Goal: Task Accomplishment & Management: Manage account settings

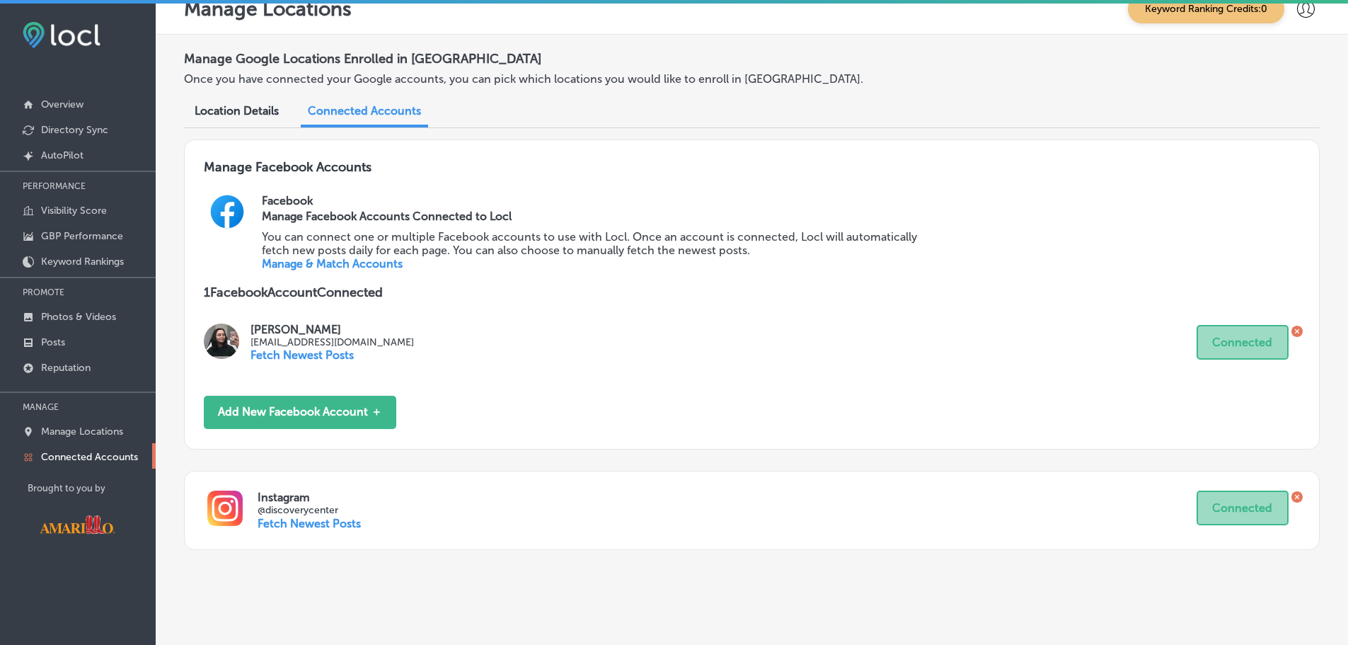
scroll to position [39, 0]
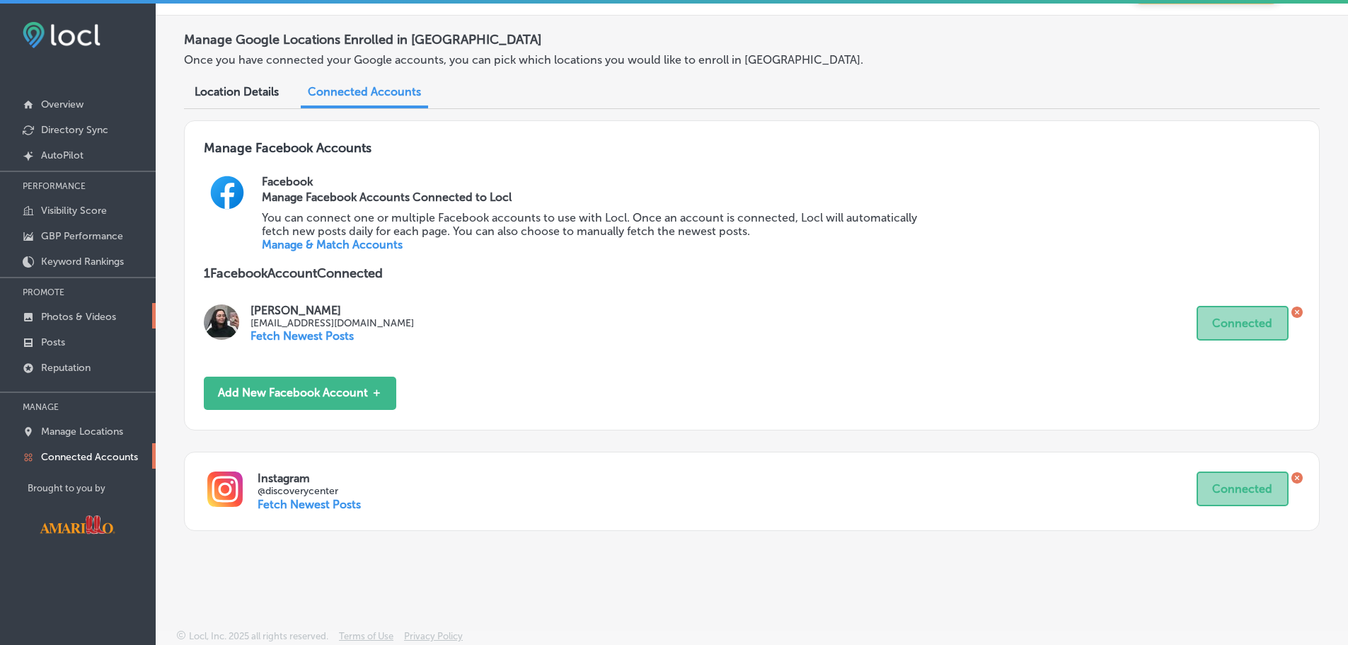
click at [83, 315] on p "Photos & Videos" at bounding box center [78, 317] width 75 height 12
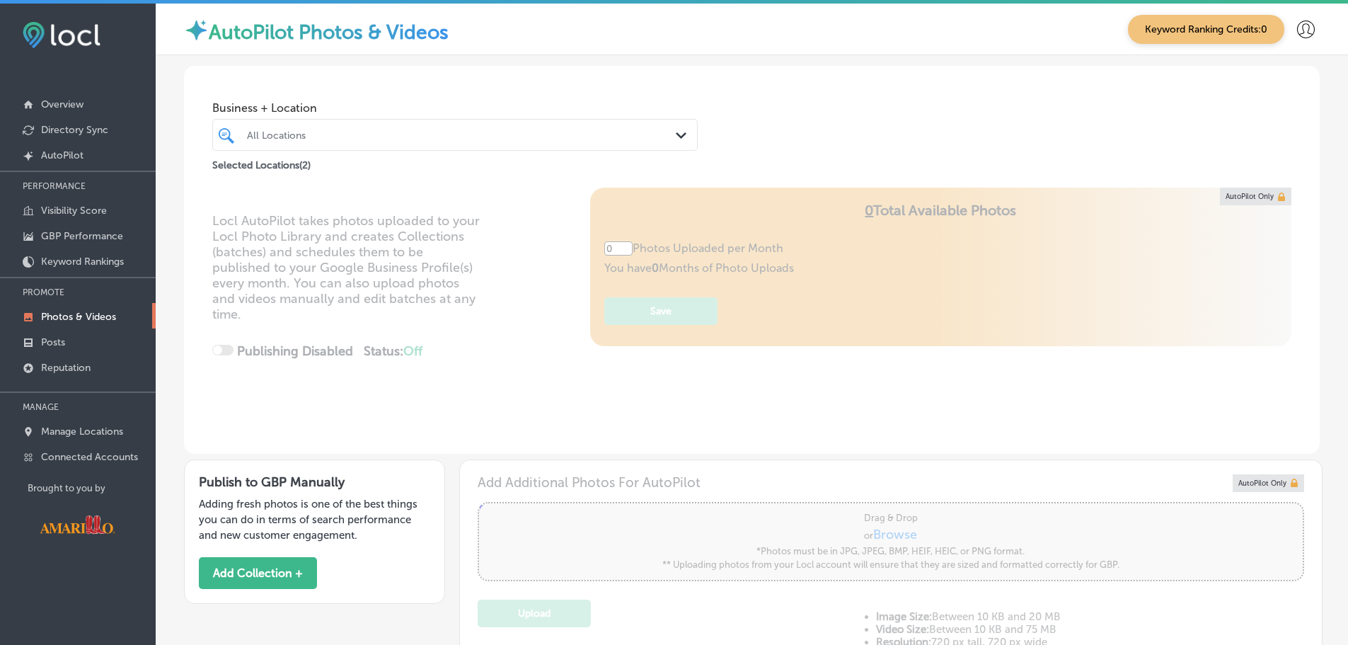
type input "5"
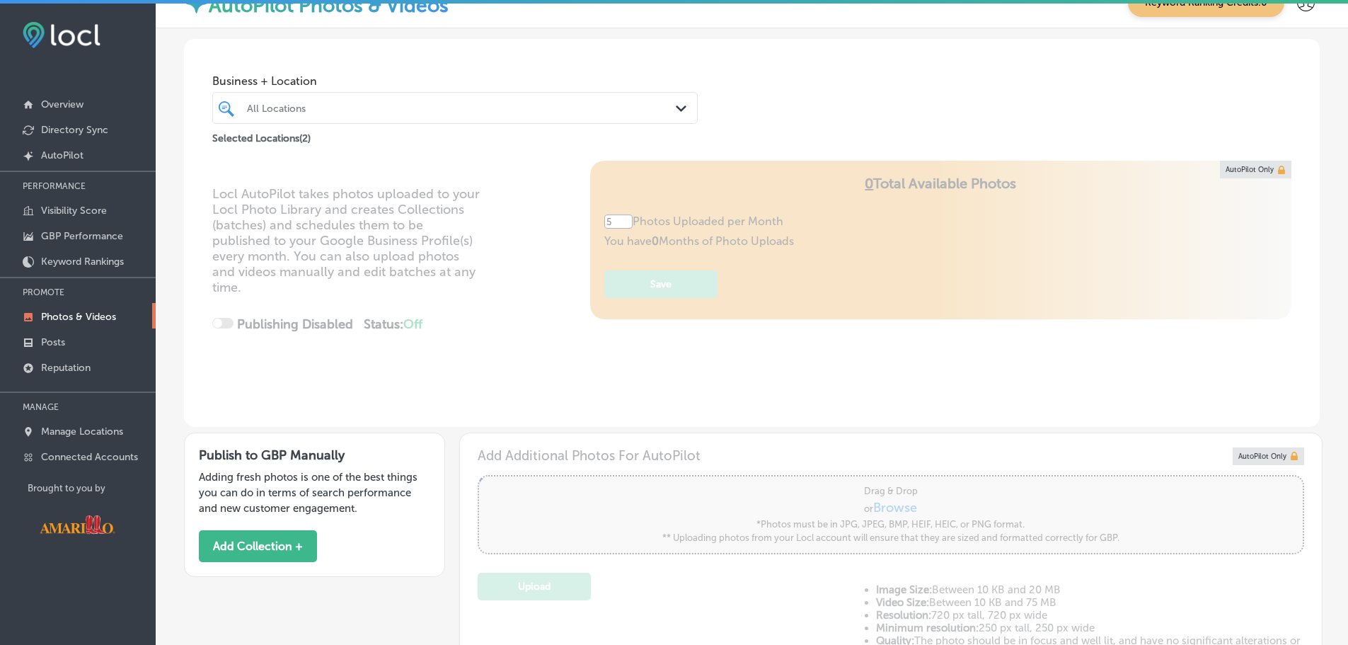
scroll to position [71, 0]
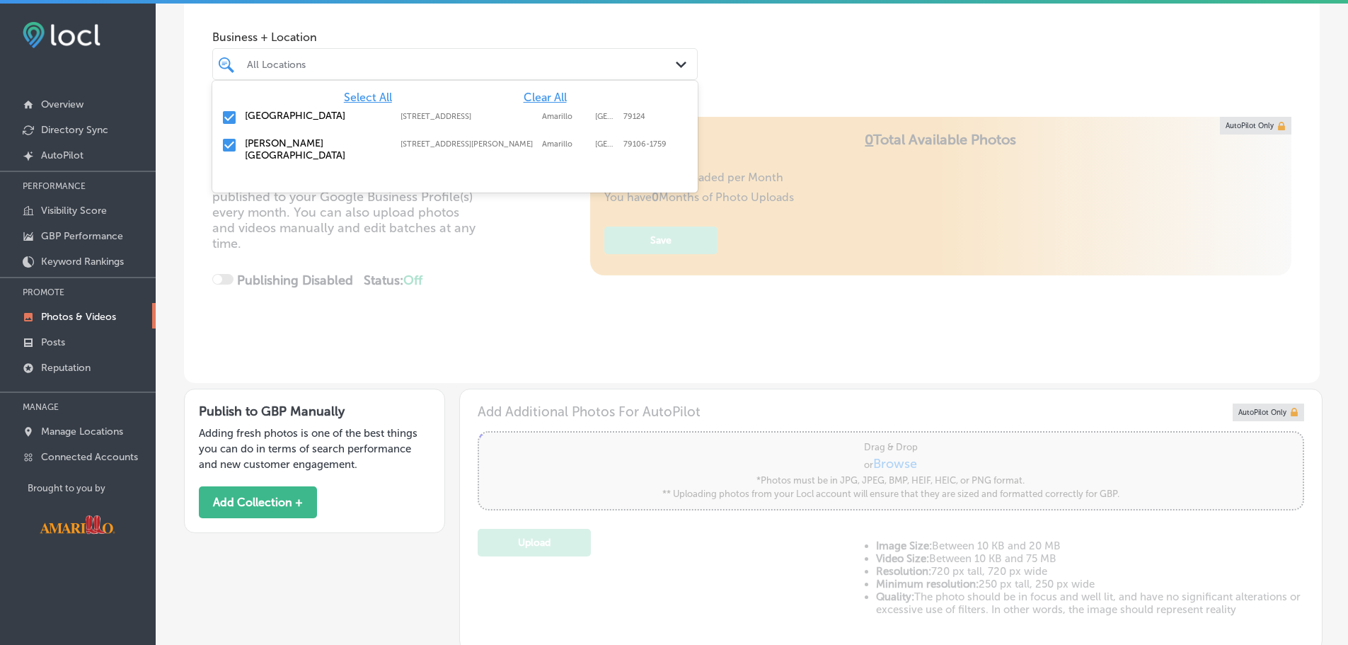
click at [609, 63] on div "All Locations" at bounding box center [462, 64] width 430 height 12
click at [341, 116] on label "[GEOGRAPHIC_DATA]" at bounding box center [315, 116] width 141 height 12
click at [422, 62] on div "[PERSON_NAME][GEOGRAPHIC_DATA]" at bounding box center [462, 64] width 430 height 12
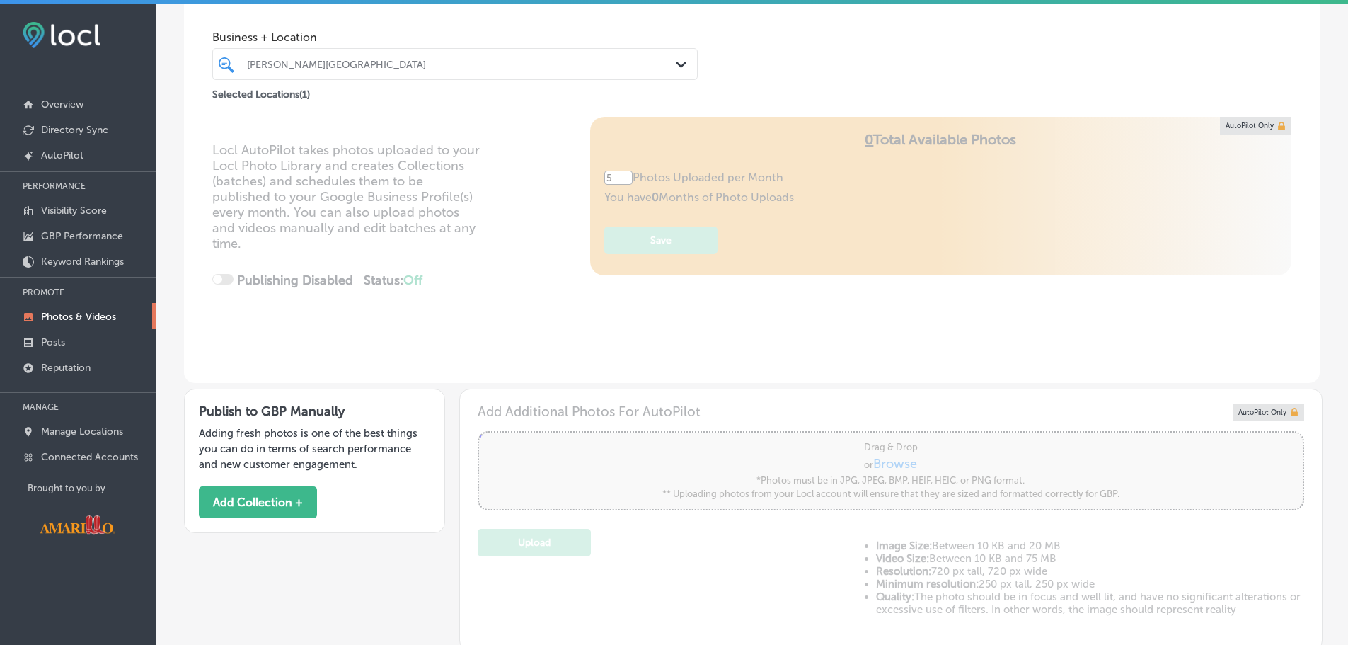
scroll to position [0, 0]
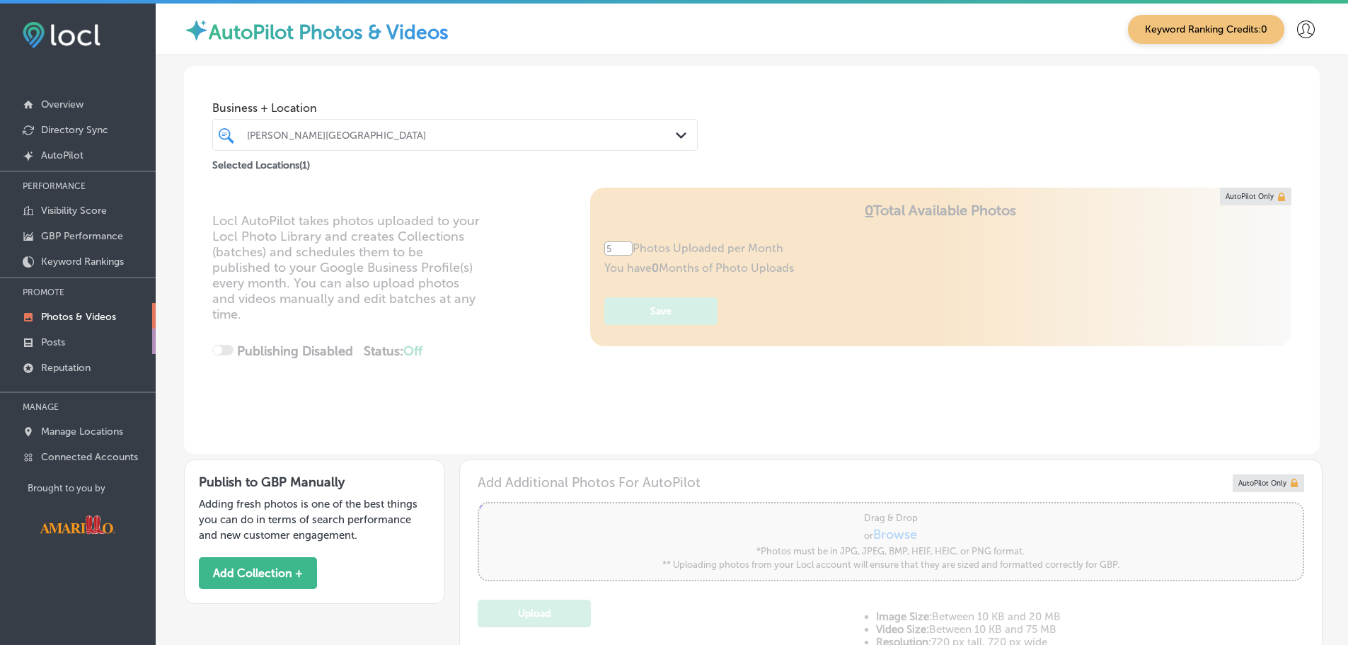
click at [63, 340] on p "Posts" at bounding box center [53, 342] width 24 height 12
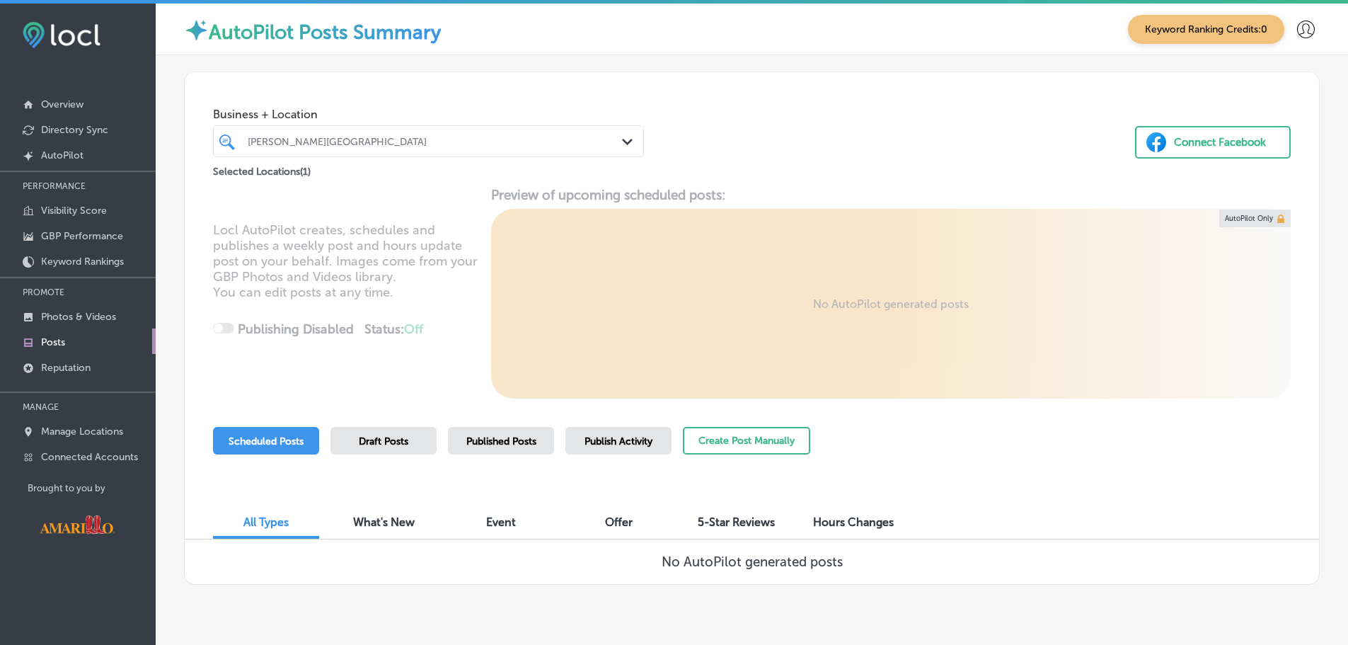
click at [492, 135] on div "[PERSON_NAME][GEOGRAPHIC_DATA]" at bounding box center [436, 141] width 376 height 12
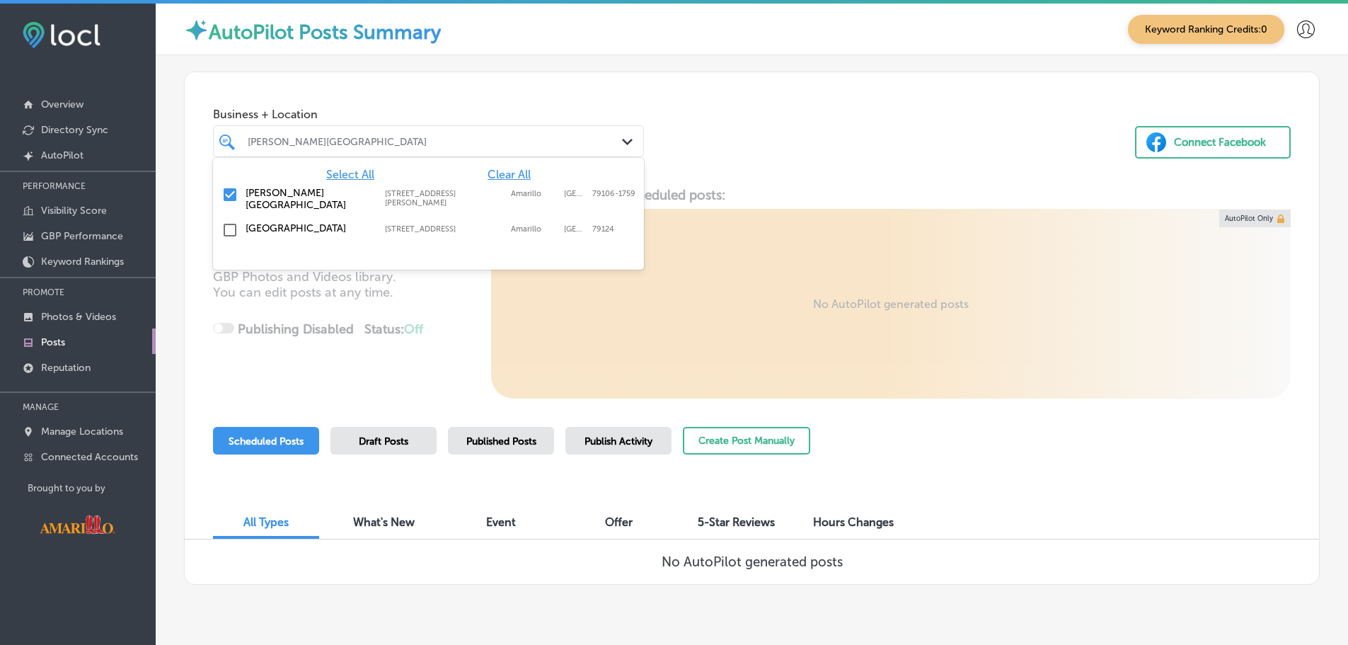
click at [299, 232] on label "[GEOGRAPHIC_DATA]" at bounding box center [307, 228] width 125 height 12
click at [304, 189] on label "[GEOGRAPHIC_DATA]" at bounding box center [307, 193] width 125 height 12
click at [773, 109] on div "Business + Location option [STREET_ADDRESS]. option [STREET_ADDRESS][PERSON_NAM…" at bounding box center [752, 126] width 1134 height 108
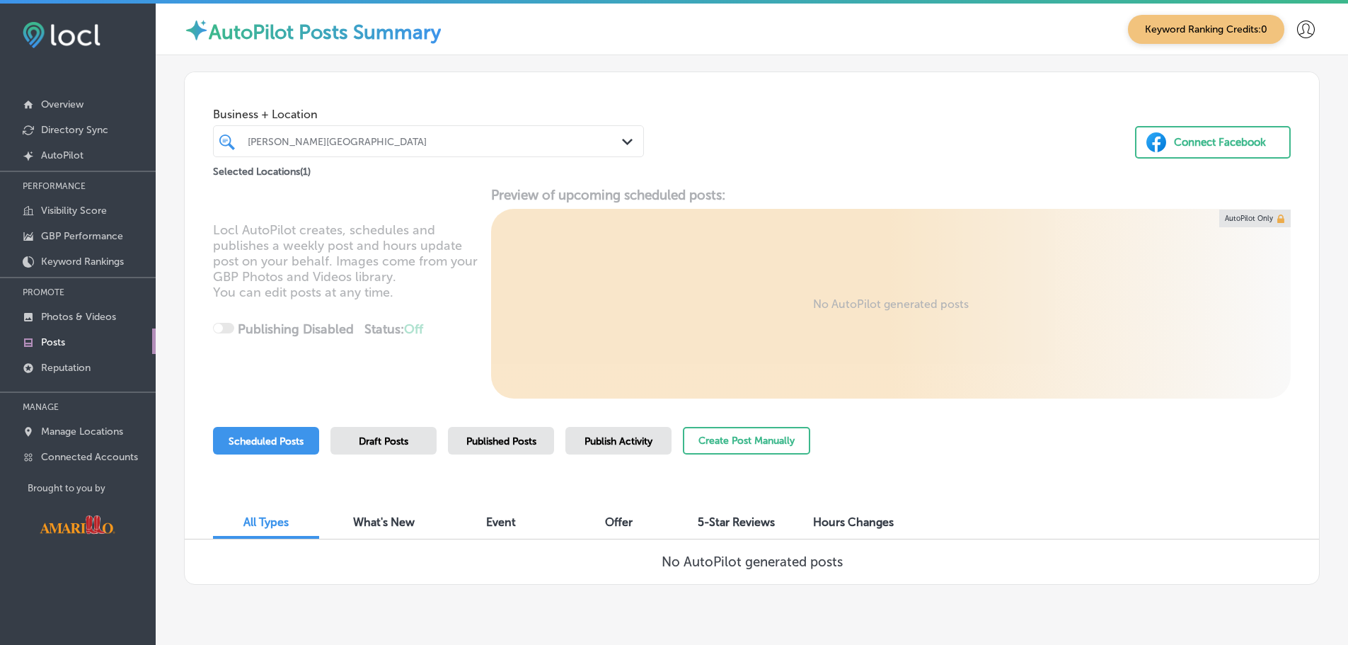
click at [717, 518] on span "5-Star Reviews" at bounding box center [736, 521] width 77 height 13
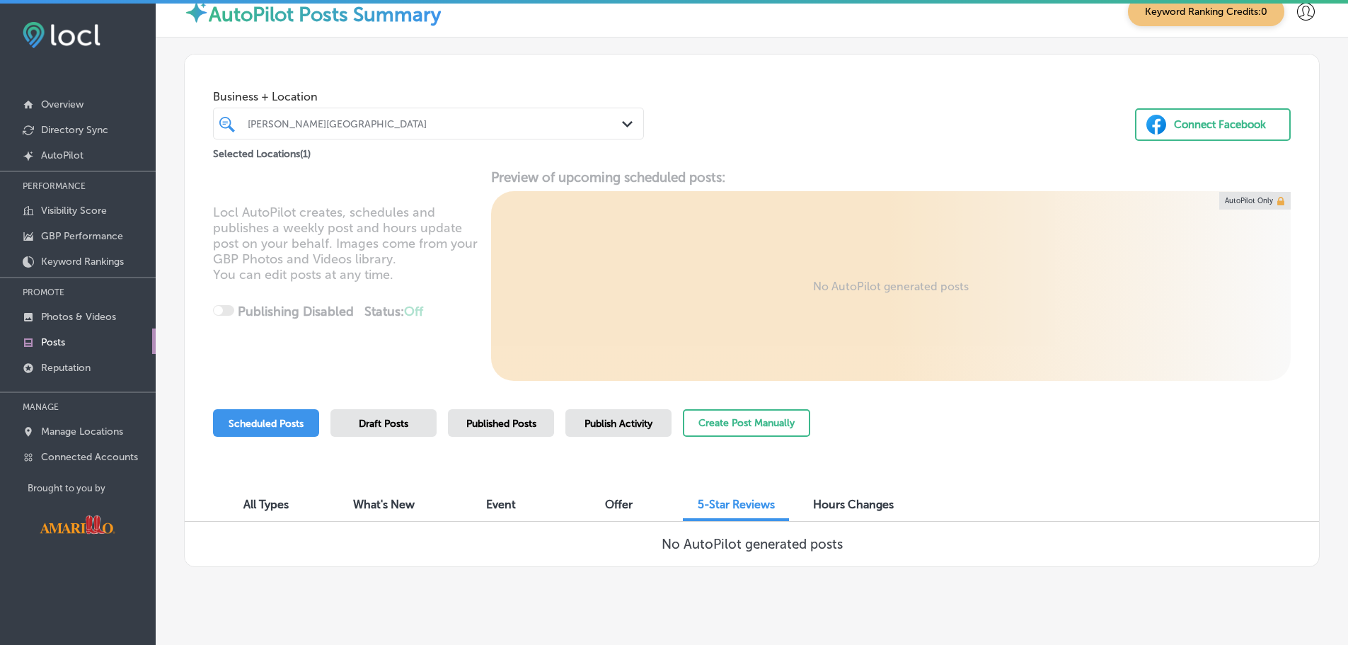
scroll to position [33, 0]
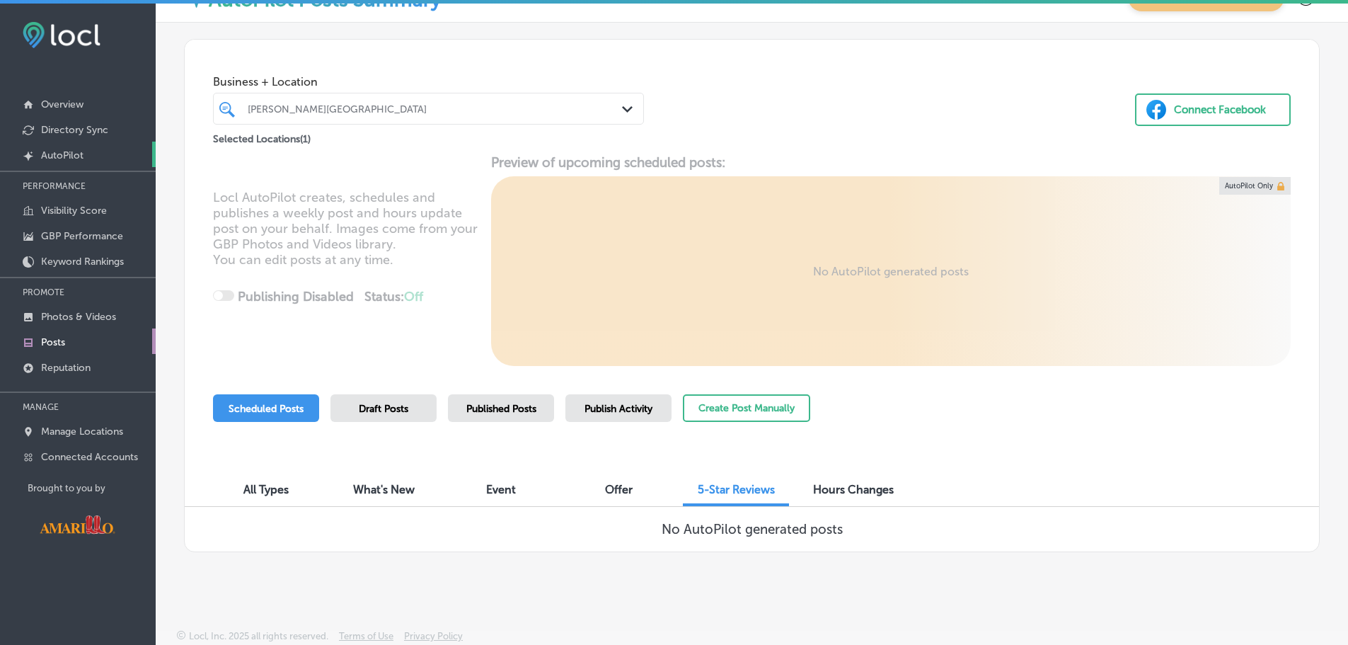
click at [103, 164] on link "Created by potrace 1.10, written by [PERSON_NAME] [DATE]-[DATE] AutoPilot" at bounding box center [78, 153] width 156 height 25
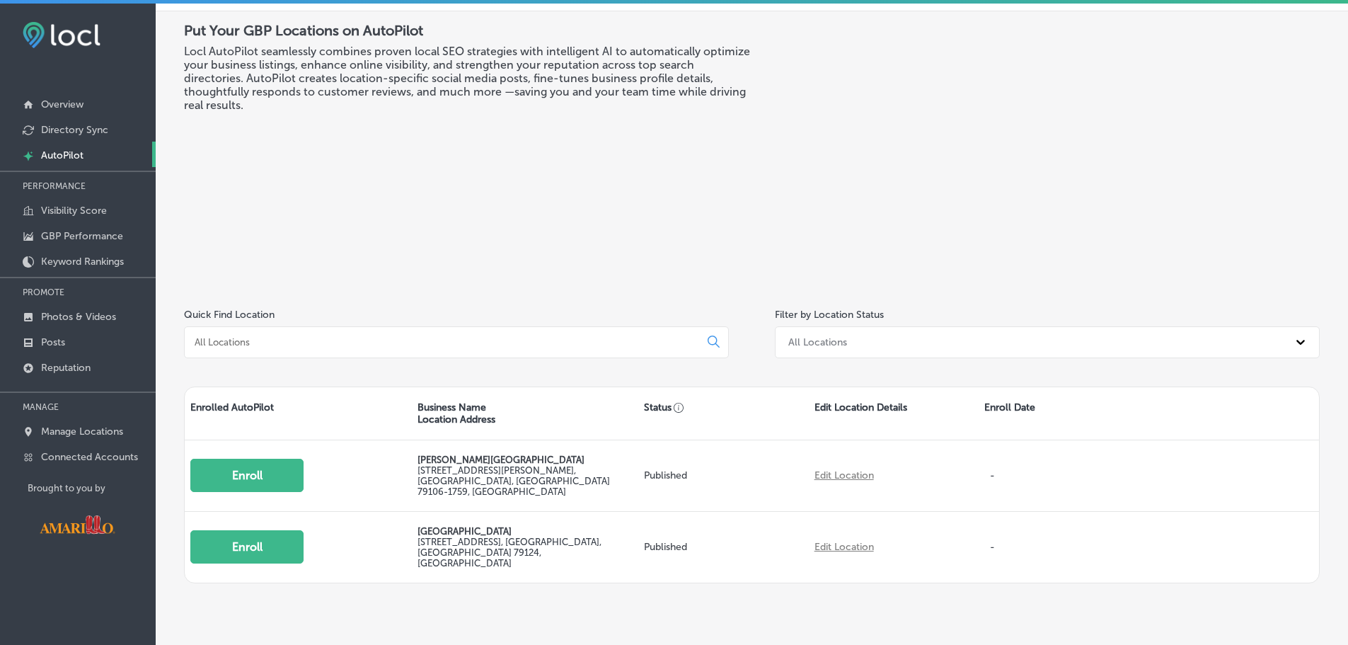
scroll to position [68, 0]
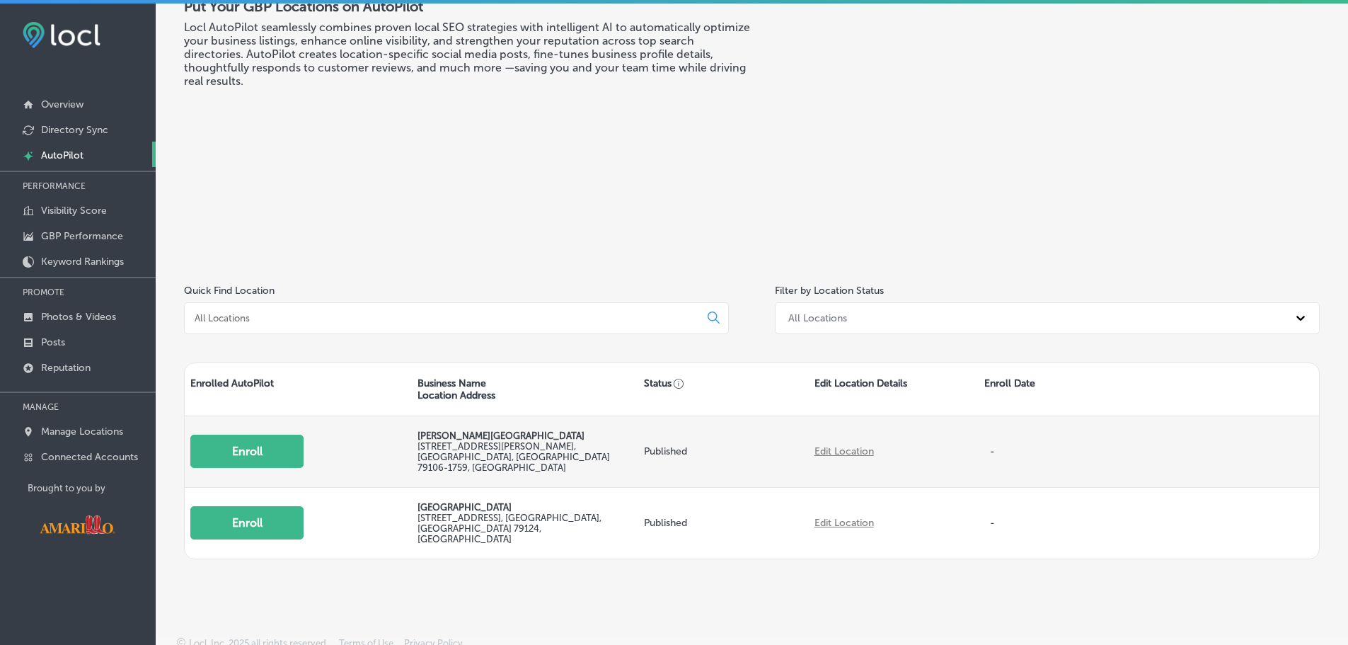
click at [235, 441] on button "Enroll" at bounding box center [246, 450] width 113 height 33
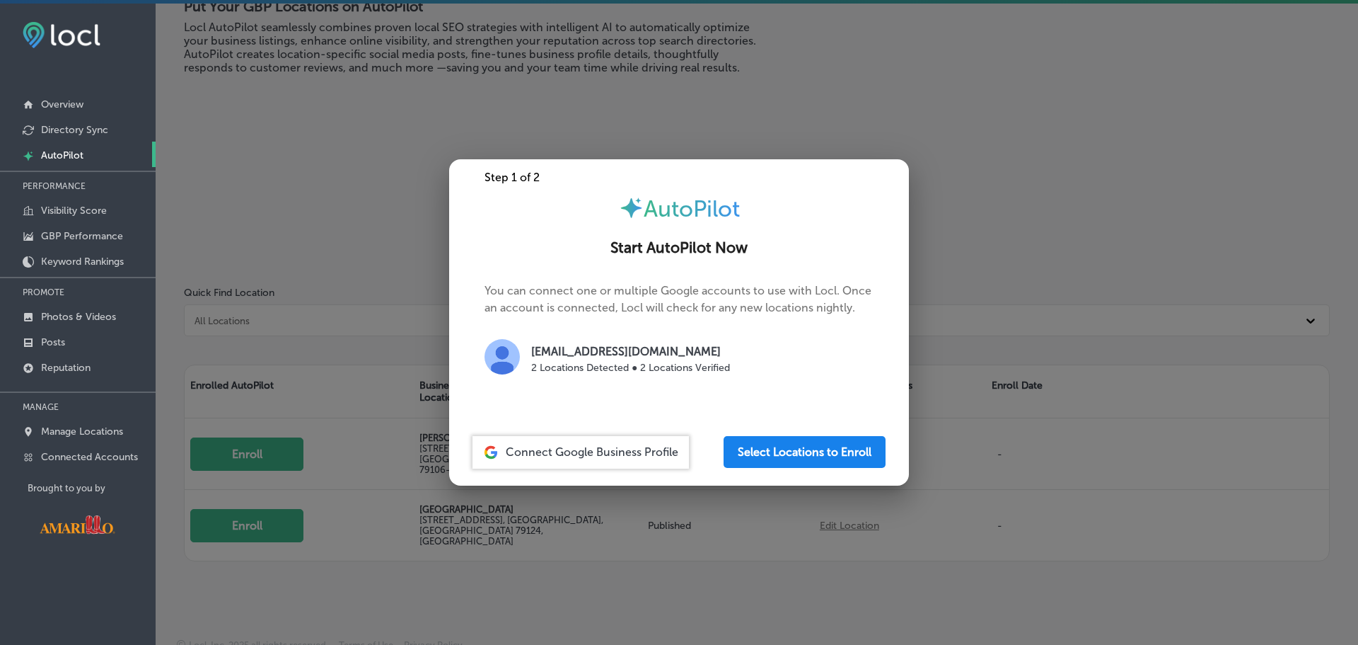
click at [807, 461] on button "Select Locations to Enroll" at bounding box center [805, 452] width 162 height 32
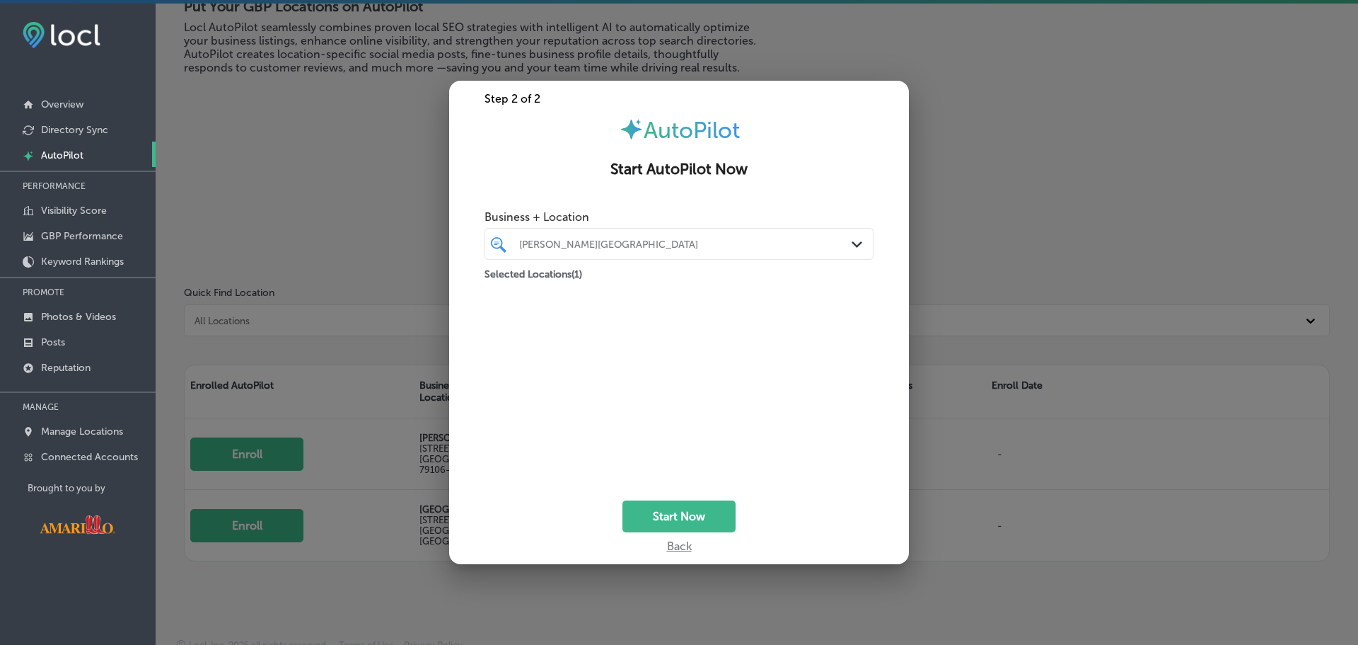
click at [797, 227] on div "Business + Location [PERSON_NAME][GEOGRAPHIC_DATA] Path Created with Sketch." at bounding box center [679, 231] width 389 height 57
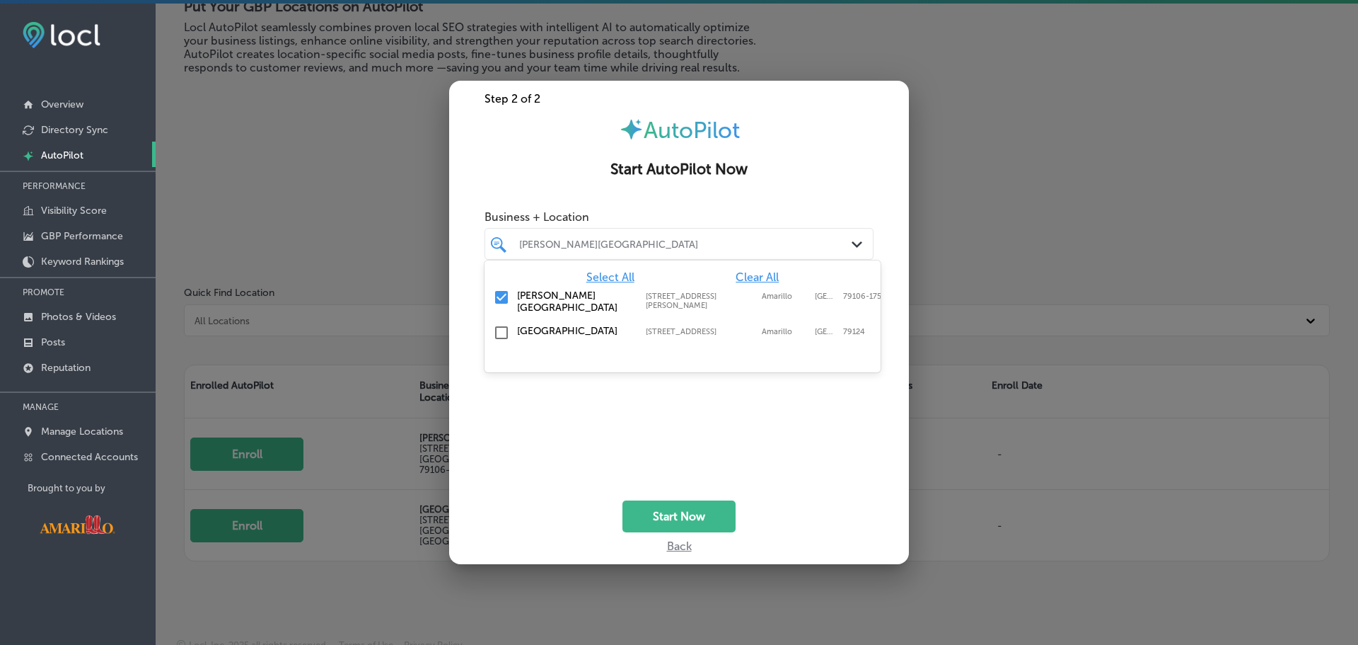
click at [794, 235] on div at bounding box center [663, 243] width 290 height 19
click at [504, 330] on input "checkbox" at bounding box center [501, 332] width 17 height 17
click at [689, 510] on button "Start Now" at bounding box center [679, 516] width 113 height 32
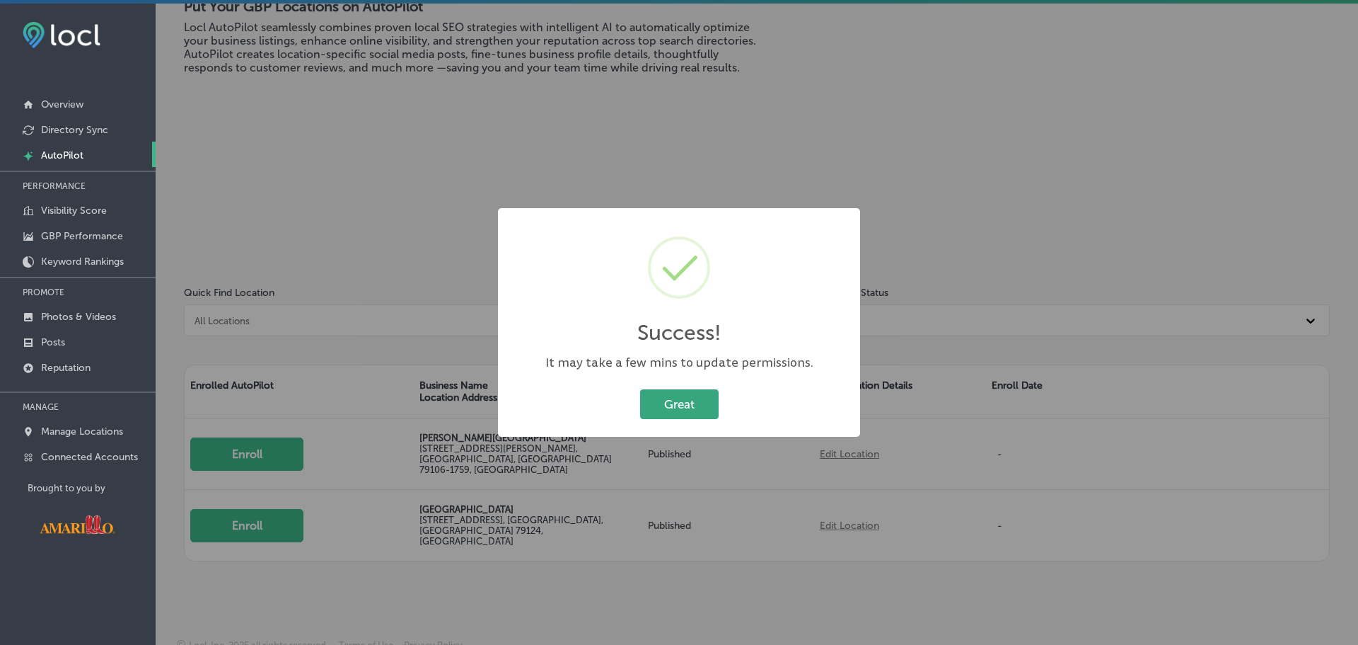
click at [682, 400] on button "Great" at bounding box center [679, 403] width 79 height 29
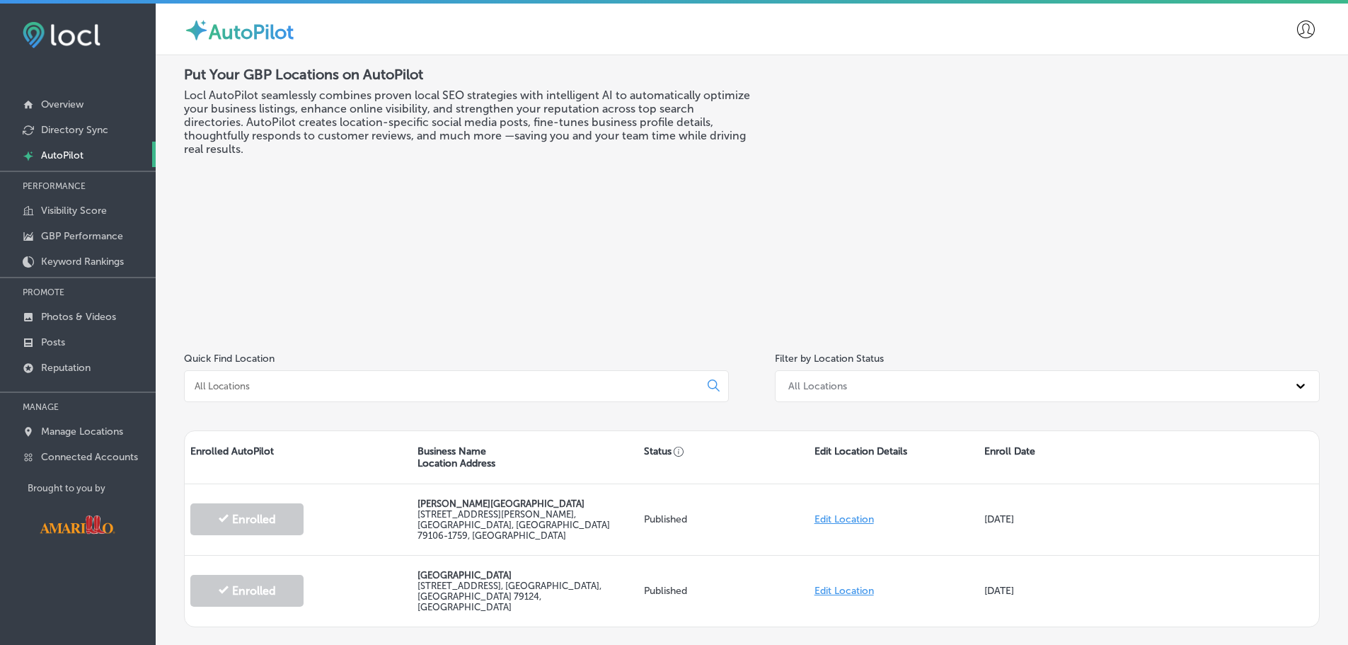
click at [181, 119] on div "Put Your GBP Locations on AutoPilot Locl AutoPilot seamlessly combines proven l…" at bounding box center [752, 346] width 1192 height 582
click at [233, 129] on h3 "Locl AutoPilot seamlessly combines proven local SEO strategies with intelligent…" at bounding box center [468, 121] width 568 height 67
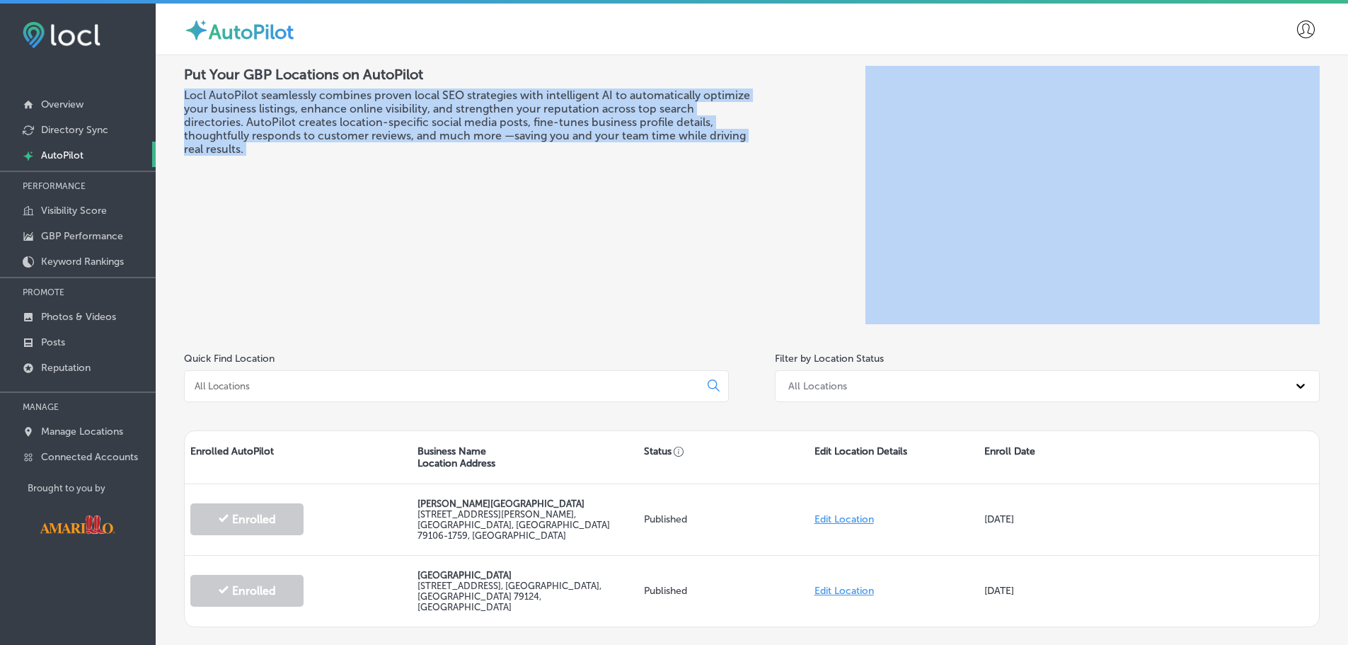
click at [233, 129] on h3 "Locl AutoPilot seamlessly combines proven local SEO strategies with intelligent…" at bounding box center [468, 121] width 568 height 67
click at [565, 246] on div "Put Your GBP Locations on AutoPilot Locl AutoPilot seamlessly combines proven l…" at bounding box center [468, 195] width 568 height 258
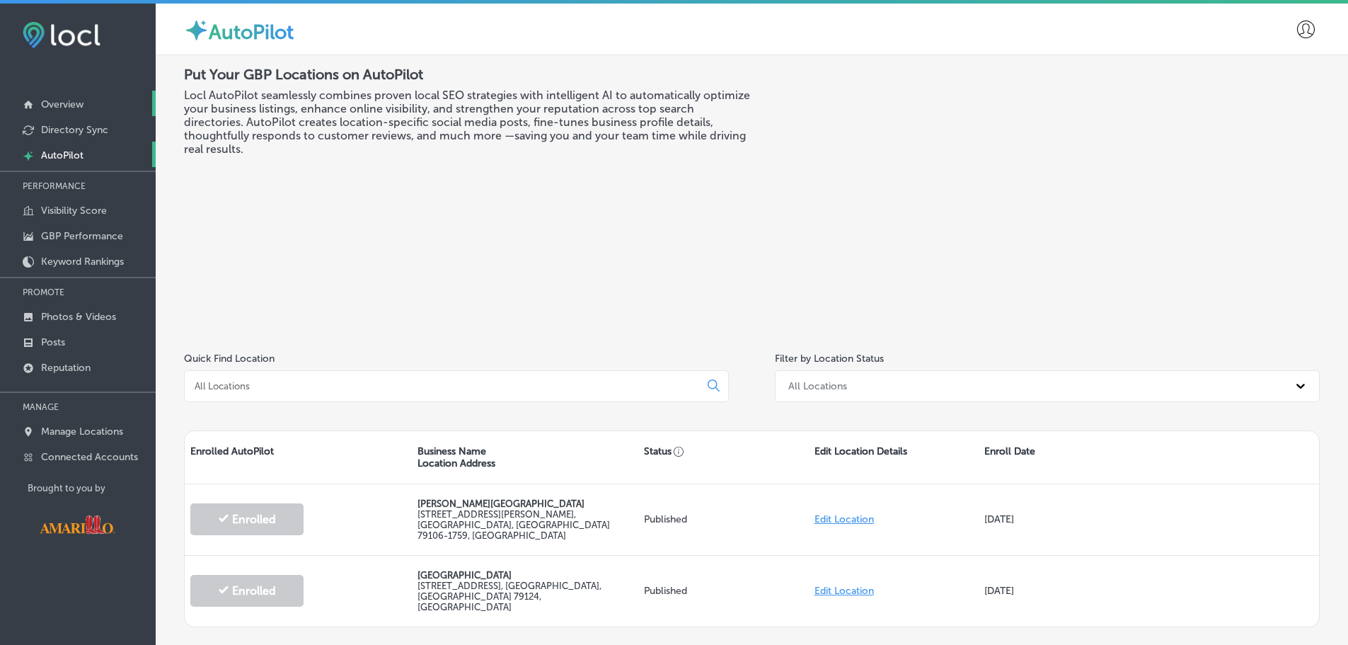
click at [66, 102] on p "Overview" at bounding box center [62, 104] width 42 height 12
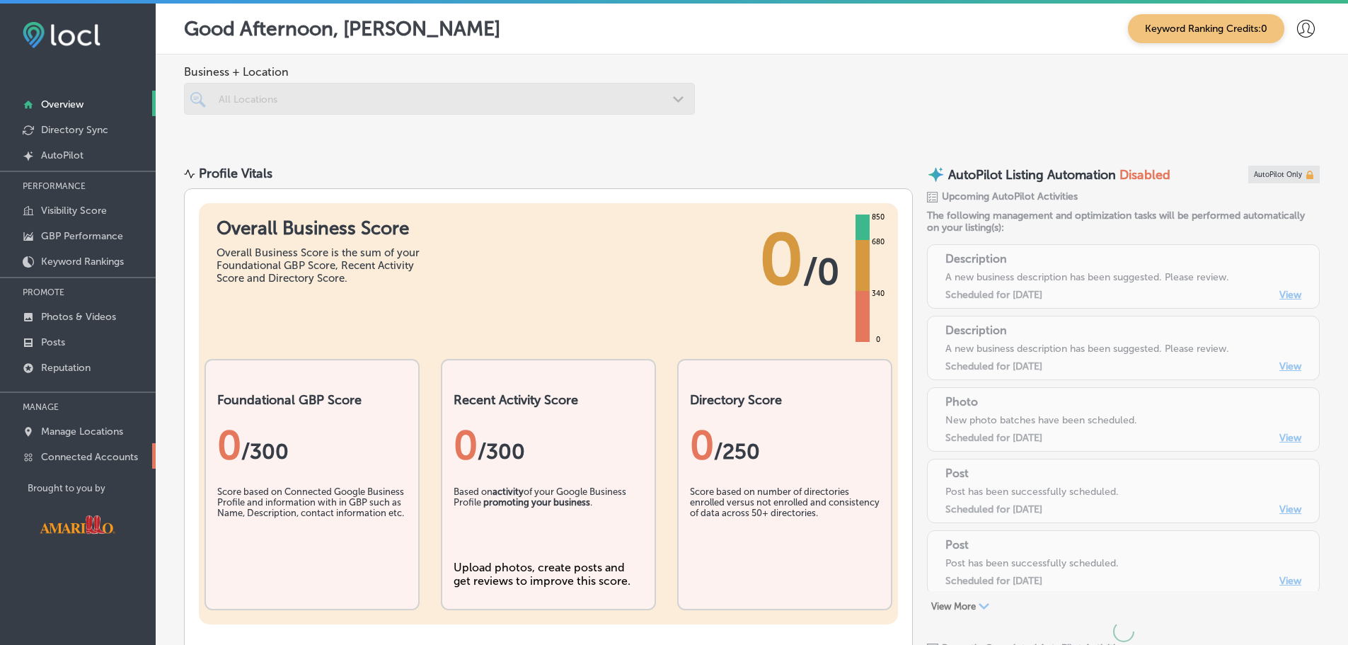
click at [63, 459] on p "Connected Accounts" at bounding box center [89, 457] width 97 height 12
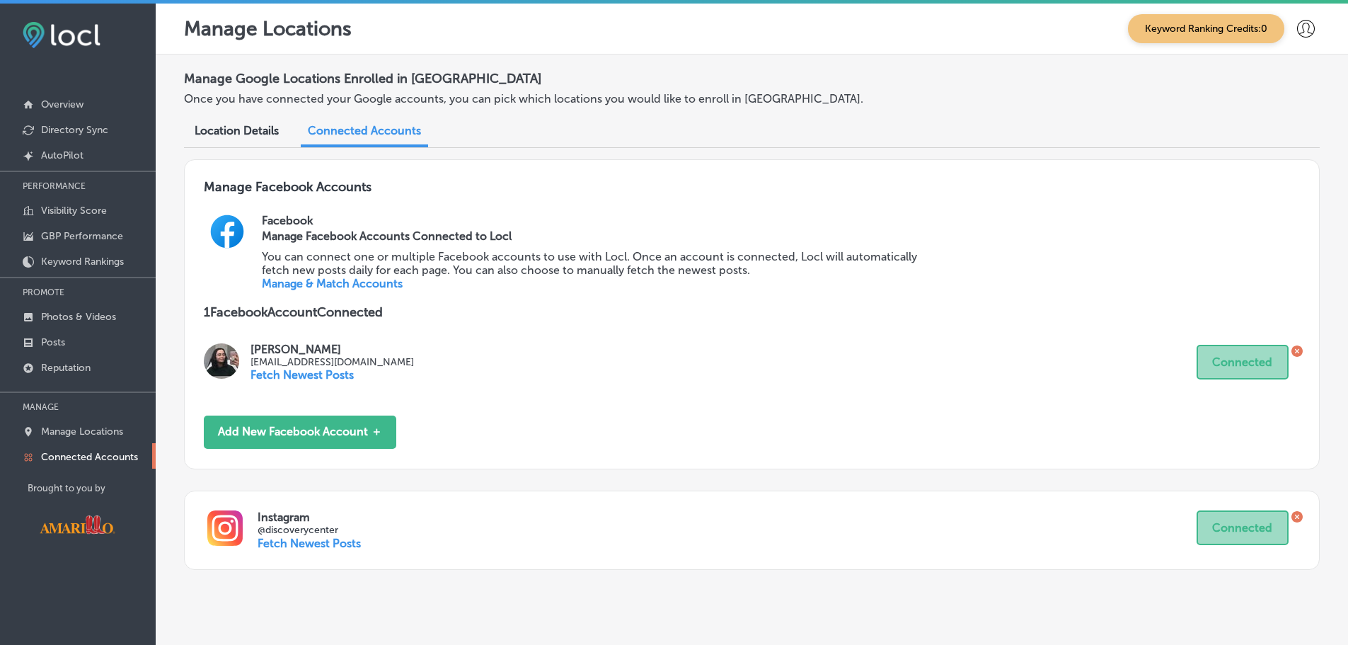
click at [252, 129] on span "Location Details" at bounding box center [237, 130] width 84 height 13
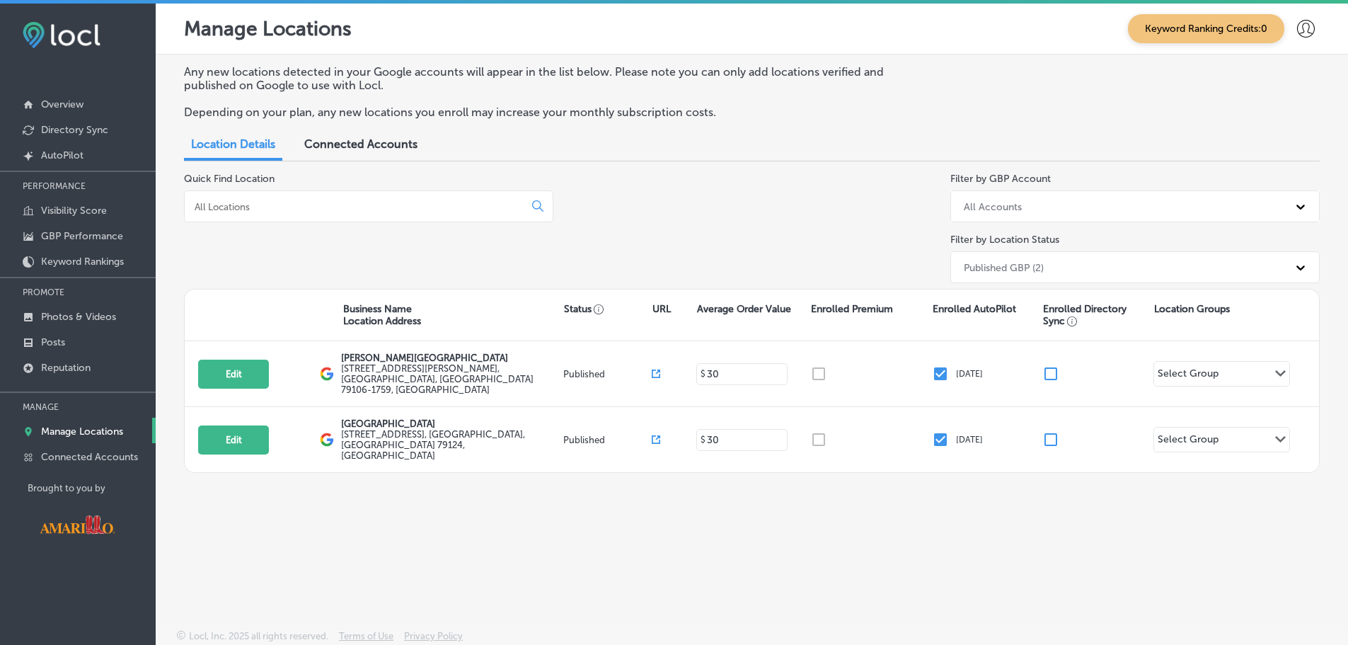
click at [354, 155] on div "Connected Accounts" at bounding box center [361, 145] width 134 height 30
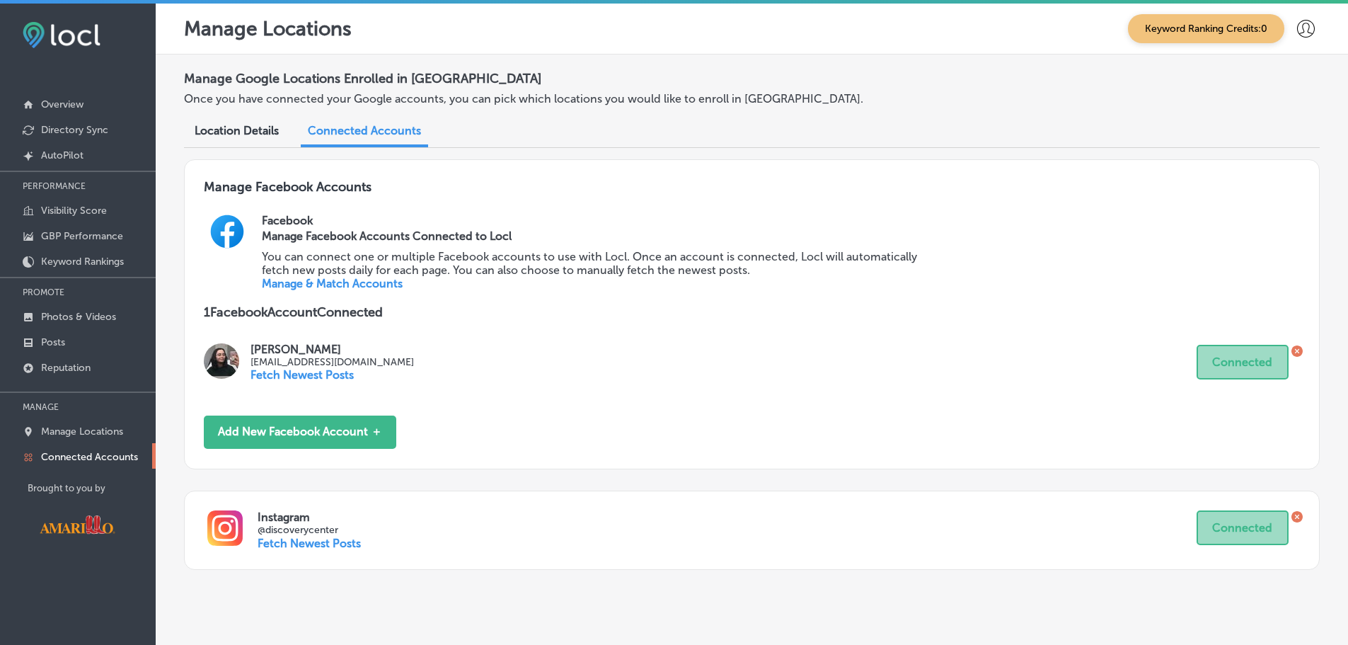
click at [1297, 28] on icon at bounding box center [1306, 29] width 18 height 18
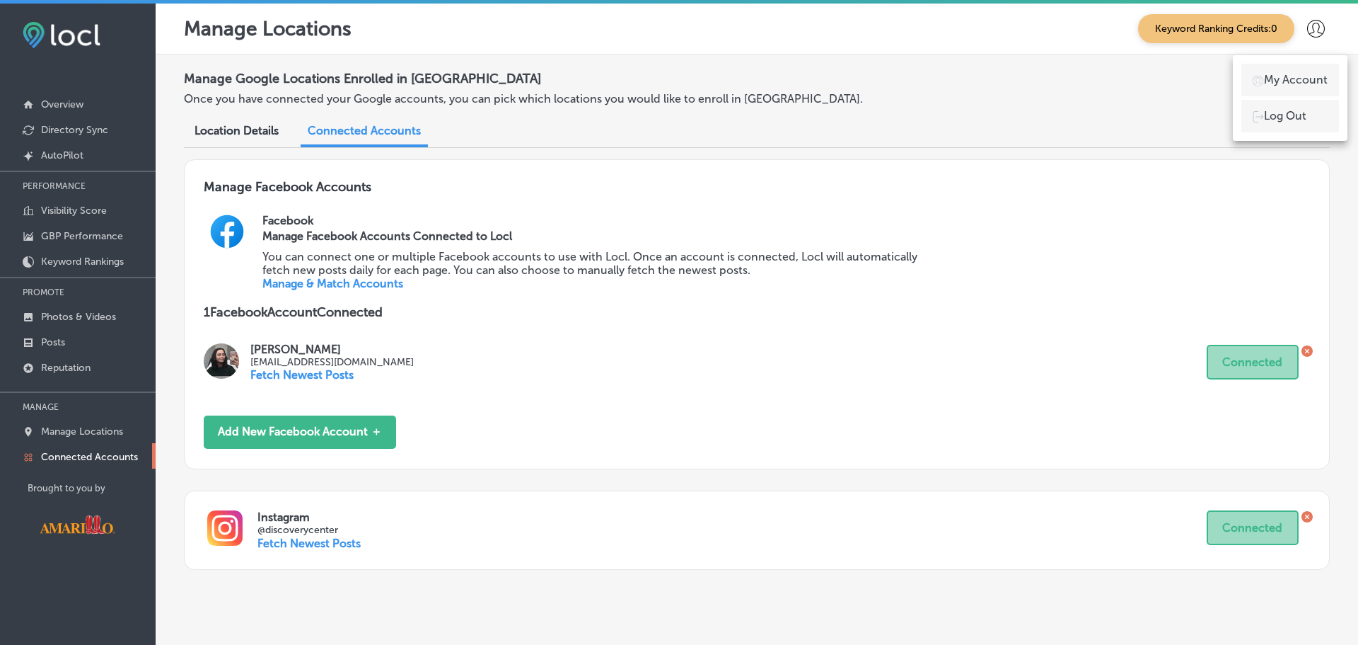
click at [1294, 28] on div at bounding box center [679, 322] width 1358 height 645
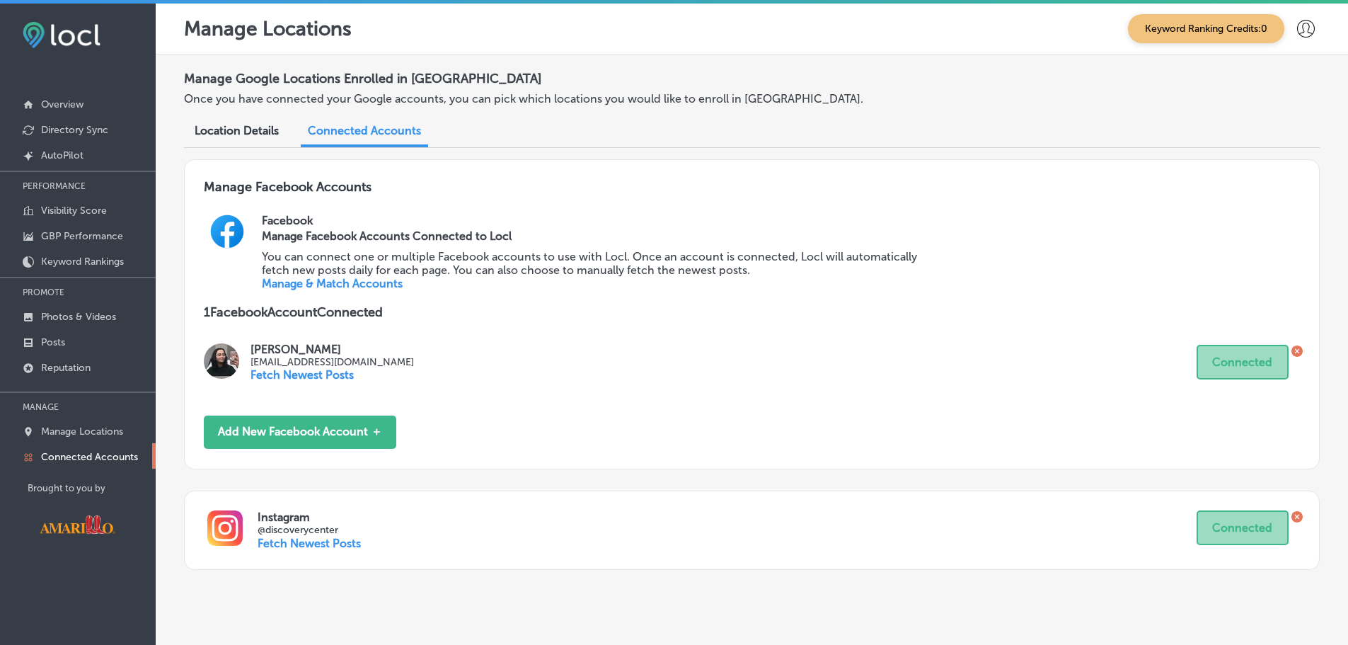
click at [860, 258] on p "You can connect one or multiple Facebook accounts to use with Locl. Once an acc…" at bounding box center [599, 263] width 674 height 27
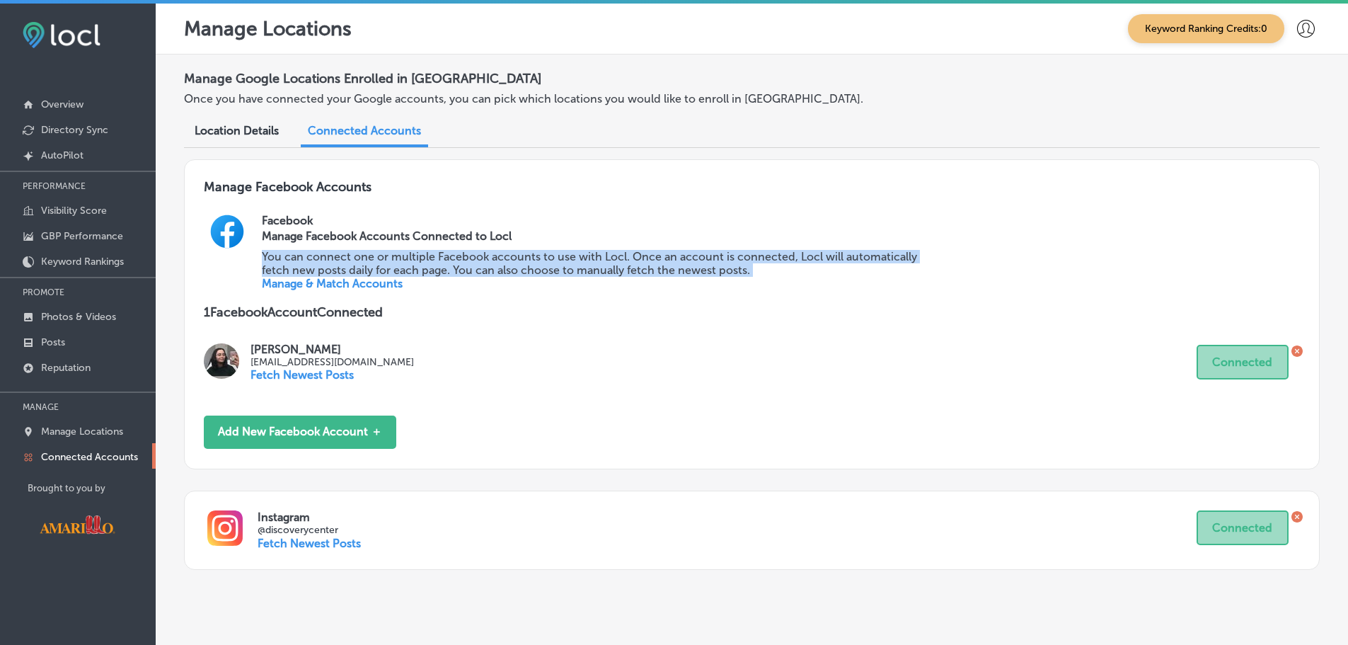
click at [860, 258] on p "You can connect one or multiple Facebook accounts to use with Locl. Once an acc…" at bounding box center [599, 263] width 674 height 27
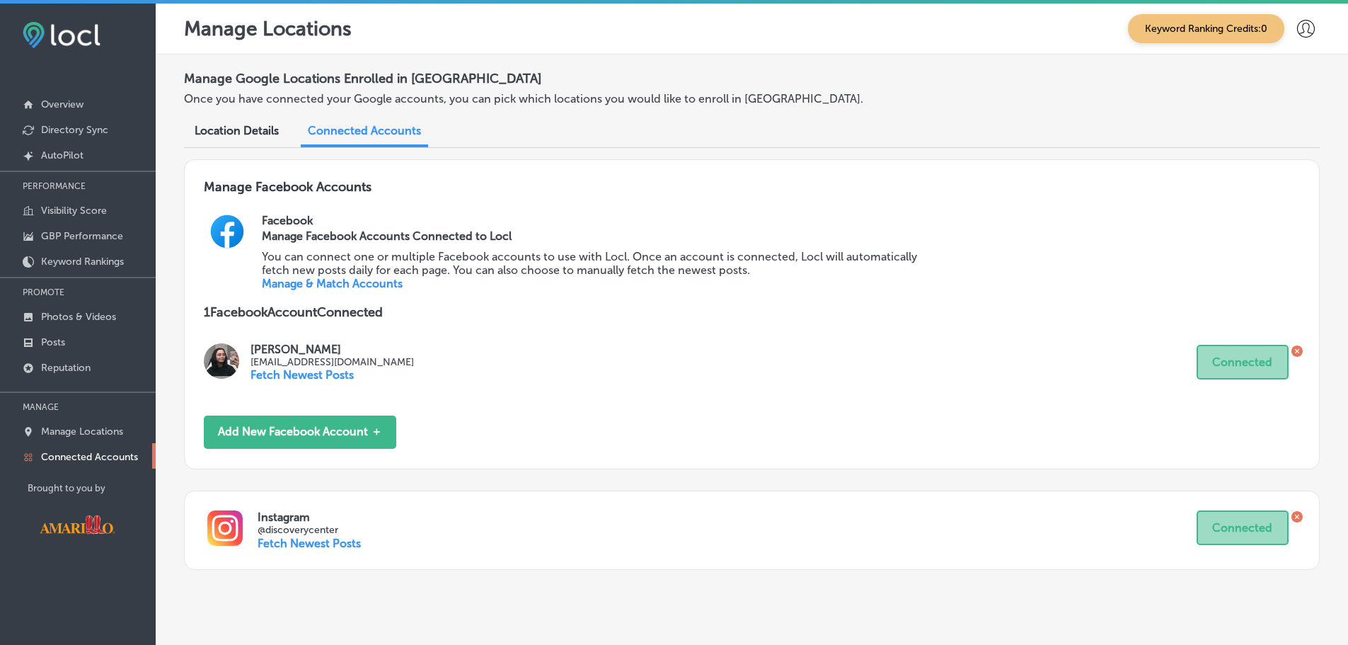
click at [228, 127] on span "Location Details" at bounding box center [237, 130] width 84 height 13
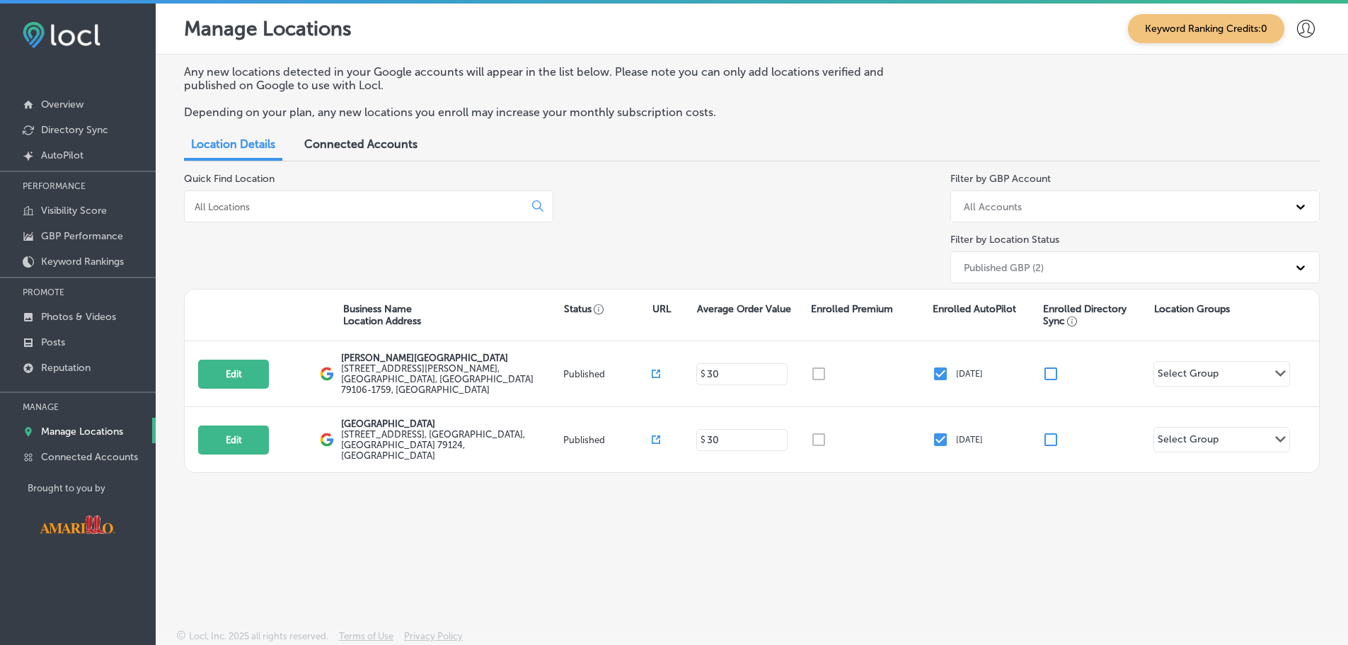
click at [388, 146] on span "Connected Accounts" at bounding box center [360, 143] width 113 height 13
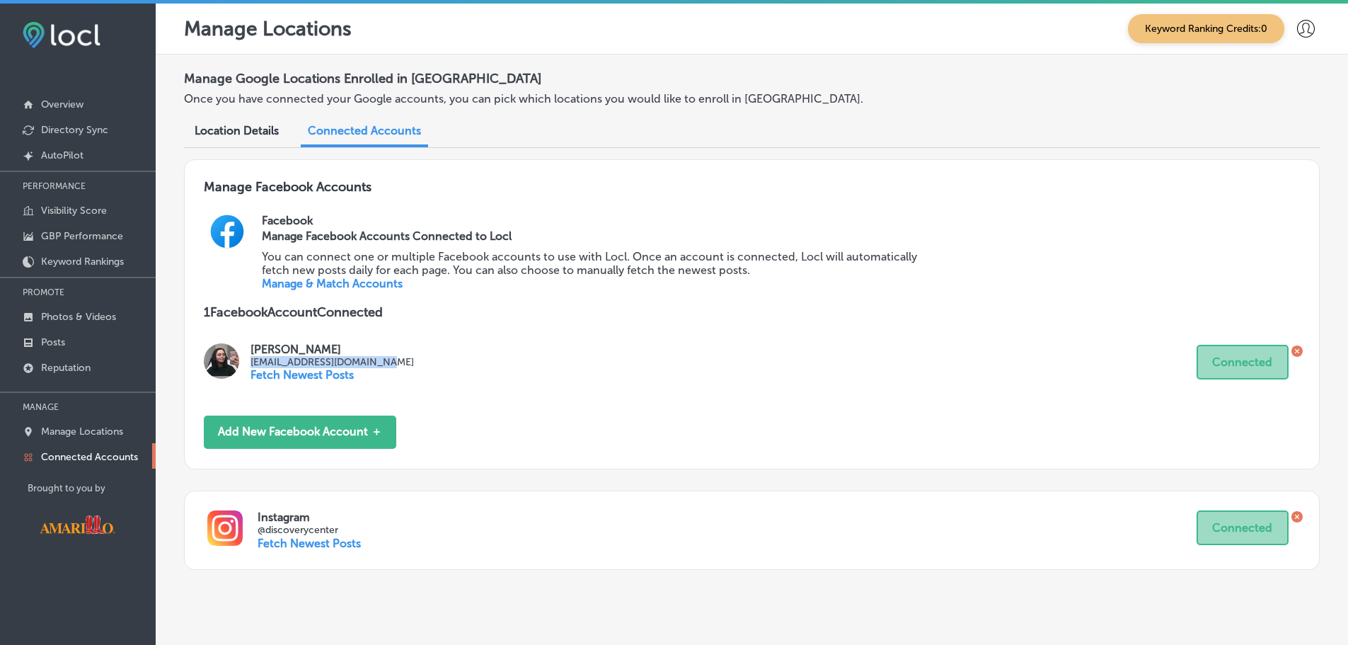
drag, startPoint x: 376, startPoint y: 363, endPoint x: 250, endPoint y: 362, distance: 126.6
click at [250, 362] on div "Sophia Britto sophiabritto256@gmail.com Fetch Newest Posts Connected" at bounding box center [752, 361] width 1096 height 39
click at [354, 361] on p "[EMAIL_ADDRESS][DOMAIN_NAME]" at bounding box center [331, 362] width 163 height 12
click at [261, 129] on span "Location Details" at bounding box center [237, 130] width 84 height 13
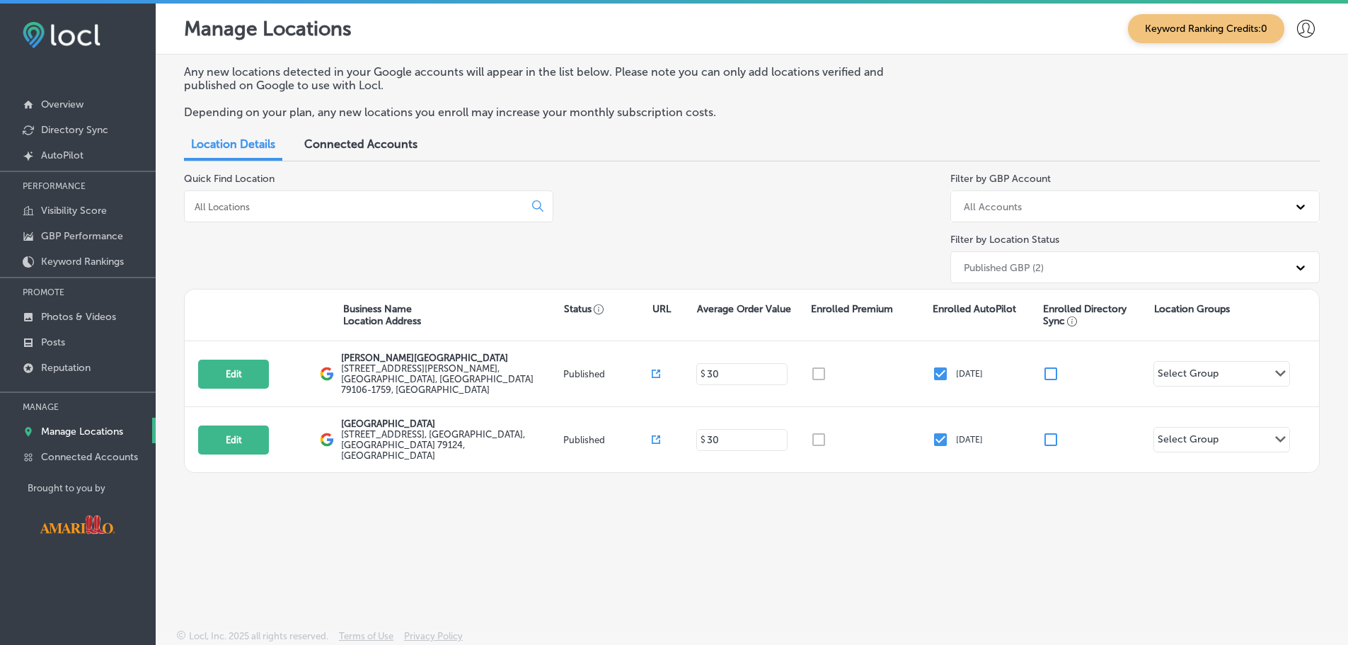
click at [397, 150] on span "Connected Accounts" at bounding box center [360, 143] width 113 height 13
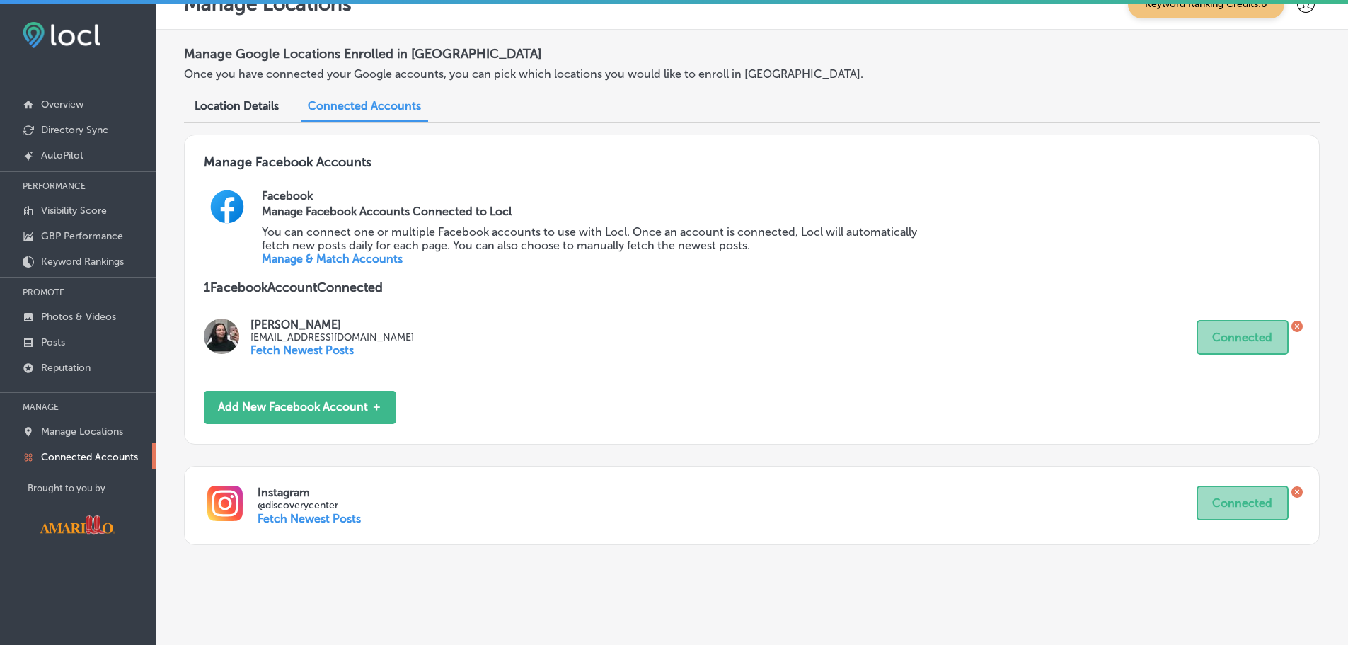
scroll to position [39, 0]
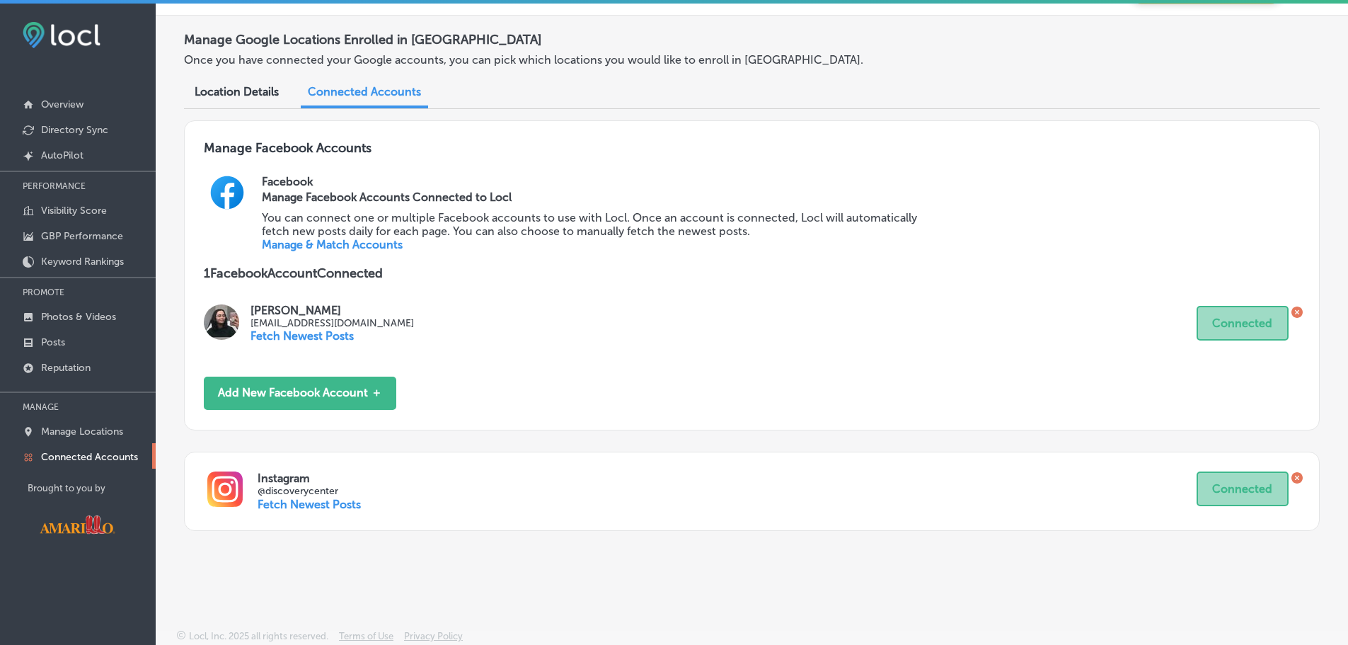
click at [377, 231] on p "You can connect one or multiple Facebook accounts to use with Locl. Once an acc…" at bounding box center [599, 224] width 674 height 27
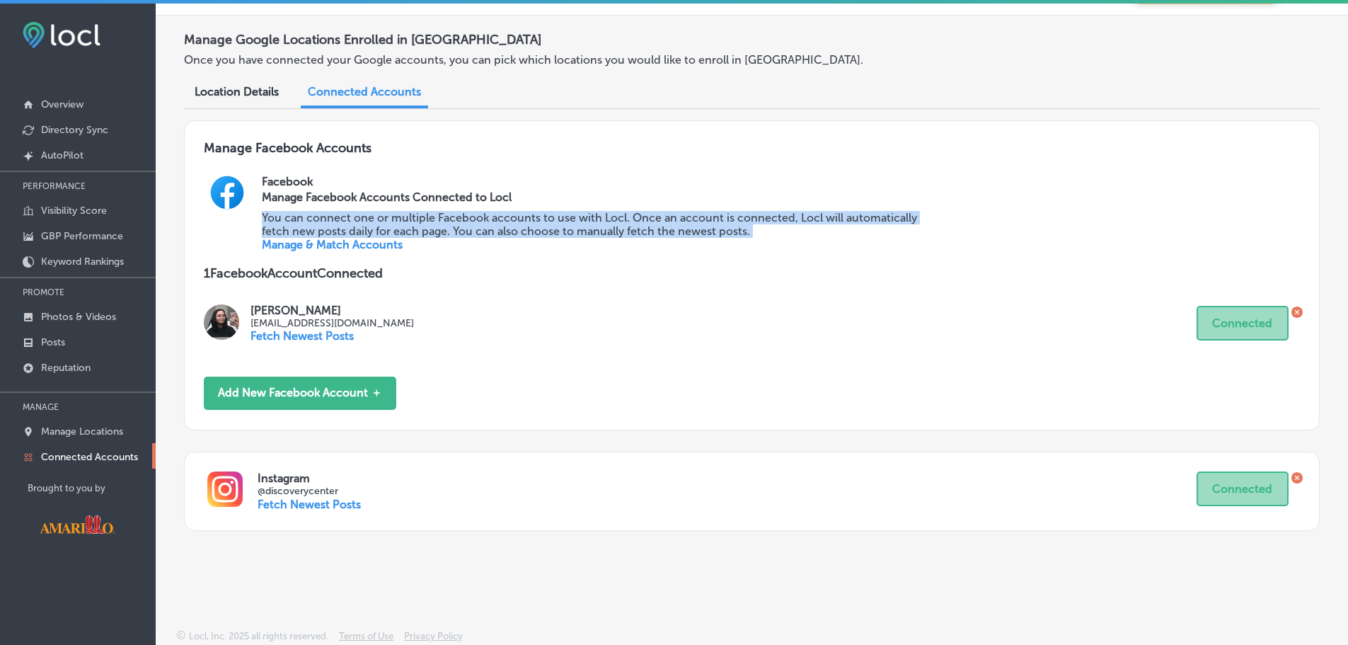
click at [377, 231] on p "You can connect one or multiple Facebook accounts to use with Locl. Once an acc…" at bounding box center [599, 224] width 674 height 27
click at [377, 229] on p "You can connect one or multiple Facebook accounts to use with Locl. Once an acc…" at bounding box center [599, 224] width 674 height 27
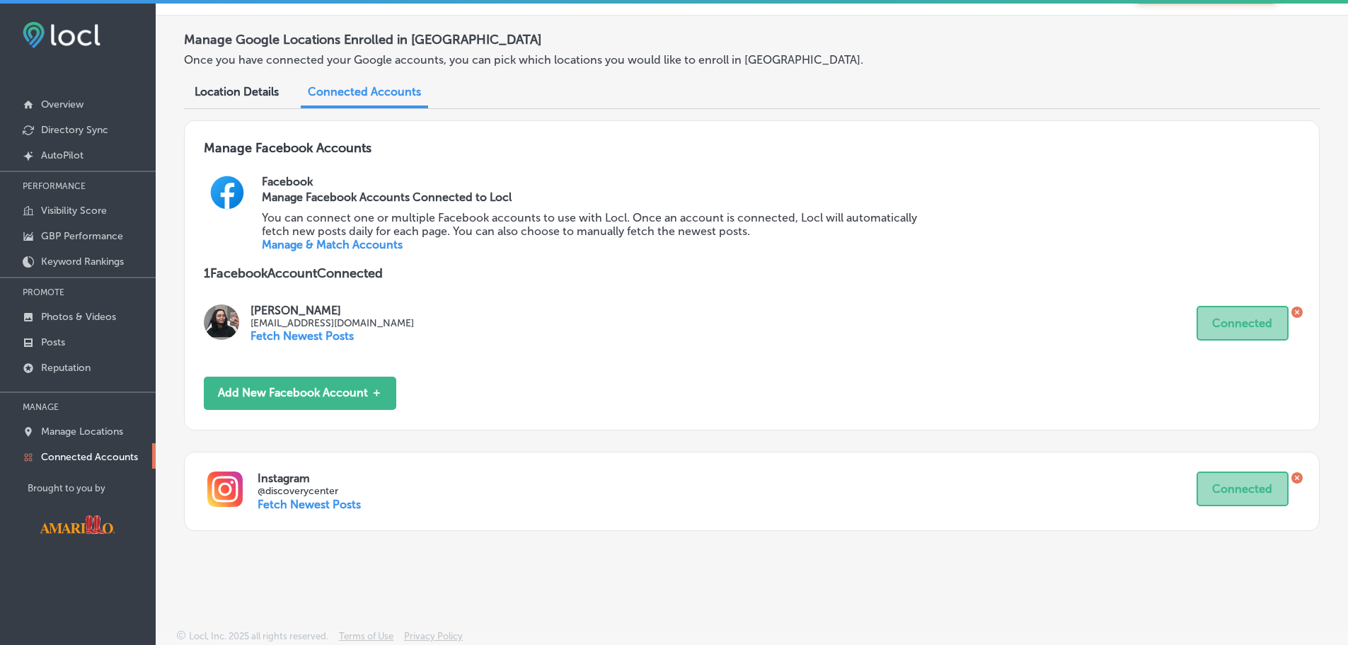
click at [247, 91] on span "Location Details" at bounding box center [237, 91] width 84 height 13
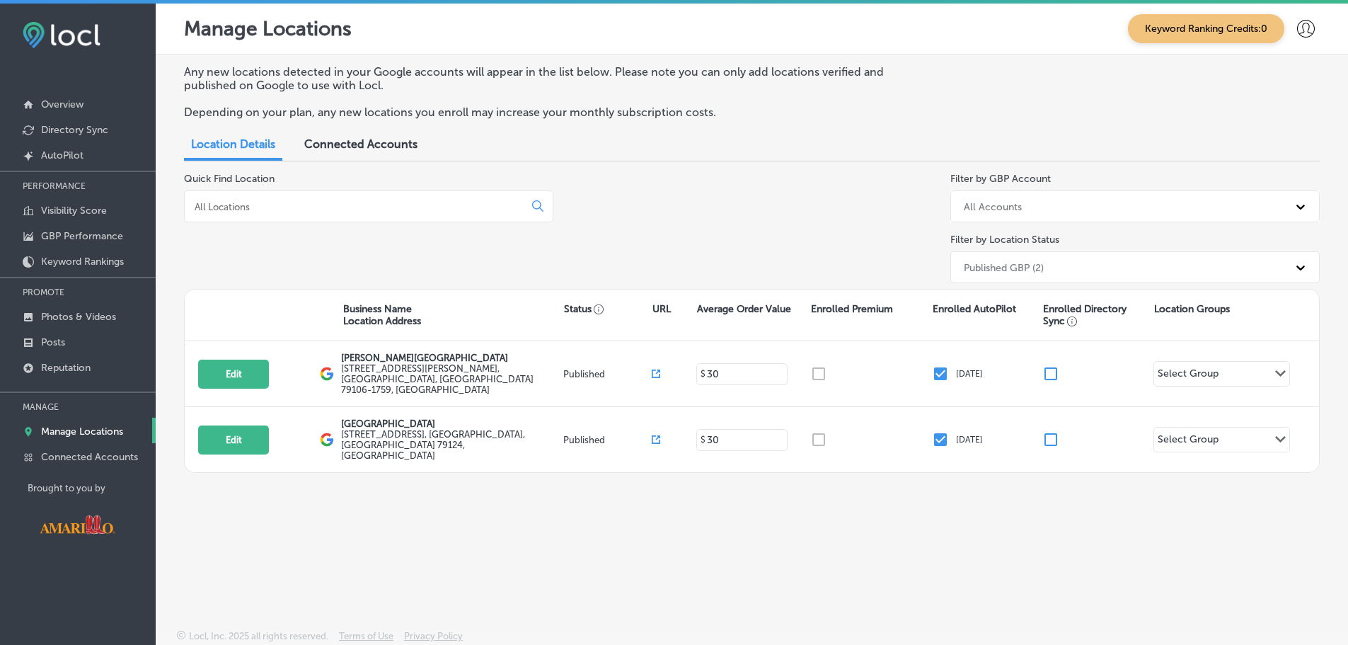
click at [389, 154] on div "Connected Accounts" at bounding box center [361, 145] width 134 height 30
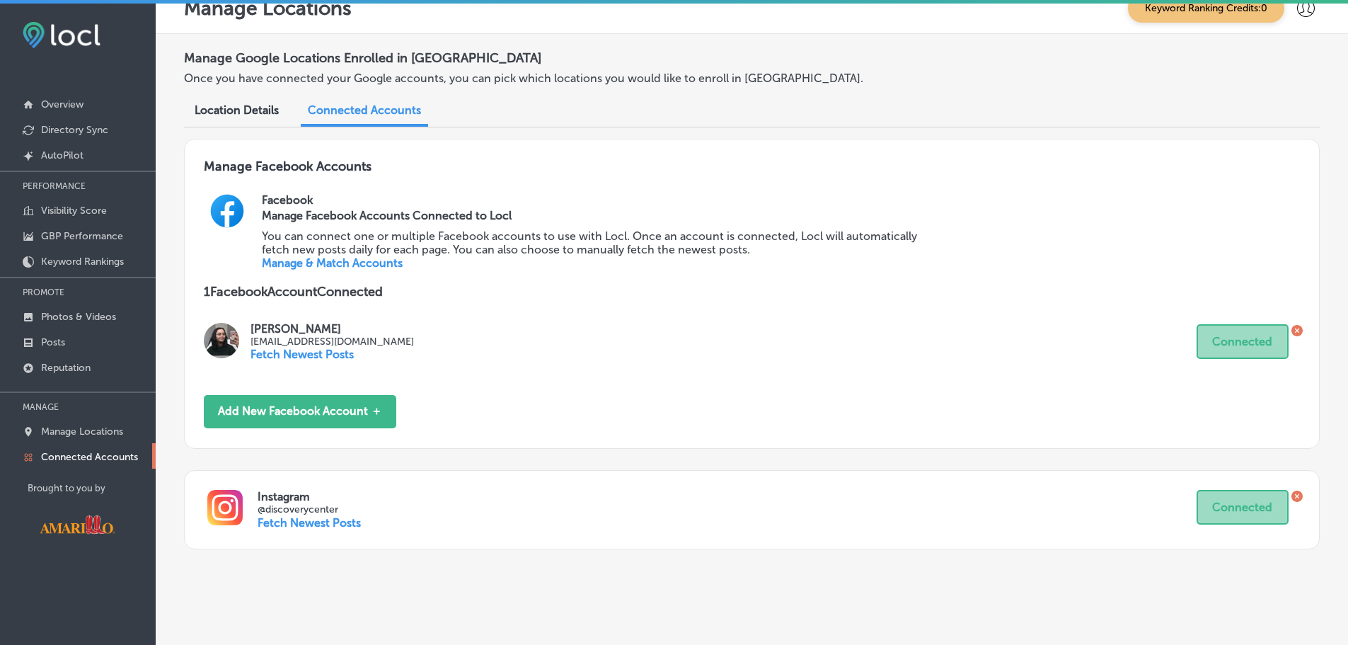
scroll to position [39, 0]
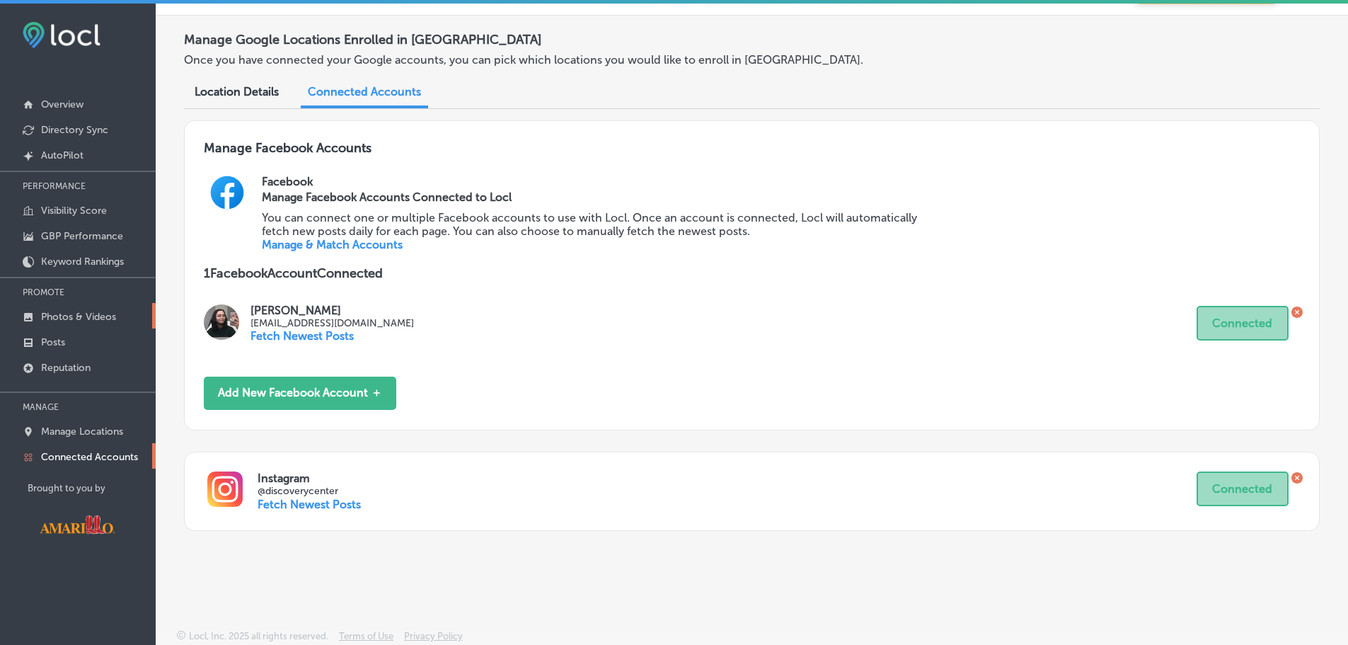
click at [58, 318] on p "Photos & Videos" at bounding box center [78, 317] width 75 height 12
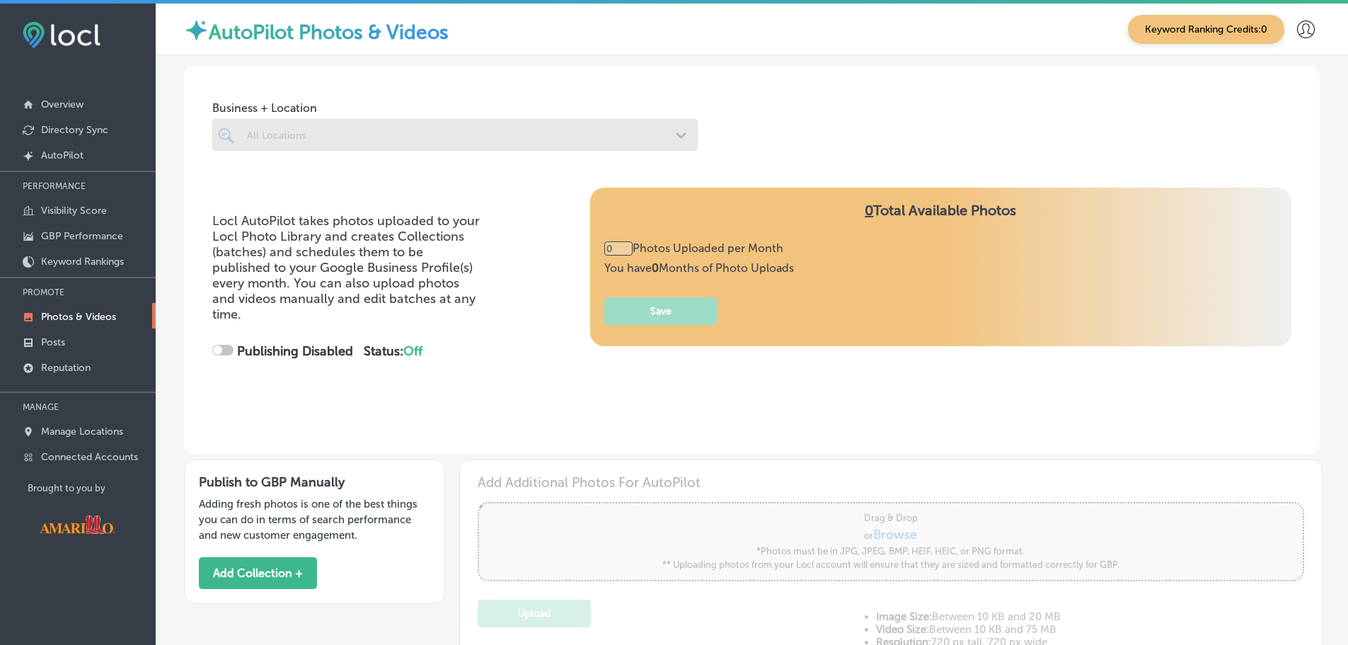
type input "5"
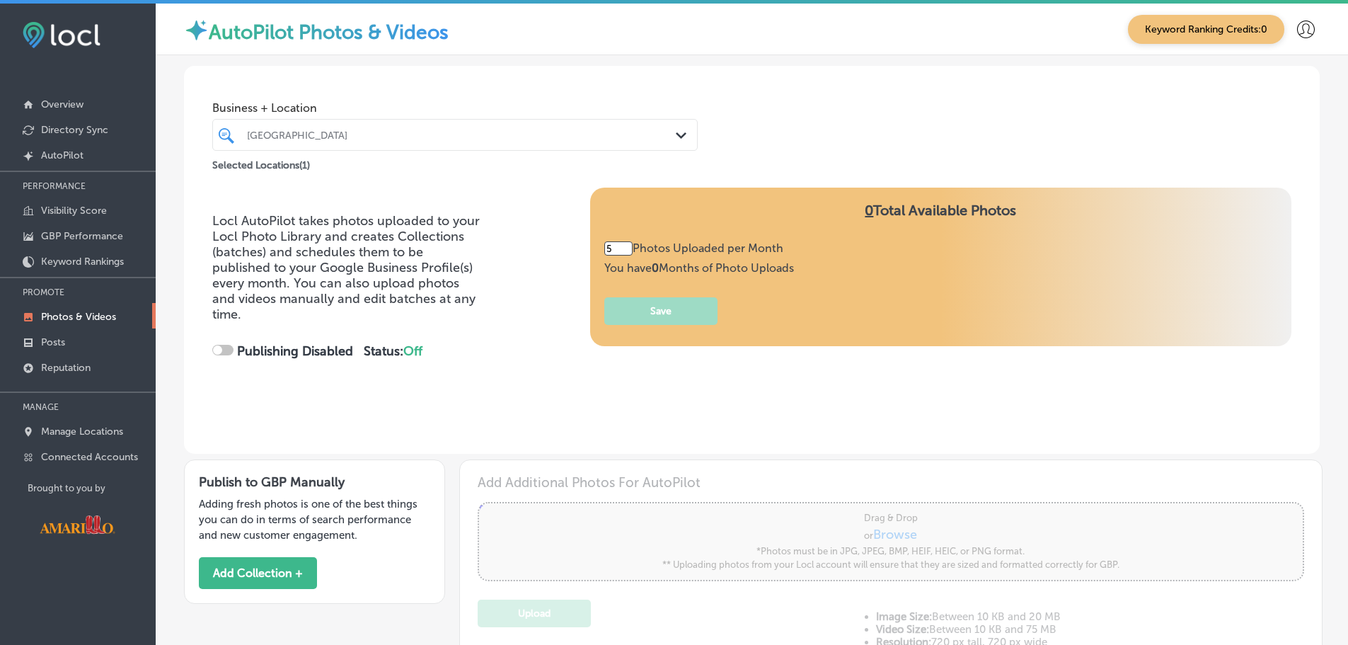
checkbox input "true"
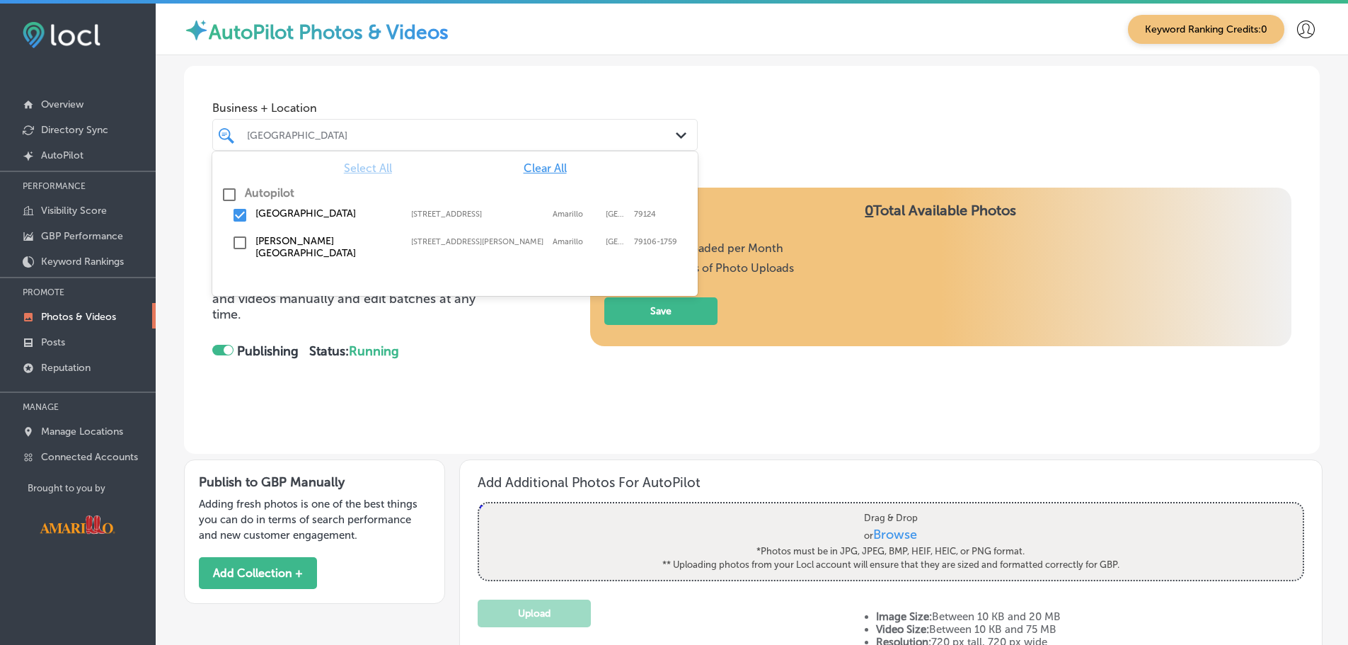
click at [652, 137] on div "[GEOGRAPHIC_DATA]" at bounding box center [462, 135] width 430 height 12
click at [289, 235] on label "[PERSON_NAME][GEOGRAPHIC_DATA]" at bounding box center [325, 247] width 141 height 24
click at [607, 125] on div "[PERSON_NAME][GEOGRAPHIC_DATA]" at bounding box center [455, 135] width 430 height 22
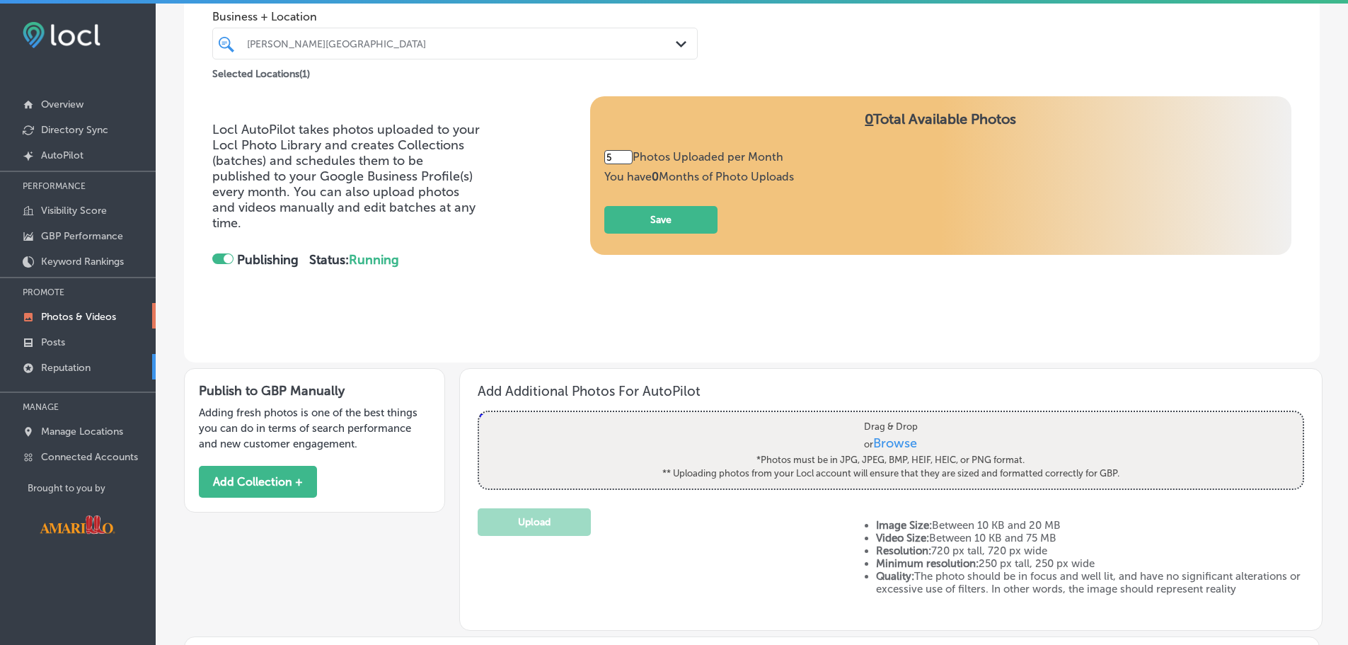
scroll to position [71, 0]
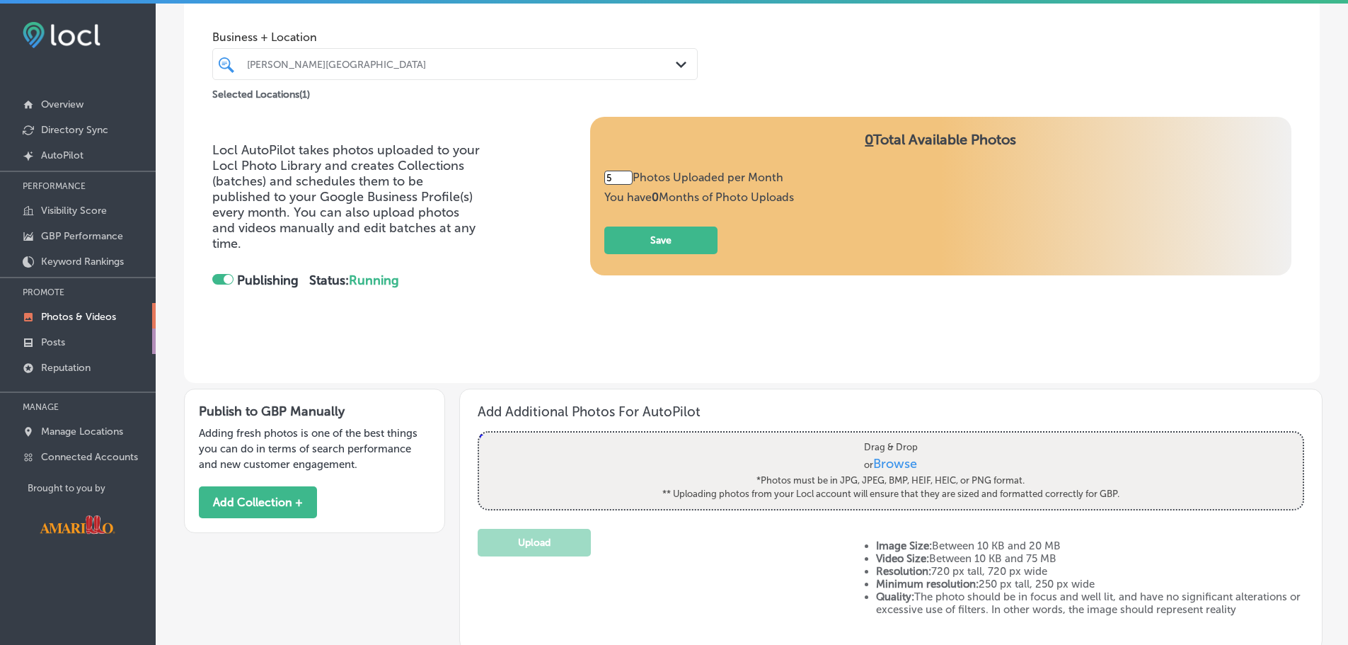
click at [76, 340] on link "Posts" at bounding box center [78, 340] width 156 height 25
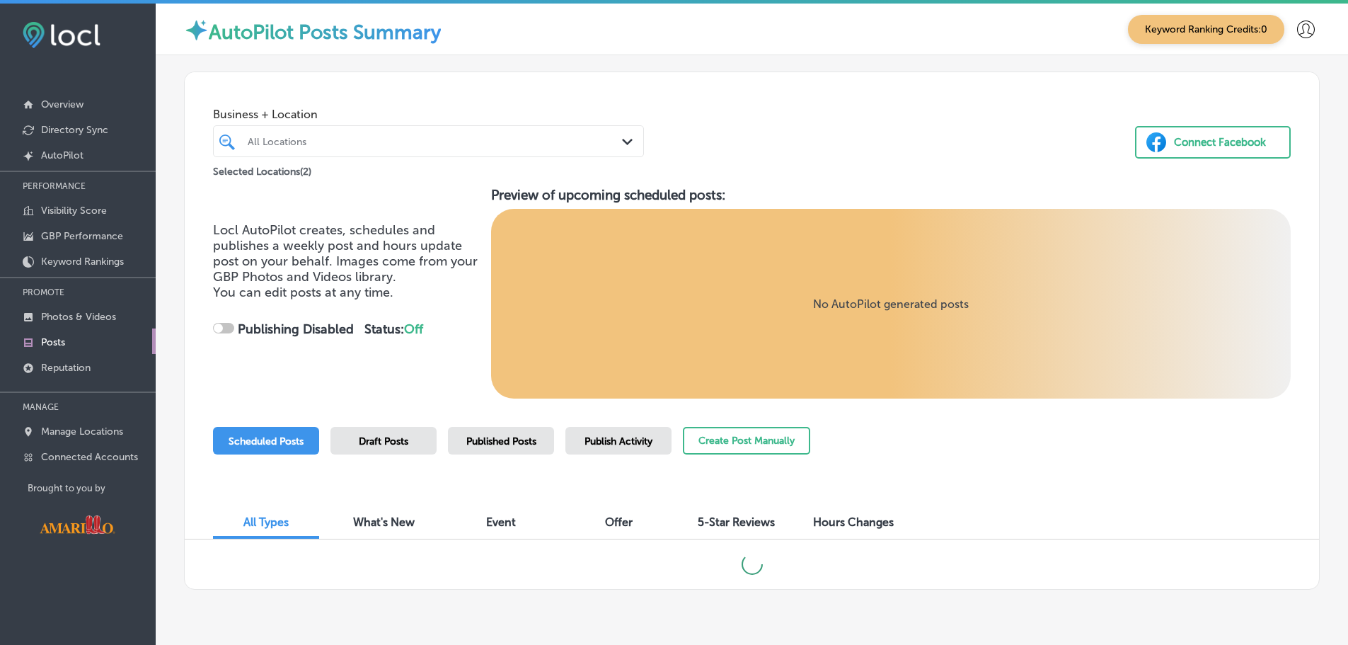
checkbox input "true"
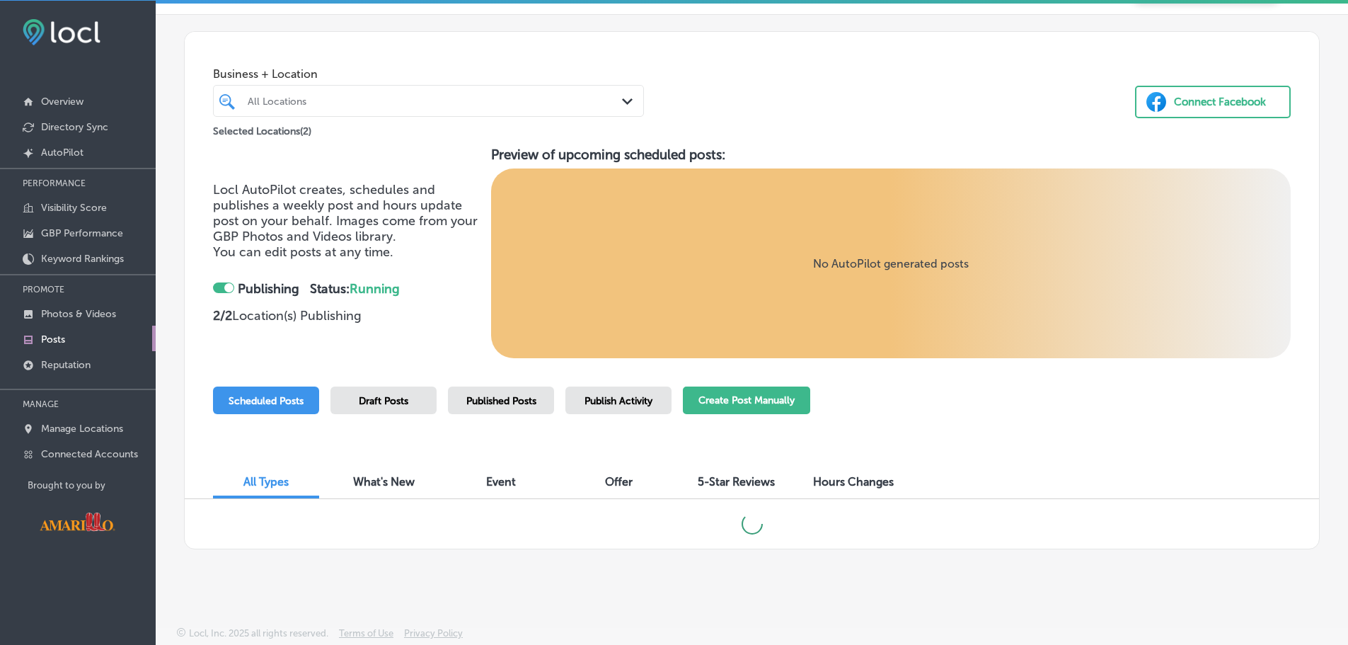
scroll to position [4, 0]
click at [717, 398] on button "Create Post Manually" at bounding box center [746, 400] width 127 height 28
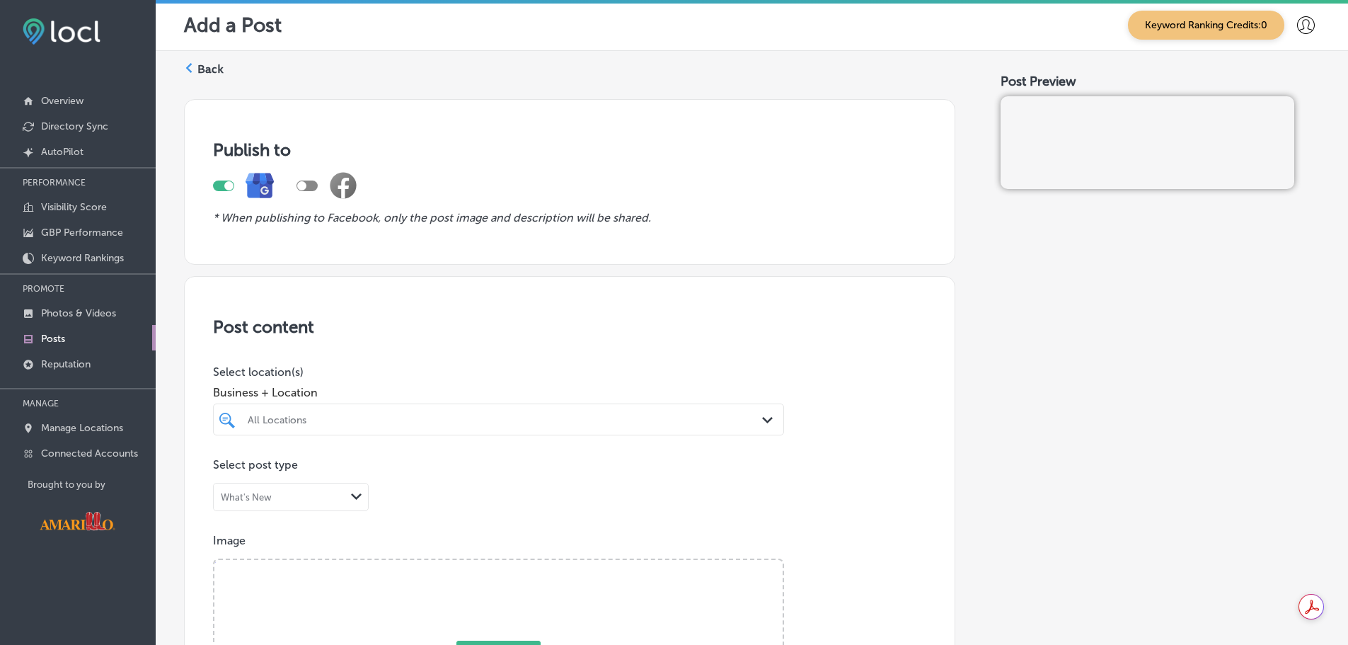
click at [314, 186] on div at bounding box center [306, 185] width 21 height 11
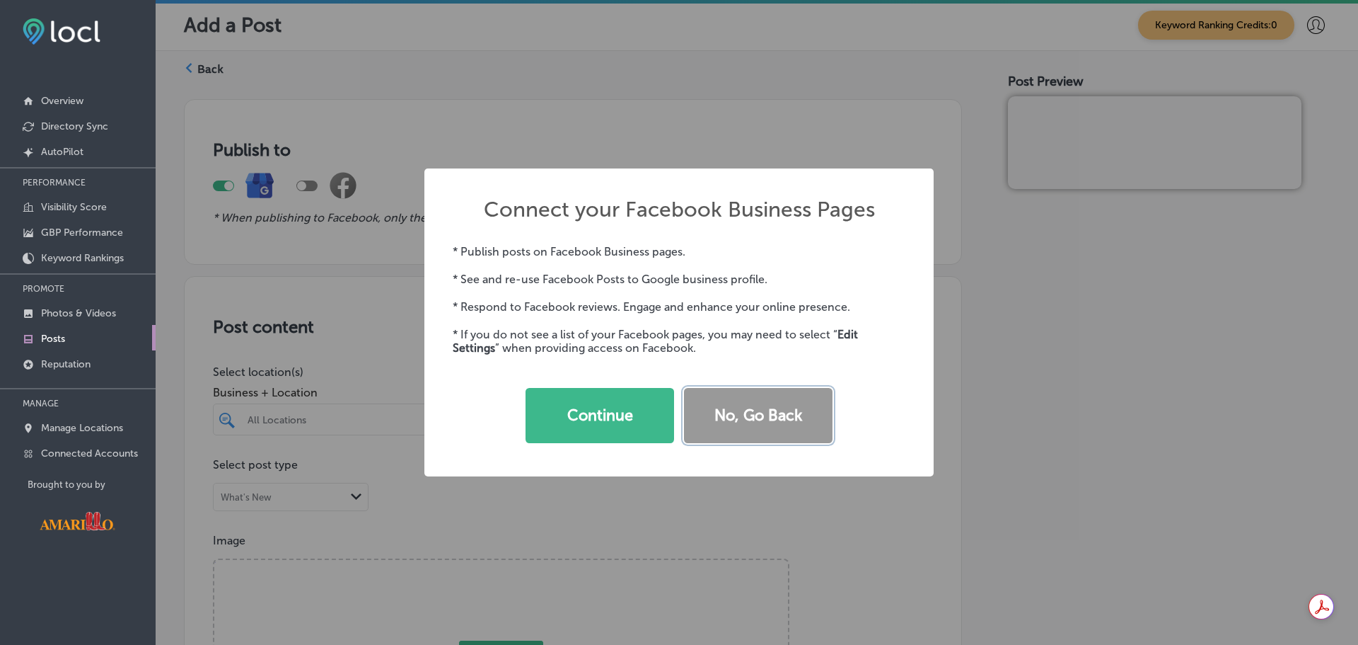
click at [784, 411] on button "No, Go Back" at bounding box center [758, 415] width 149 height 55
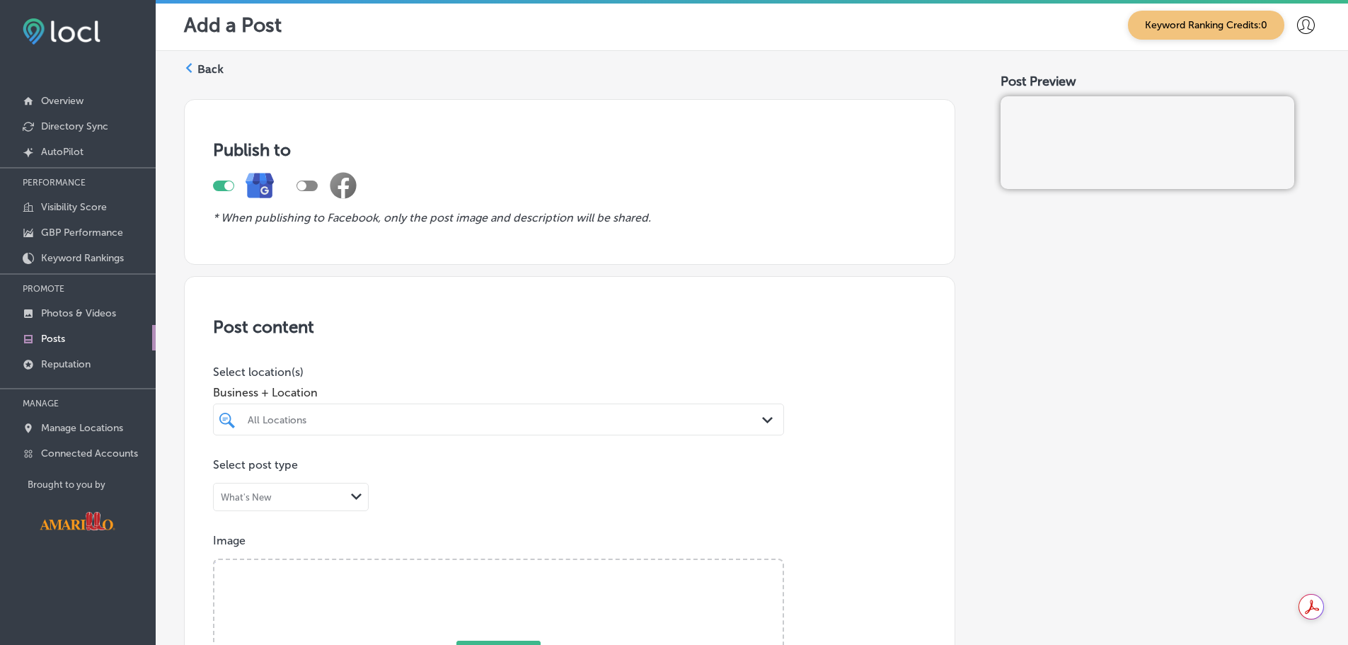
click at [519, 437] on div at bounding box center [498, 446] width 571 height 23
click at [512, 424] on div "All Locations" at bounding box center [506, 419] width 516 height 12
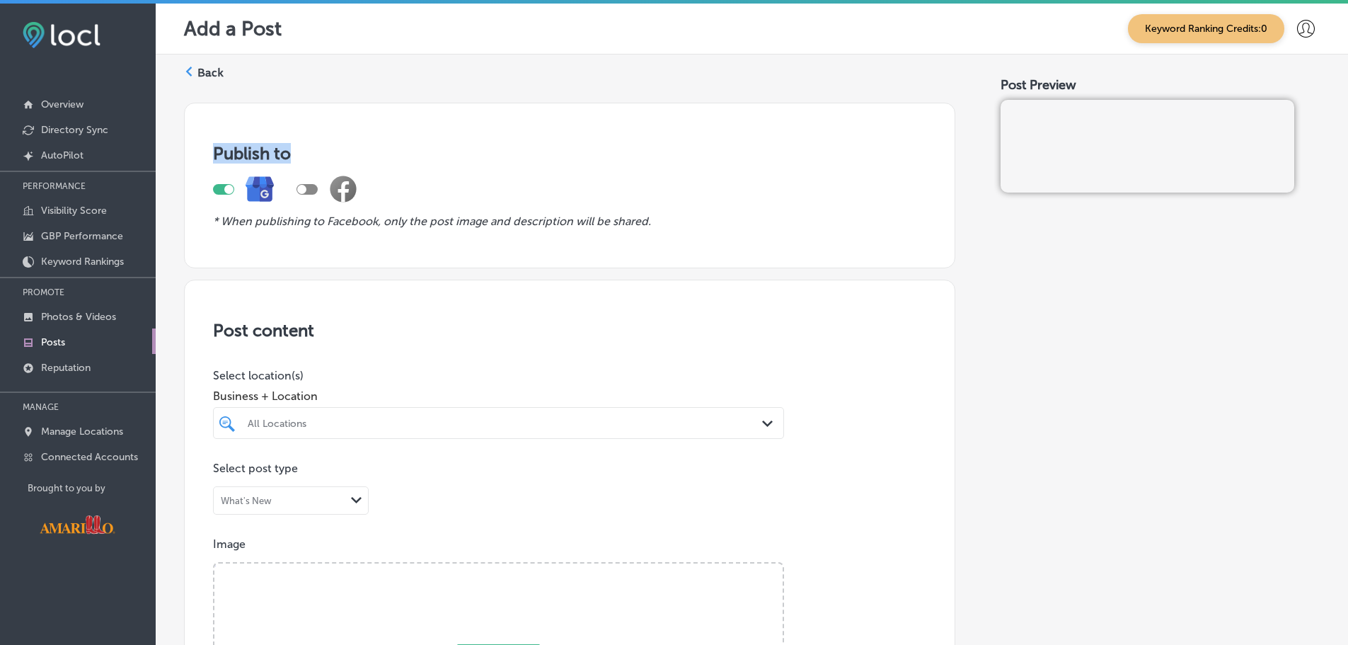
drag, startPoint x: 216, startPoint y: 153, endPoint x: 308, endPoint y: 156, distance: 92.7
click at [308, 156] on h3 "Publish to" at bounding box center [569, 153] width 713 height 21
click at [422, 141] on div "Publish to * When publishing to Facebook, only the post image and description w…" at bounding box center [569, 186] width 771 height 166
click at [438, 137] on div "Publish to * When publishing to Facebook, only the post image and description w…" at bounding box center [569, 186] width 771 height 166
click at [245, 144] on h3 "Publish to" at bounding box center [569, 153] width 713 height 21
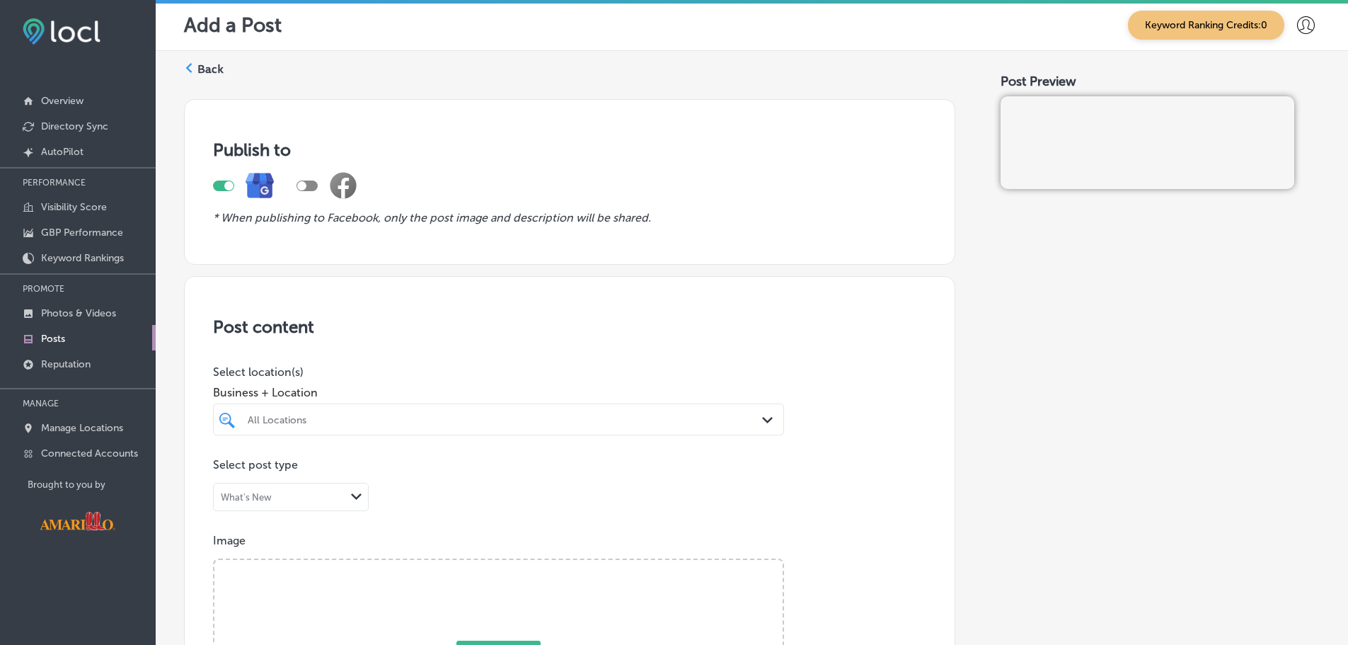
click at [91, 338] on link "Posts" at bounding box center [78, 337] width 156 height 25
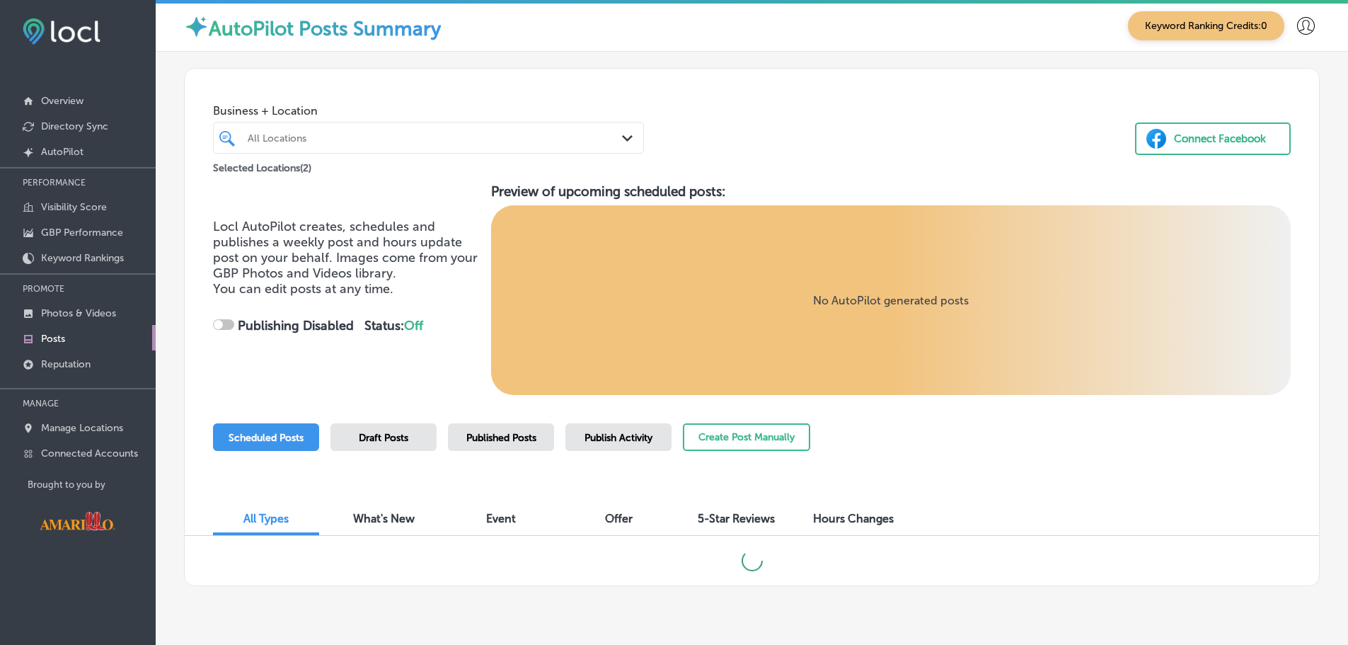
checkbox input "true"
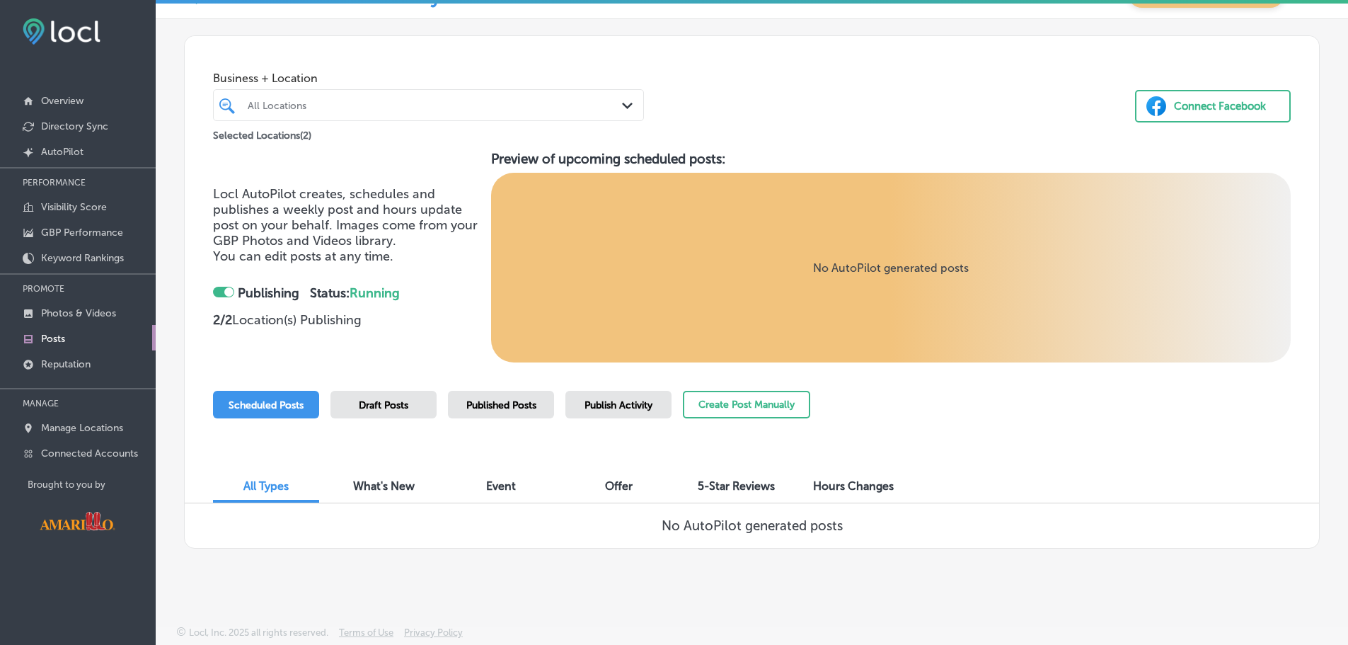
click at [366, 400] on span "Draft Posts" at bounding box center [384, 405] width 50 height 12
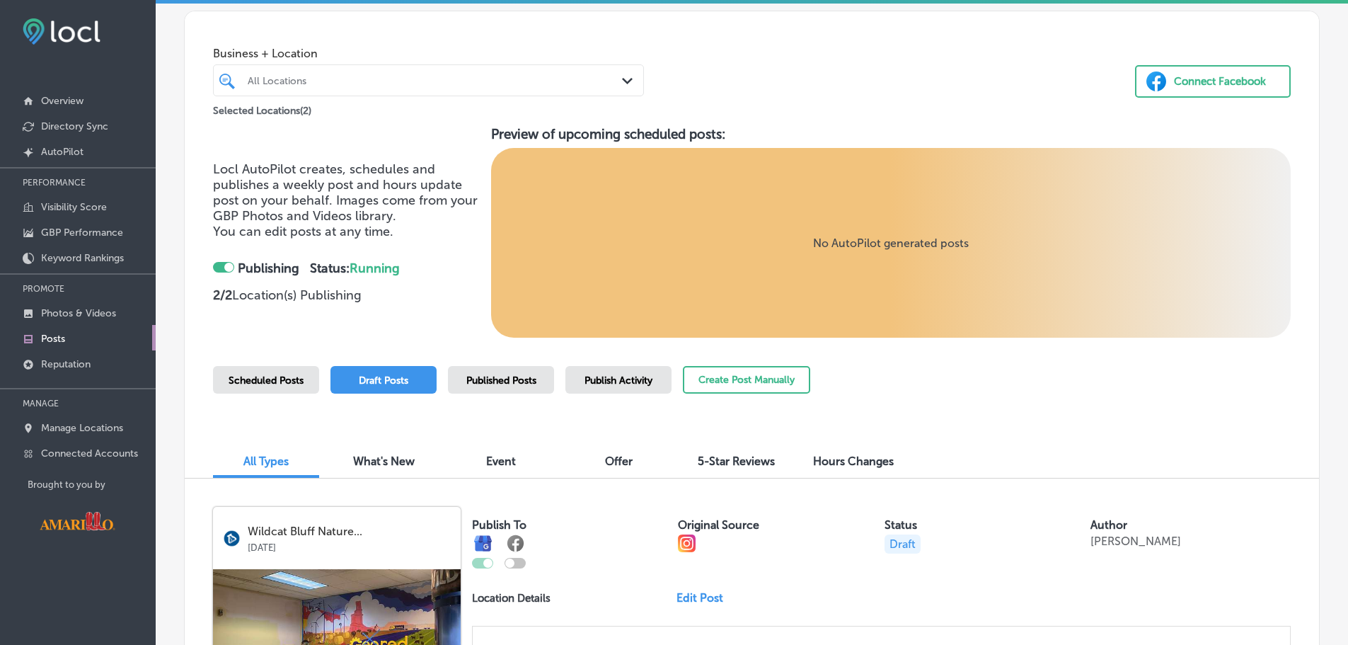
scroll to position [37, 0]
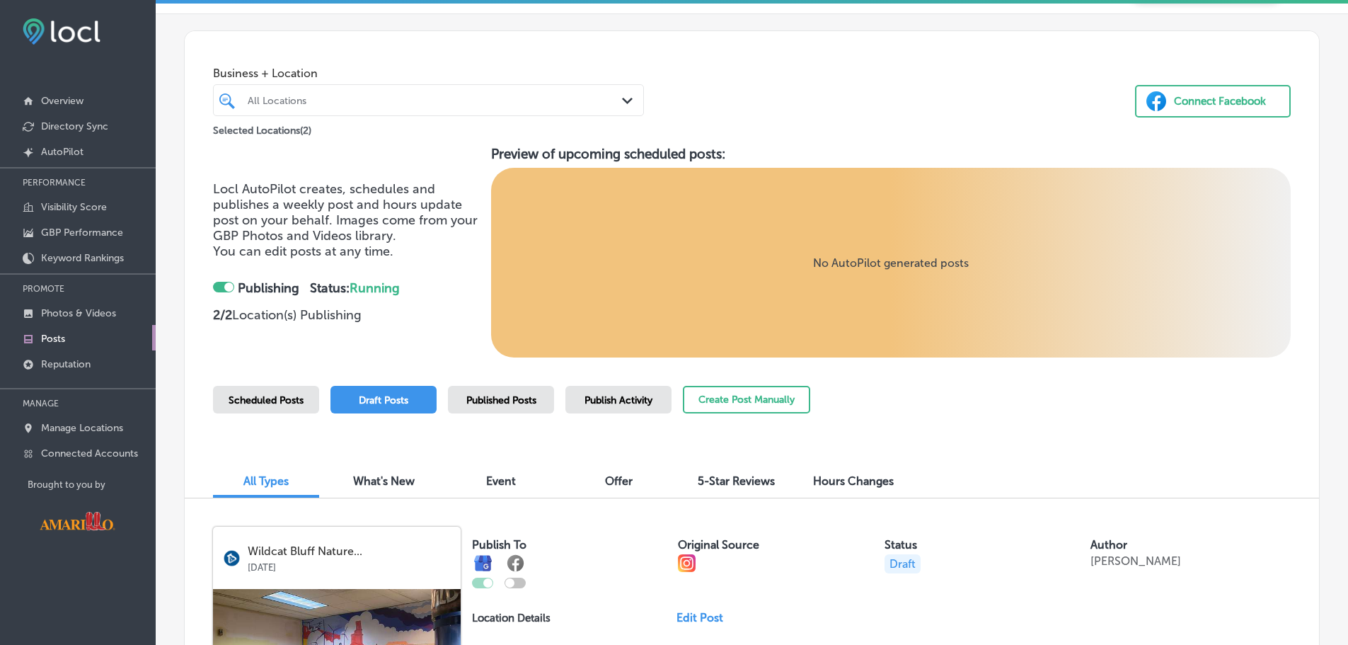
click at [455, 105] on div "All Locations" at bounding box center [436, 100] width 376 height 12
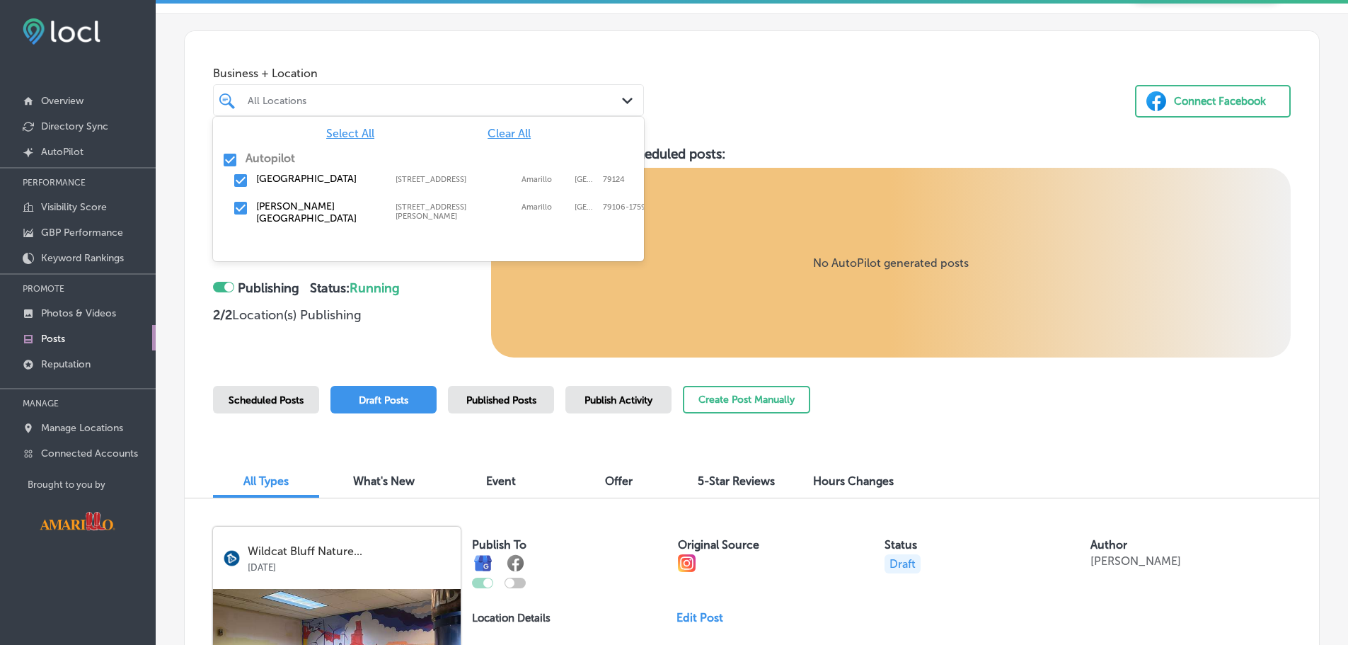
click at [456, 101] on div "All Locations" at bounding box center [436, 100] width 376 height 12
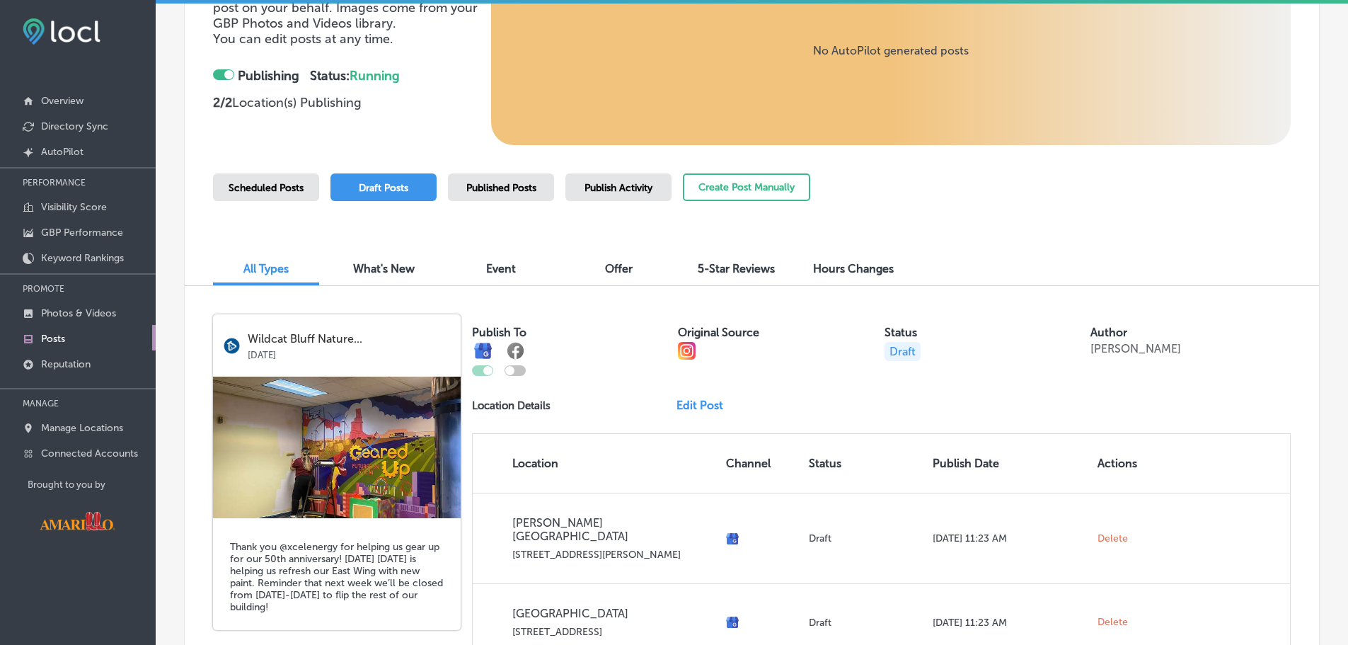
scroll to position [275, 0]
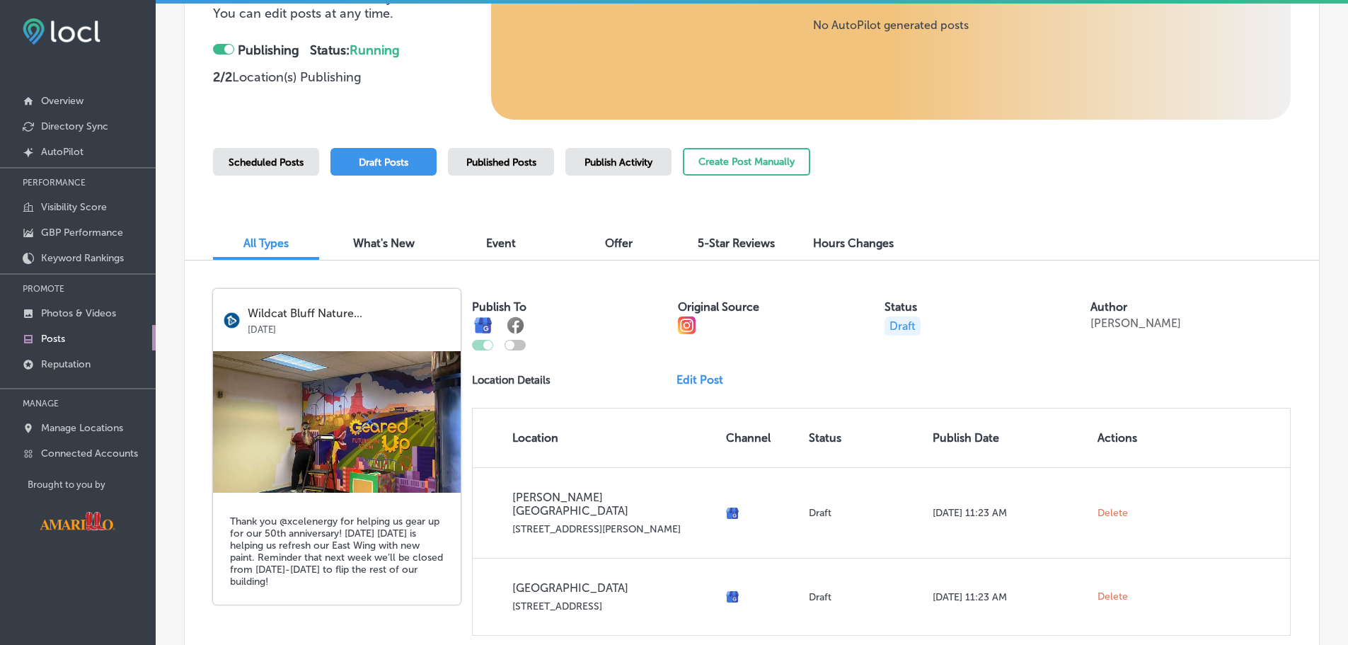
click at [698, 376] on link "Edit Post" at bounding box center [705, 379] width 58 height 13
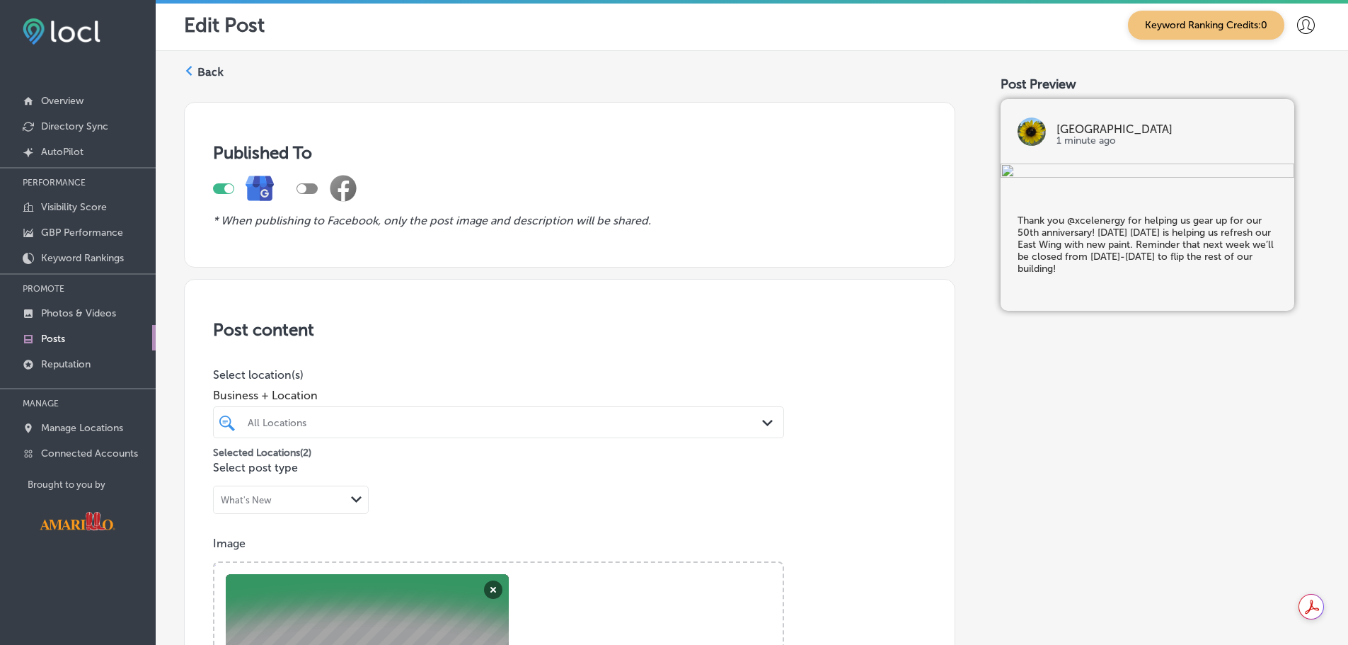
click at [225, 191] on div at bounding box center [228, 188] width 9 height 9
checkbox input "false"
click at [306, 189] on div at bounding box center [306, 188] width 21 height 11
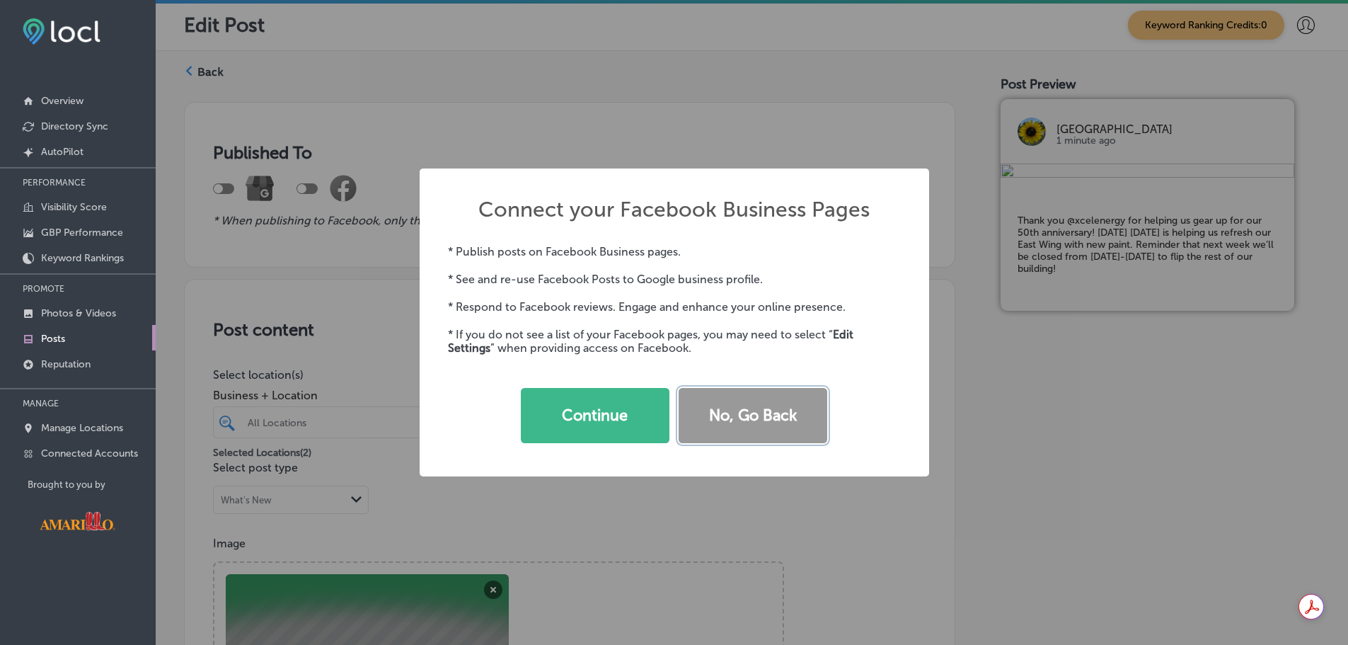
click at [753, 412] on button "No, Go Back" at bounding box center [752, 415] width 149 height 55
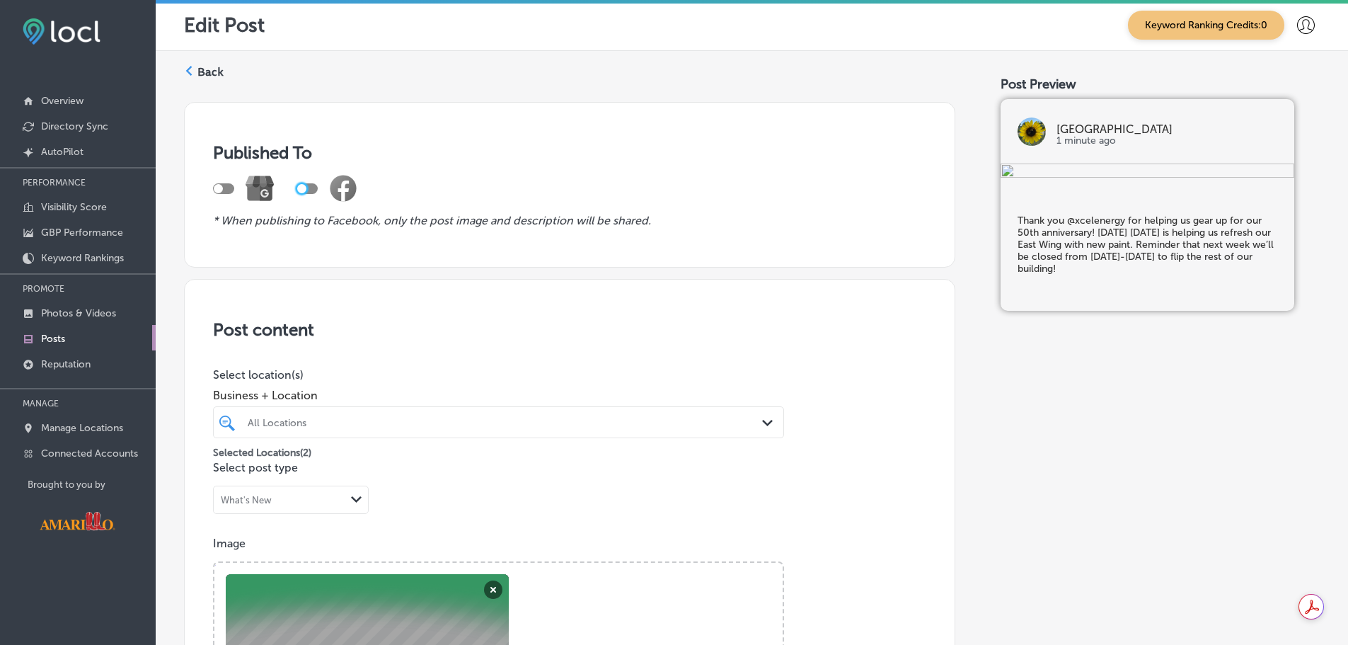
click at [308, 187] on div at bounding box center [306, 188] width 21 height 11
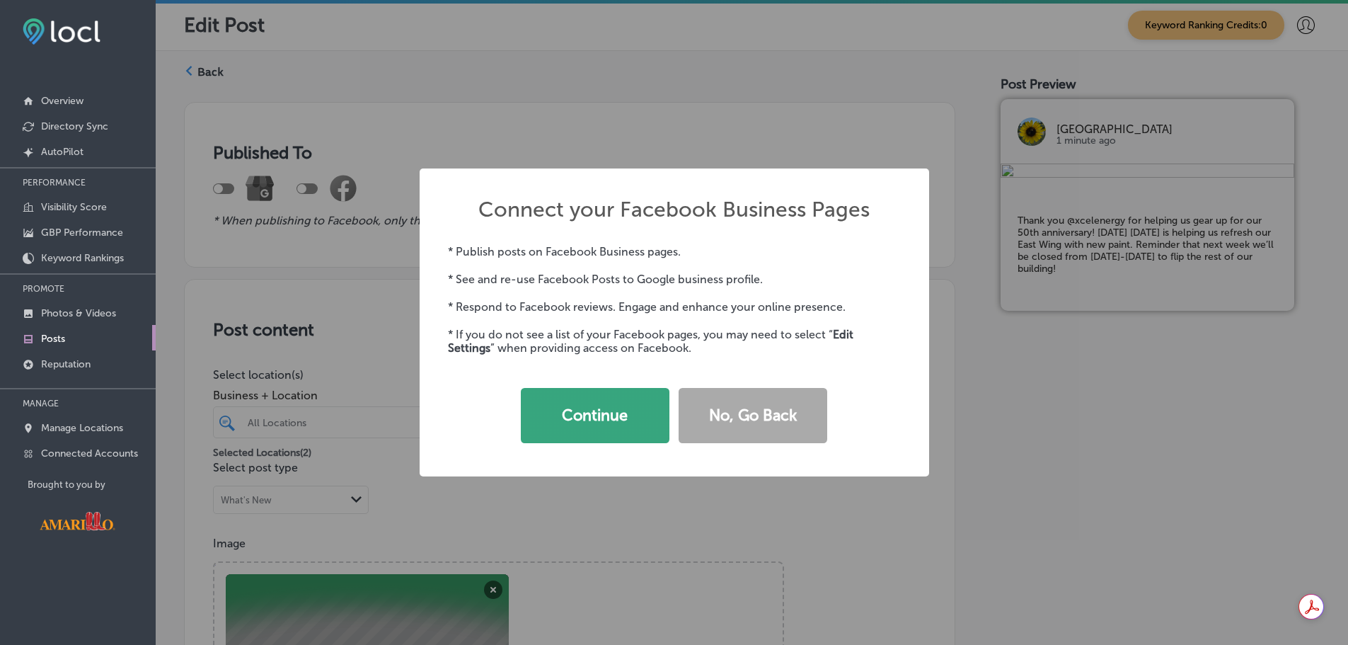
click at [603, 407] on button "Continue" at bounding box center [595, 415] width 149 height 55
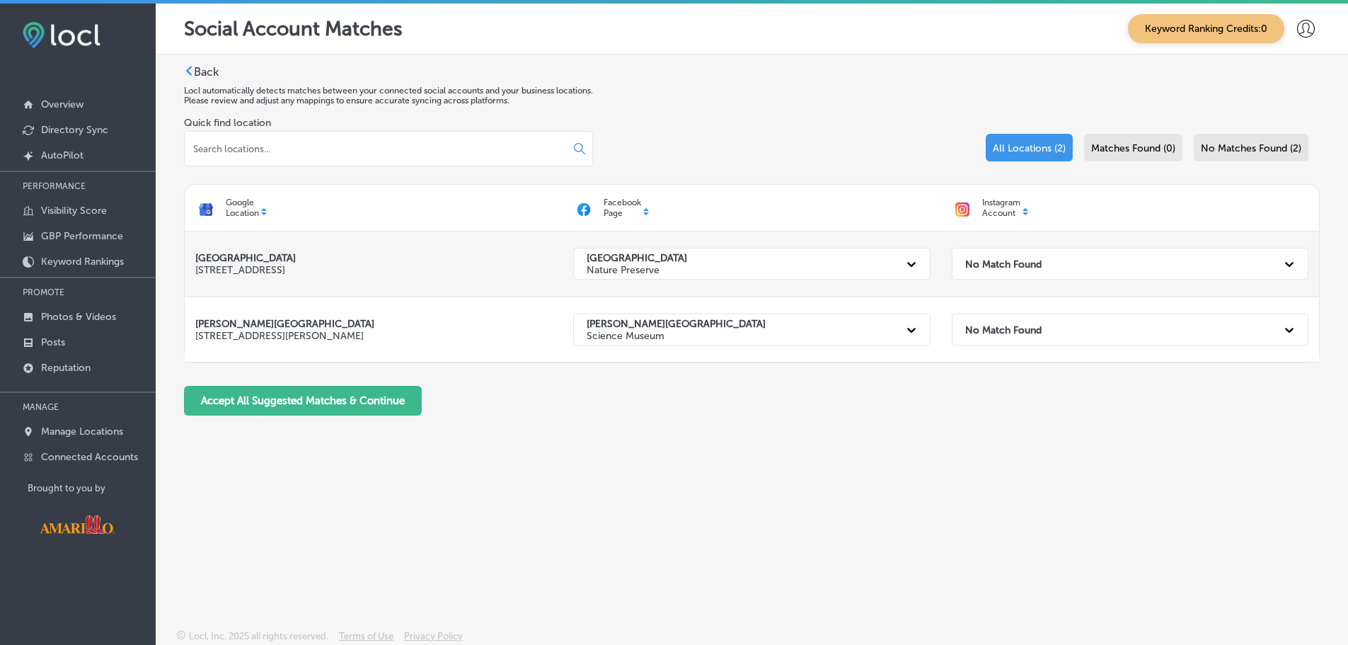
click at [995, 257] on div "No Match Found" at bounding box center [1117, 263] width 318 height 29
click at [841, 439] on div "Back Locl automatically detects matches between your connected social accounts …" at bounding box center [752, 308] width 1192 height 508
click at [715, 424] on div "Back Locl automatically detects matches between your connected social accounts …" at bounding box center [752, 246] width 1136 height 362
click at [209, 72] on label "Back" at bounding box center [206, 71] width 25 height 13
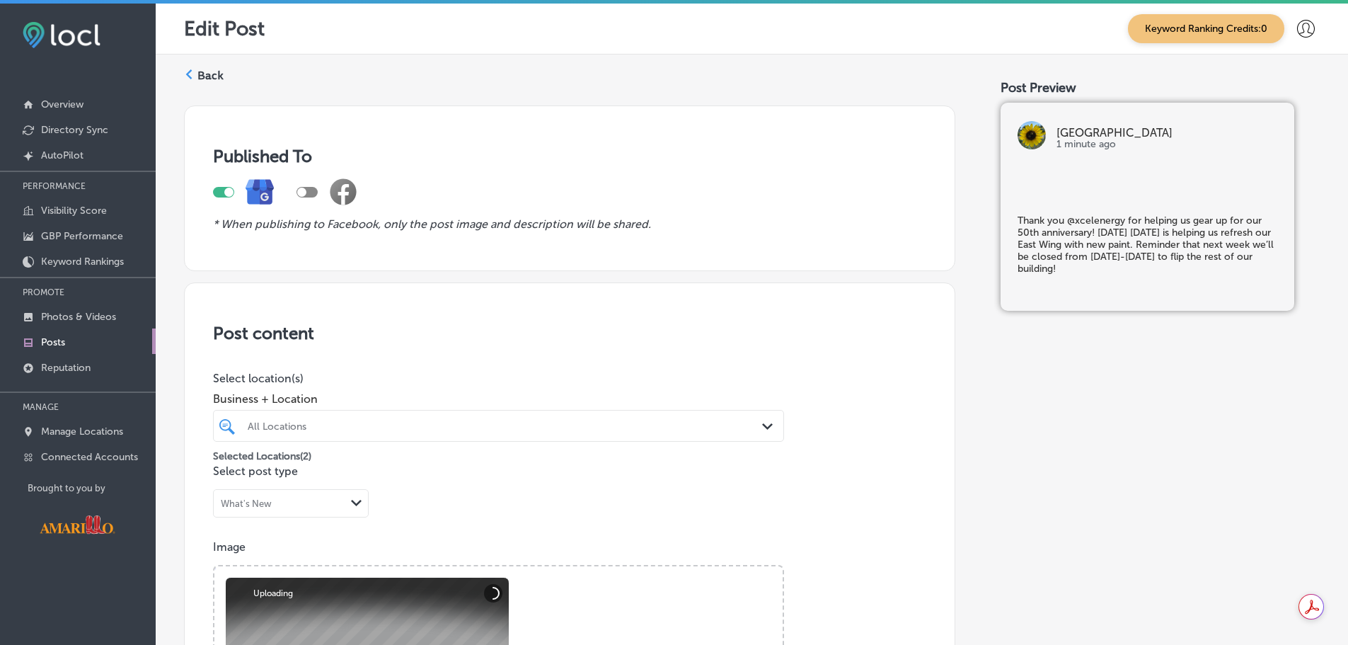
click at [371, 428] on div "All Locations" at bounding box center [506, 426] width 516 height 12
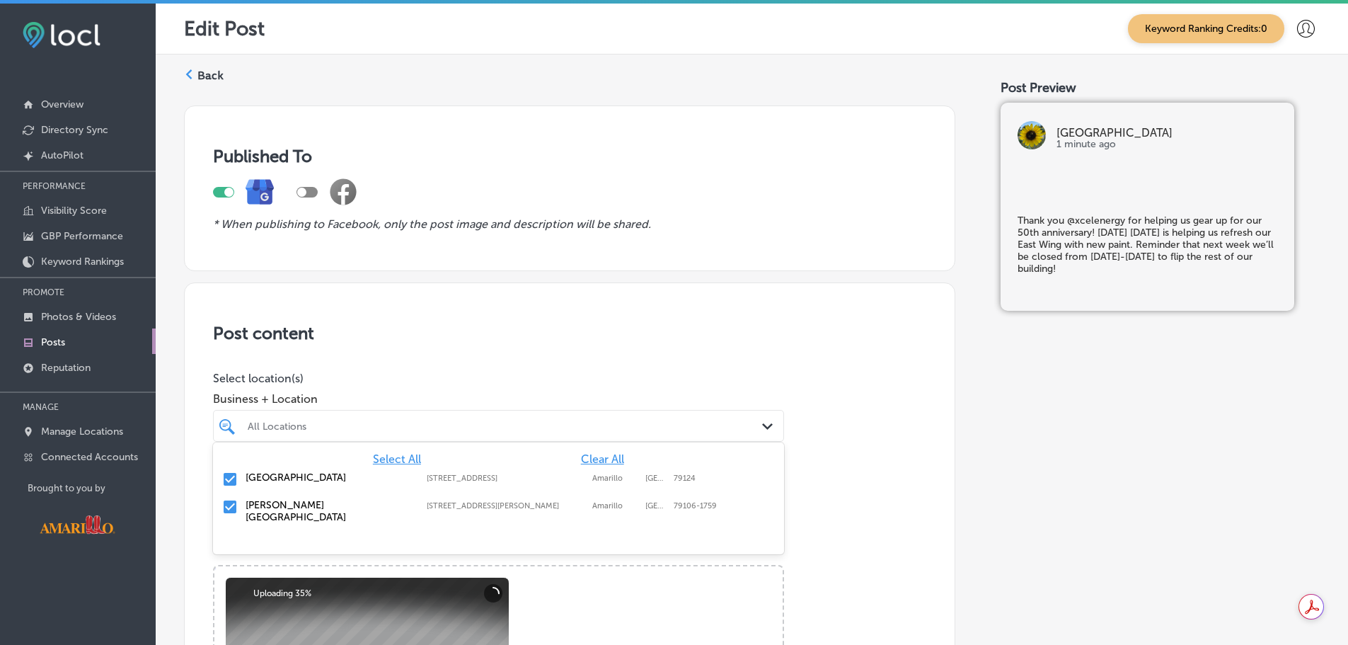
click at [371, 424] on div "All Locations" at bounding box center [506, 426] width 516 height 12
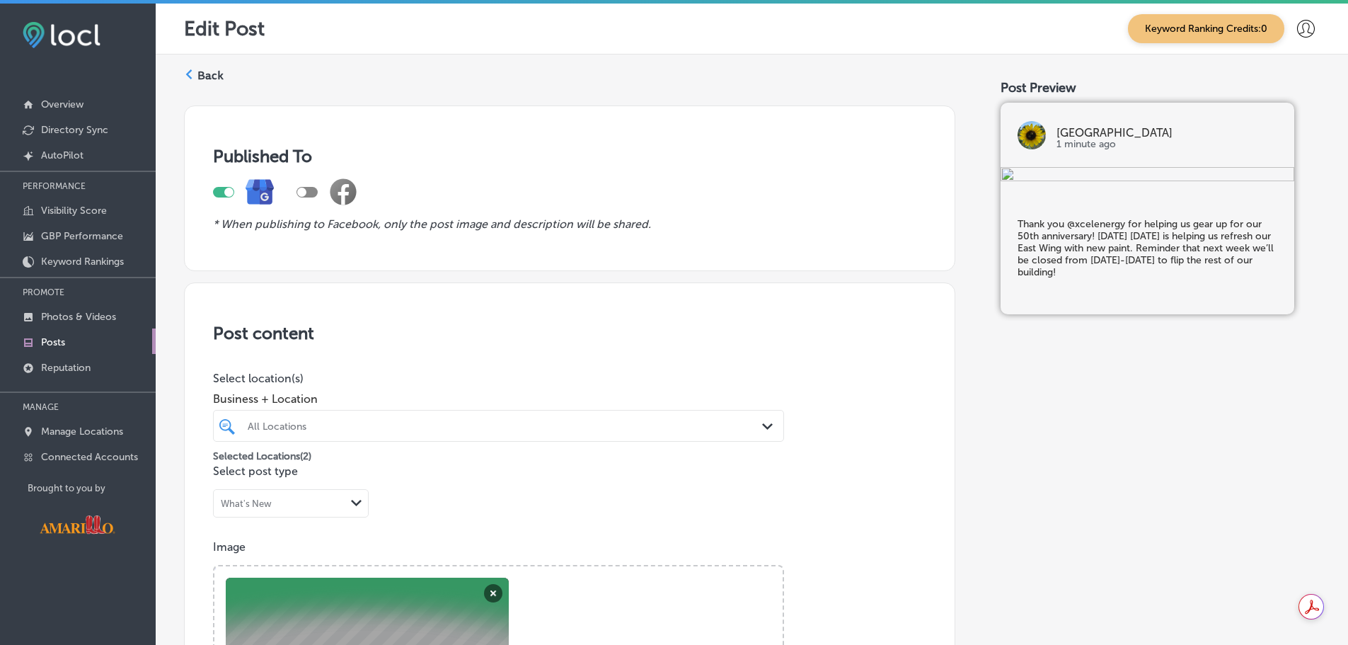
click at [215, 76] on label "Back" at bounding box center [210, 76] width 26 height 16
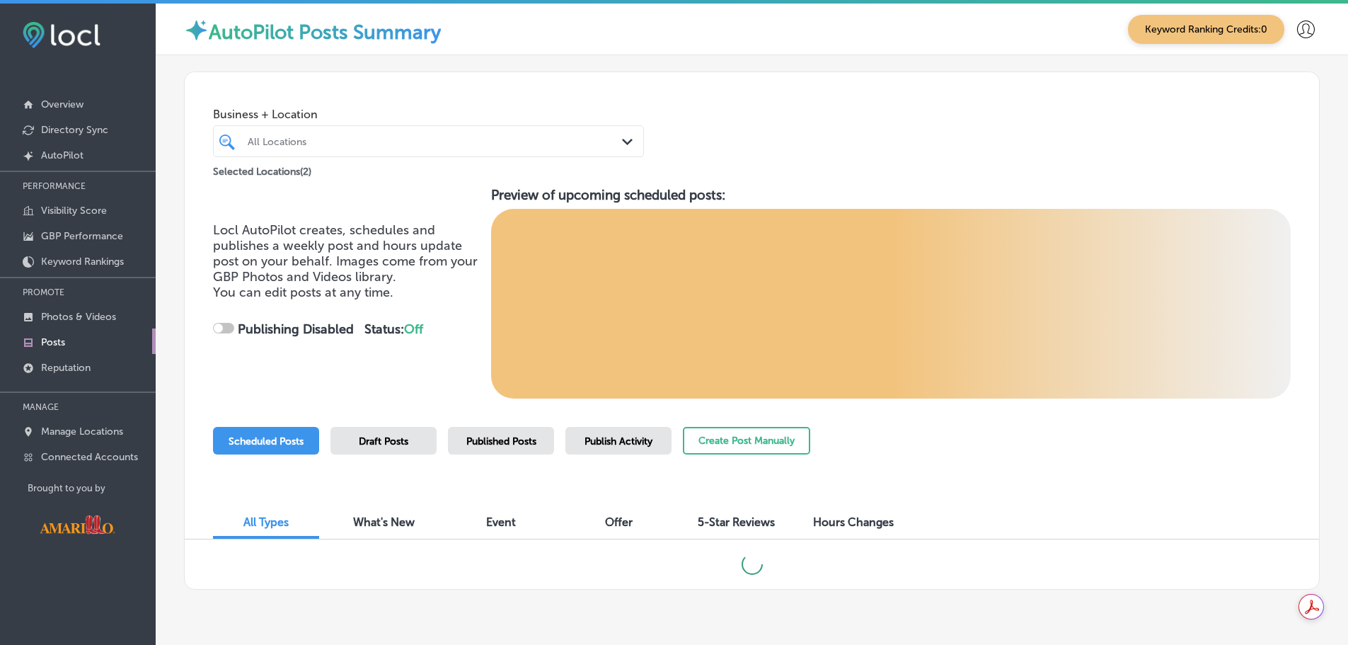
checkbox input "true"
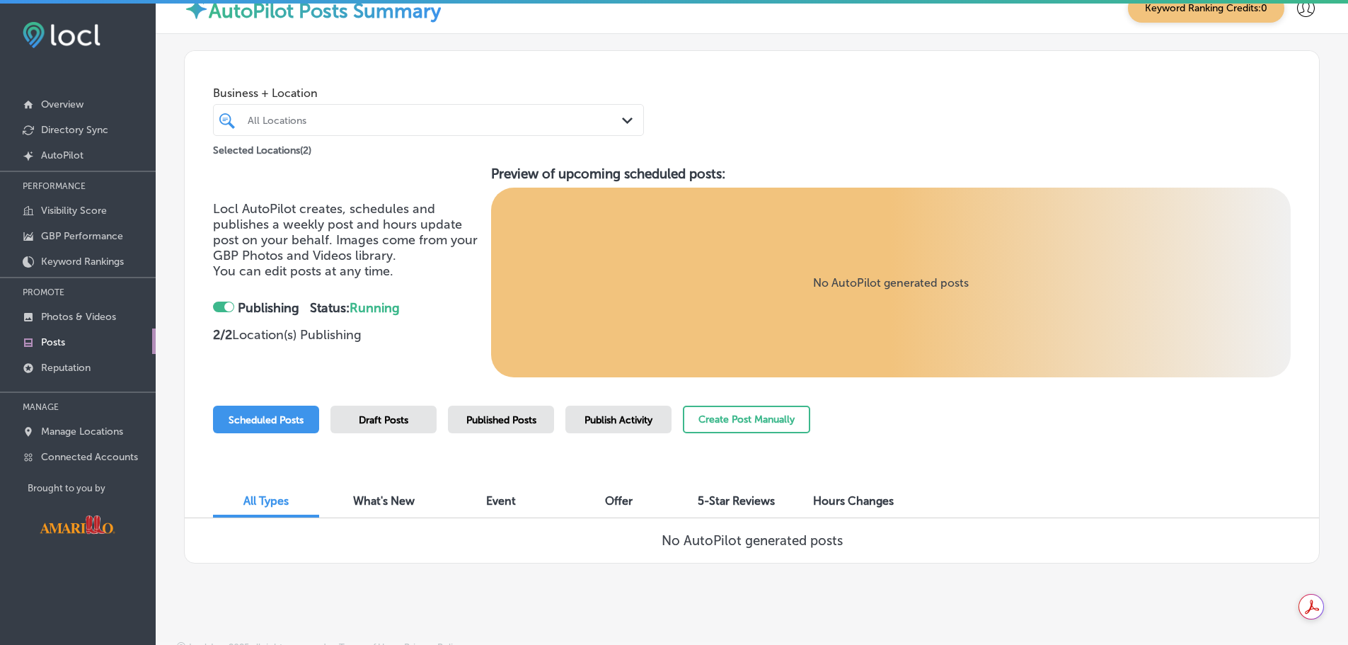
scroll to position [33, 0]
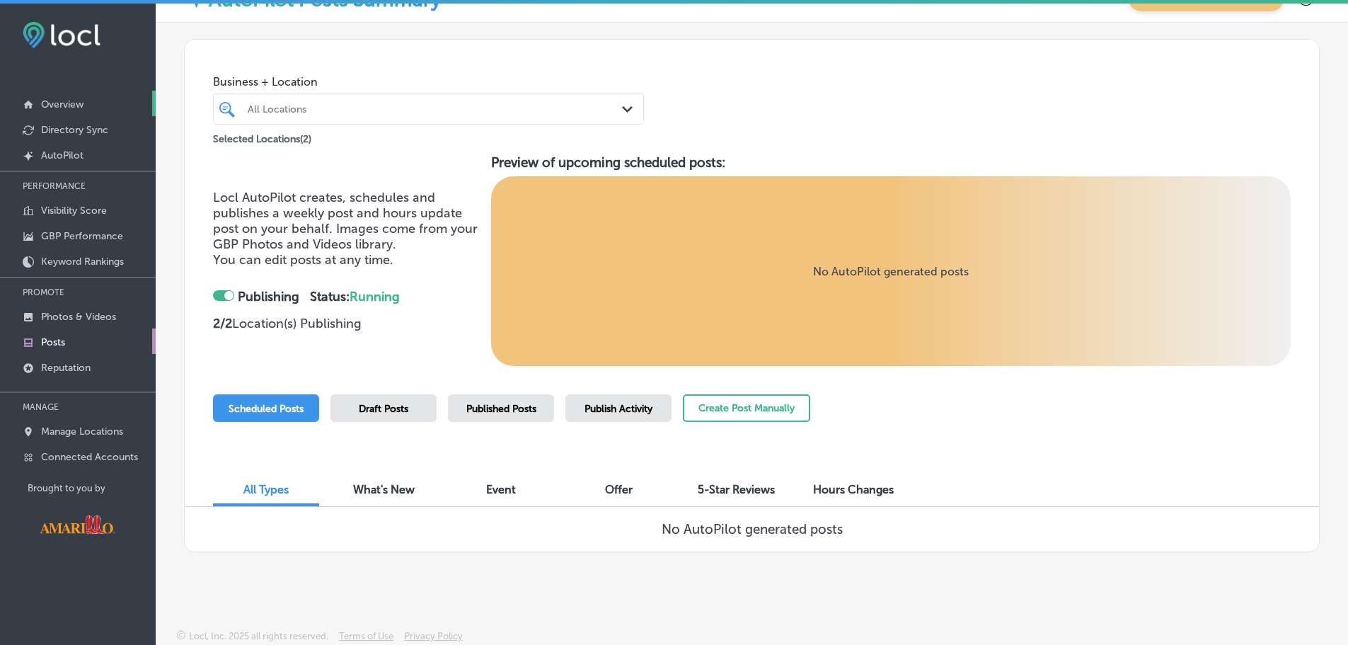
click at [67, 106] on p "Overview" at bounding box center [62, 104] width 42 height 12
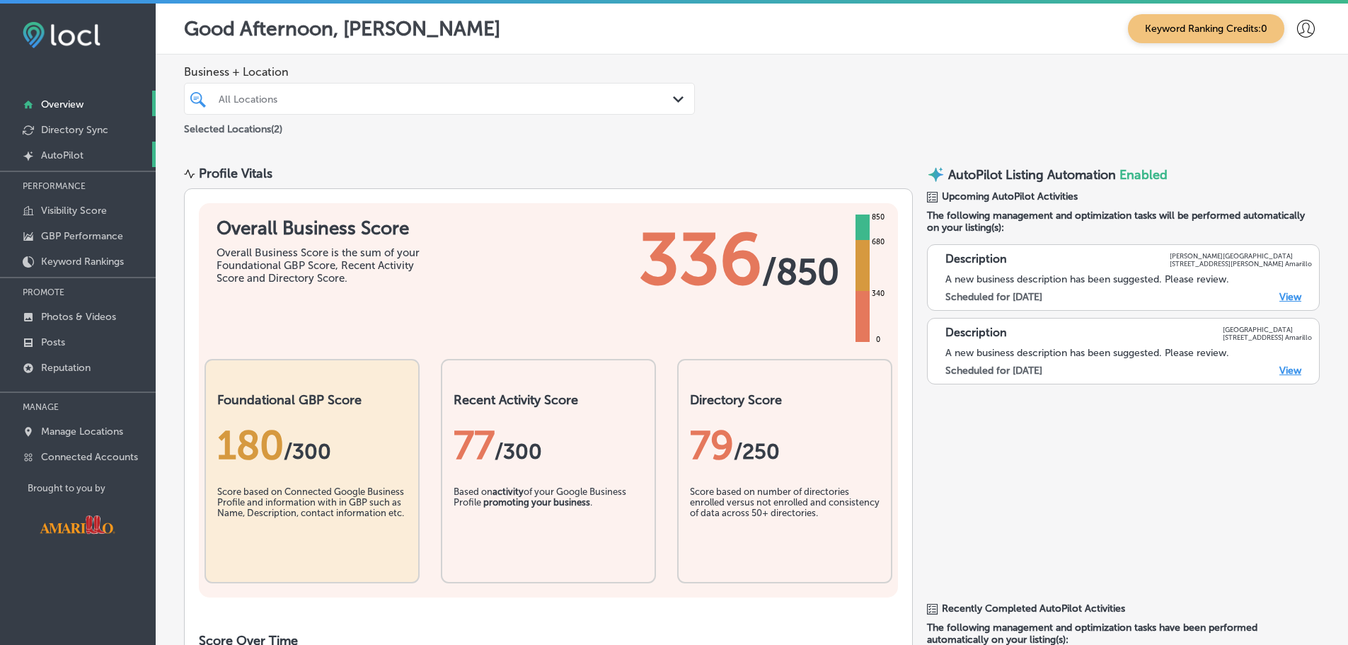
click at [56, 156] on p "AutoPilot" at bounding box center [62, 155] width 42 height 12
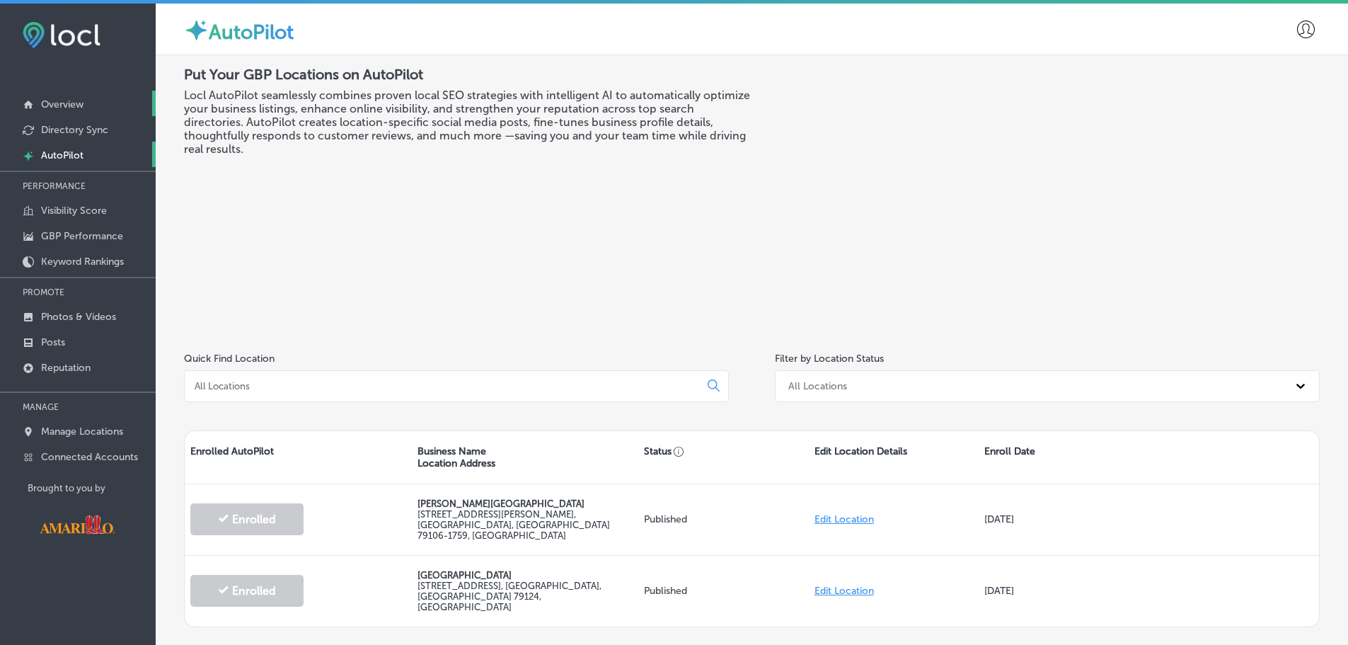
click at [81, 110] on p "Overview" at bounding box center [62, 104] width 42 height 12
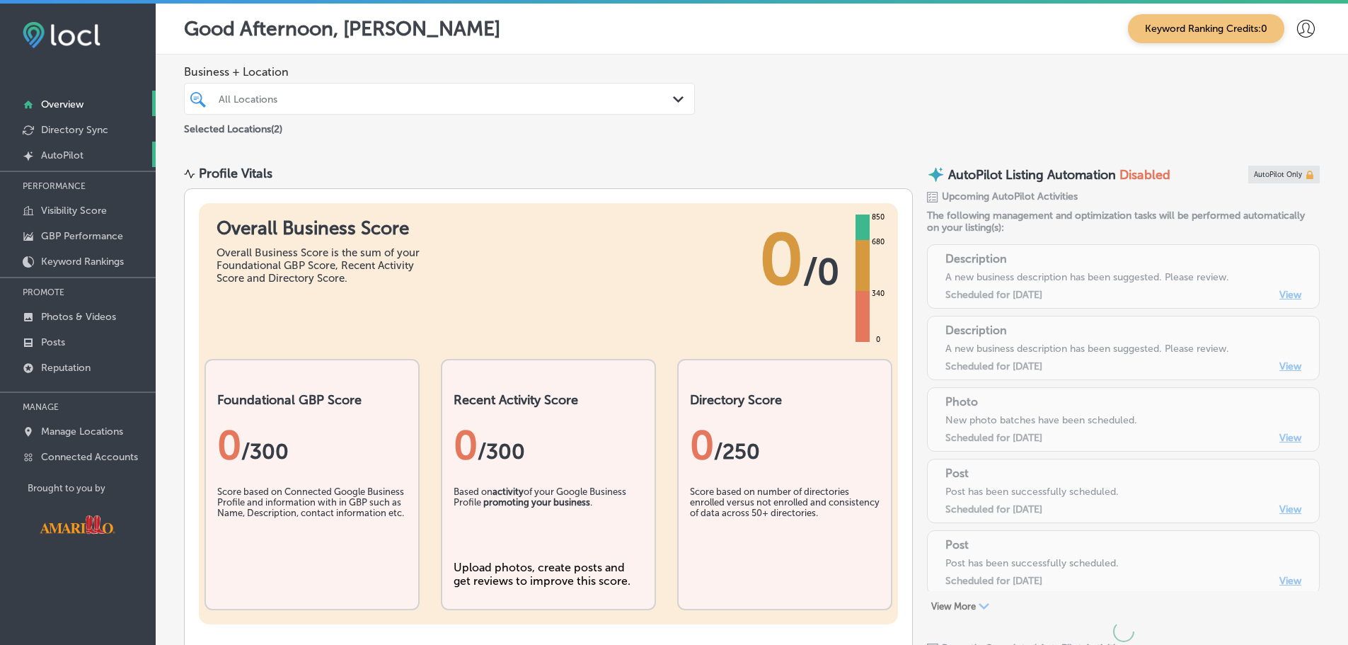
click at [79, 163] on link "Created by potrace 1.10, written by [PERSON_NAME] [DATE]-[DATE] AutoPilot" at bounding box center [78, 153] width 156 height 25
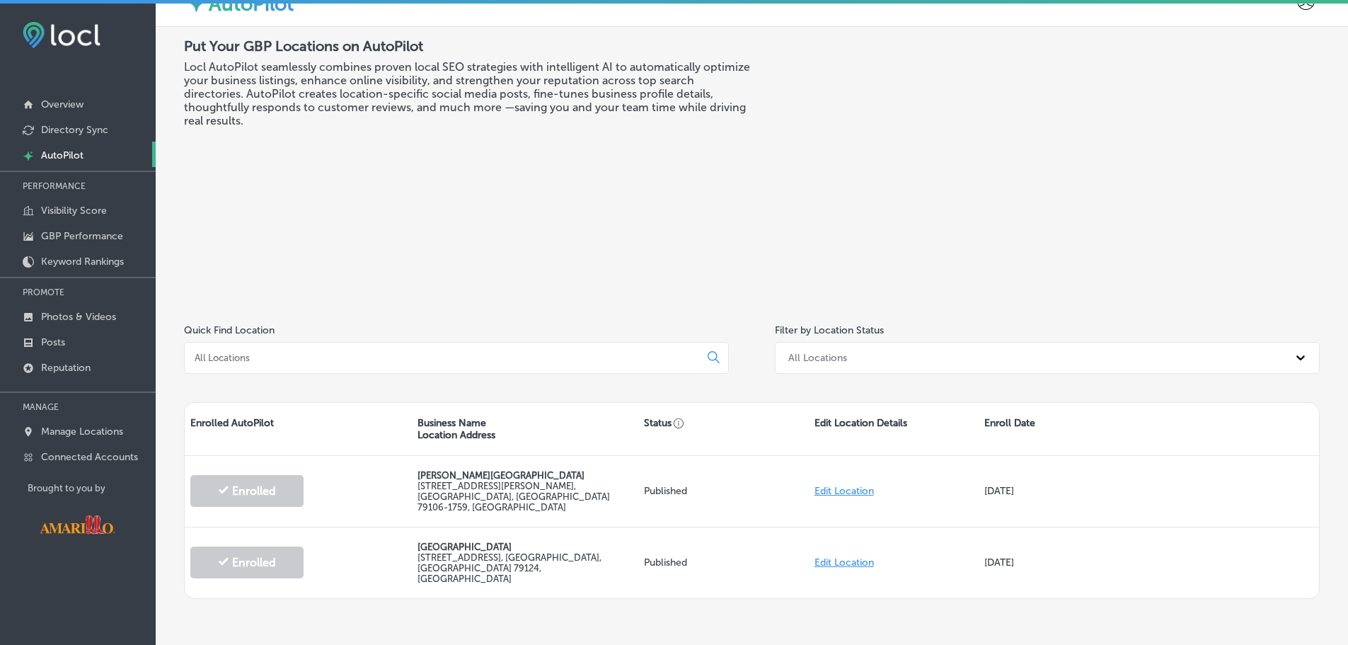
scroll to position [51, 0]
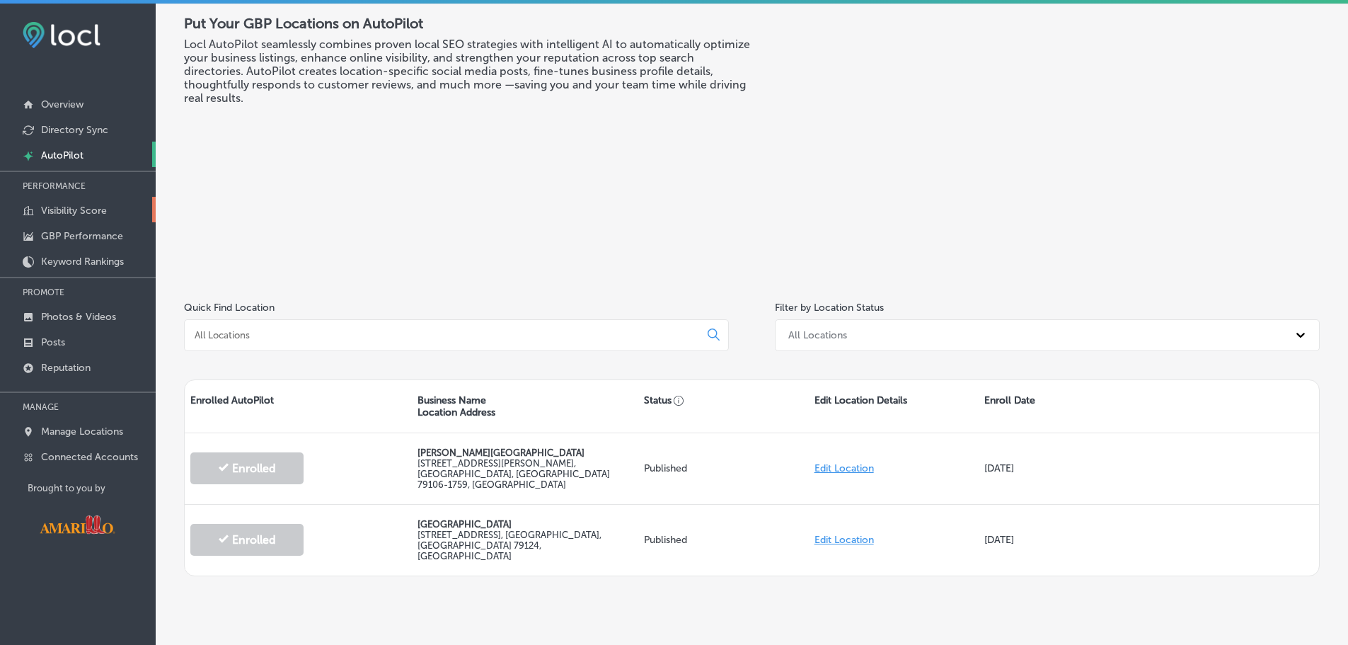
click at [93, 207] on p "Visibility Score" at bounding box center [74, 210] width 66 height 12
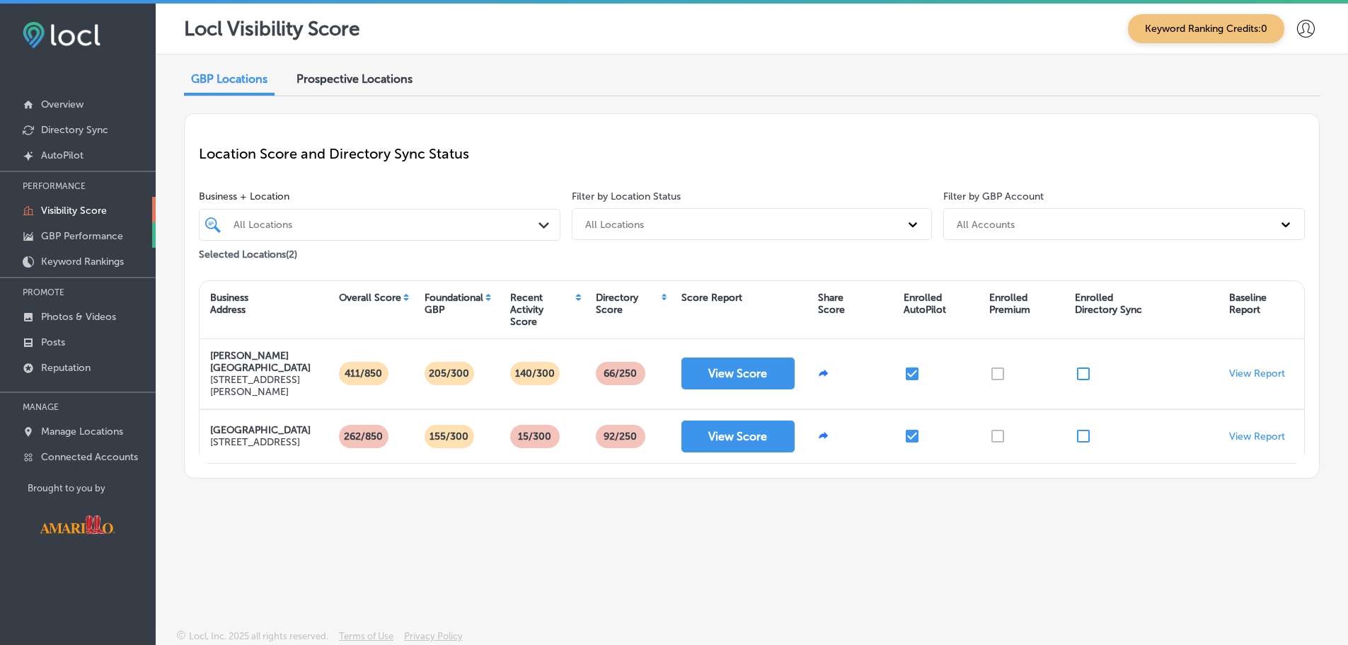
click at [57, 236] on p "GBP Performance" at bounding box center [82, 236] width 82 height 12
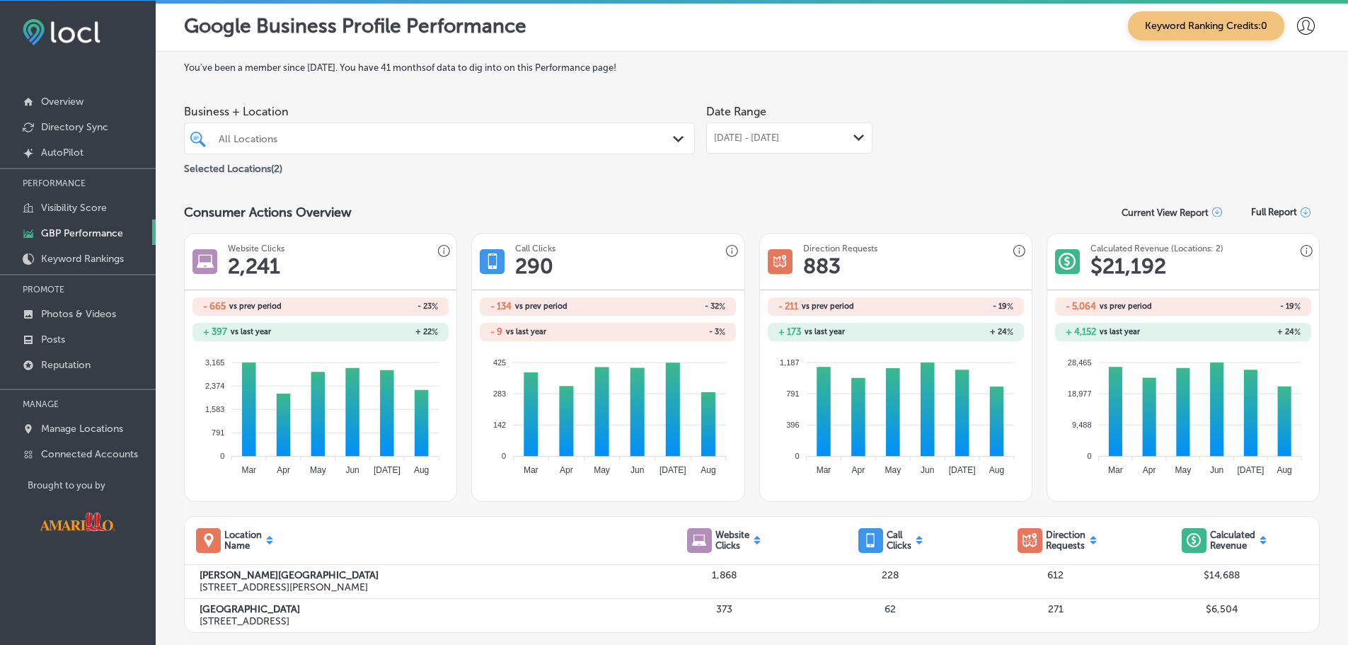
scroll to position [4, 0]
click at [93, 255] on p "Keyword Rankings" at bounding box center [82, 258] width 83 height 12
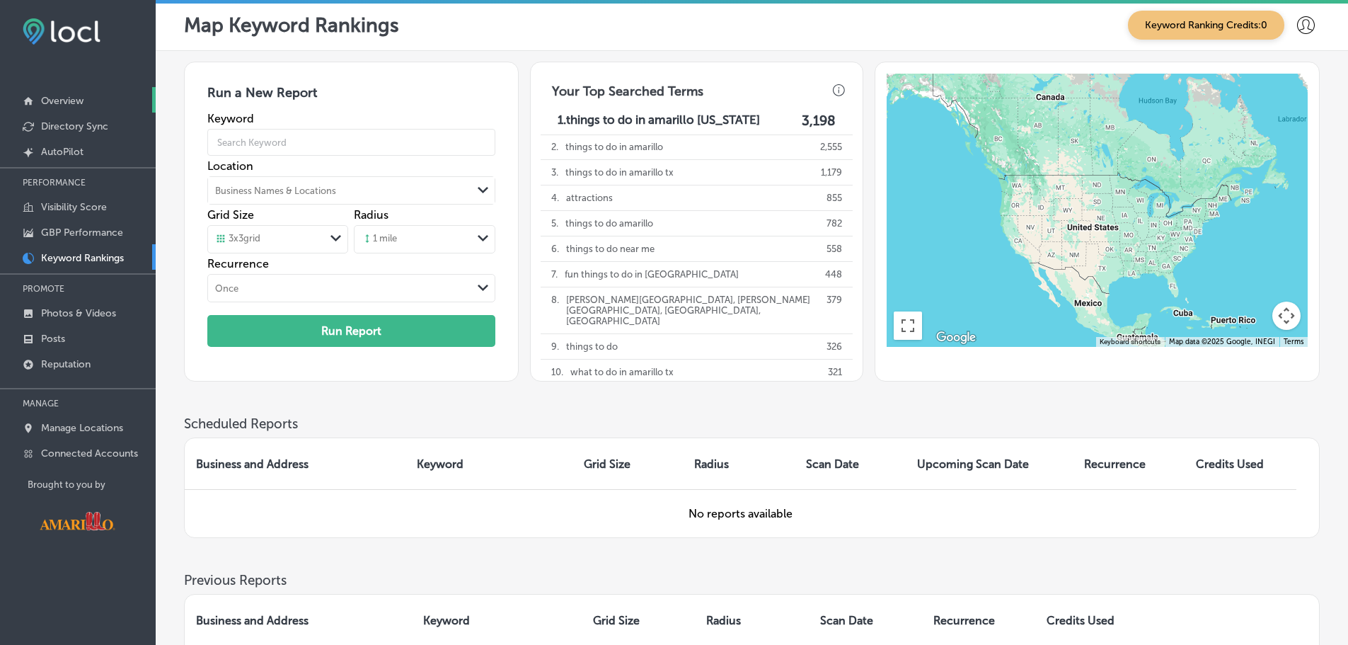
click at [66, 104] on p "Overview" at bounding box center [62, 101] width 42 height 12
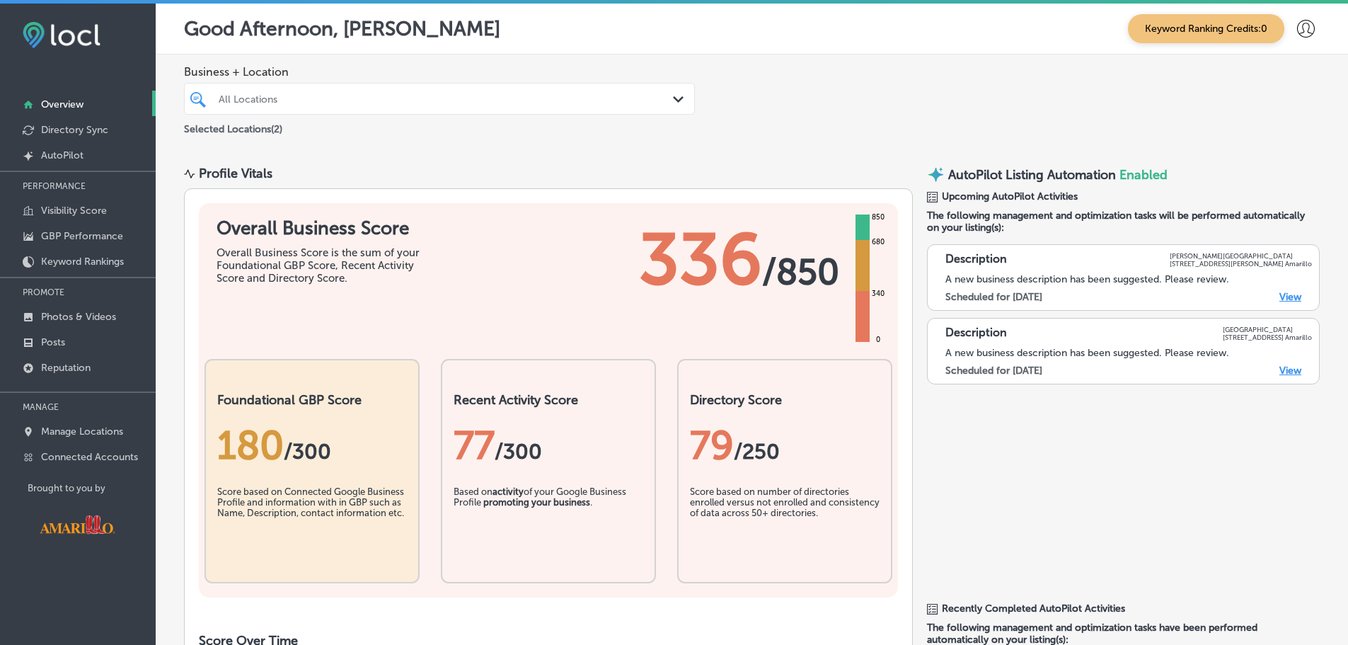
click at [666, 96] on div "All Locations Path Created with Sketch." at bounding box center [439, 99] width 509 height 22
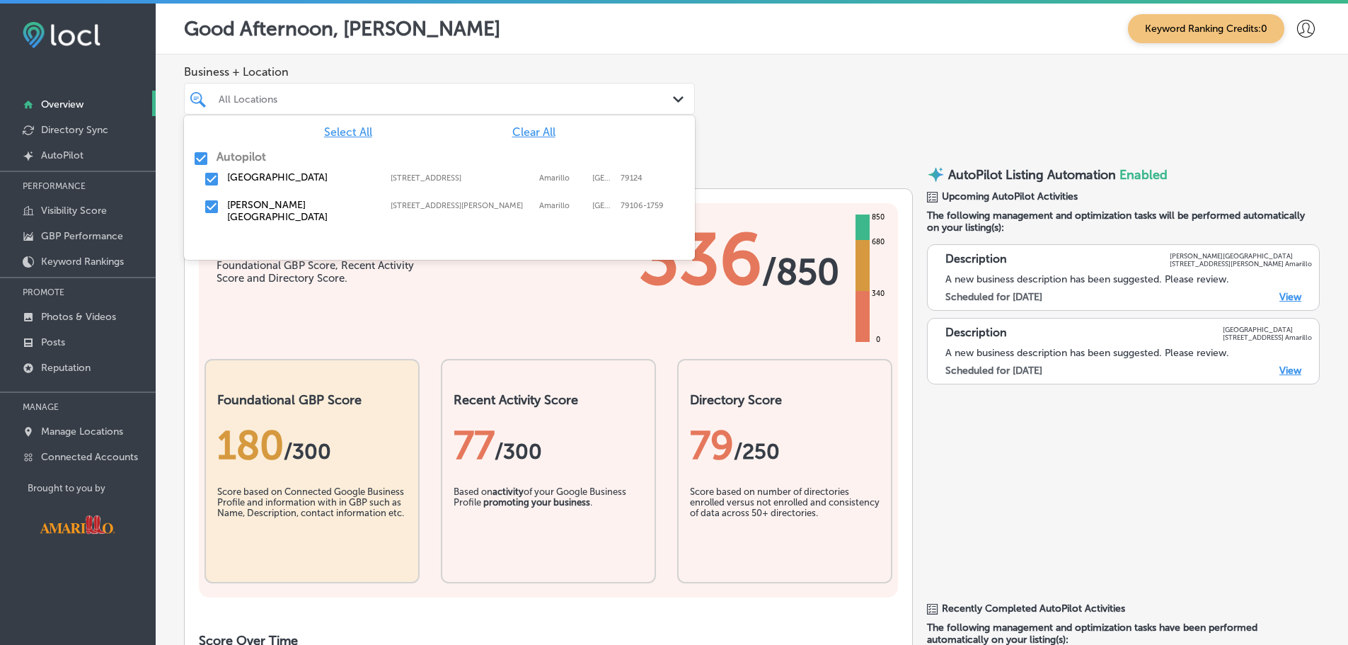
click at [265, 212] on label "[PERSON_NAME][GEOGRAPHIC_DATA]" at bounding box center [301, 211] width 149 height 24
click at [804, 120] on div "Business + Location option 1200 Streit Drive, deselected. option 2301 North Son…" at bounding box center [752, 100] width 1192 height 93
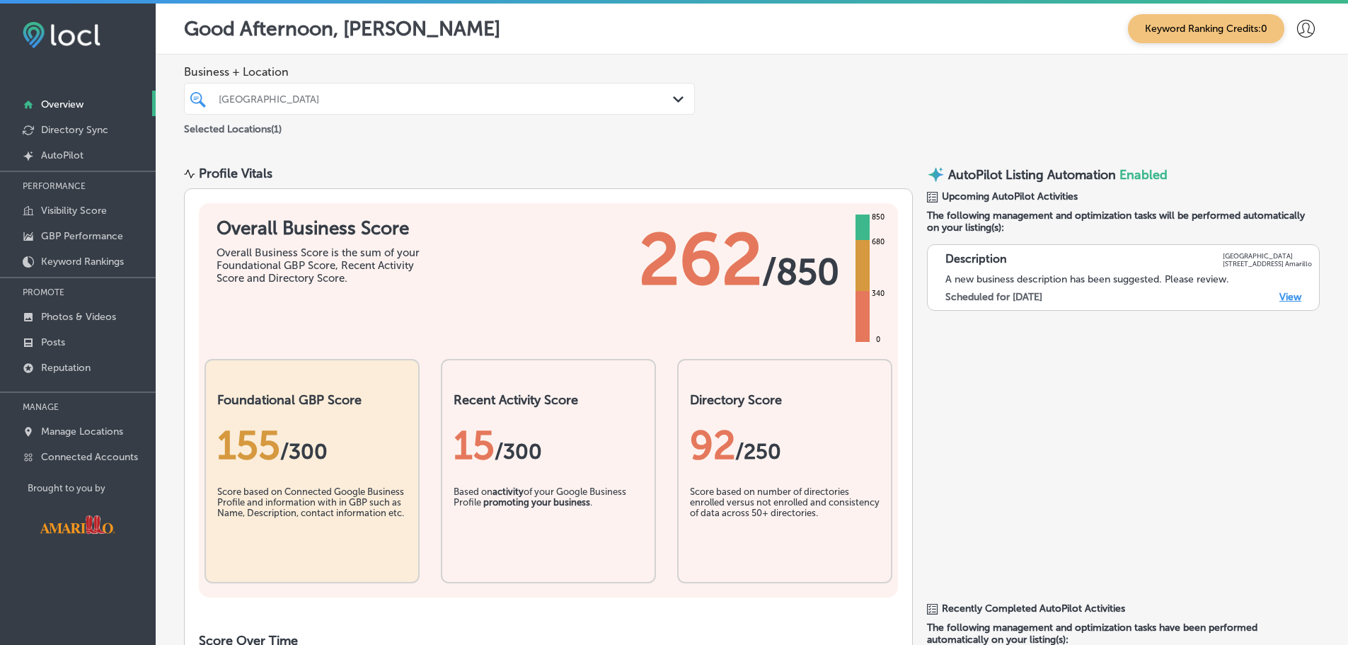
click at [601, 97] on div "[GEOGRAPHIC_DATA]" at bounding box center [447, 99] width 456 height 12
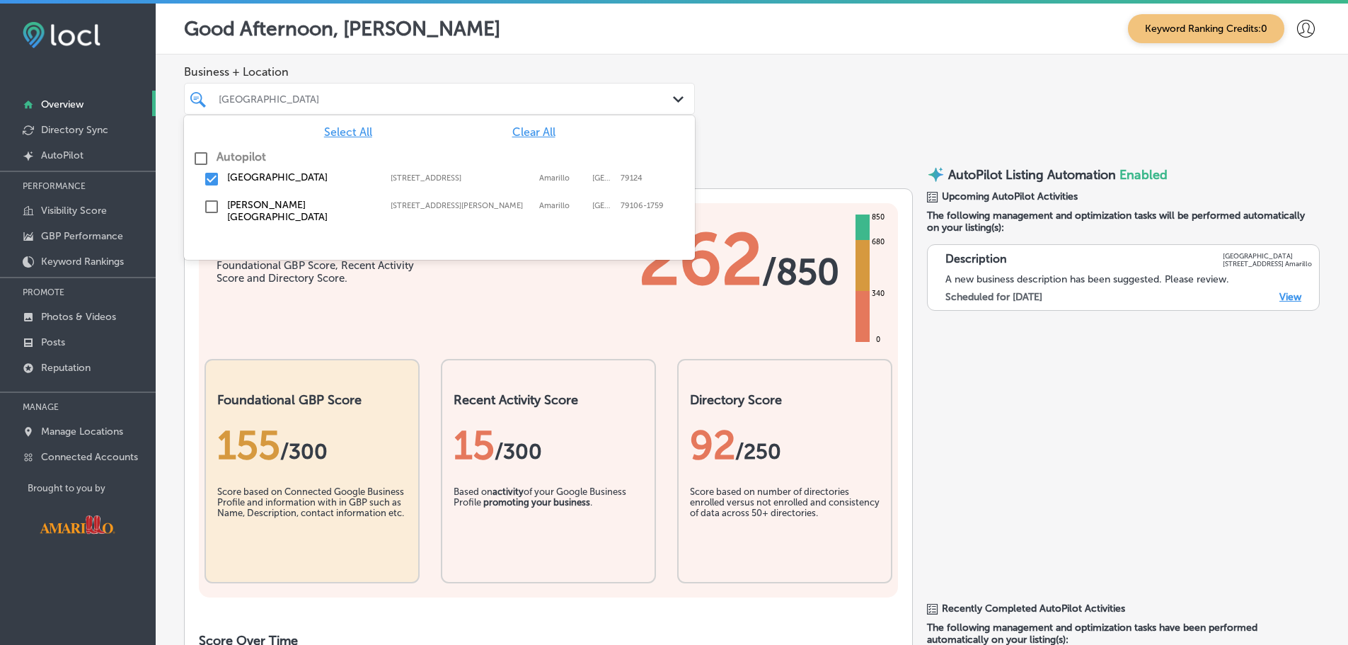
click at [248, 169] on div "Wildcat Bluff Nature Center 2301 North Soncy Road, Amarillo, TX, 79124 2301 Nor…" at bounding box center [439, 179] width 499 height 22
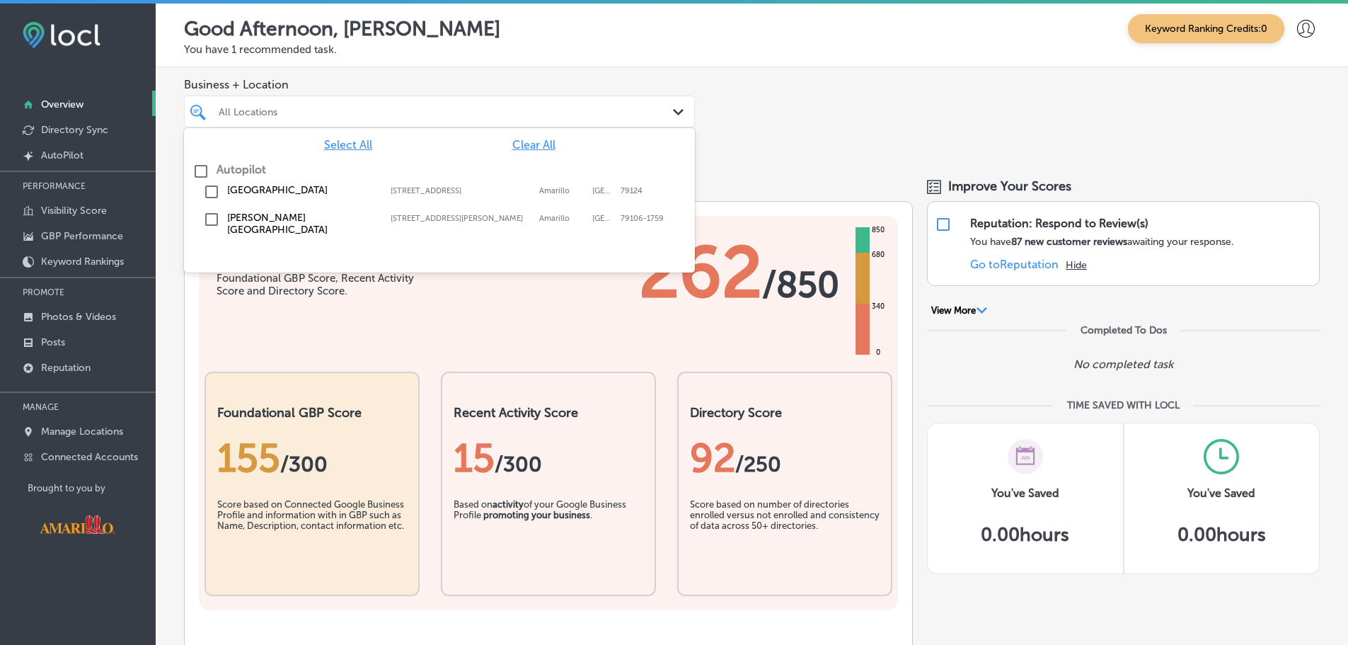
click at [265, 215] on label "[PERSON_NAME][GEOGRAPHIC_DATA]" at bounding box center [301, 224] width 149 height 24
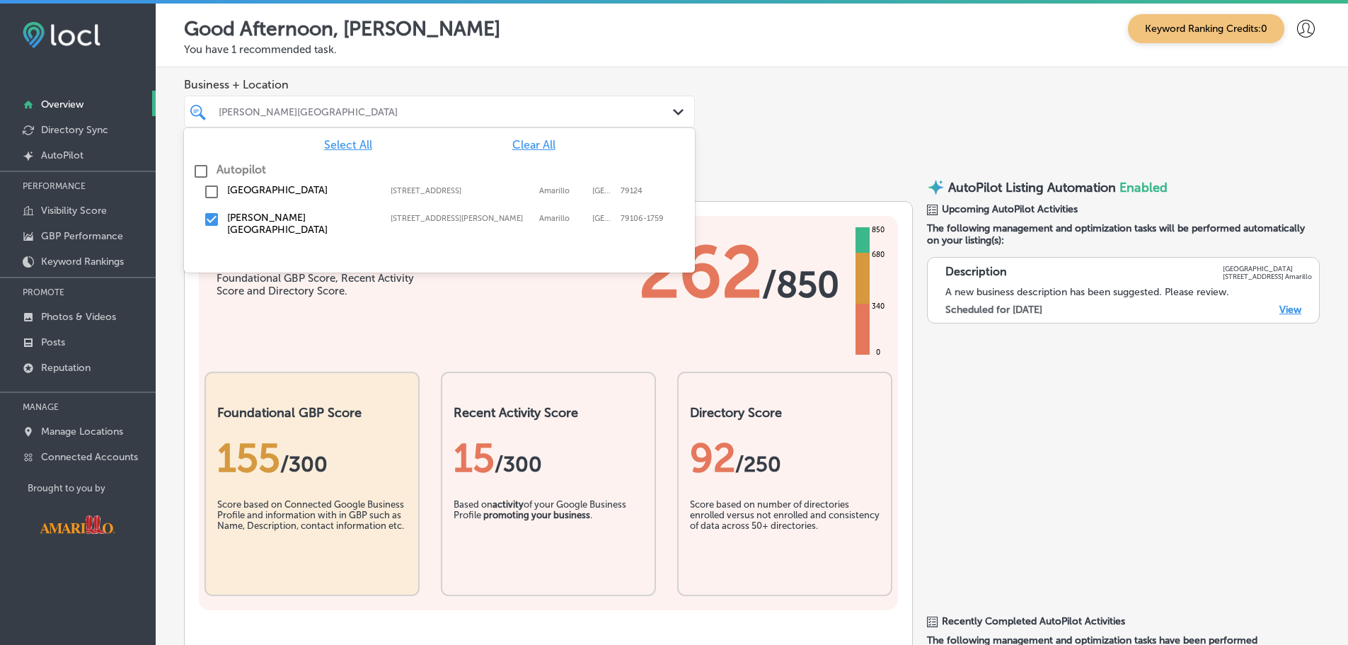
click at [949, 144] on div "Business + Location option 1200 Streit Drive, selected. option 2301 North Soncy…" at bounding box center [752, 113] width 1192 height 93
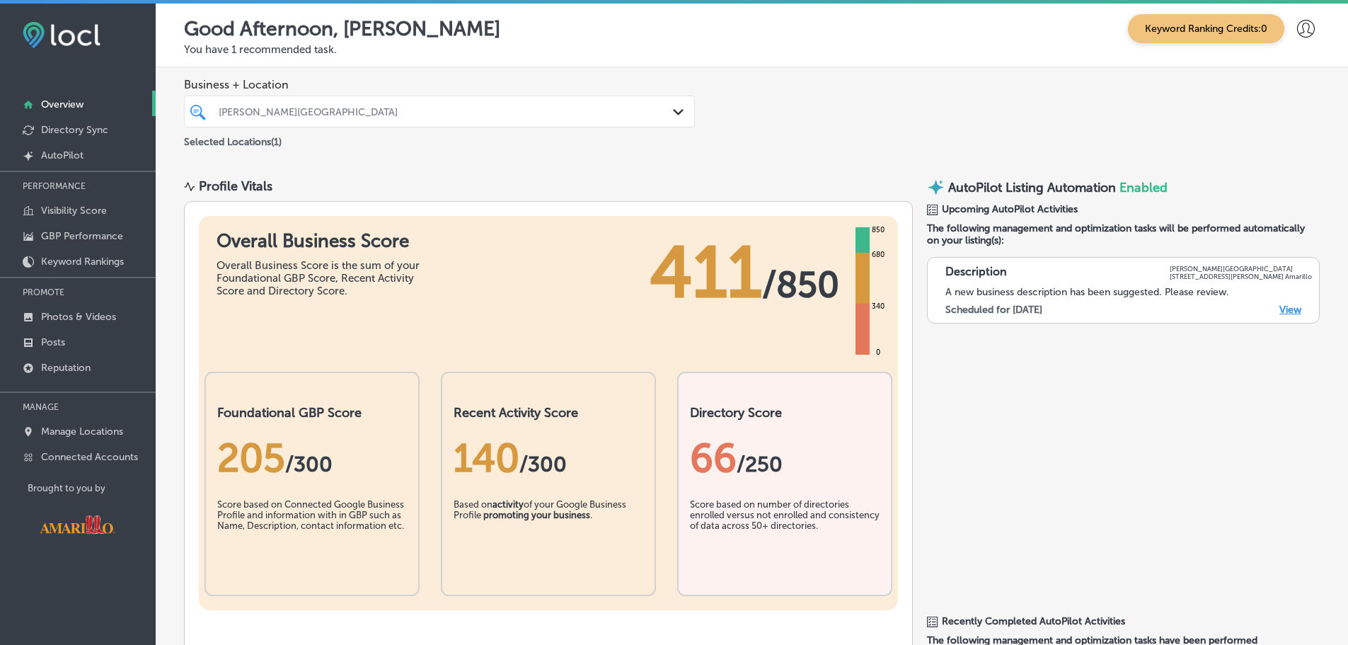
click at [460, 99] on div "Don Harrington Discovery Center Path Created with Sketch." at bounding box center [439, 112] width 511 height 32
click at [466, 123] on div "Don Harrington Discovery Center Path Created with Sketch." at bounding box center [439, 112] width 511 height 32
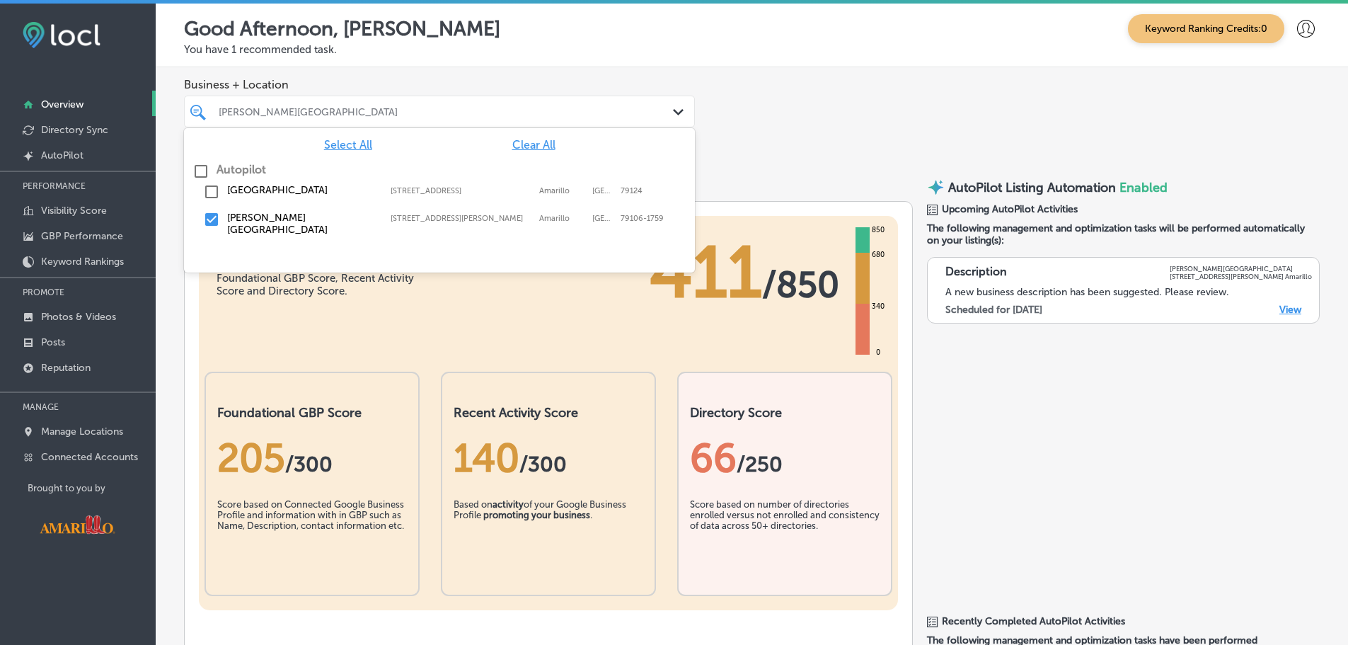
click at [341, 188] on label "[GEOGRAPHIC_DATA]" at bounding box center [301, 190] width 149 height 12
click at [942, 98] on div "Business + Location option 2301 North Soncy Road, selected. option 2301 North S…" at bounding box center [752, 113] width 1192 height 93
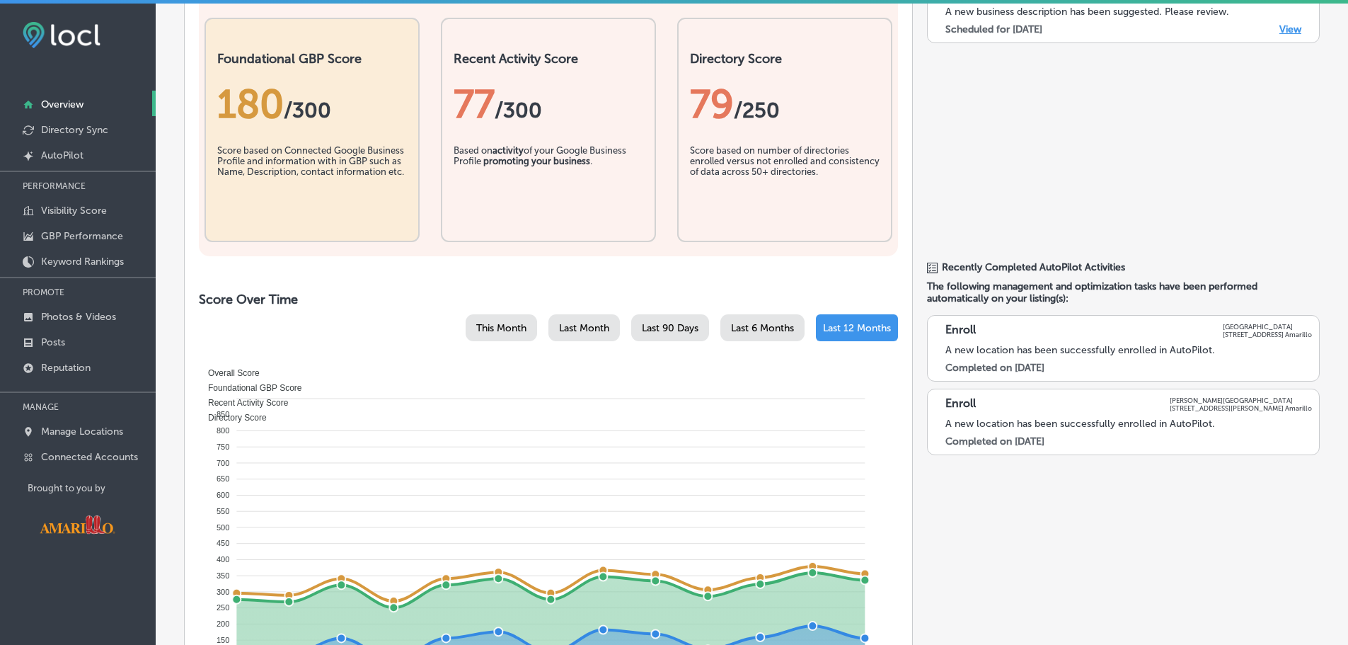
scroll to position [495, 0]
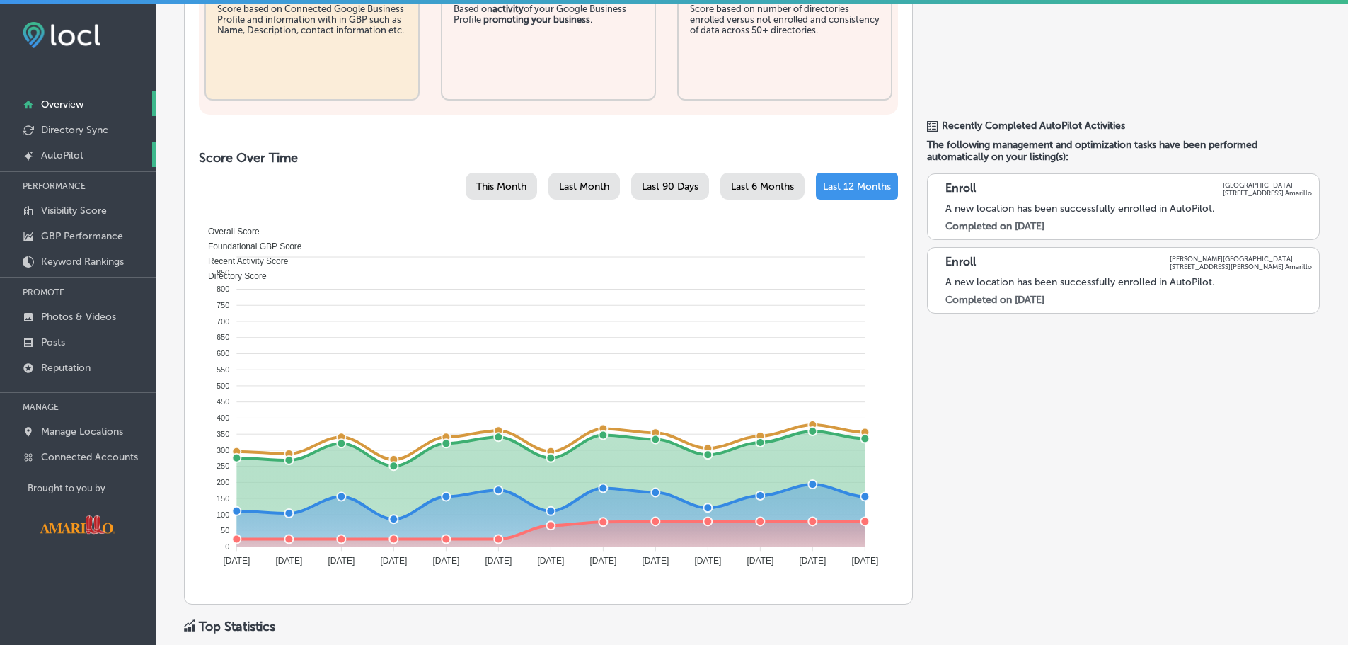
click at [79, 157] on p "AutoPilot" at bounding box center [62, 155] width 42 height 12
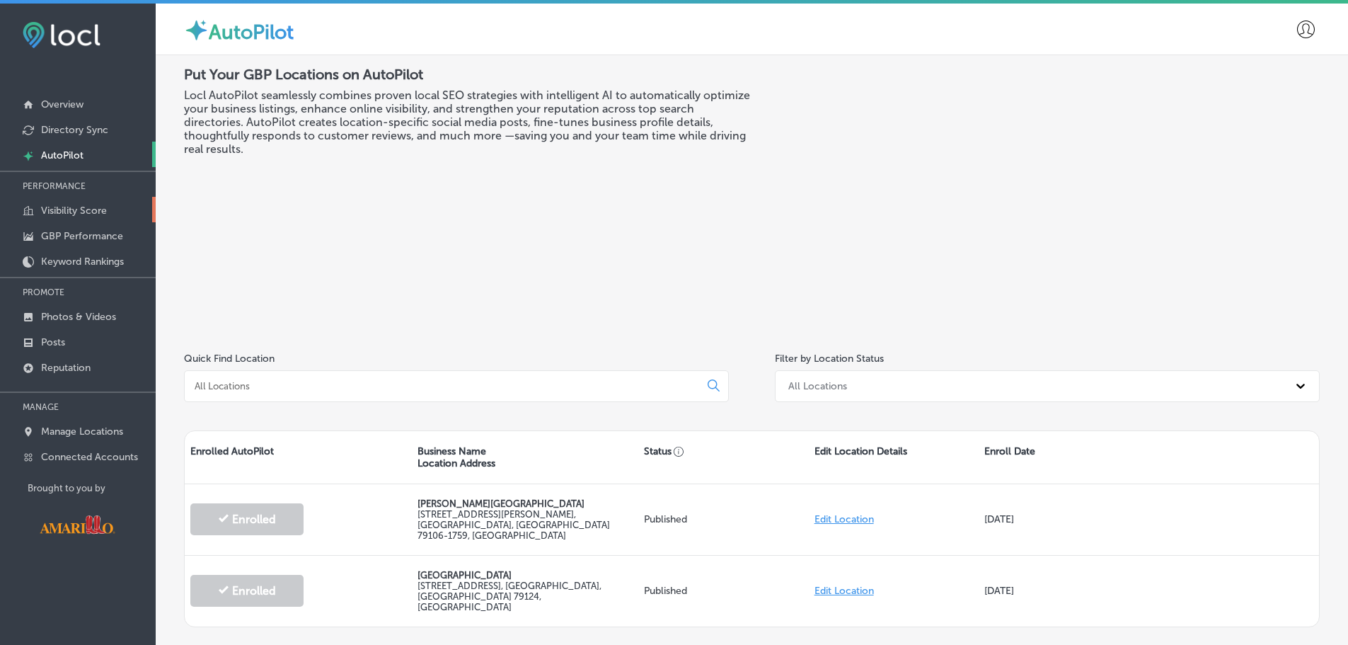
click at [81, 206] on p "Visibility Score" at bounding box center [74, 210] width 66 height 12
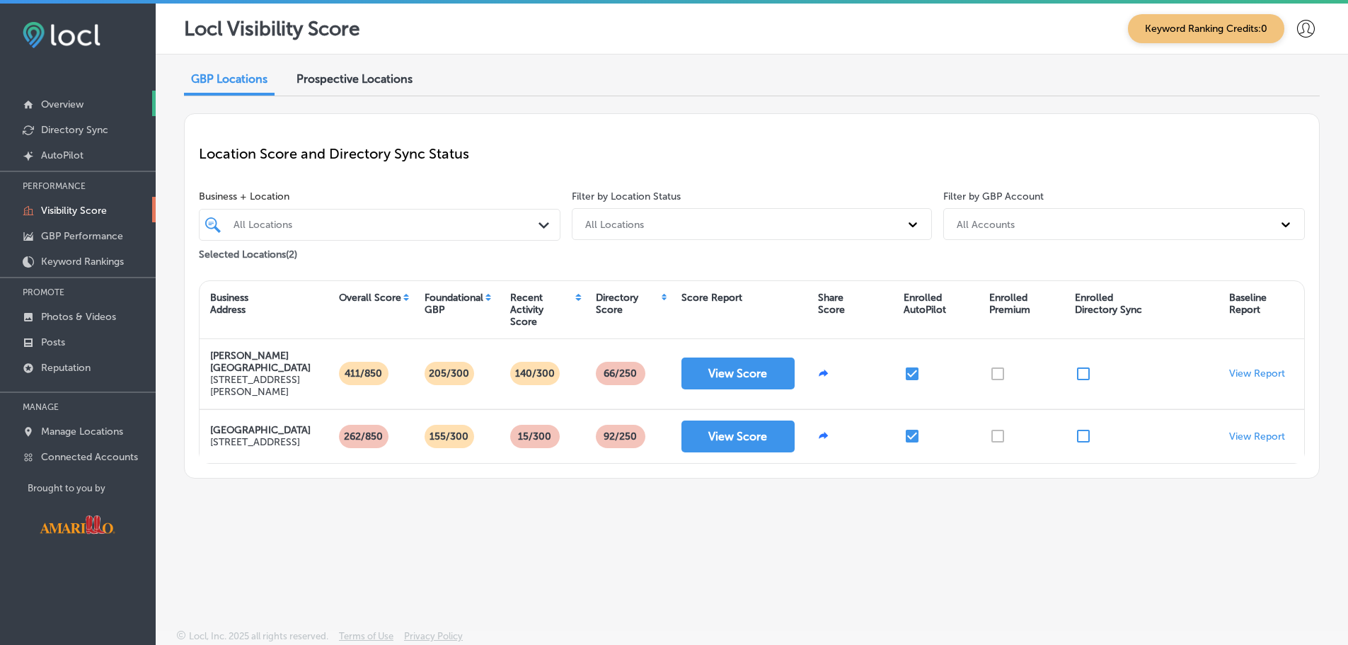
click at [93, 111] on link "Overview" at bounding box center [78, 103] width 156 height 25
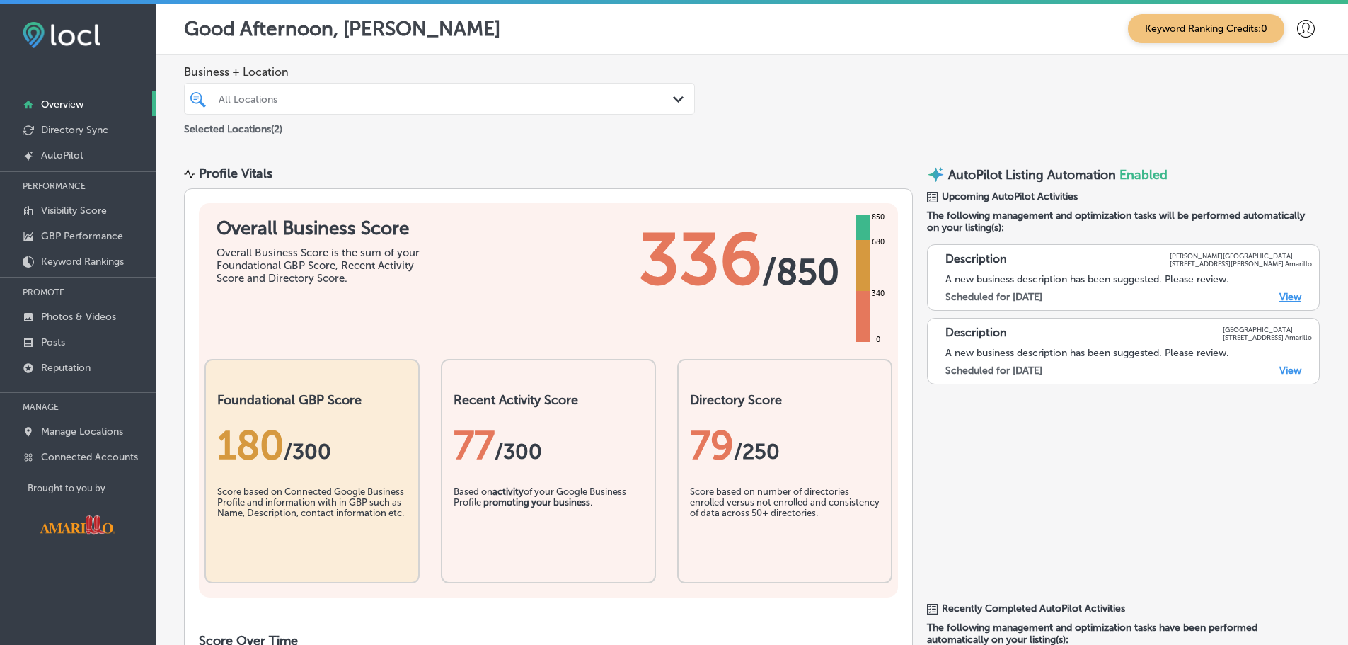
scroll to position [566, 0]
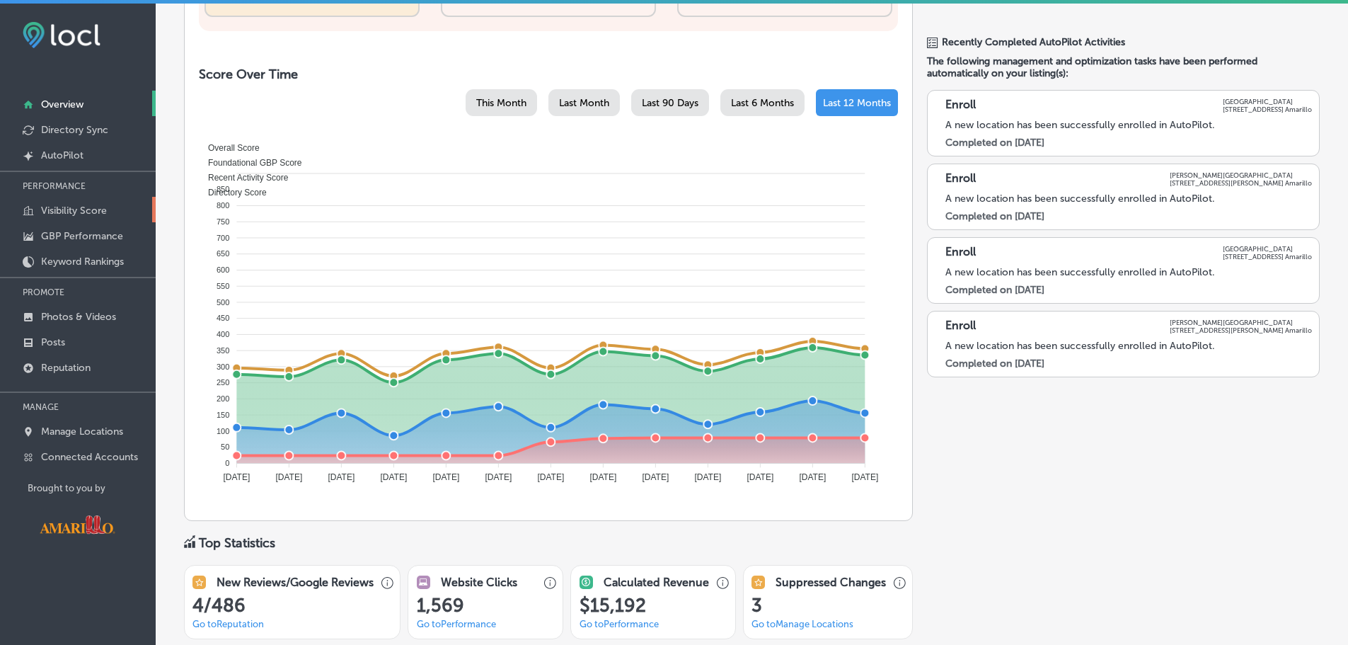
click at [91, 218] on link "Visibility Score" at bounding box center [78, 209] width 156 height 25
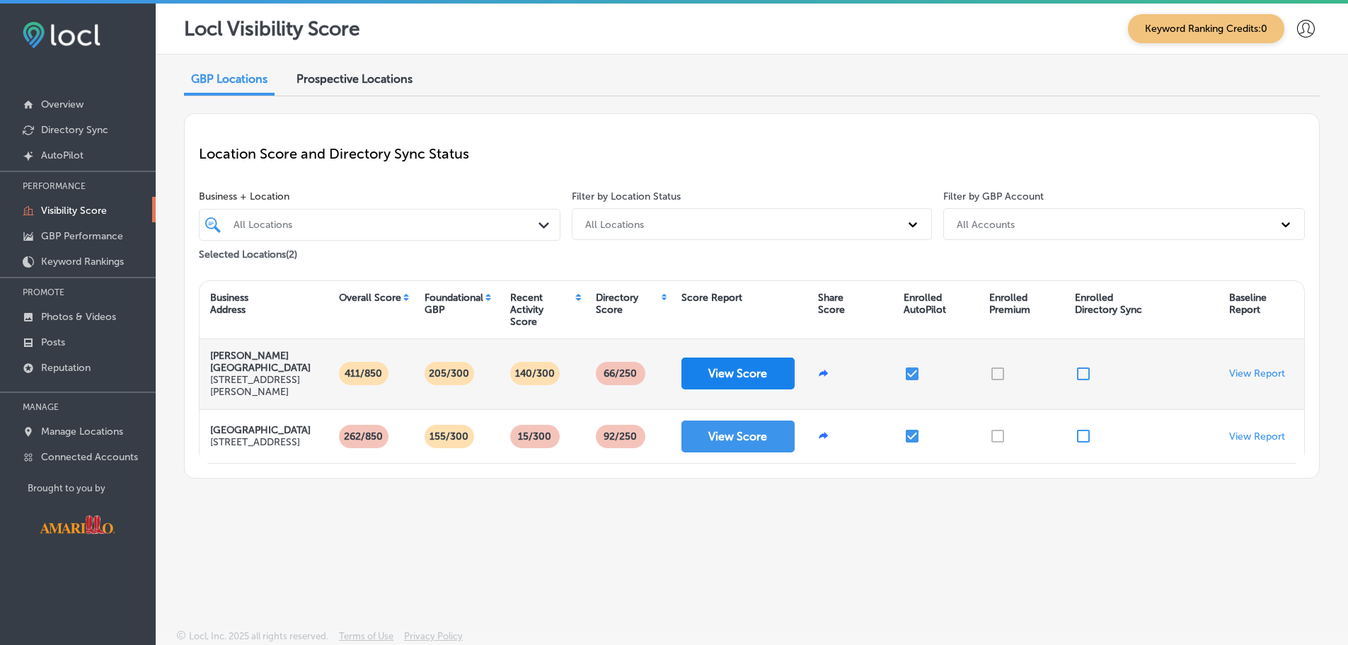
click at [726, 376] on button "View Score" at bounding box center [737, 373] width 113 height 32
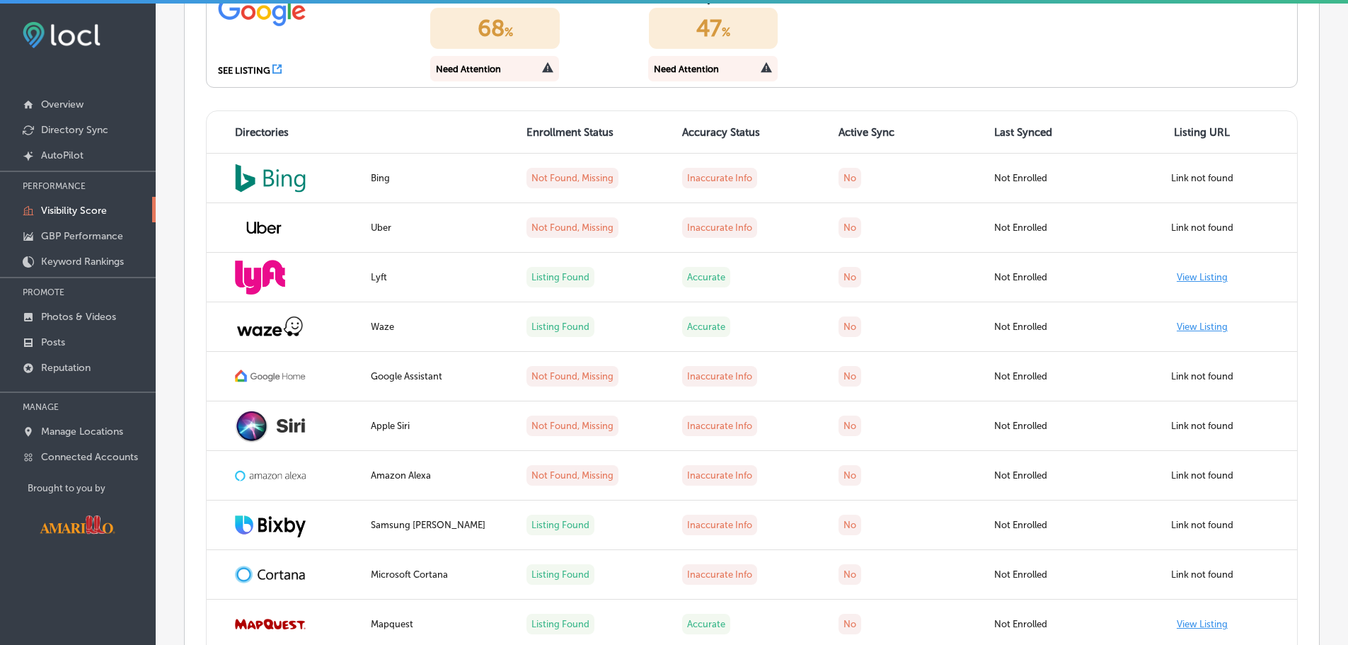
scroll to position [1203, 0]
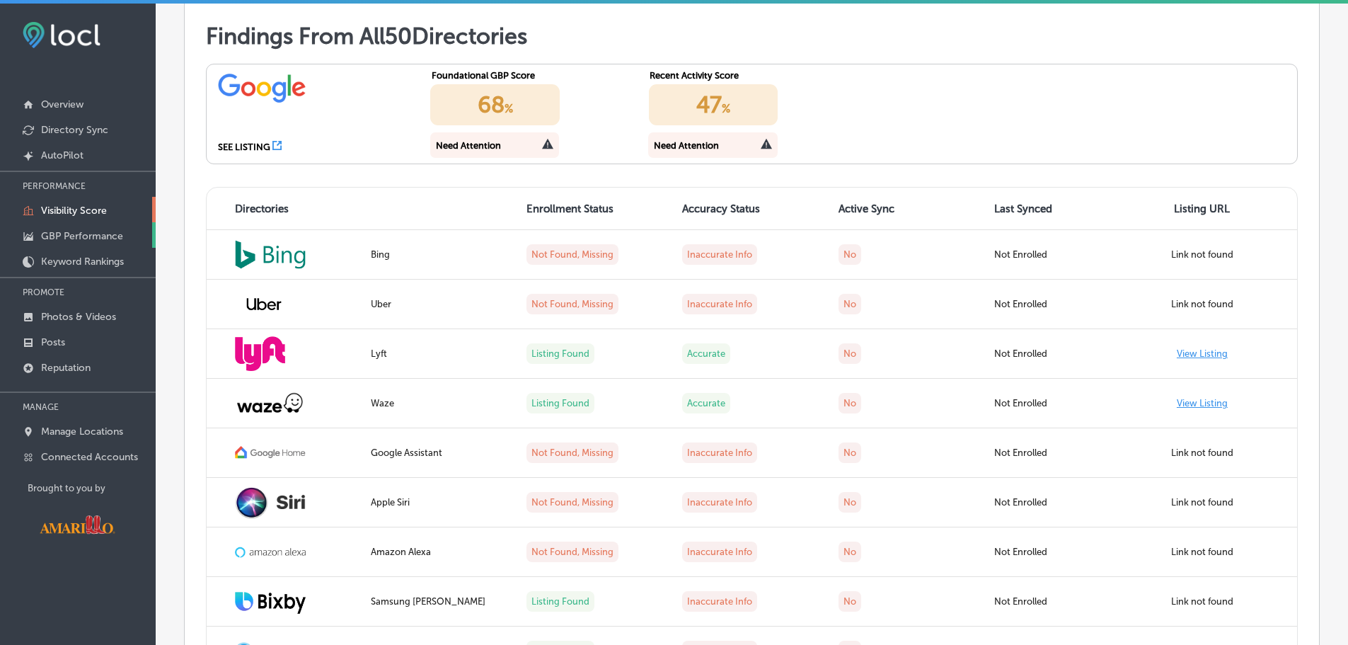
click at [86, 236] on p "GBP Performance" at bounding box center [82, 236] width 82 height 12
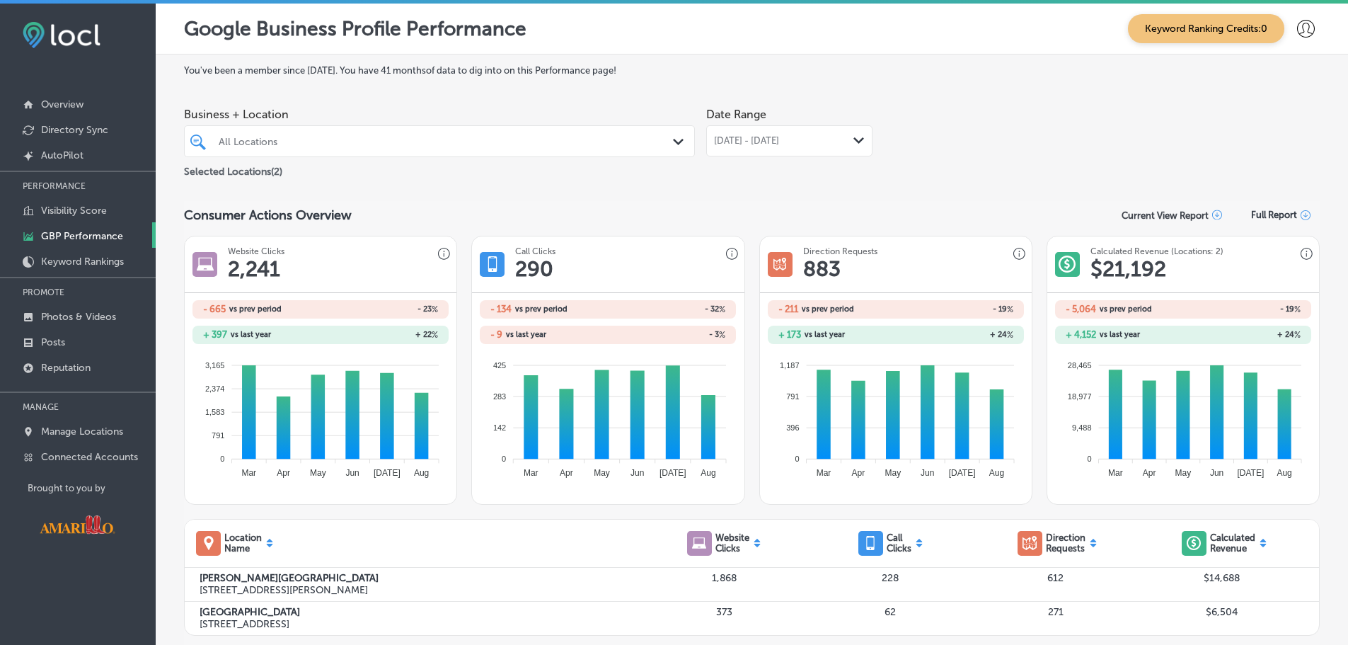
click at [601, 152] on div "All Locations Path Created with Sketch." at bounding box center [439, 141] width 511 height 32
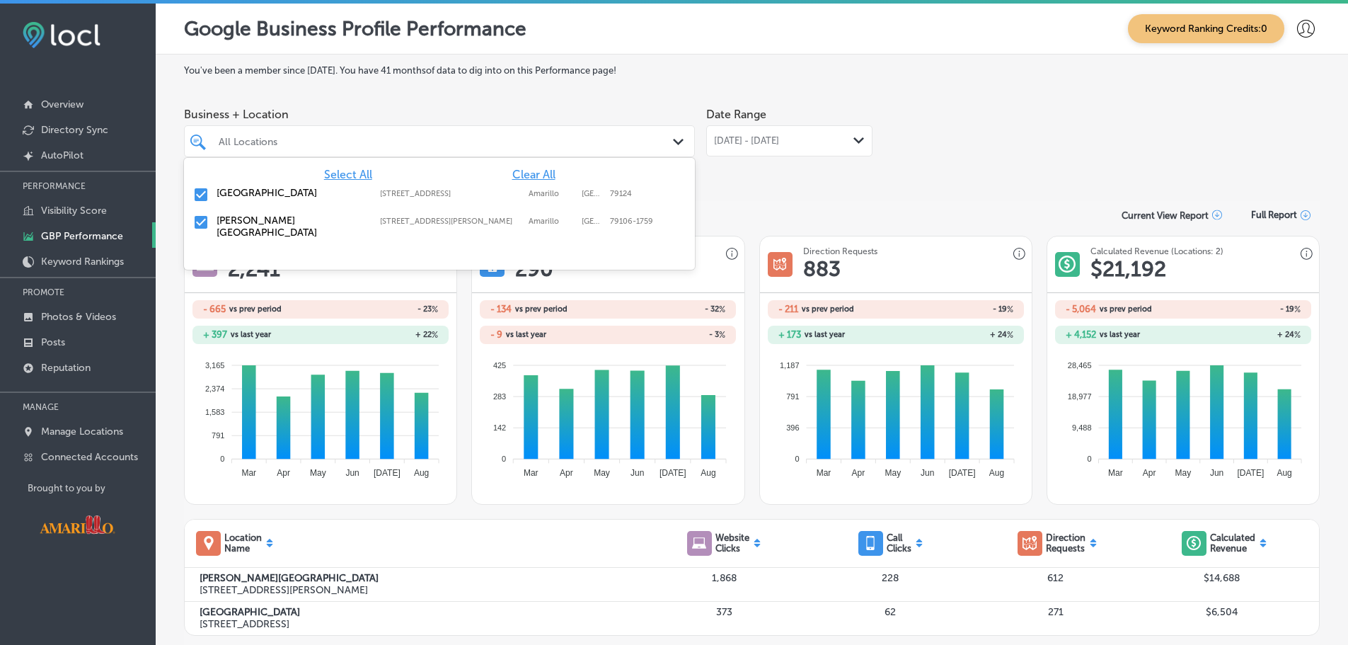
click at [299, 196] on label "[GEOGRAPHIC_DATA]" at bounding box center [290, 193] width 149 height 12
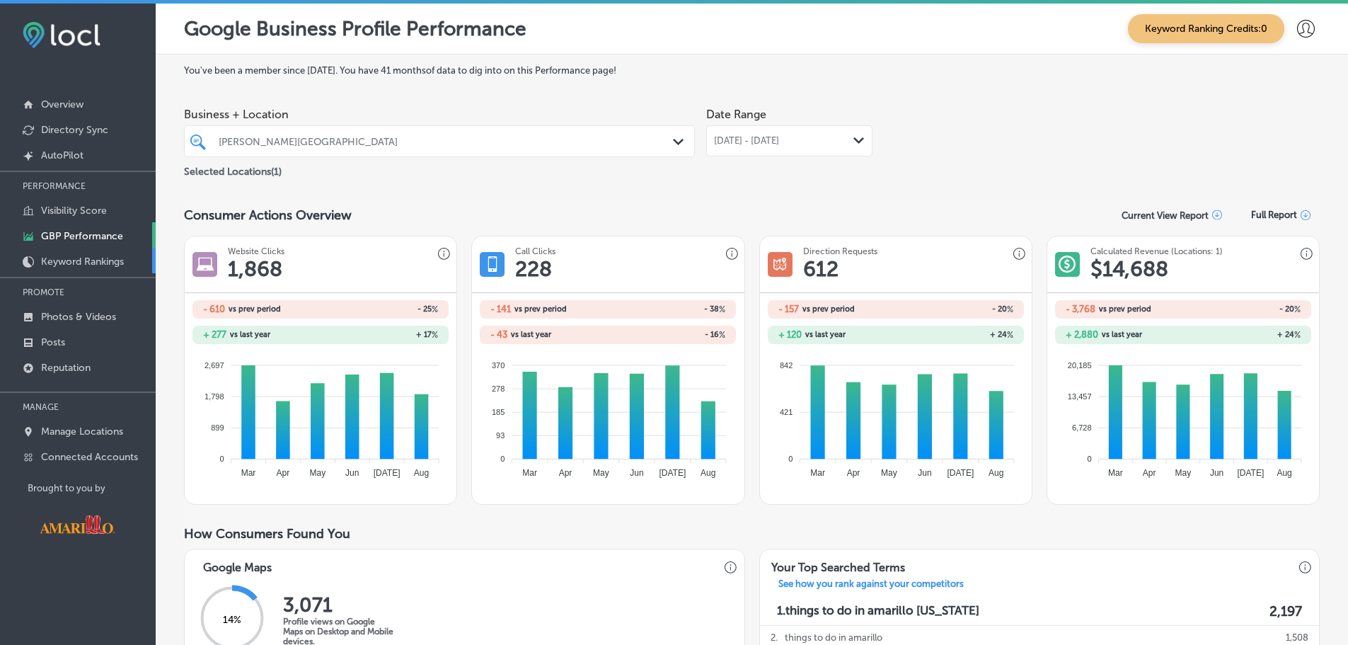
click at [85, 265] on p "Keyword Rankings" at bounding box center [82, 261] width 83 height 12
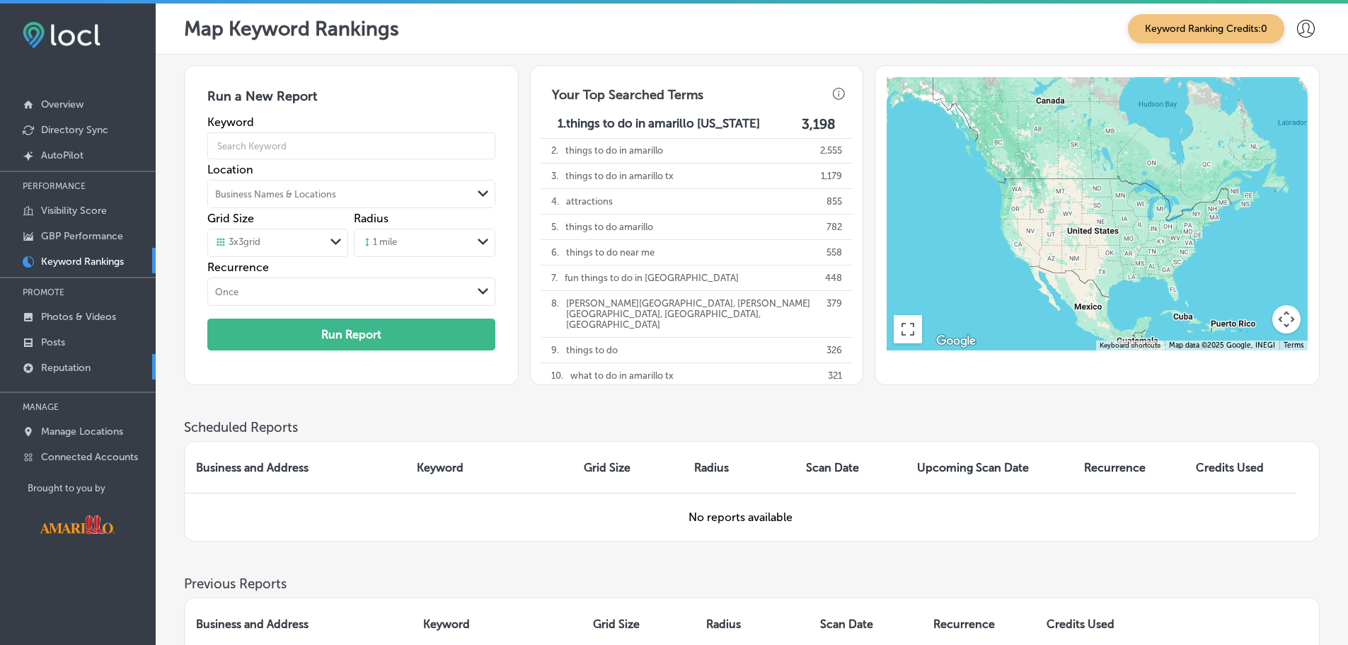
click at [69, 362] on p "Reputation" at bounding box center [66, 368] width 50 height 12
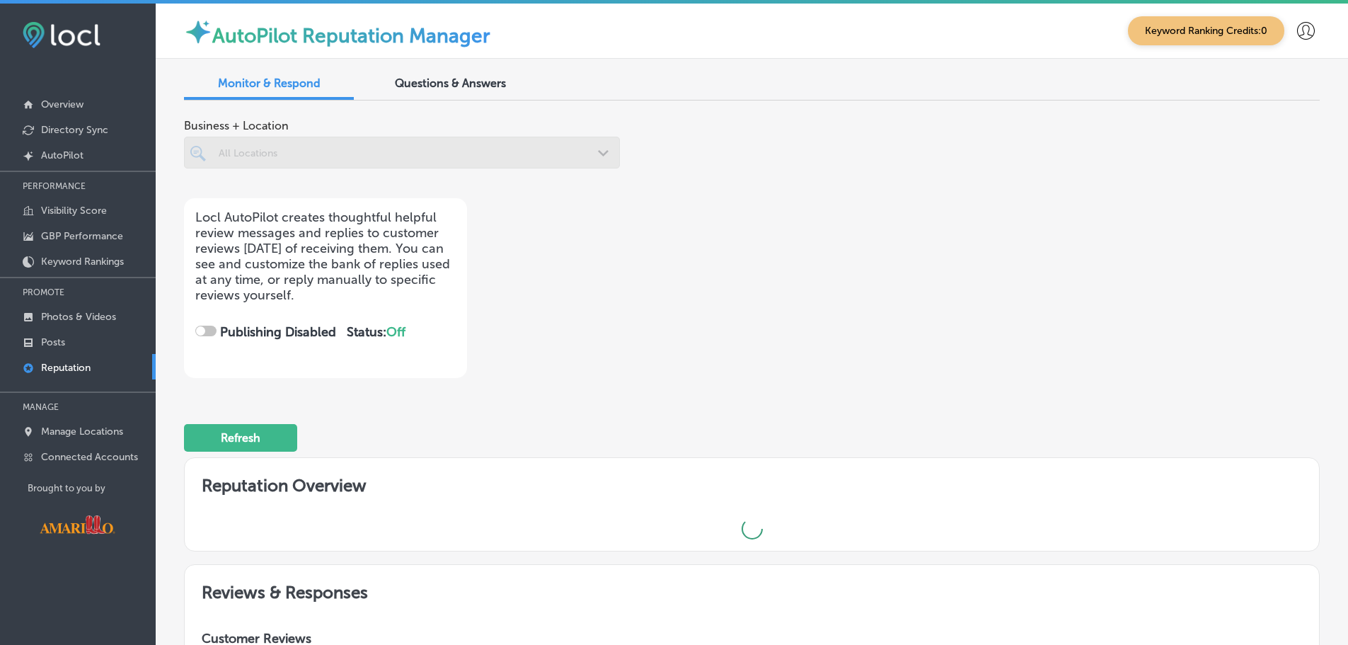
checkbox input "true"
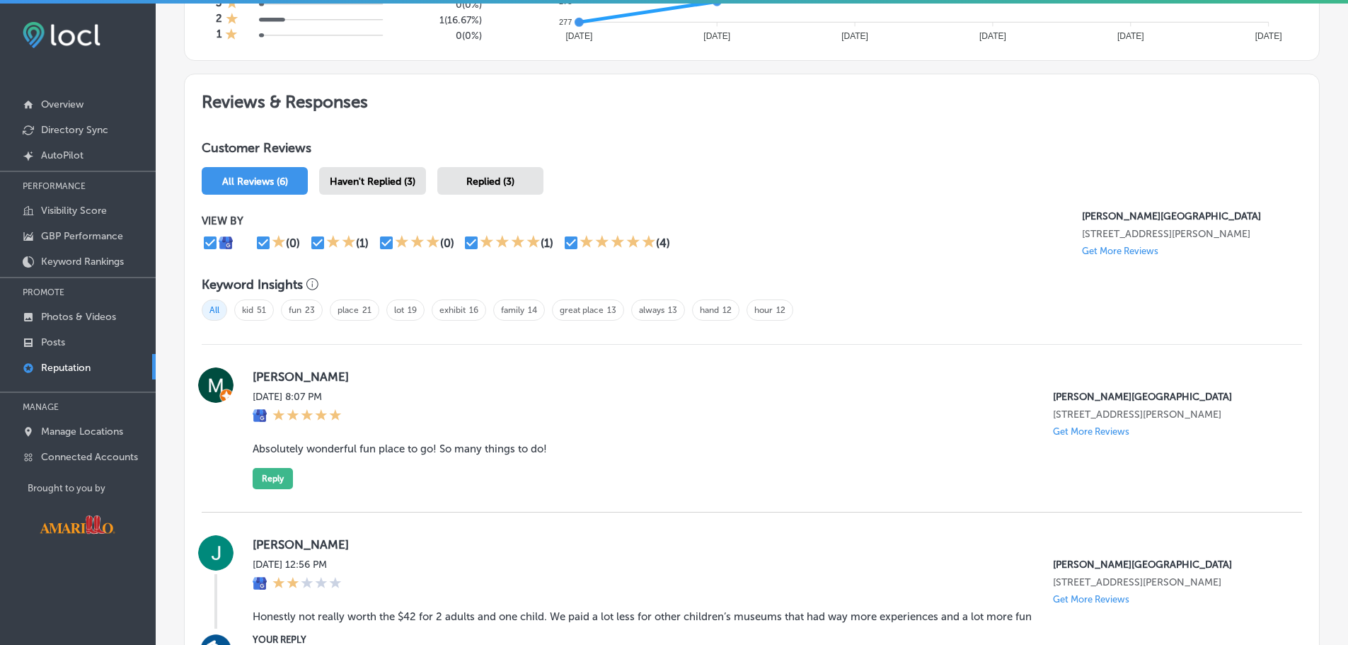
scroll to position [637, 0]
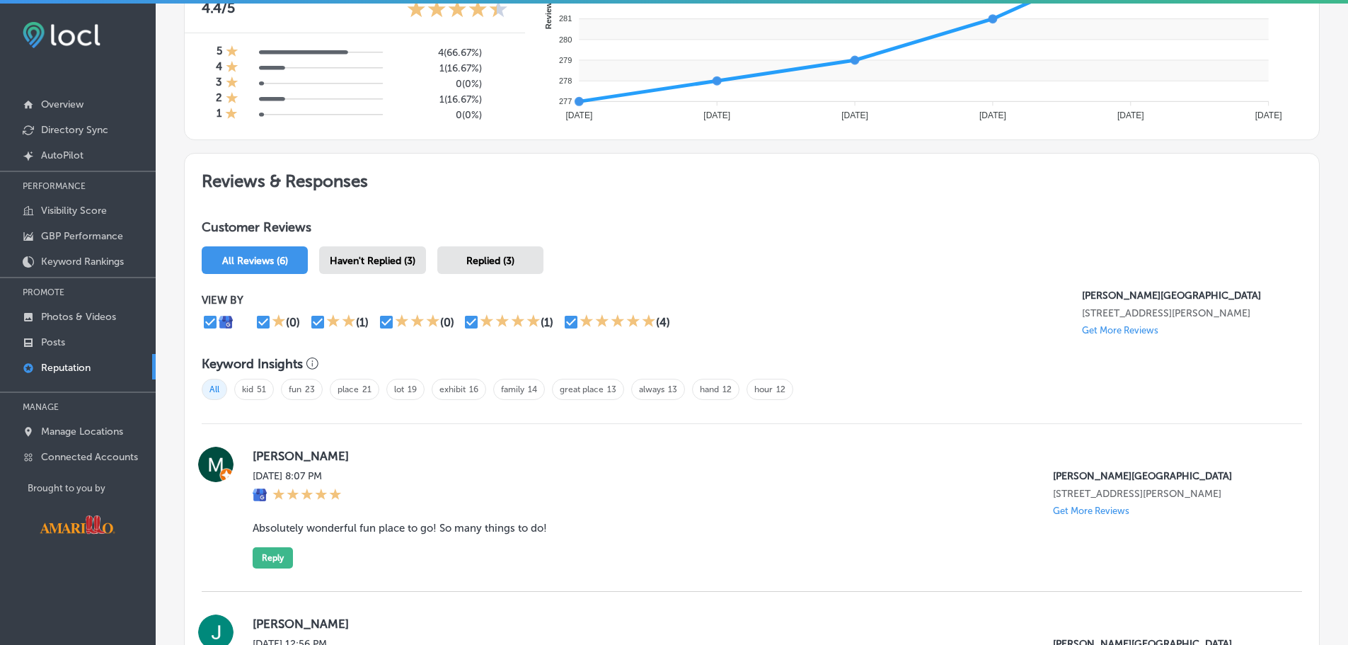
click at [403, 325] on icon at bounding box center [401, 320] width 13 height 13
click at [410, 263] on span "Haven't Replied (3)" at bounding box center [373, 261] width 86 height 12
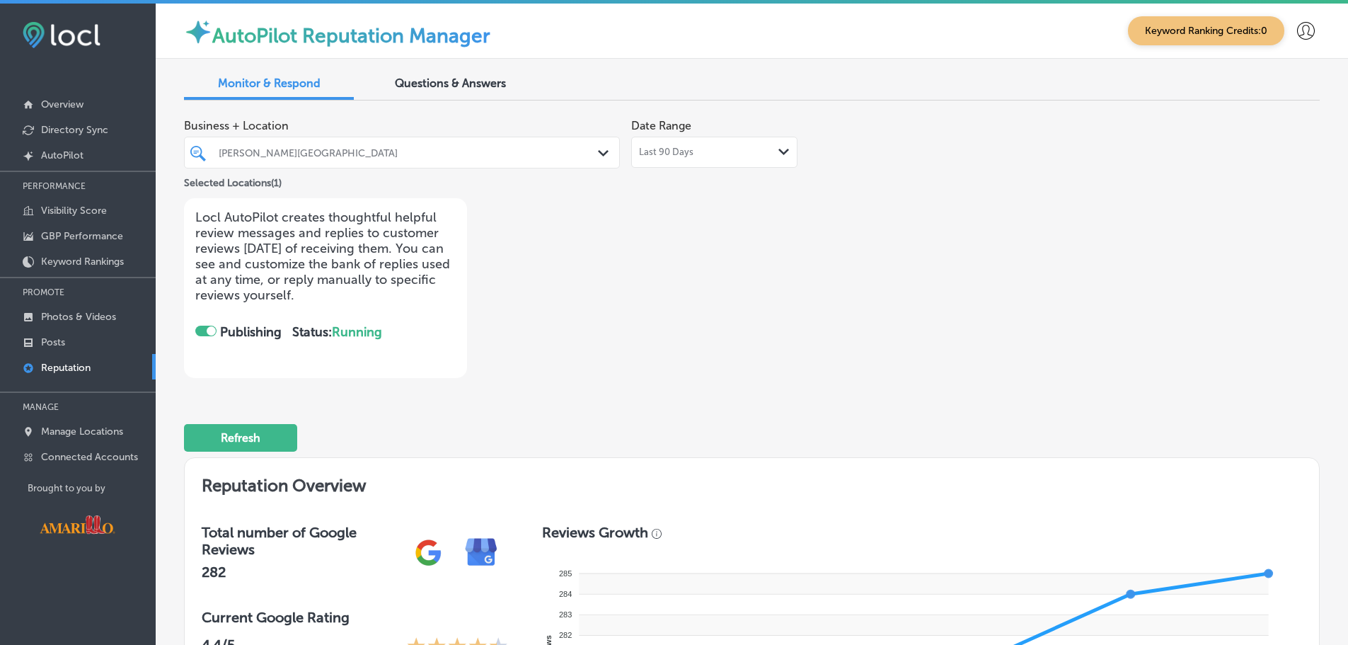
click at [449, 74] on div "Questions & Answers" at bounding box center [450, 84] width 170 height 30
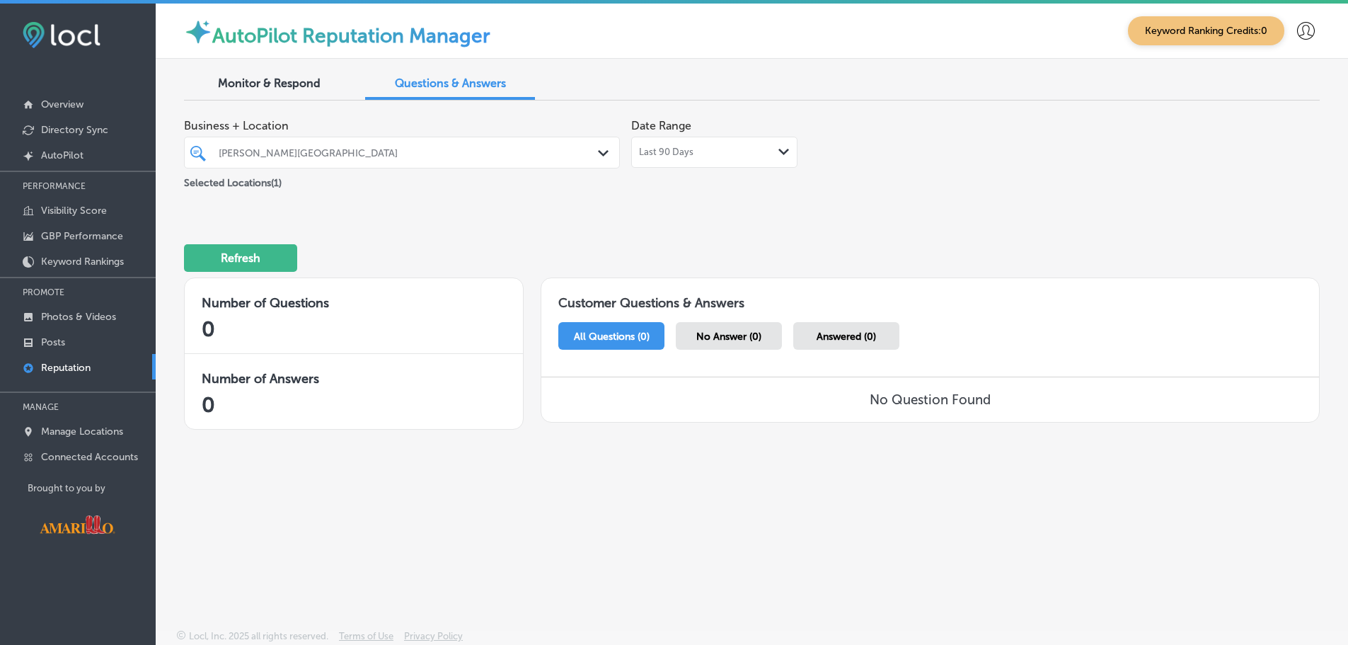
click at [305, 86] on span "Monitor & Respond" at bounding box center [269, 82] width 103 height 13
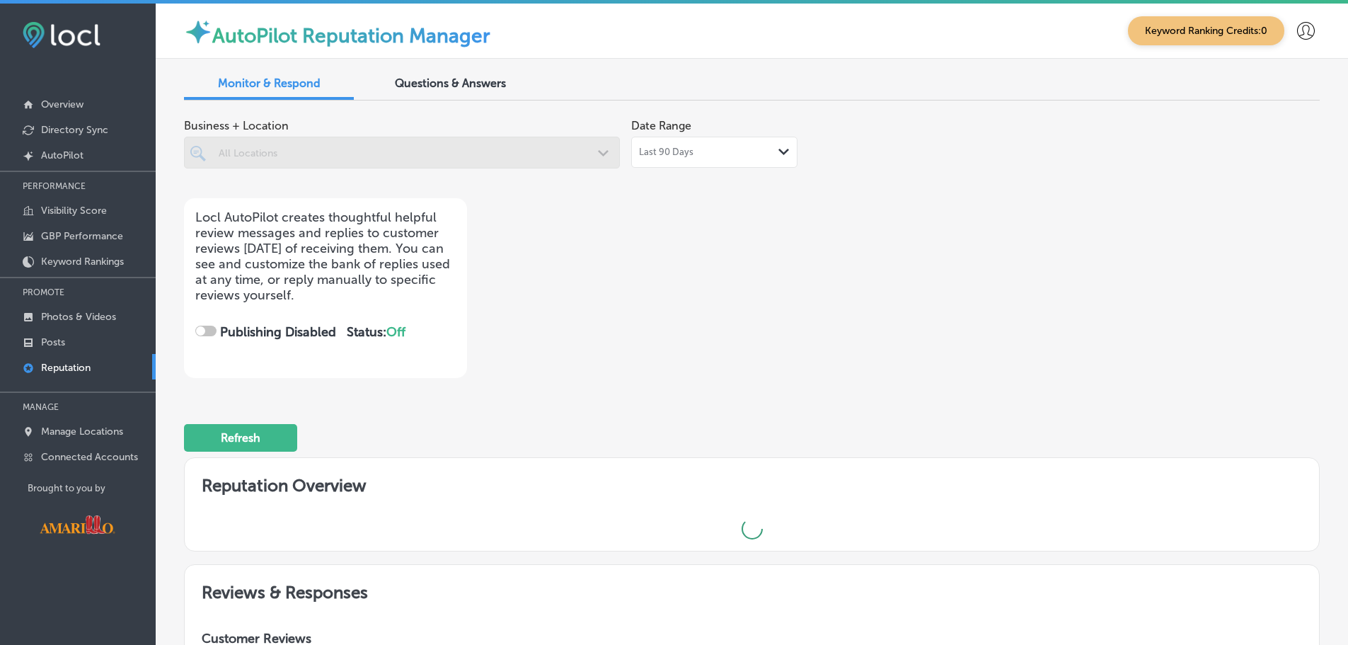
checkbox input "true"
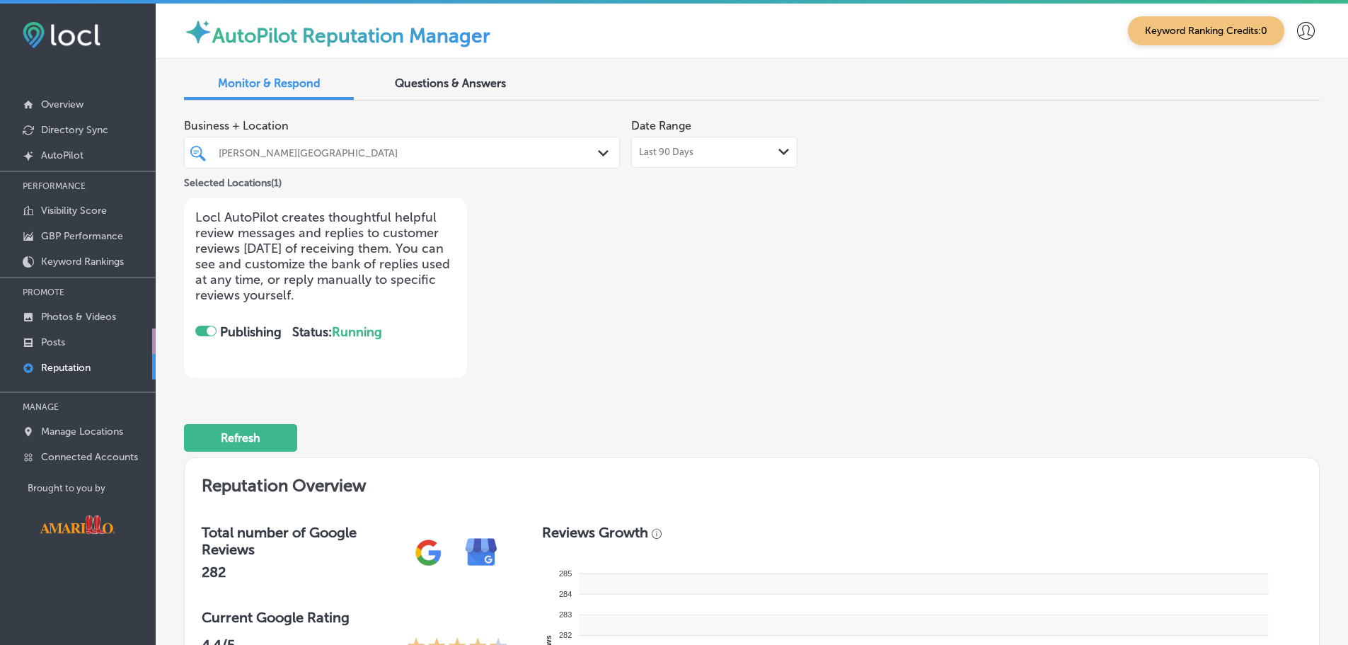
click at [79, 344] on link "Posts" at bounding box center [78, 340] width 156 height 25
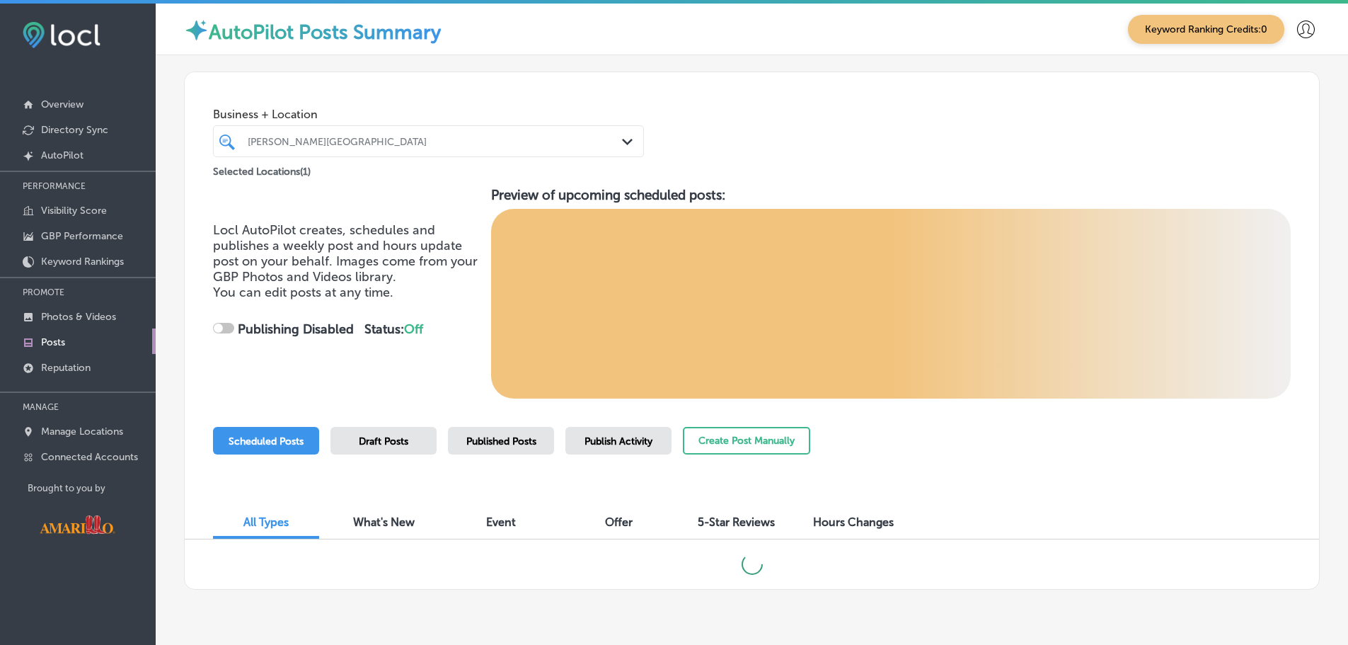
checkbox input "true"
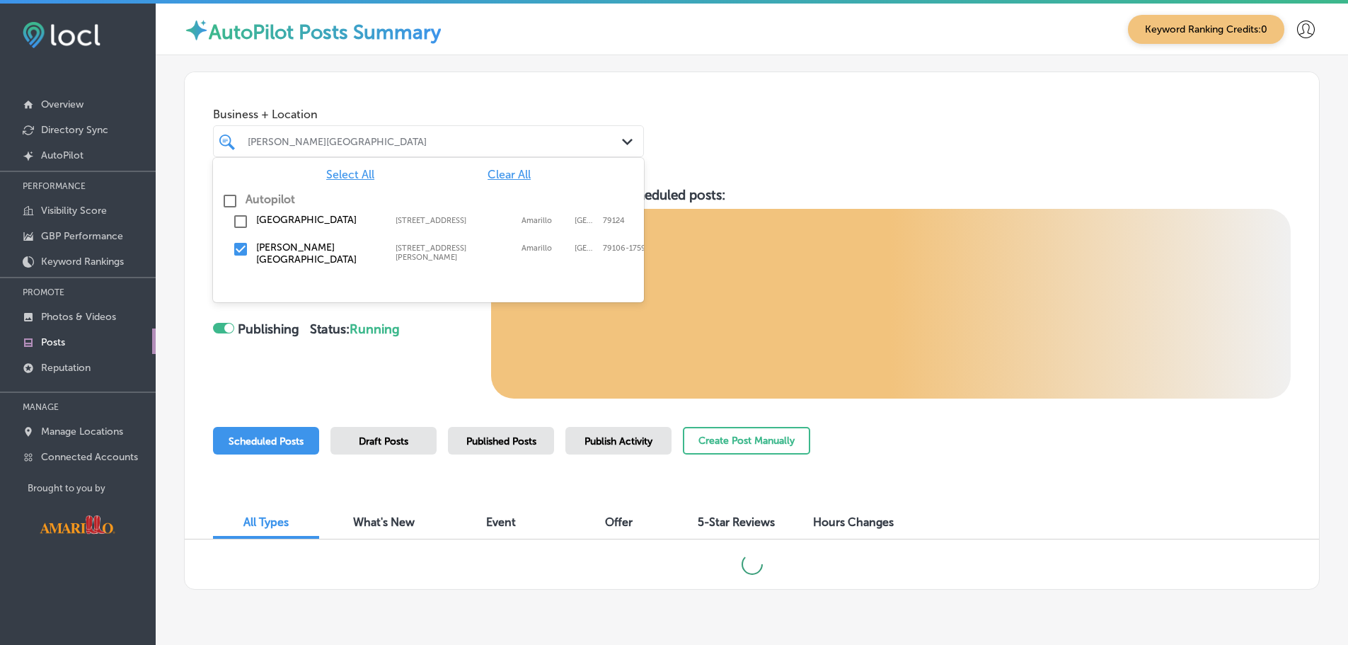
click at [456, 137] on div "[PERSON_NAME][GEOGRAPHIC_DATA]" at bounding box center [436, 141] width 376 height 12
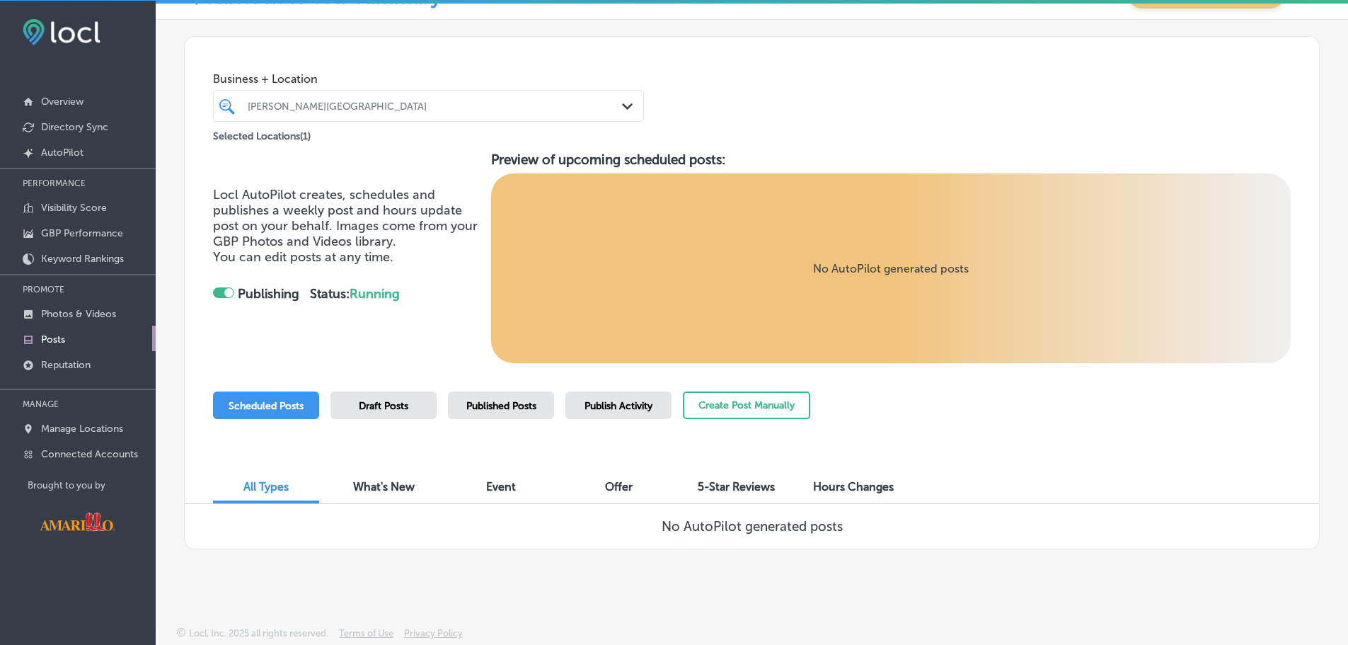
scroll to position [4, 0]
click at [410, 403] on div "Draft Posts" at bounding box center [383, 405] width 106 height 28
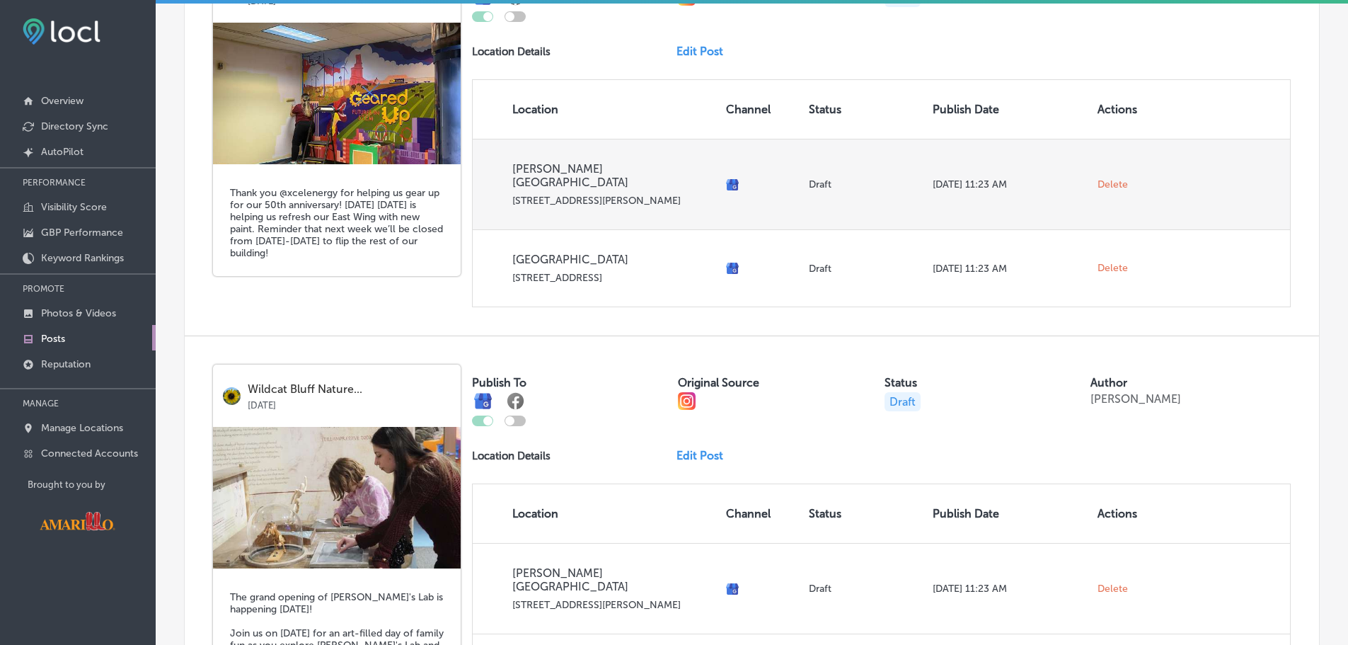
scroll to position [462, 0]
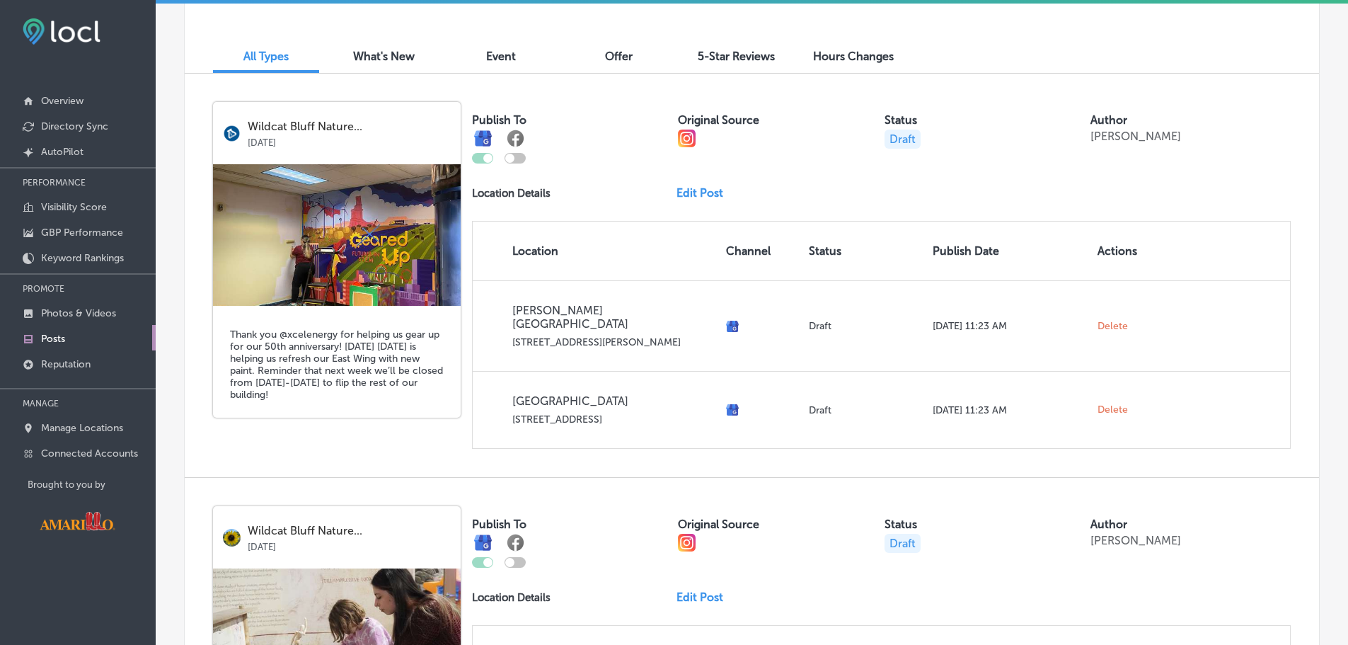
click at [696, 194] on link "Edit Post" at bounding box center [705, 192] width 58 height 13
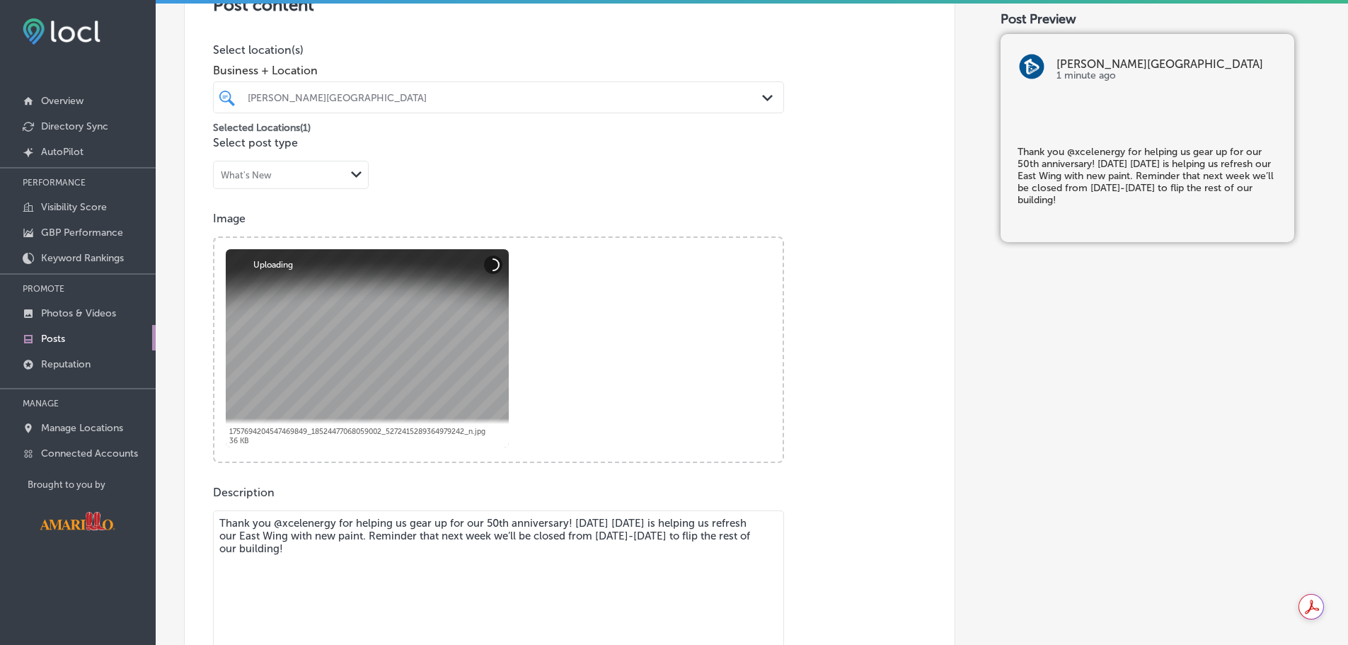
scroll to position [495, 0]
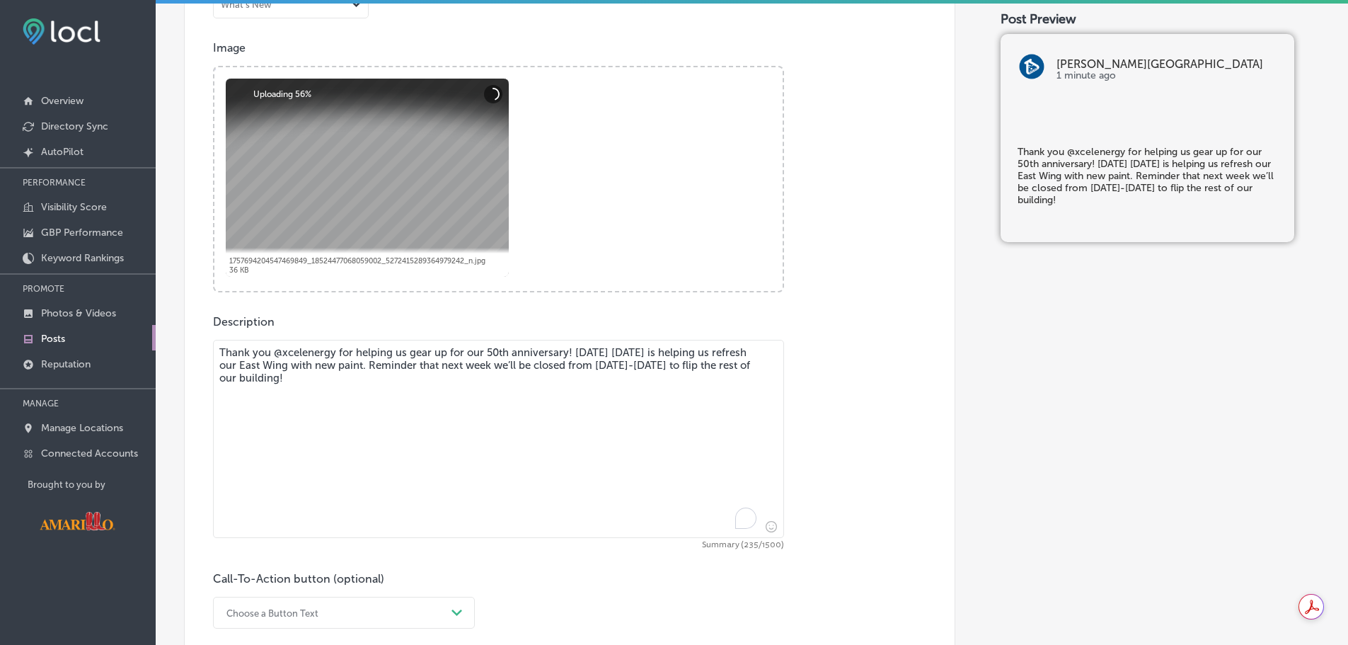
drag, startPoint x: 443, startPoint y: 387, endPoint x: 187, endPoint y: 335, distance: 260.7
click at [187, 333] on div "Post content Select location(s) Business + Location Don Harrington Discovery Ce…" at bounding box center [569, 232] width 771 height 896
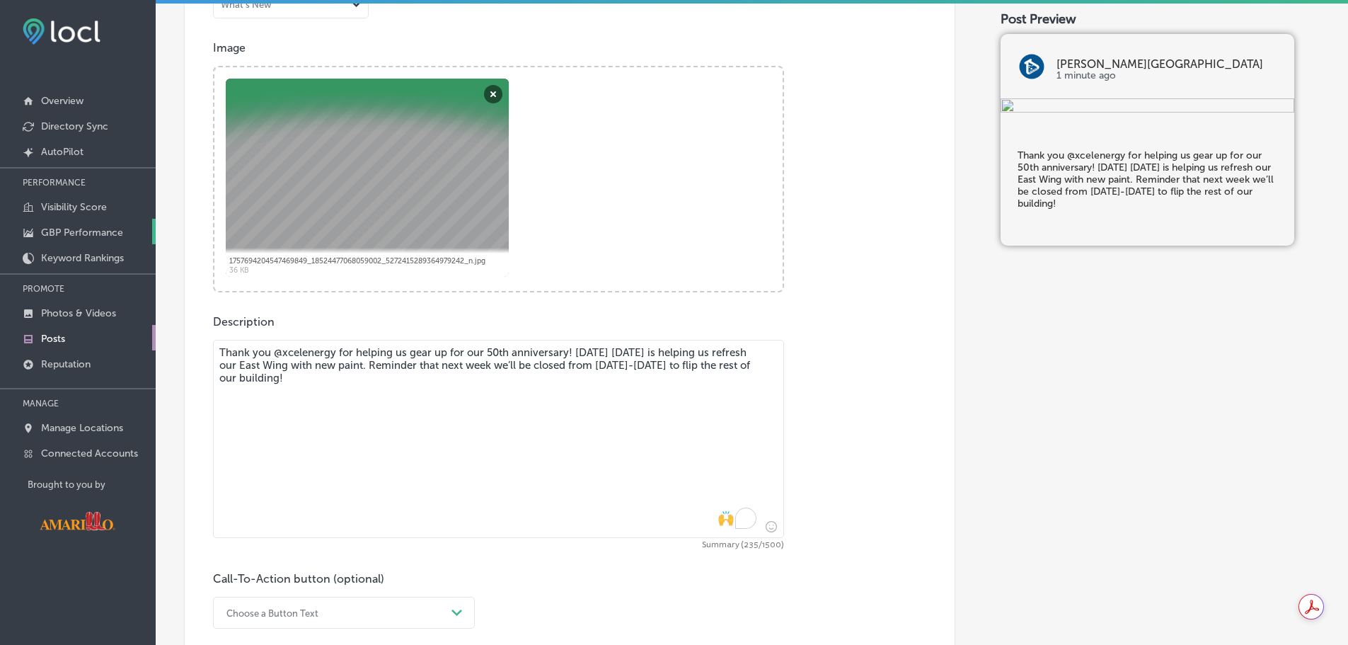
click at [93, 232] on p "GBP Performance" at bounding box center [82, 232] width 82 height 12
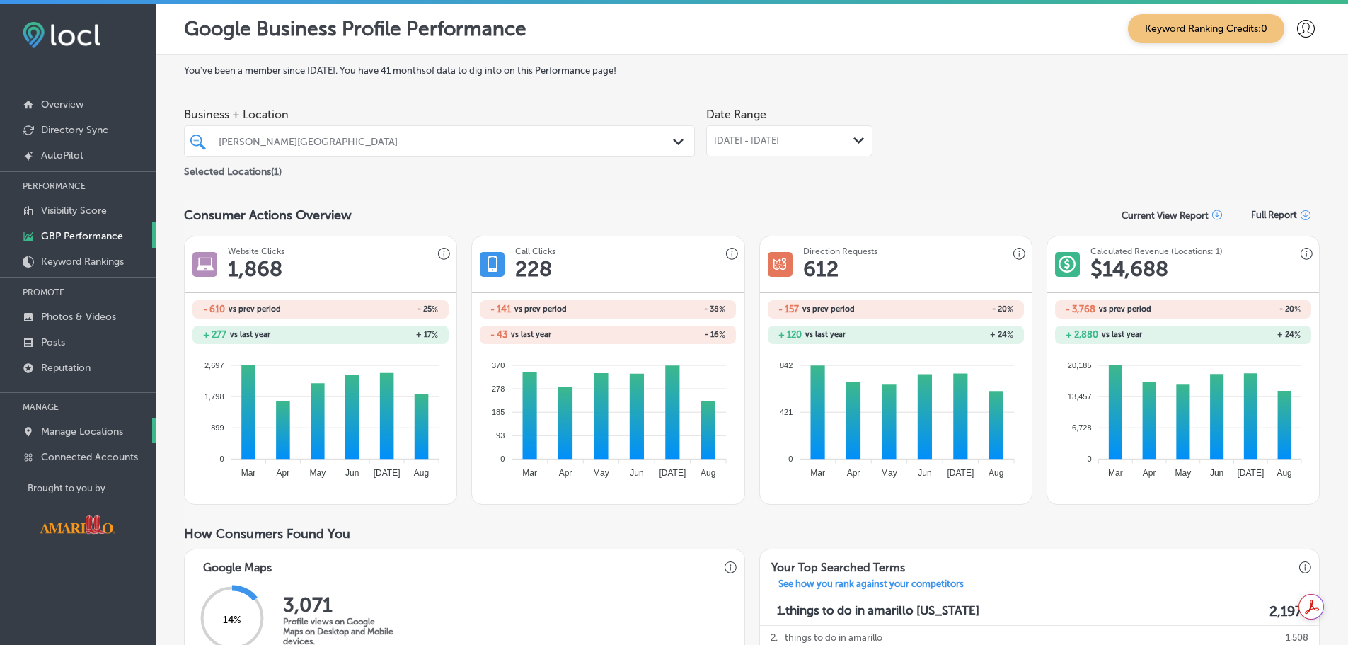
click at [84, 420] on link "Manage Locations" at bounding box center [78, 429] width 156 height 25
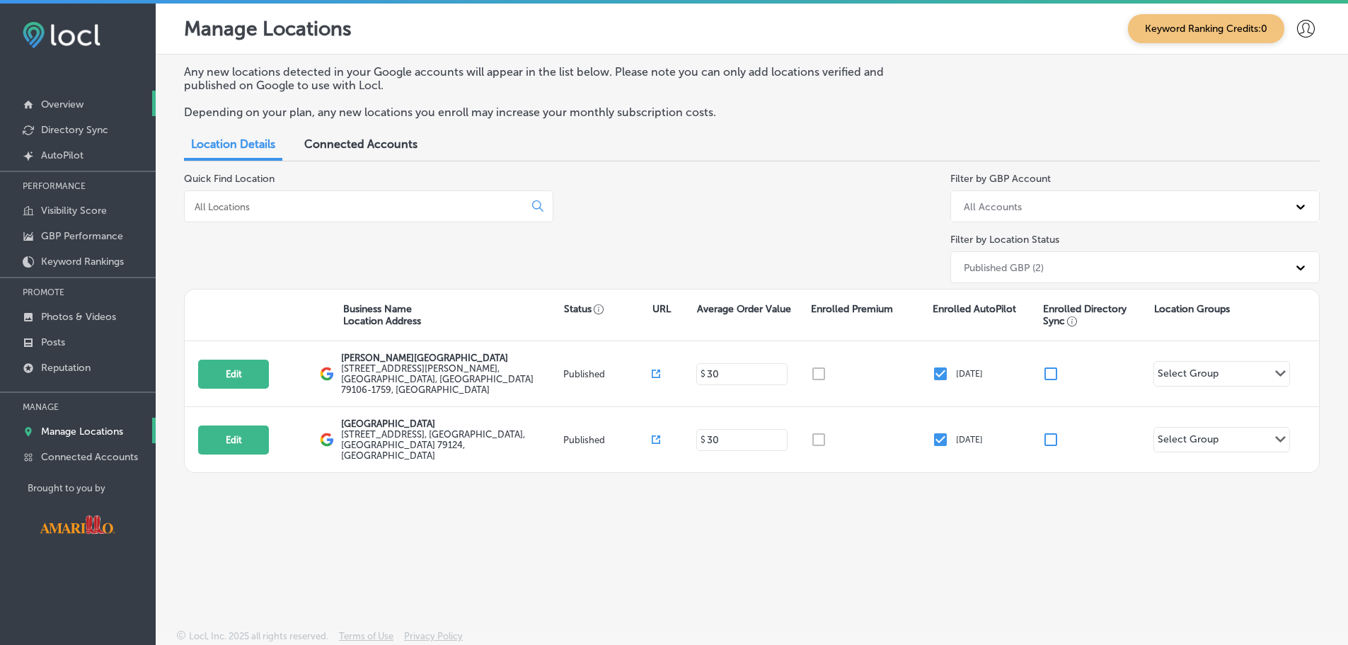
click at [95, 103] on link "Overview" at bounding box center [78, 103] width 156 height 25
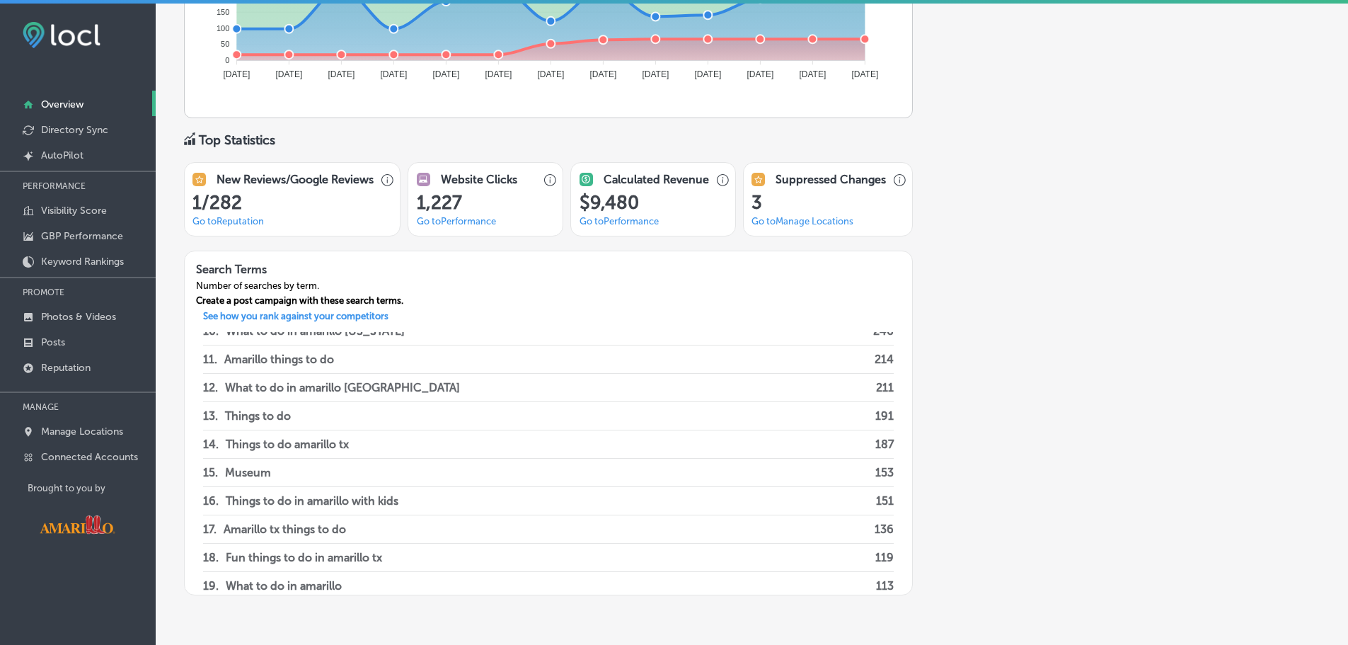
scroll to position [1019, 0]
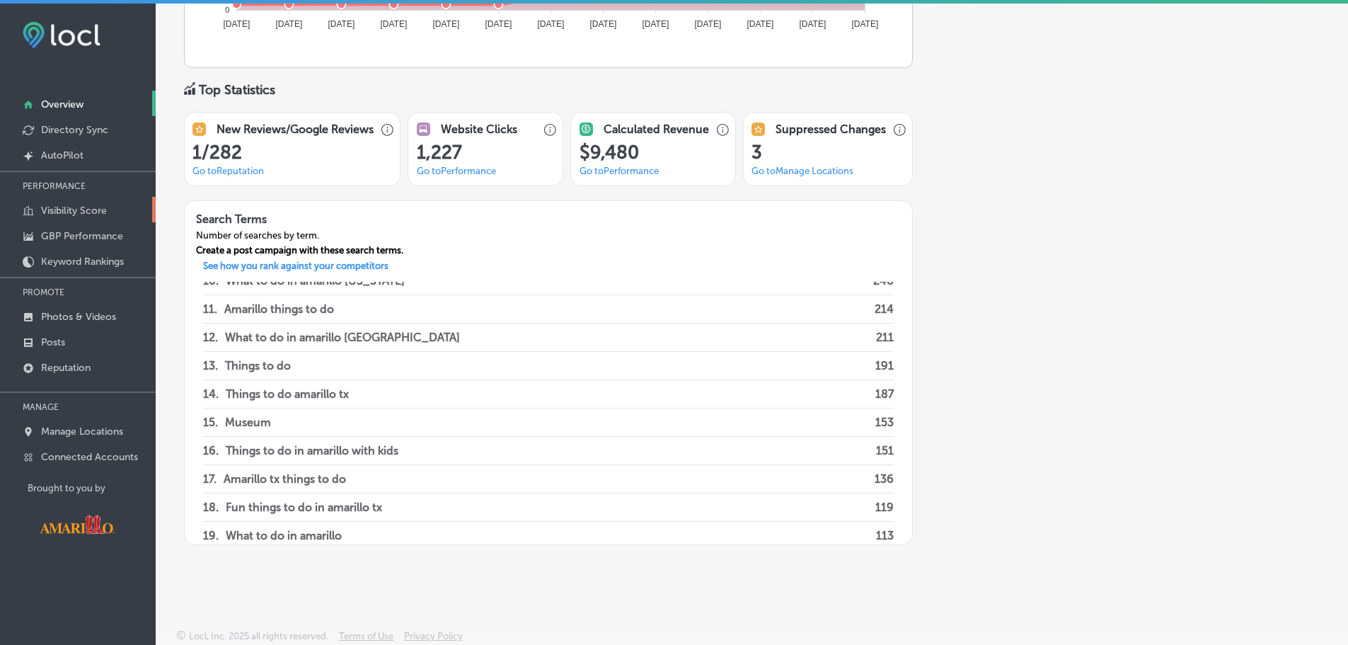
click at [72, 216] on p "Visibility Score" at bounding box center [74, 210] width 66 height 12
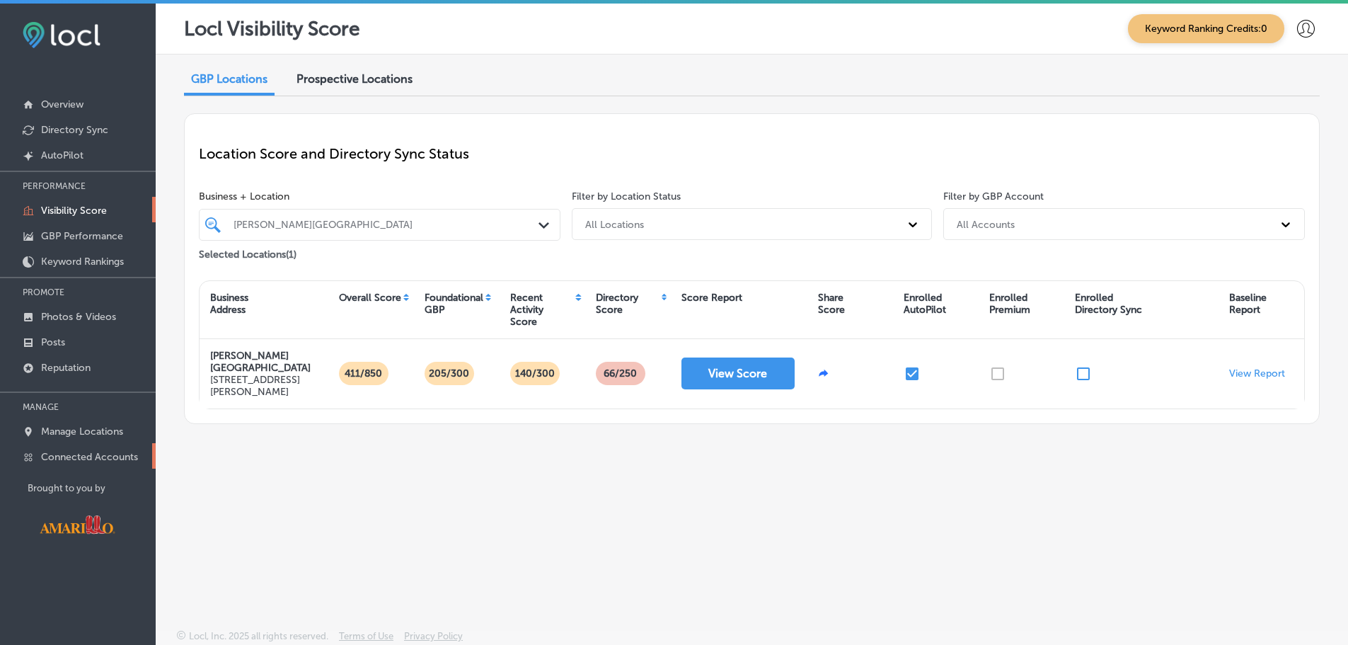
click at [89, 456] on p "Connected Accounts" at bounding box center [89, 457] width 97 height 12
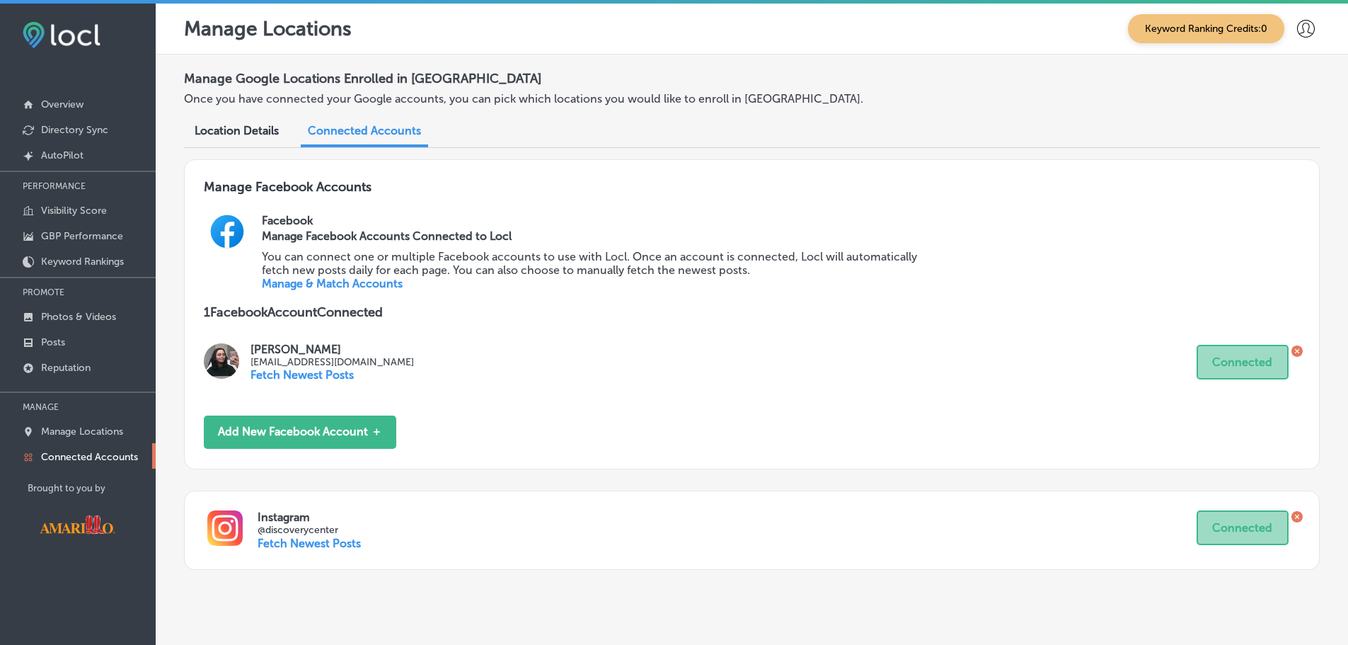
click at [238, 123] on div "Location Details" at bounding box center [236, 132] width 105 height 30
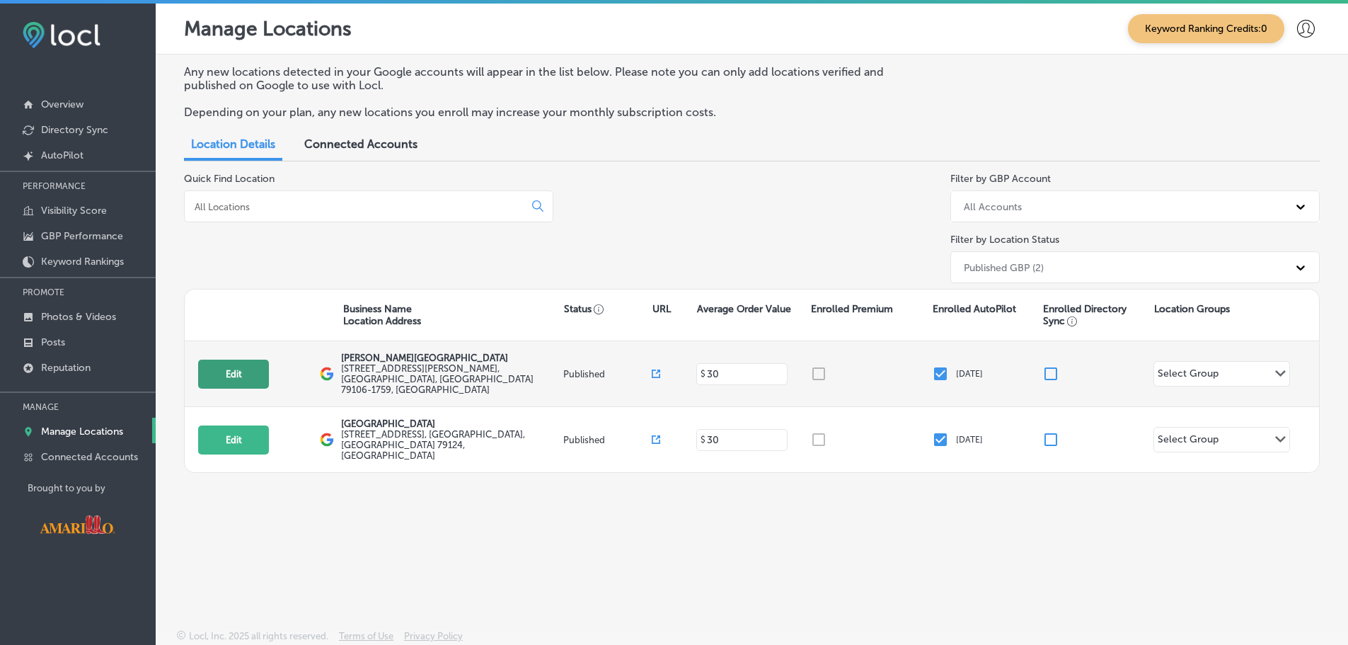
click at [254, 373] on button "Edit" at bounding box center [233, 373] width 71 height 29
select select "US"
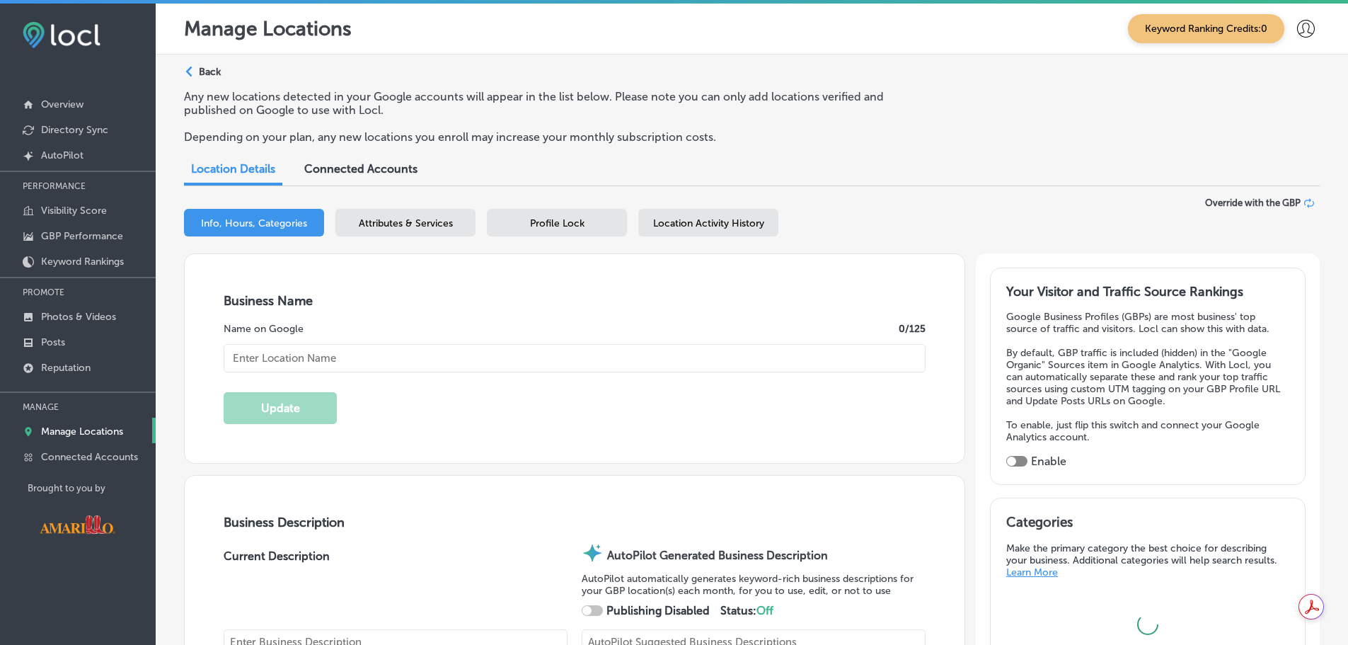
type textarea "Discover a world of wonder at Don Harrington Discovery Center, where science co…"
type input "[PERSON_NAME][GEOGRAPHIC_DATA]"
checkbox input "true"
type input "[STREET_ADDRESS][PERSON_NAME]"
type input "Amarillo"
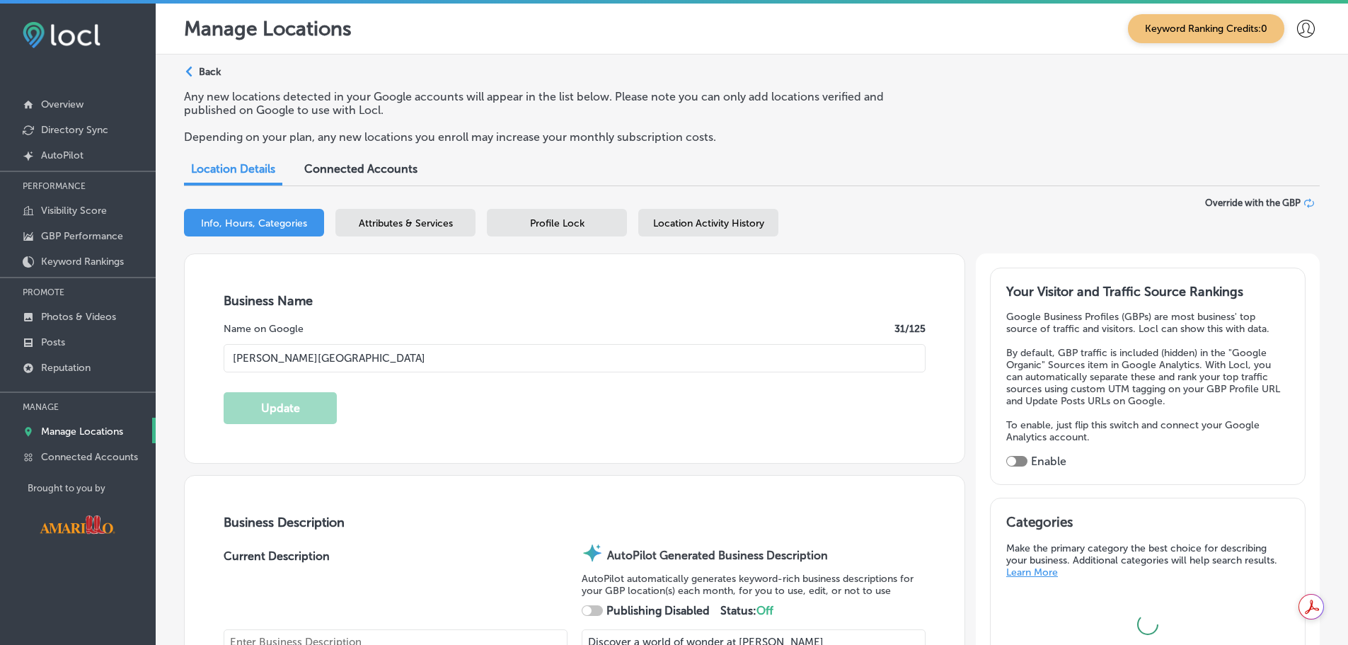
type input "79106-1759"
type input "US"
type textarea "The Don Harrington Discovery Center and Space Theater makes science exciting, r…"
type input "https://discoverycenteramarillo.org/"
type input "+1 806 355 9547"
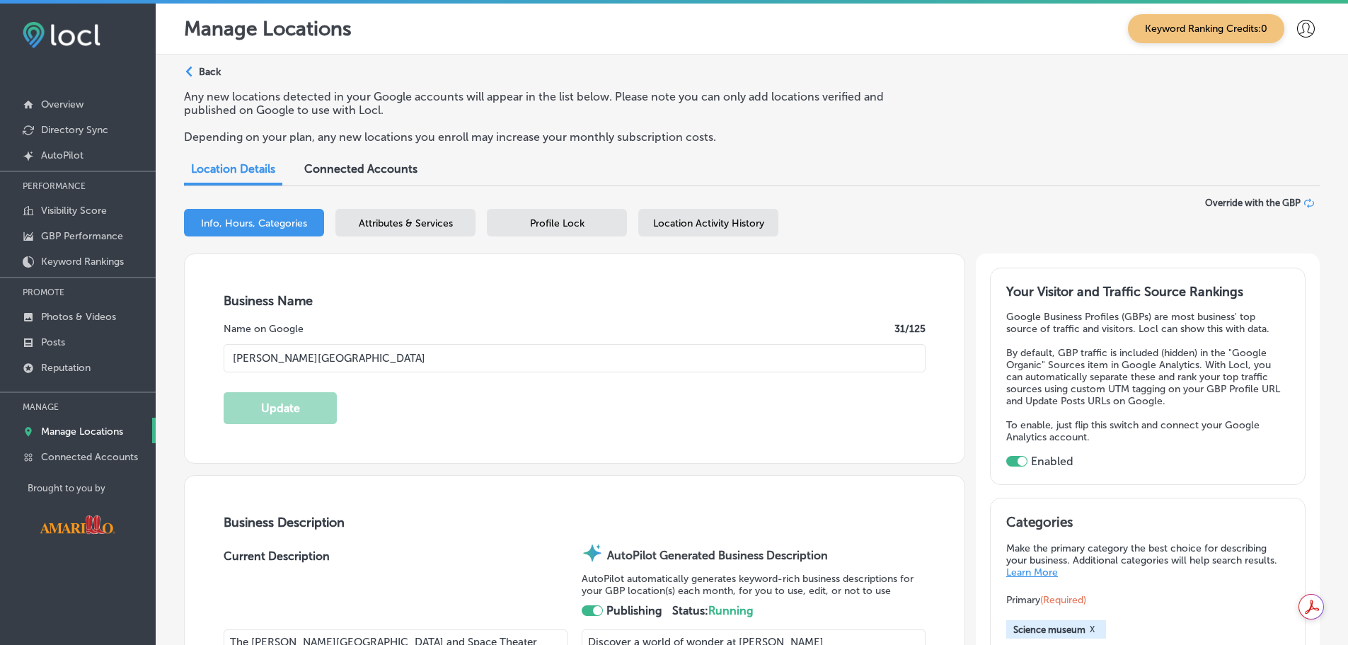
checkbox input "true"
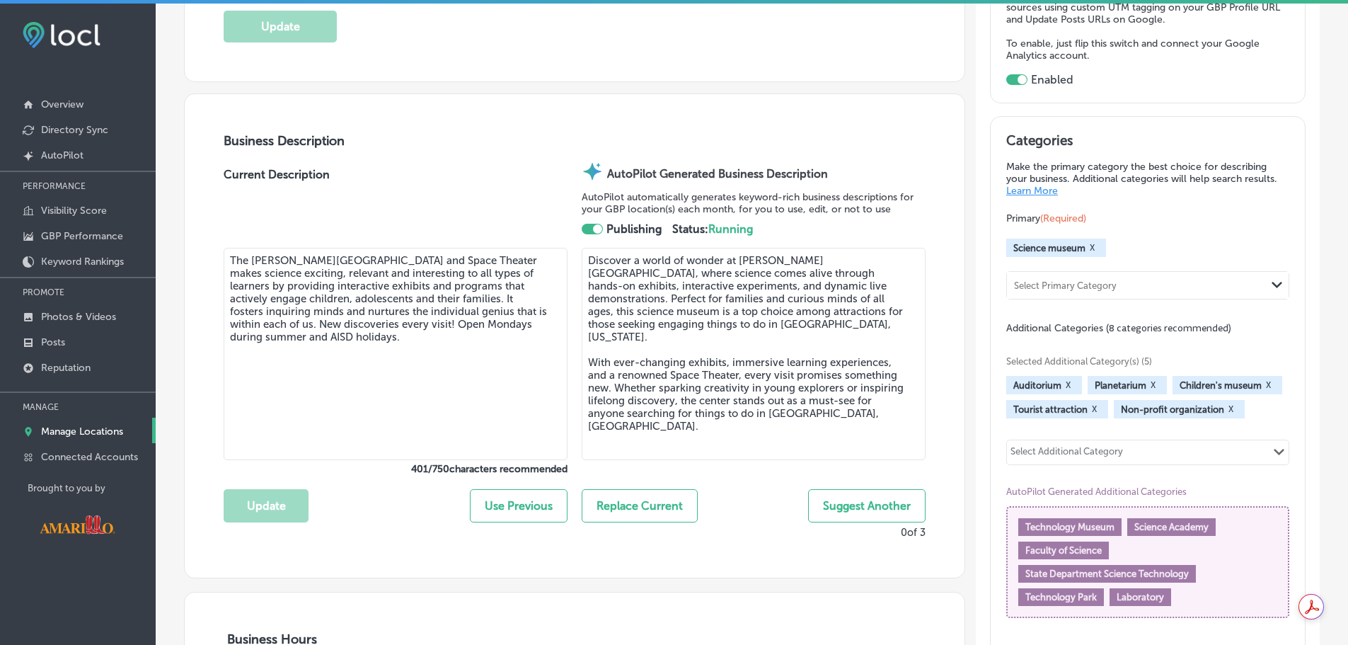
scroll to position [424, 0]
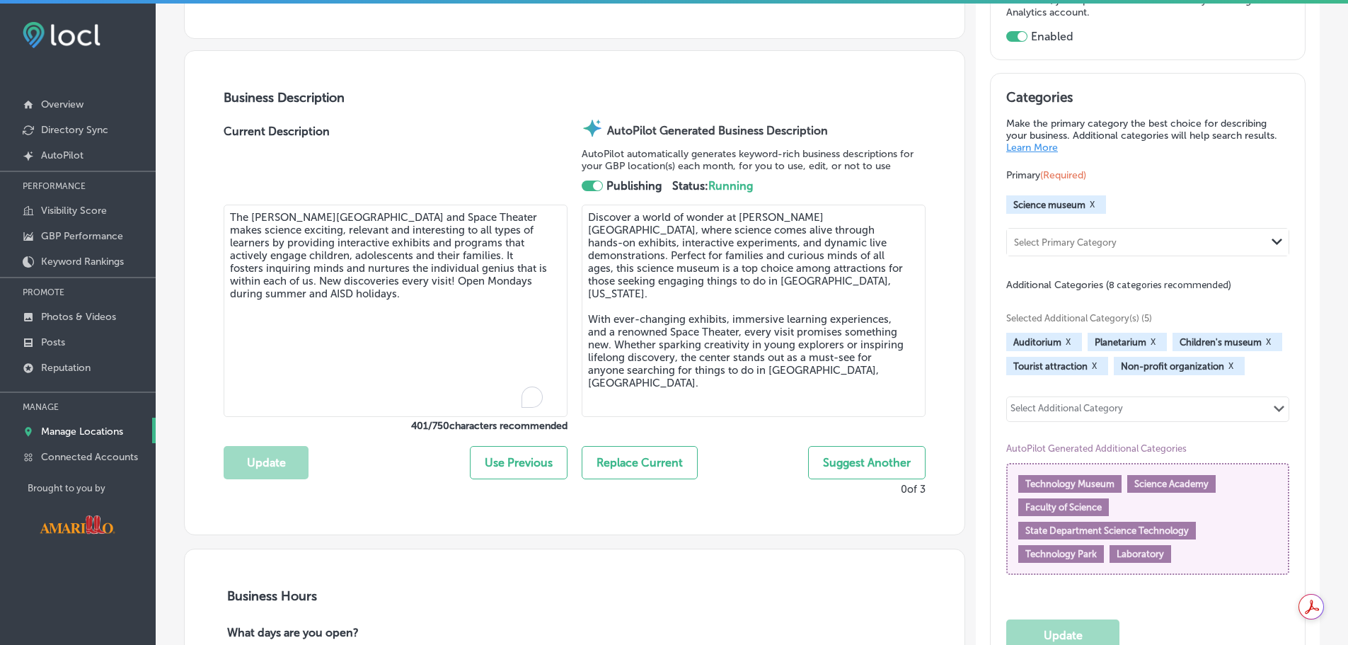
drag, startPoint x: 473, startPoint y: 284, endPoint x: 516, endPoint y: 287, distance: 43.3
click at [488, 284] on textarea "The Don Harrington Discovery Center and Space Theater makes science exciting, r…" at bounding box center [396, 310] width 344 height 212
click at [734, 296] on textarea "Discover a world of wonder at Don Harrington Discovery Center, where science co…" at bounding box center [754, 310] width 344 height 212
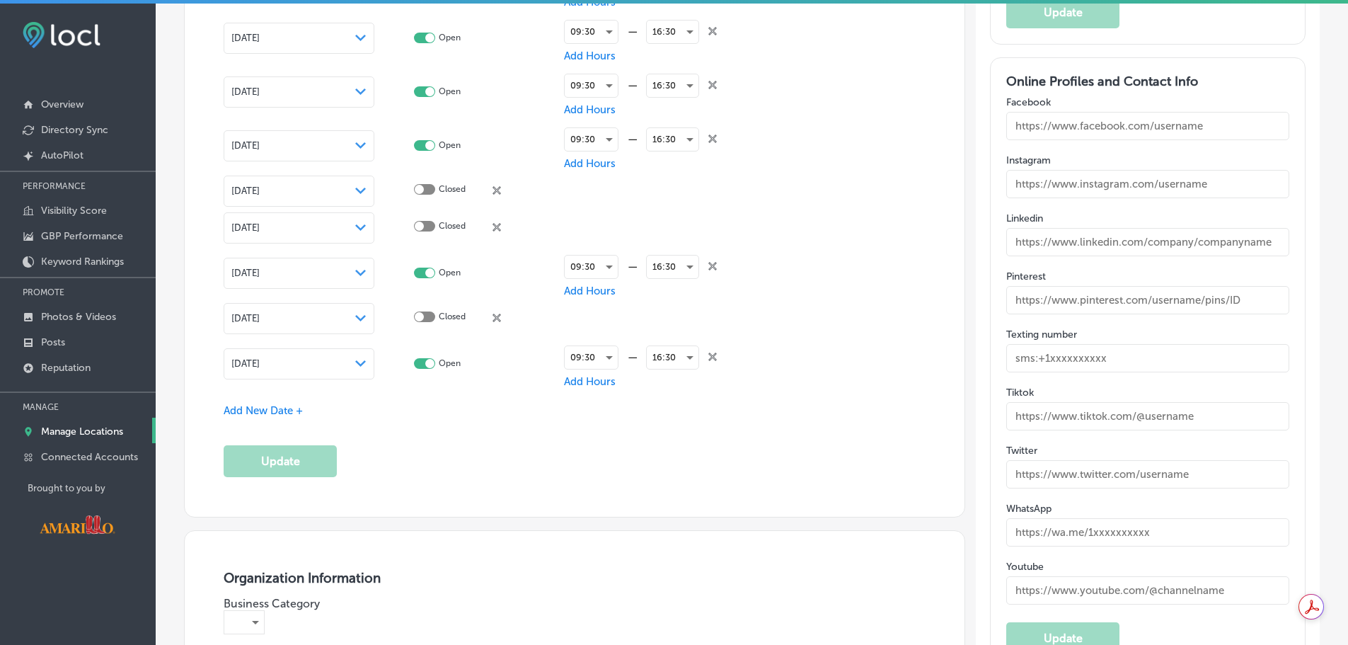
scroll to position [2052, 0]
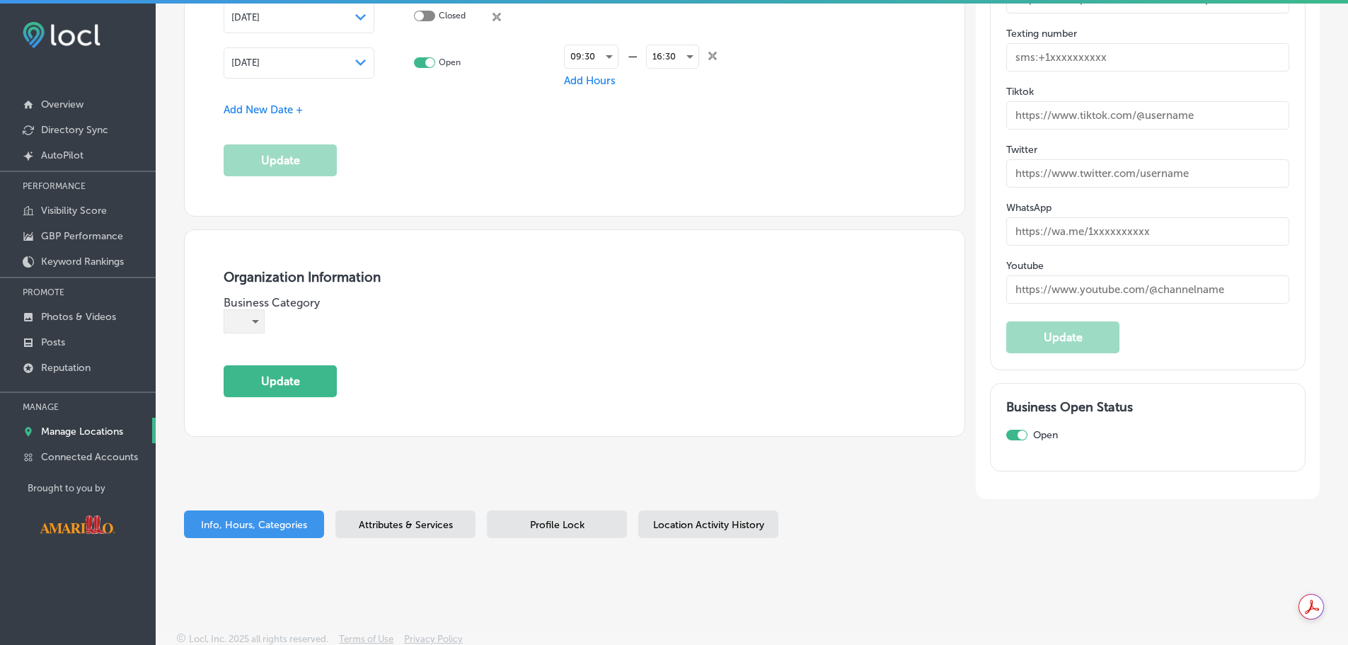
click at [224, 322] on div "​" at bounding box center [244, 321] width 40 height 23
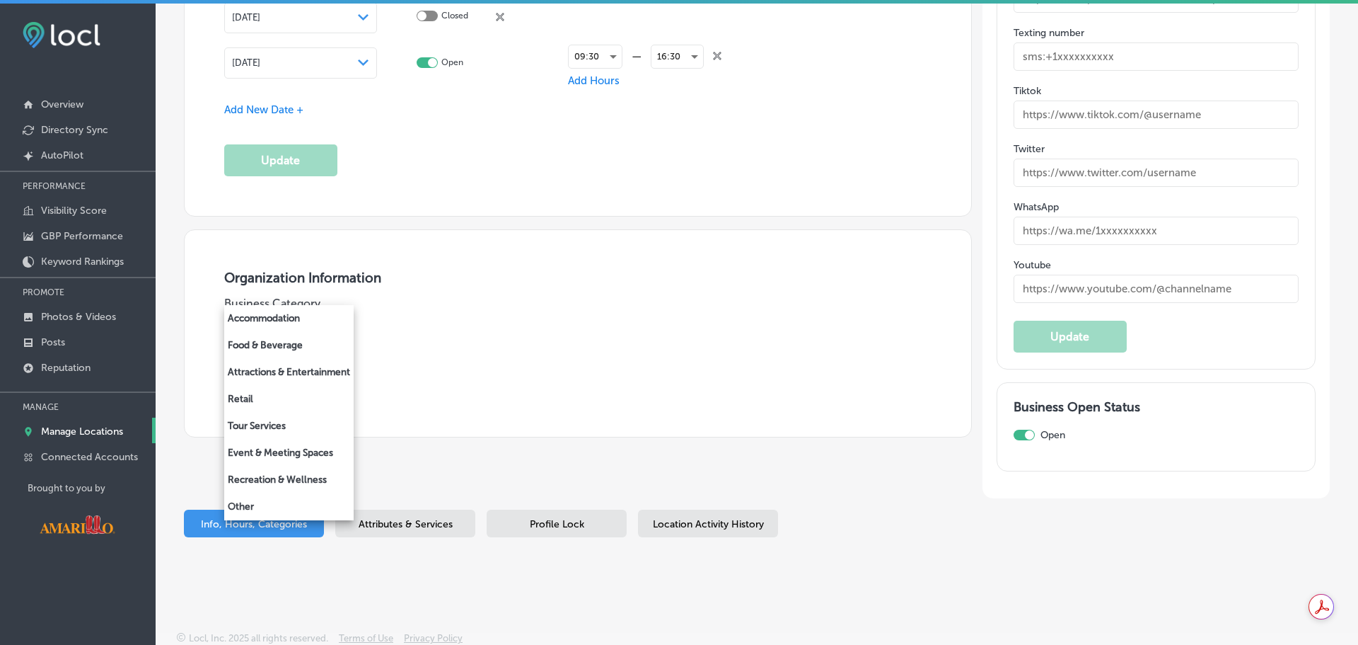
click at [558, 321] on div at bounding box center [679, 322] width 1358 height 645
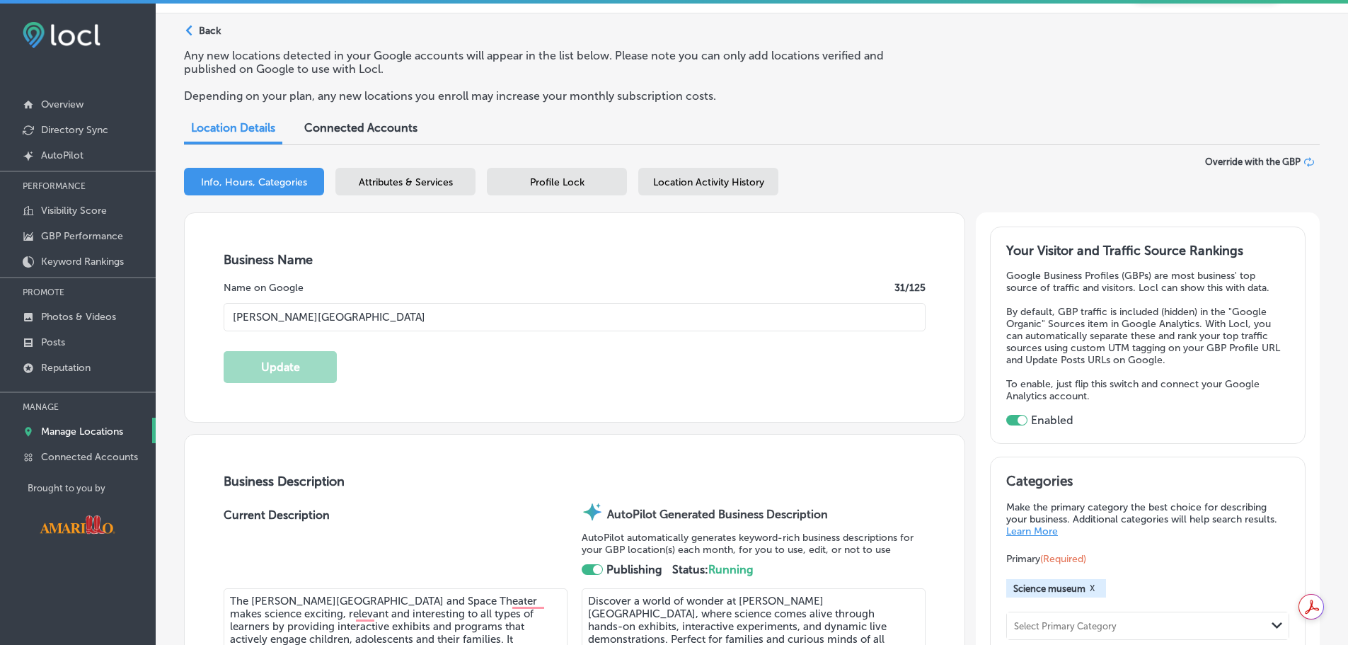
scroll to position [0, 0]
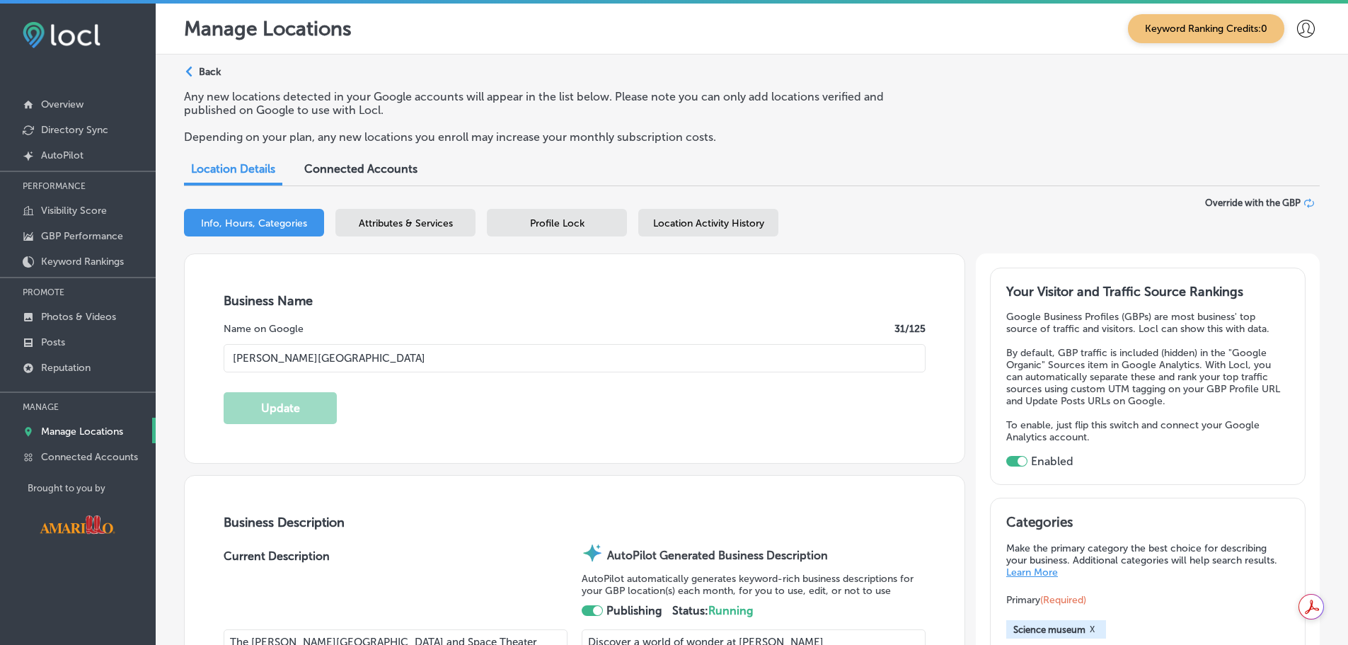
click at [552, 217] on span "Profile Lock" at bounding box center [557, 223] width 54 height 12
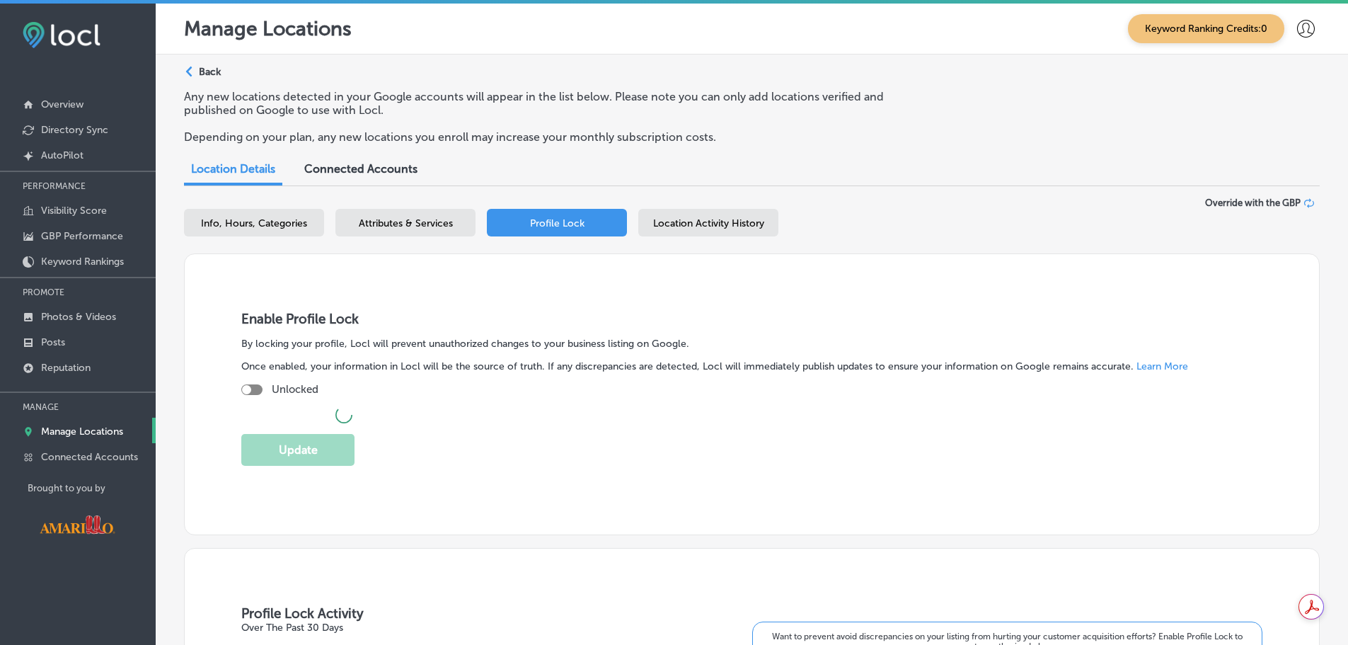
checkbox input "true"
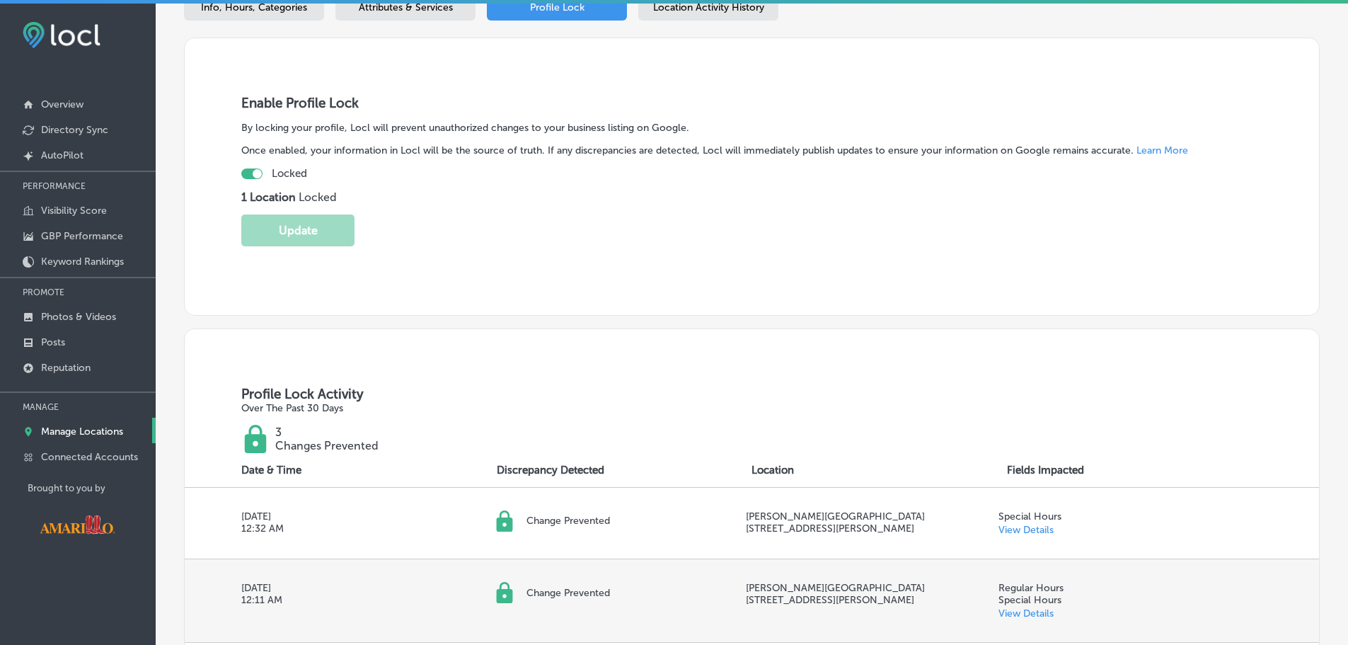
scroll to position [424, 0]
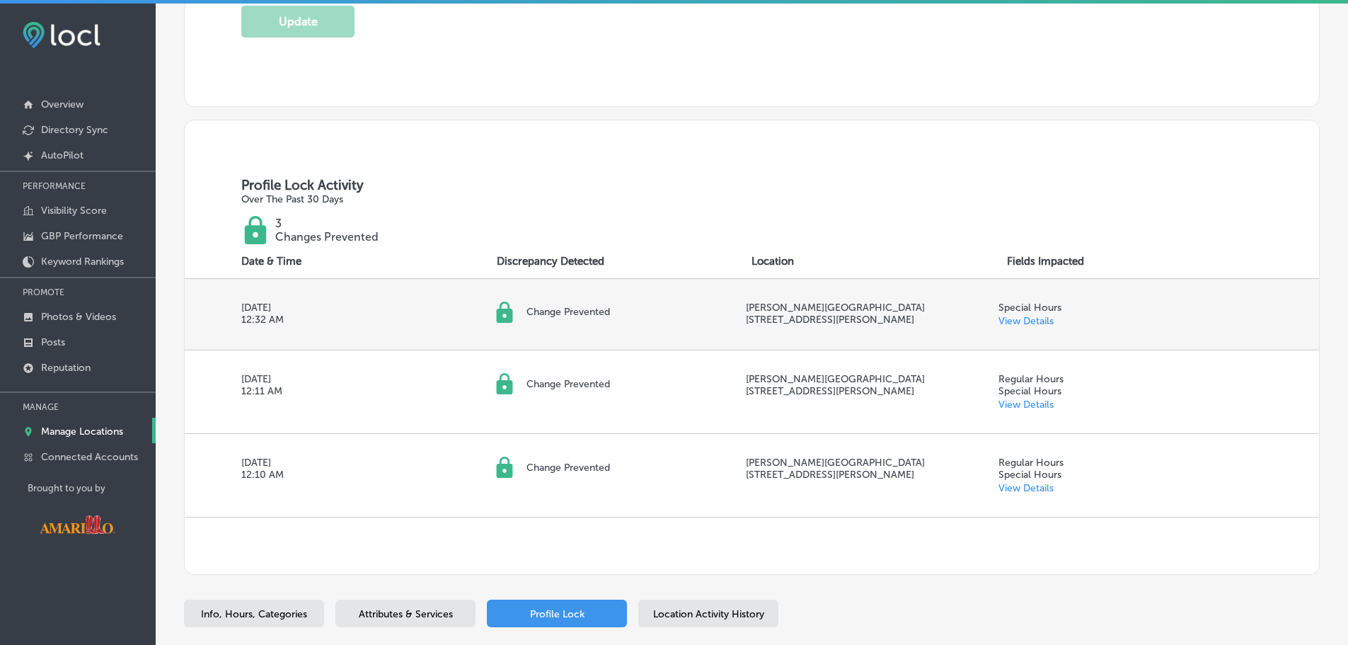
click at [1013, 316] on link "View Details" at bounding box center [1025, 321] width 55 height 12
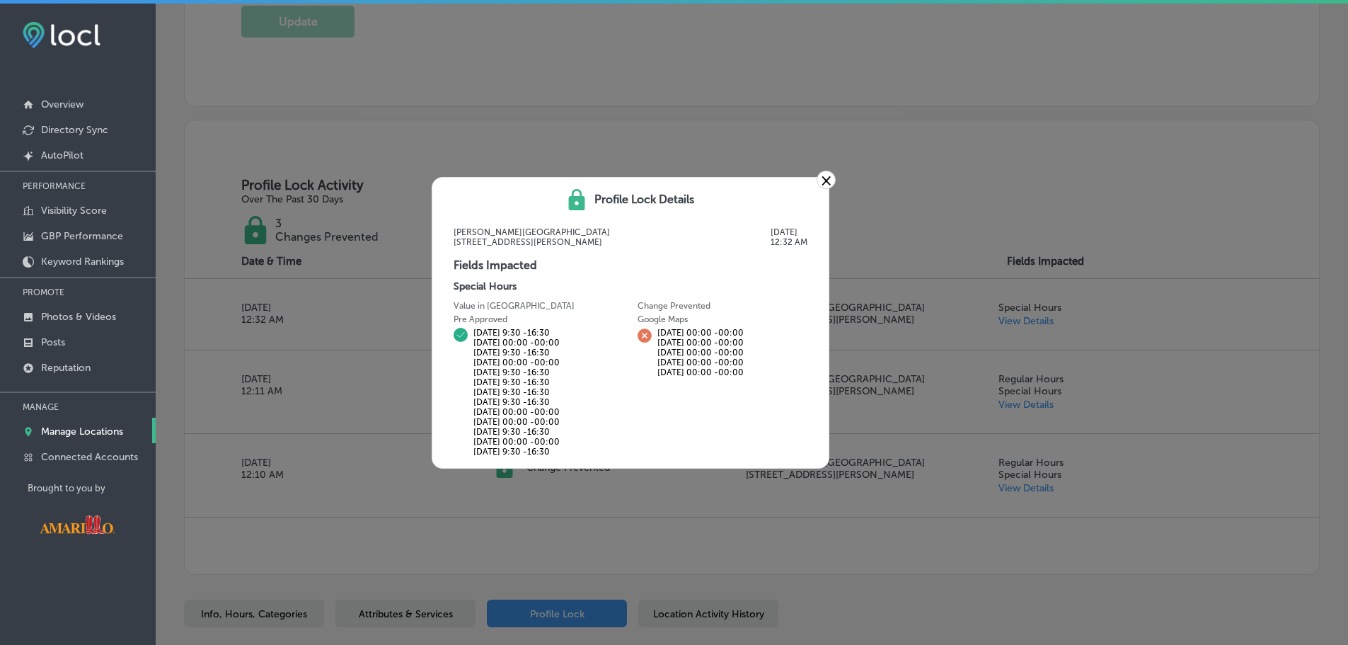
click at [828, 178] on link "×" at bounding box center [825, 180] width 19 height 18
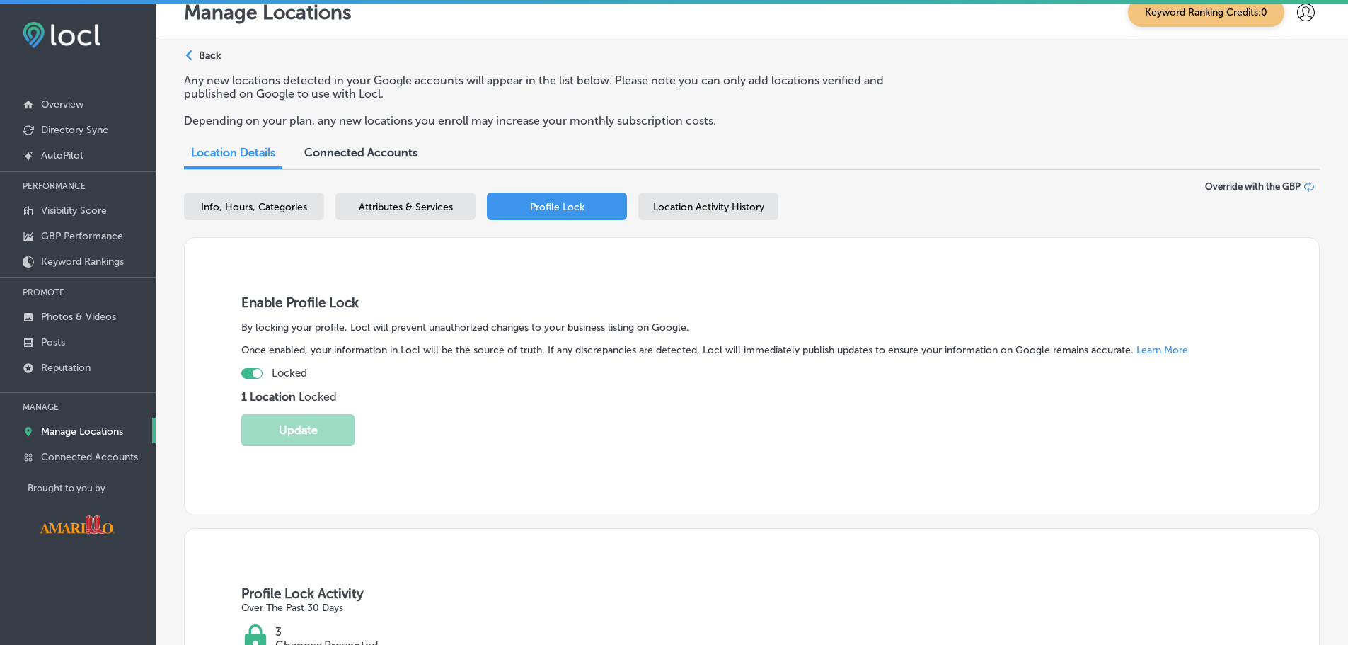
scroll to position [0, 0]
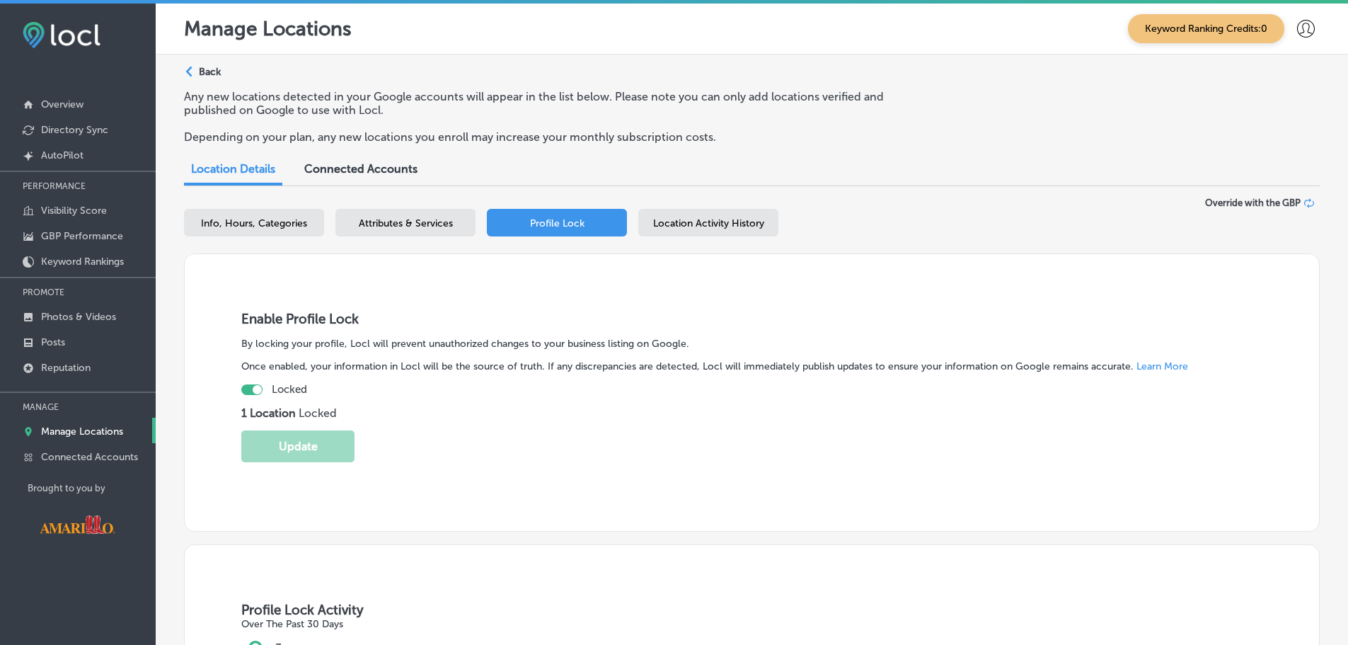
click at [262, 214] on div "Info, Hours, Categories" at bounding box center [254, 223] width 140 height 28
select select "US"
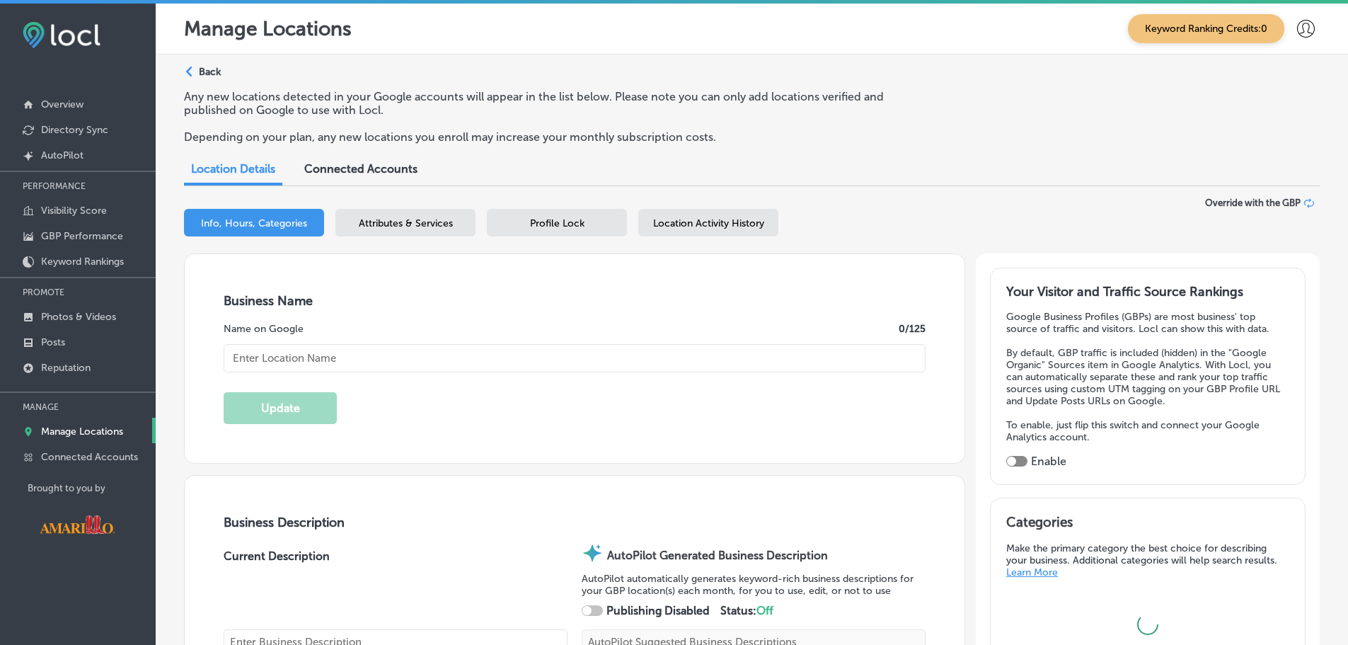
type input "[PERSON_NAME][GEOGRAPHIC_DATA]"
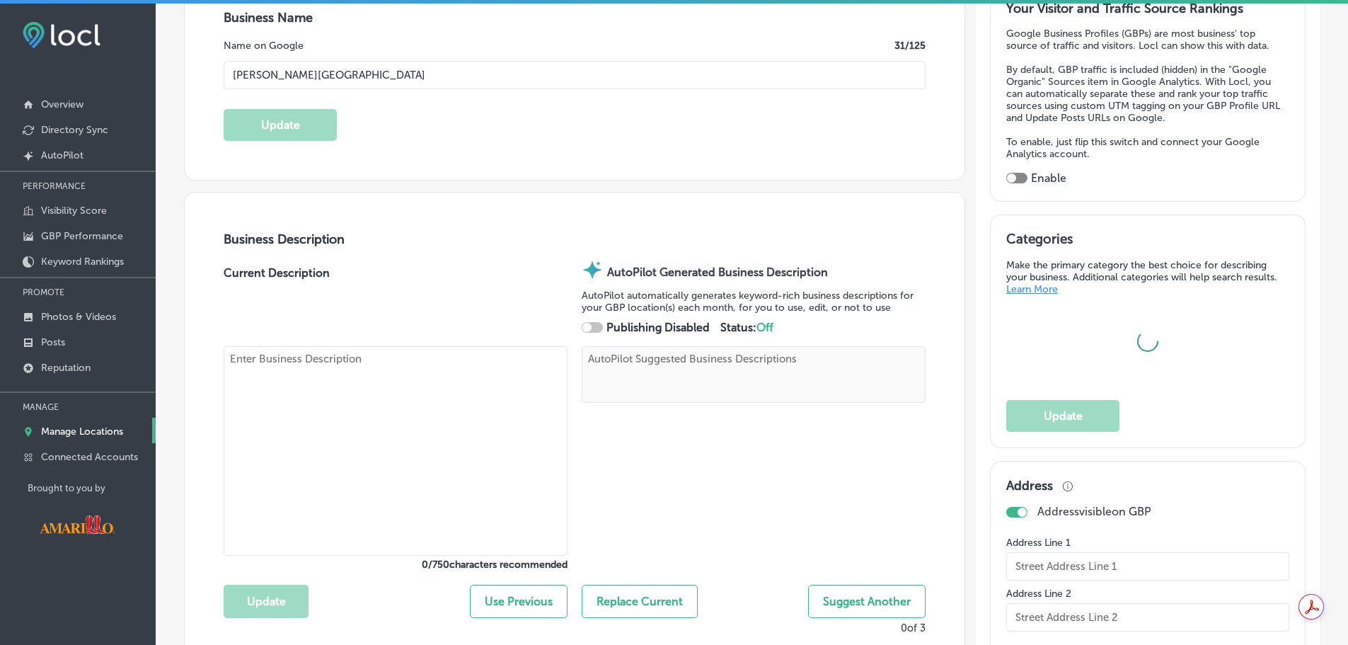
type textarea "Discover a world of wonder at Don Harrington Discovery Center, where science co…"
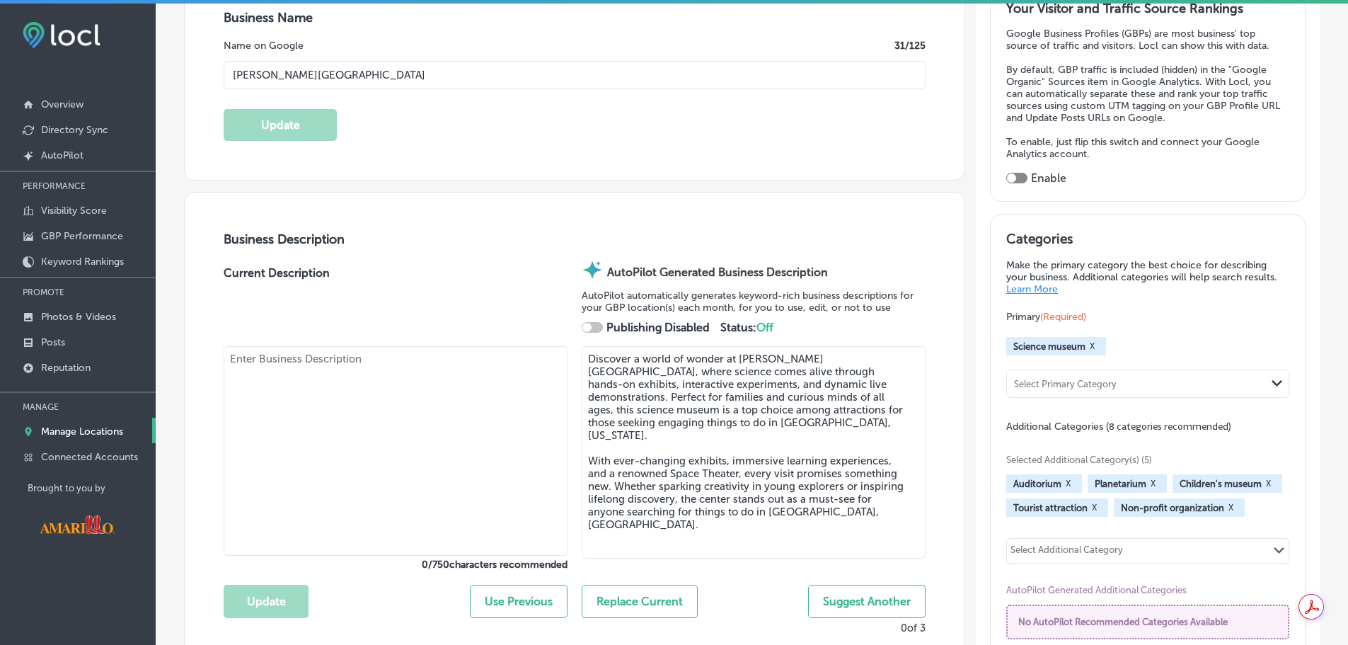
type input "[STREET_ADDRESS][PERSON_NAME]"
type input "Amarillo"
type input "79106-1759"
type input "US"
type input "https://discoverycenteramarillo.org/"
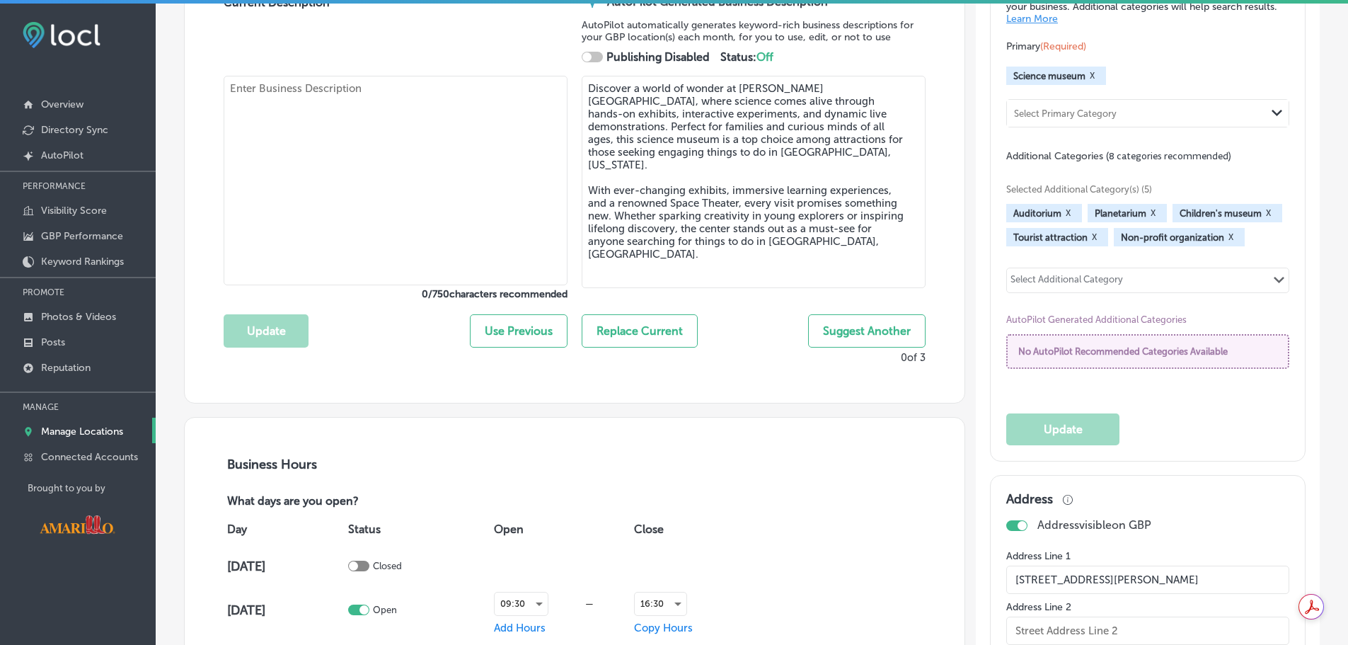
checkbox input "true"
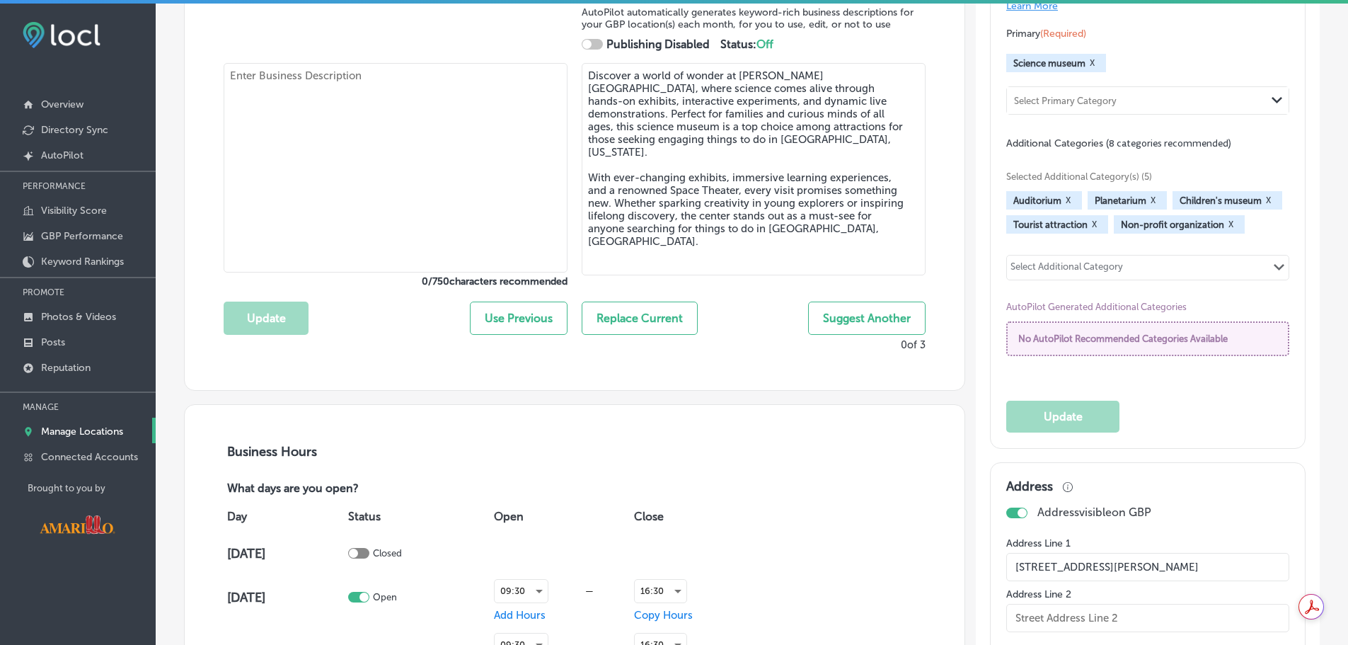
checkbox input "true"
type textarea "The Don Harrington Discovery Center and Space Theater makes science exciting, r…"
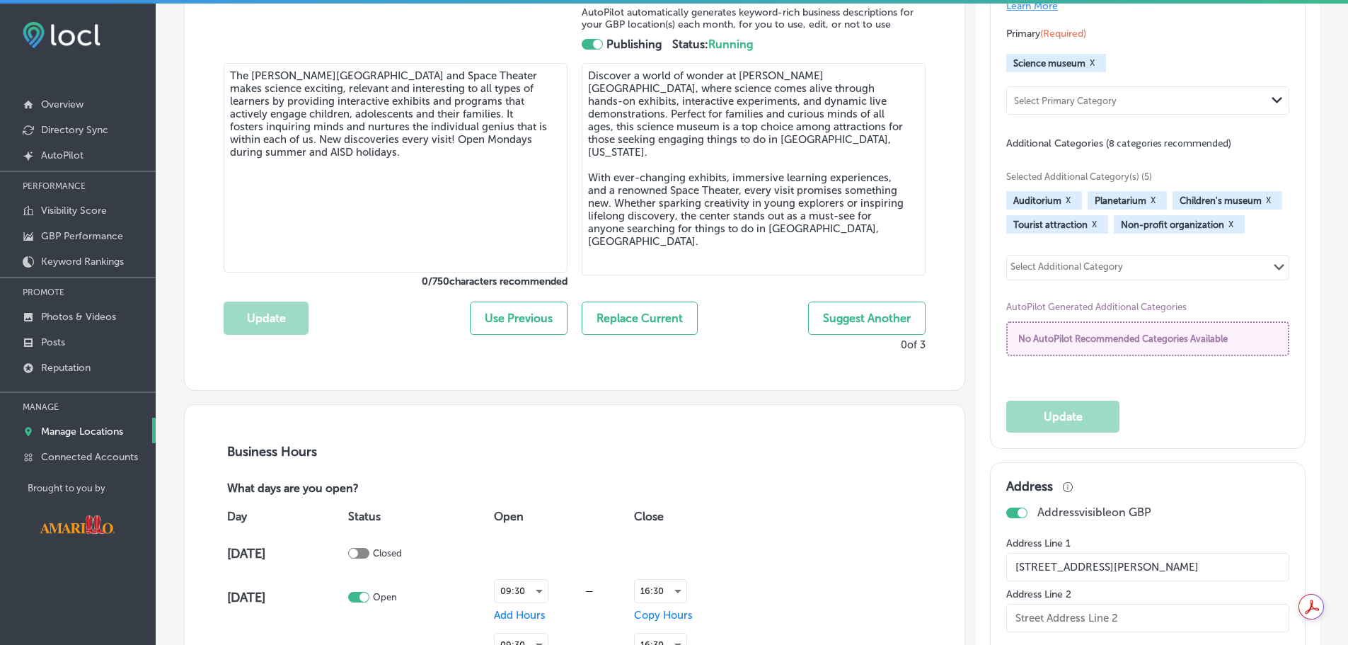
type input "+1 806 355 9547"
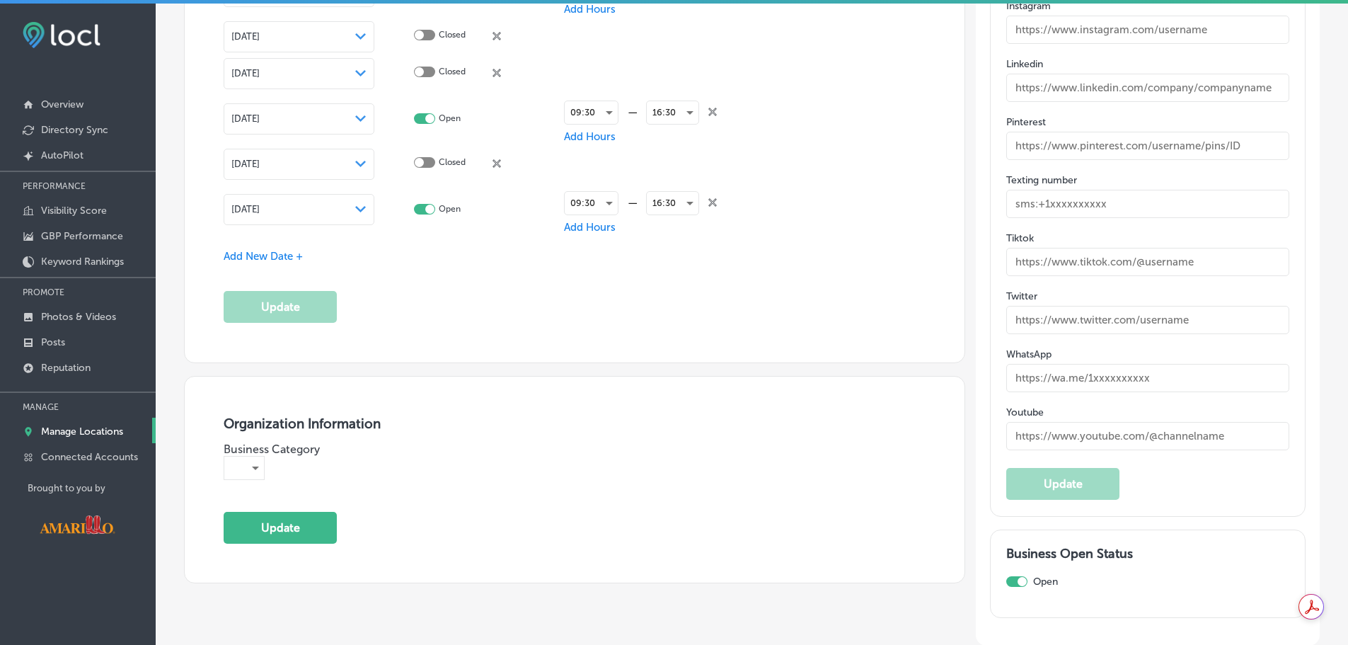
scroll to position [2264, 0]
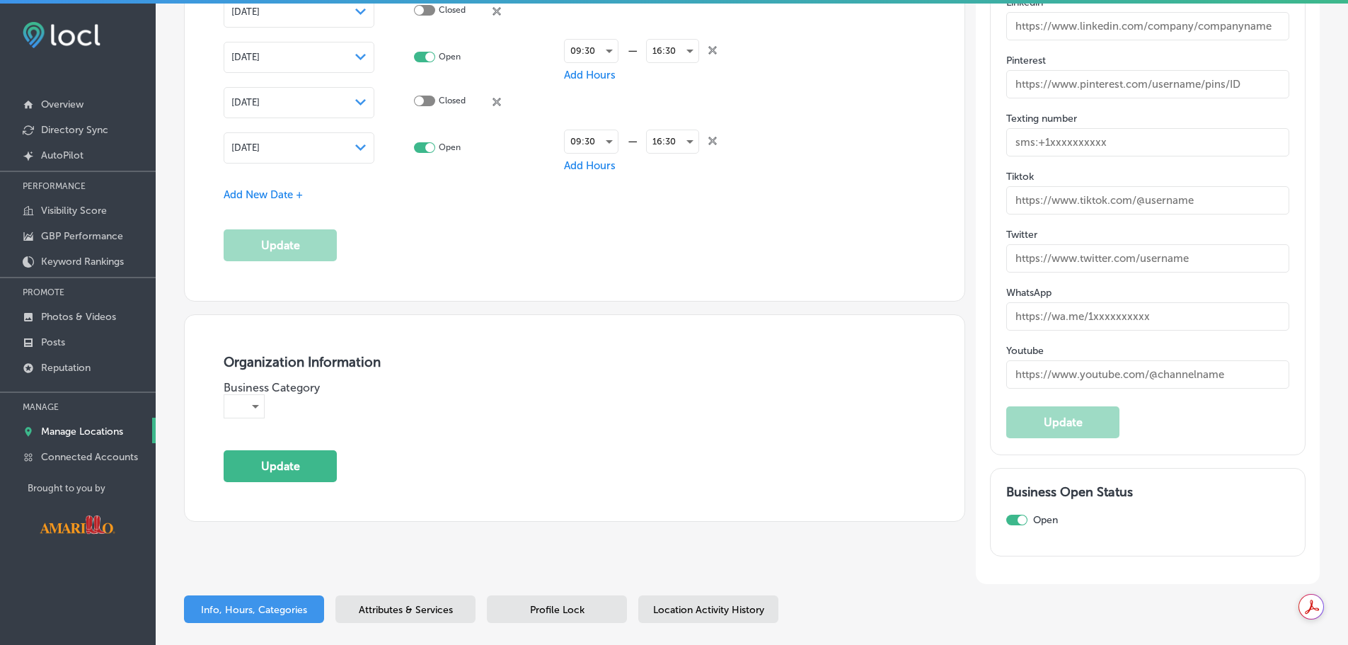
click at [285, 197] on span "Add New Date +" at bounding box center [263, 194] width 79 height 13
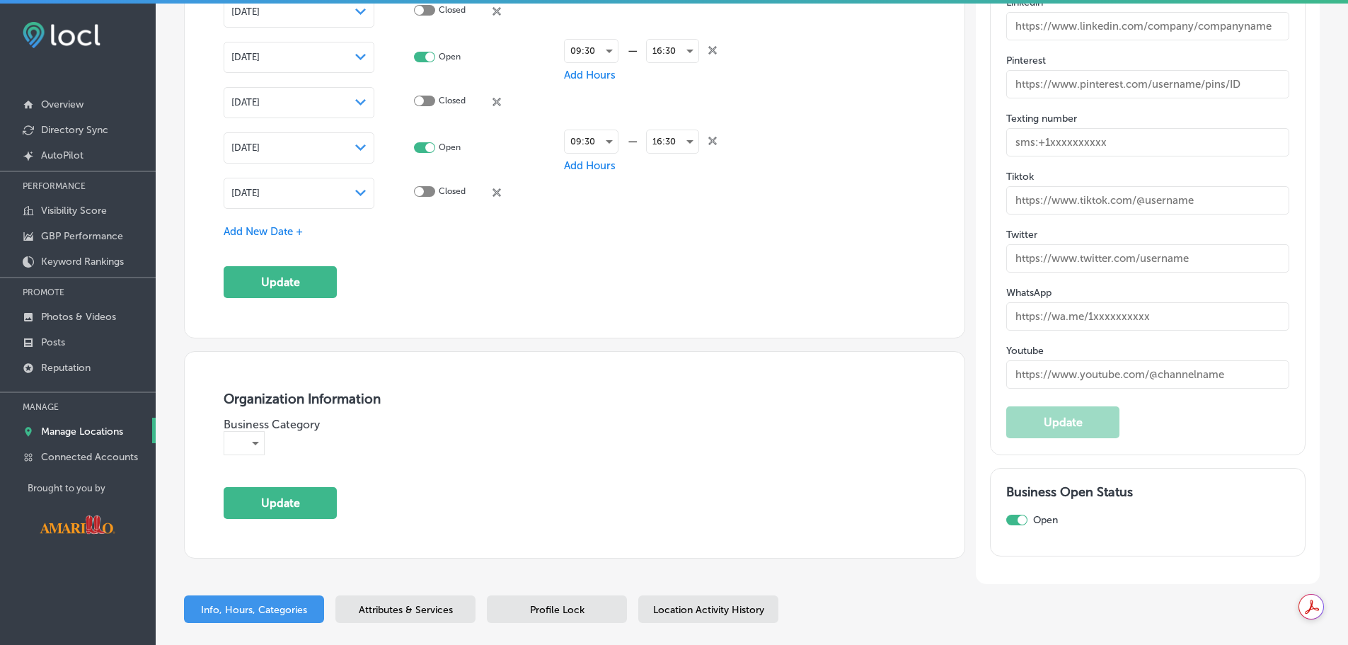
click at [357, 196] on div "Path Created with Sketch." at bounding box center [360, 192] width 11 height 11
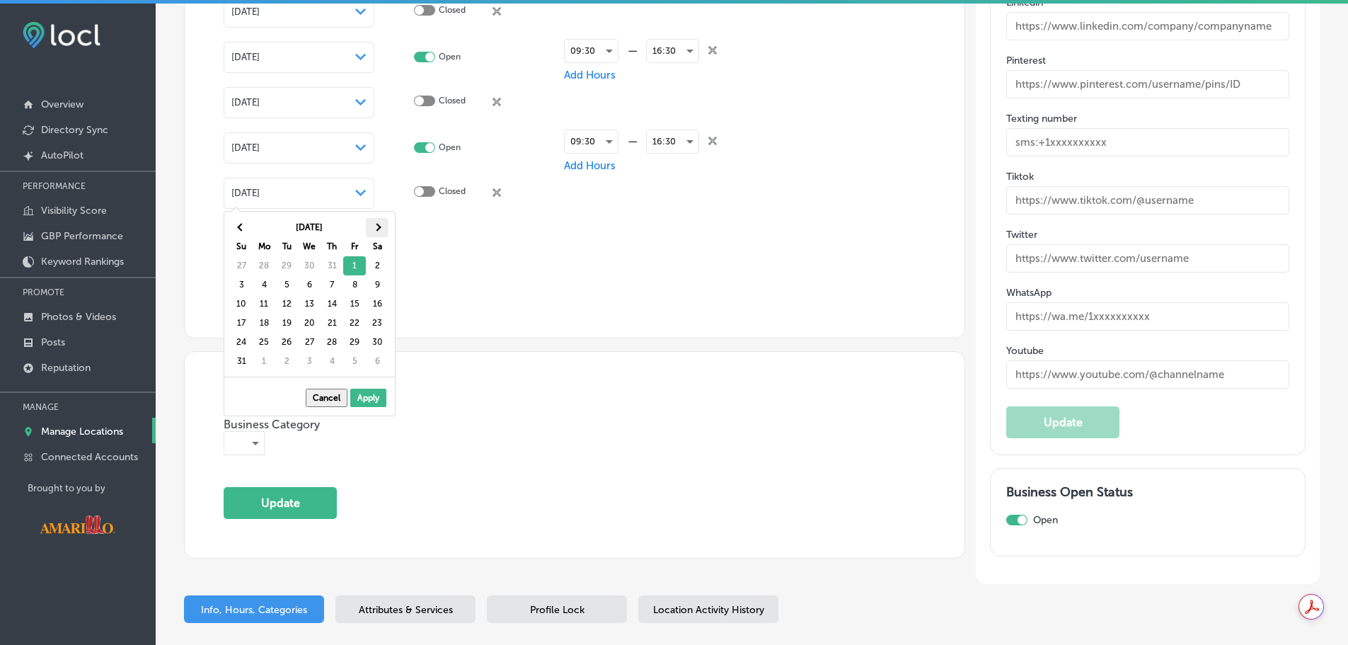
click at [376, 221] on th at bounding box center [377, 227] width 23 height 19
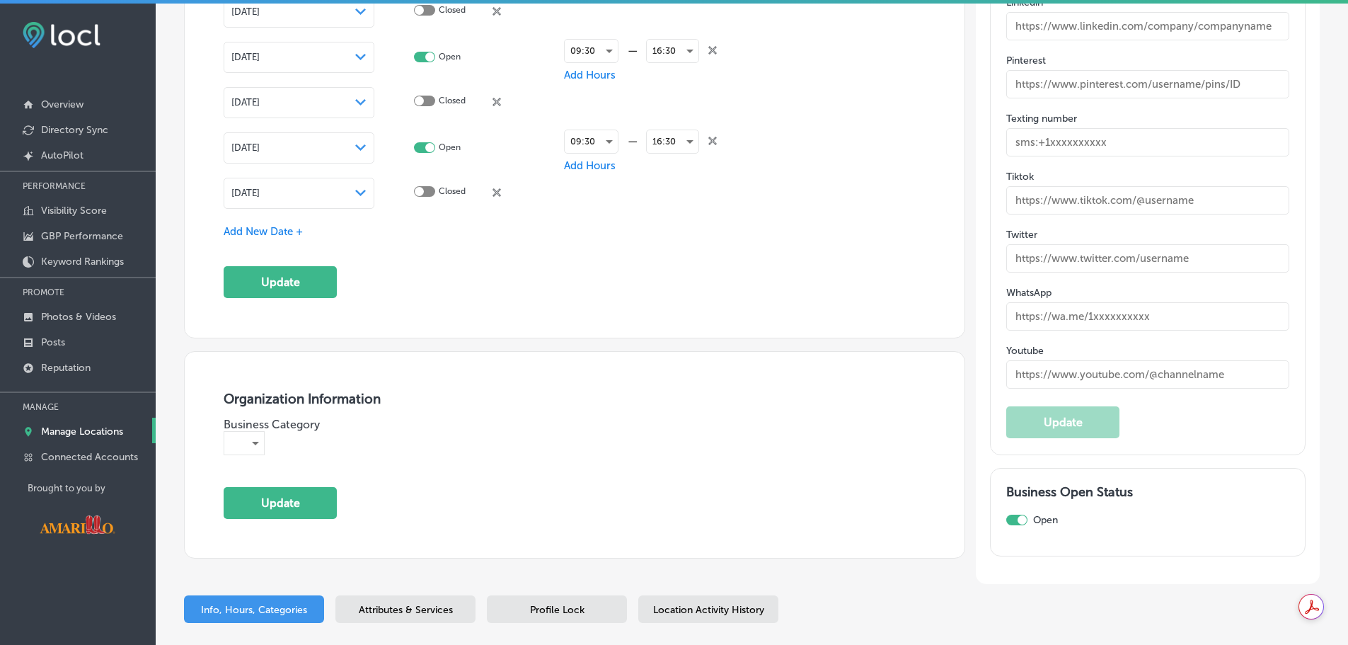
click at [428, 194] on div at bounding box center [424, 191] width 21 height 11
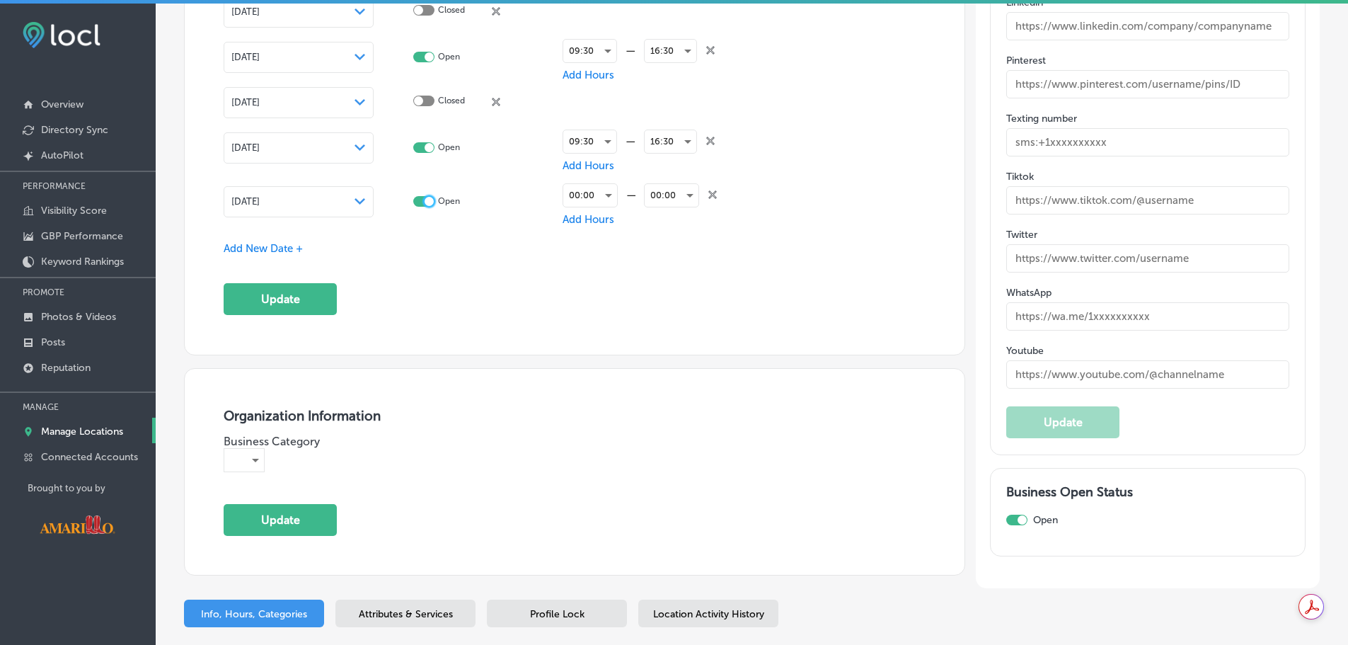
click at [429, 199] on div at bounding box center [428, 201] width 9 height 9
checkbox input "false"
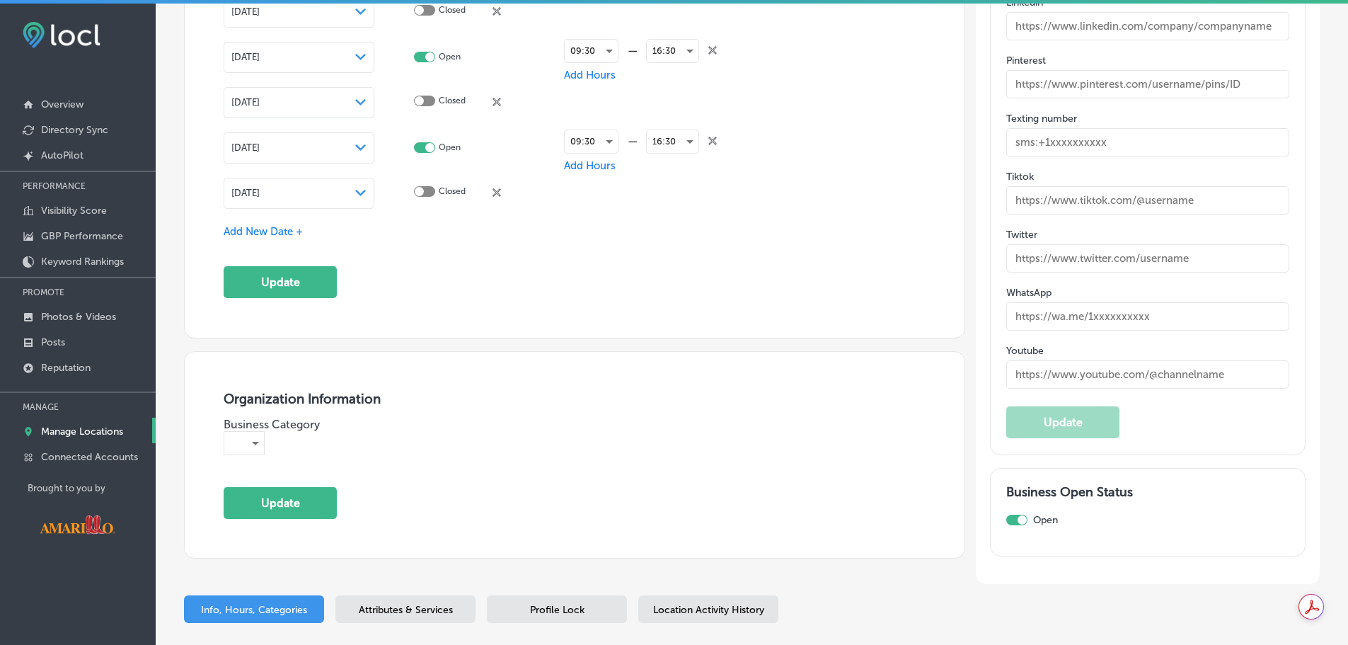
click at [295, 229] on span "Add New Date +" at bounding box center [263, 231] width 79 height 13
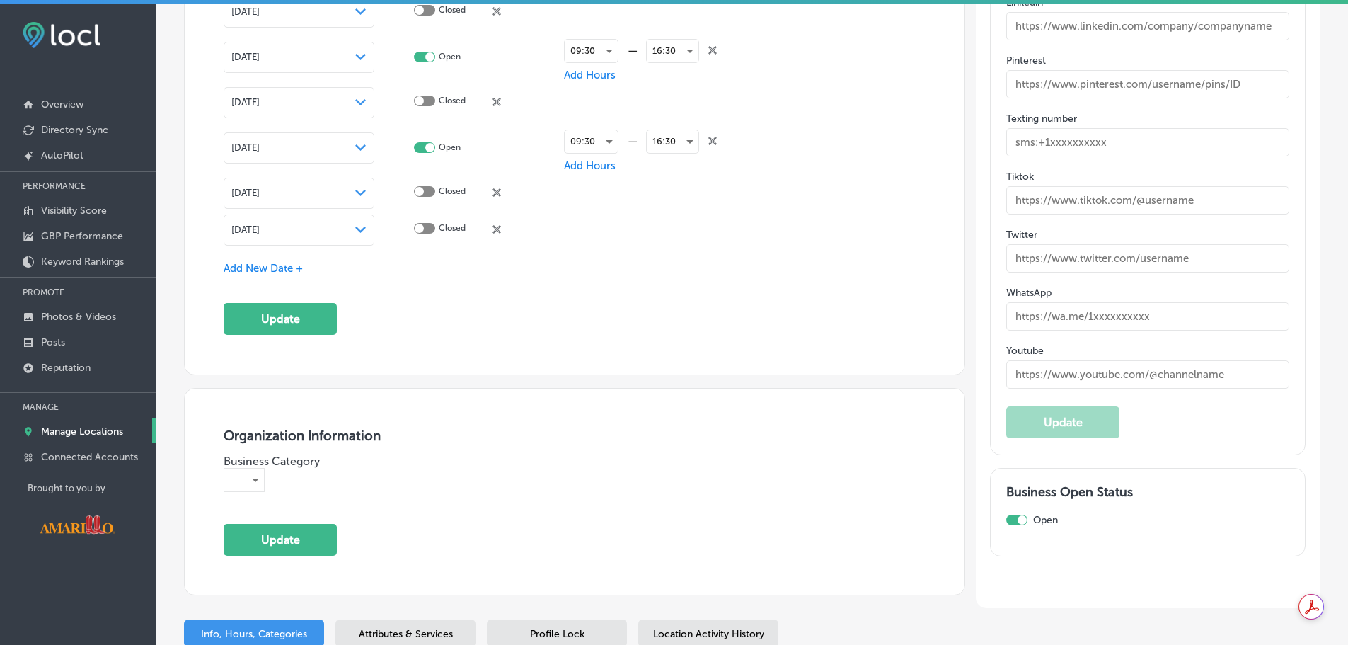
click at [351, 231] on div "Sep 12, 2025 Path Created with Sketch." at bounding box center [298, 229] width 135 height 11
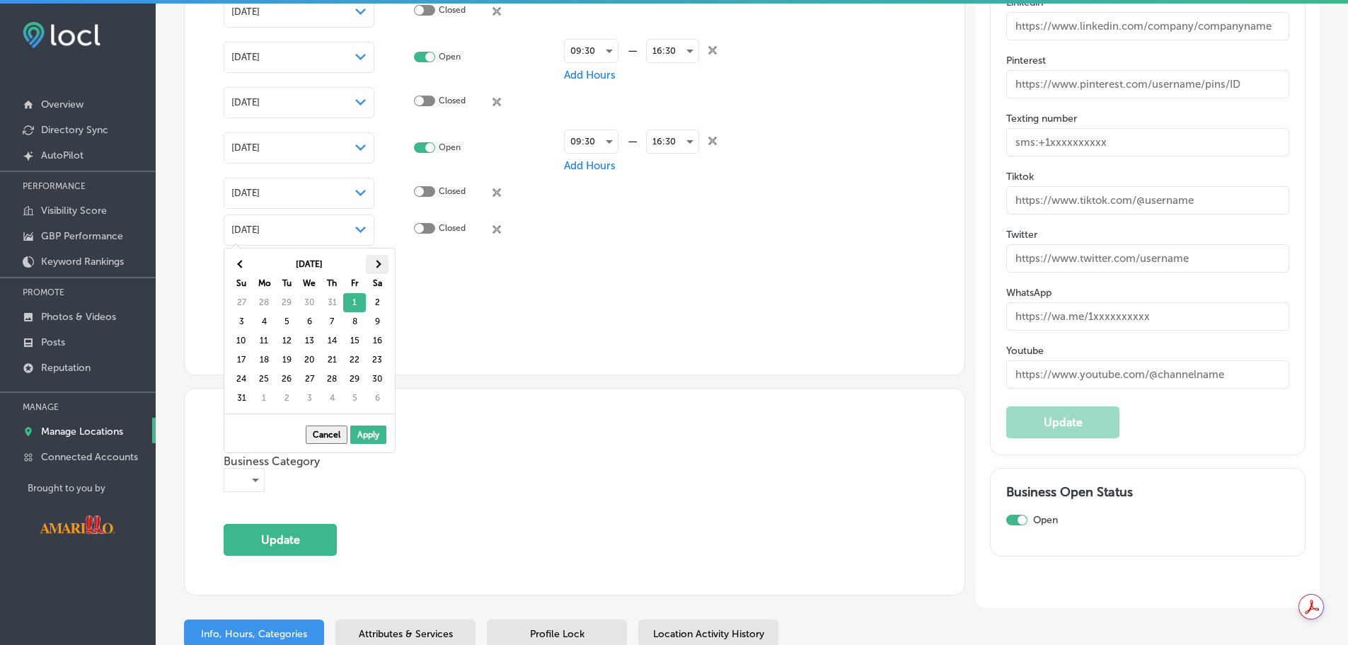
click at [383, 267] on th at bounding box center [377, 264] width 23 height 19
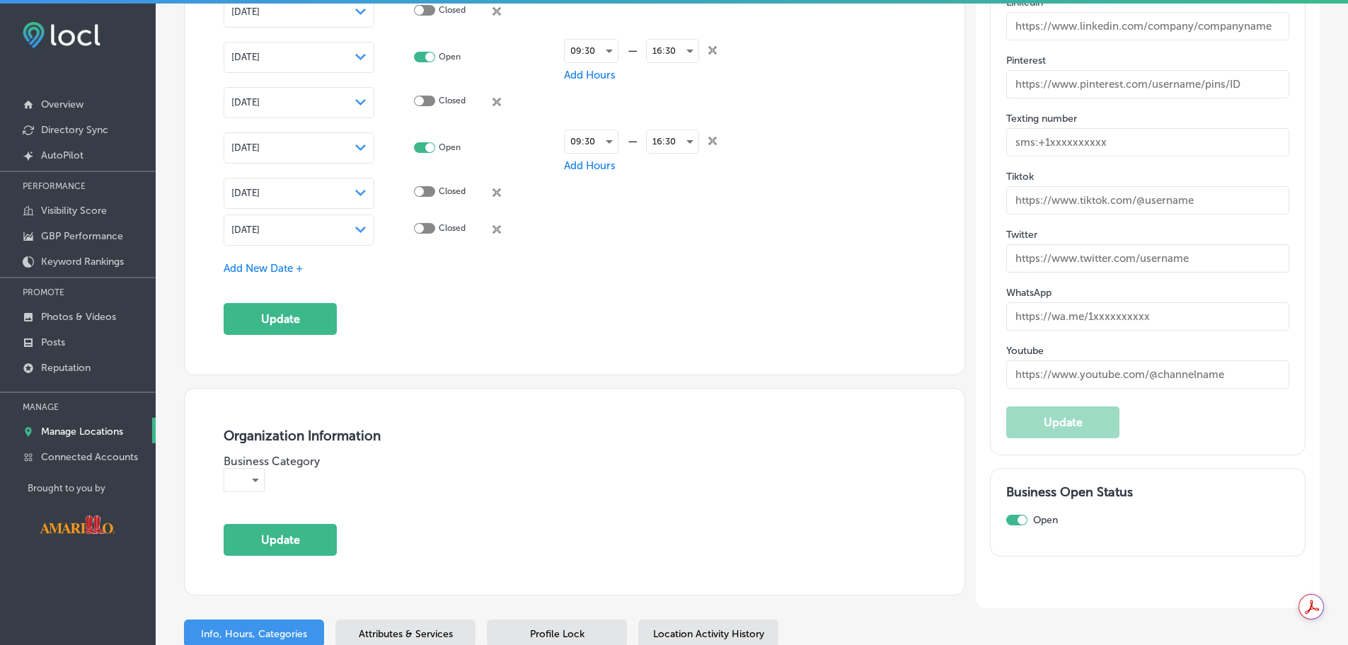
click at [293, 267] on span "Add New Date +" at bounding box center [263, 268] width 79 height 13
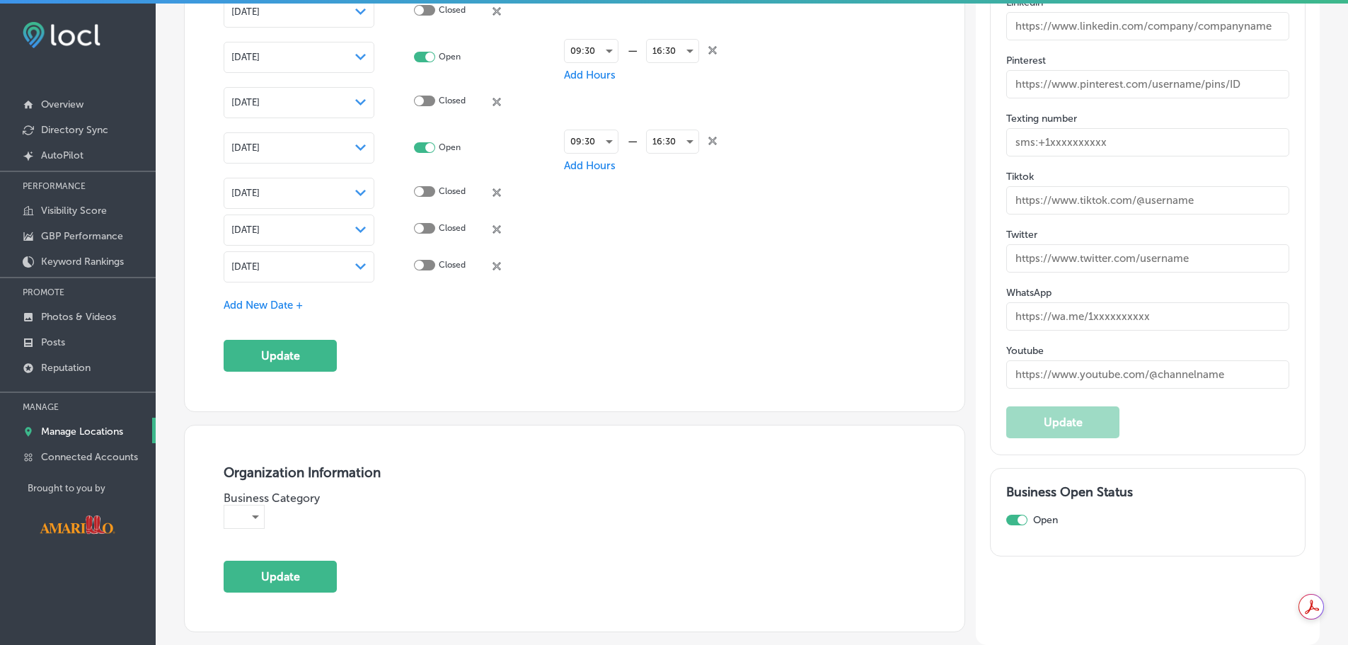
click at [341, 253] on div "Sep 12, 2025 Path Created with Sketch." at bounding box center [299, 266] width 151 height 31
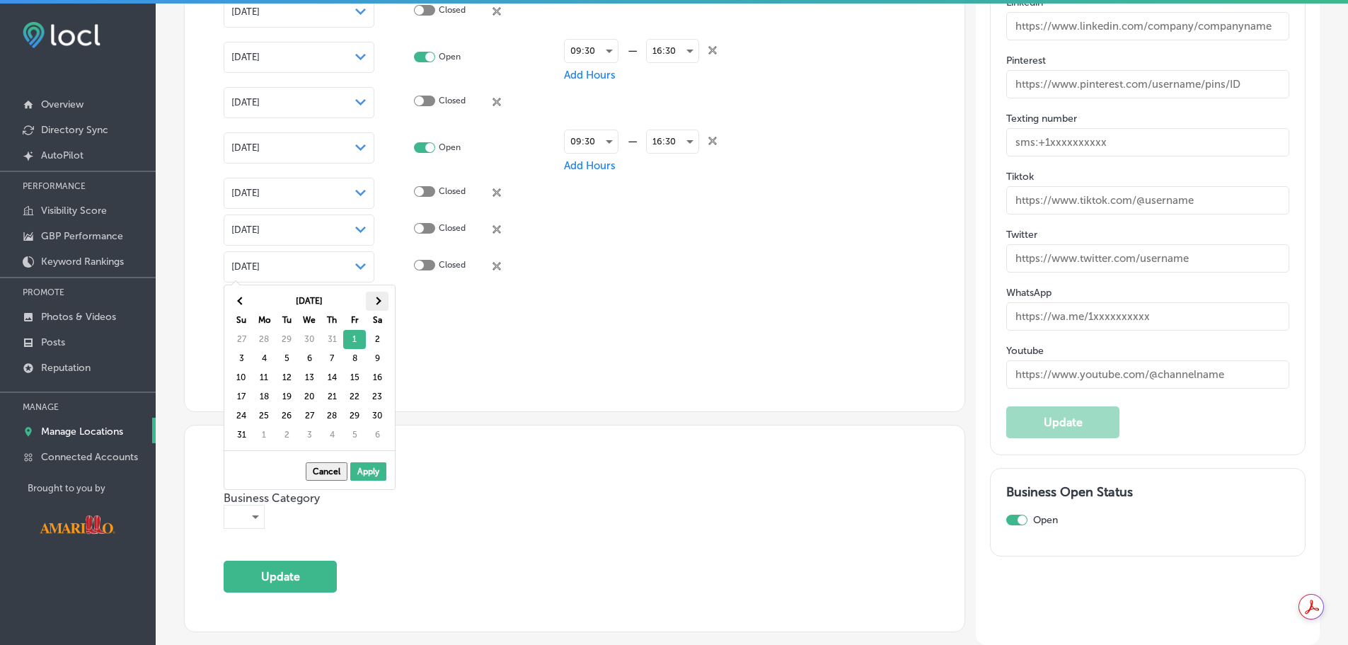
click at [374, 301] on span at bounding box center [377, 301] width 8 height 8
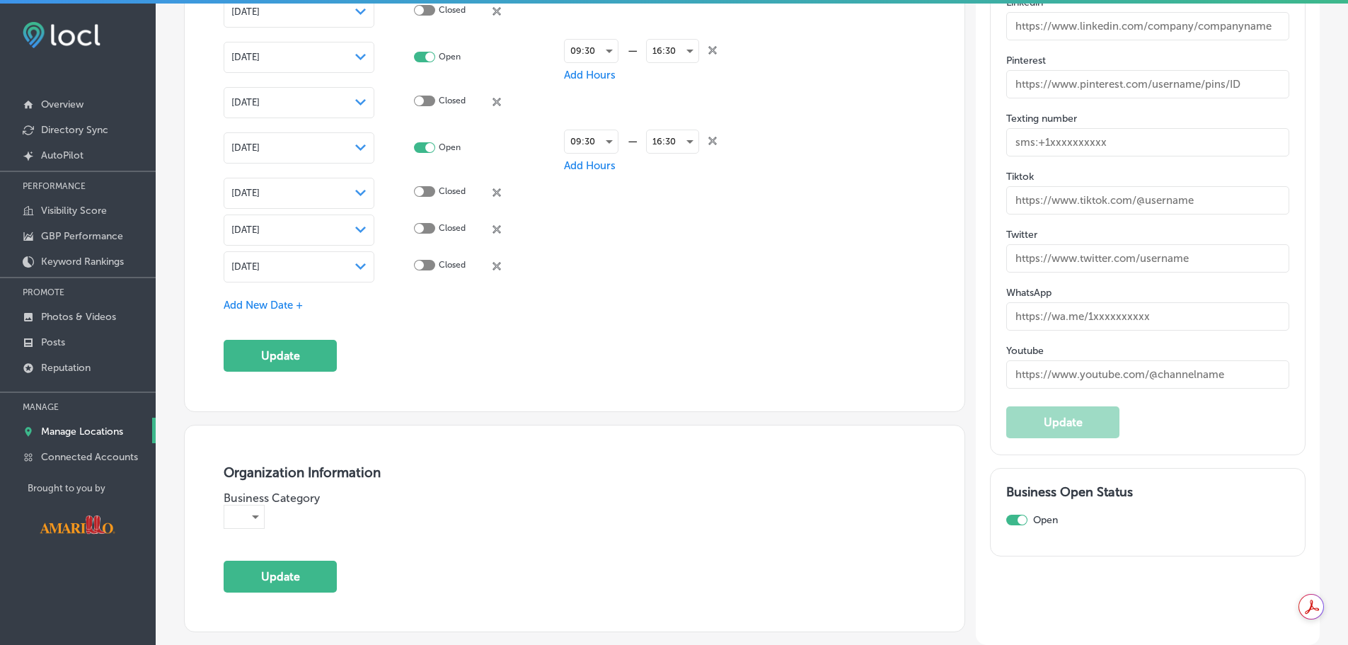
click at [478, 302] on div "Add New Date +" at bounding box center [575, 305] width 702 height 15
click at [289, 303] on span "Add New Date +" at bounding box center [263, 305] width 79 height 13
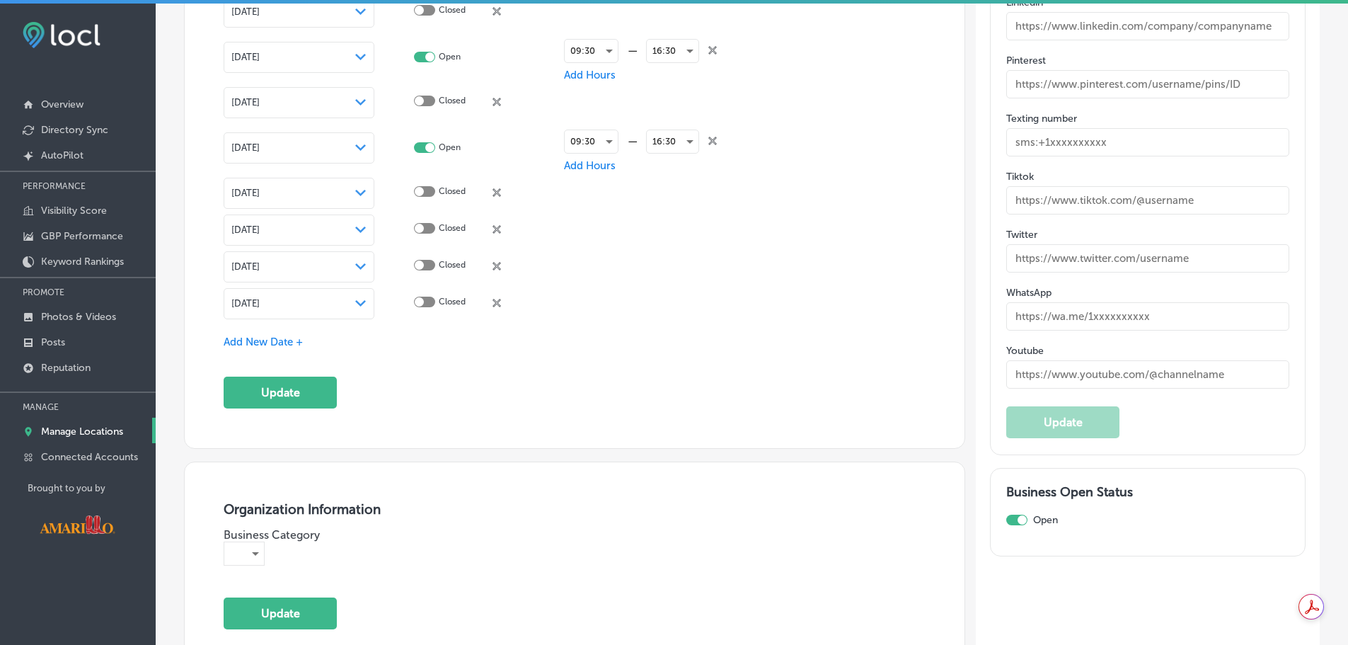
click at [369, 306] on div "Sep 12, 2025 Path Created with Sketch." at bounding box center [299, 303] width 151 height 31
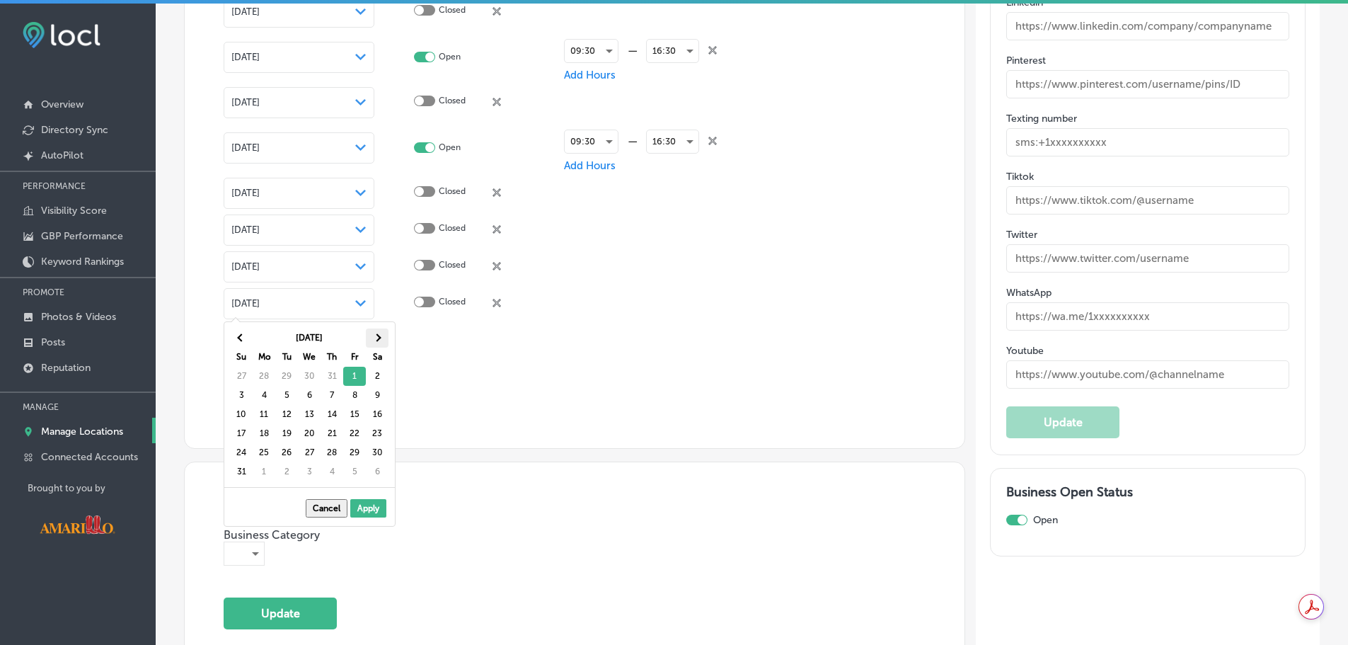
click at [375, 342] on th at bounding box center [377, 337] width 23 height 19
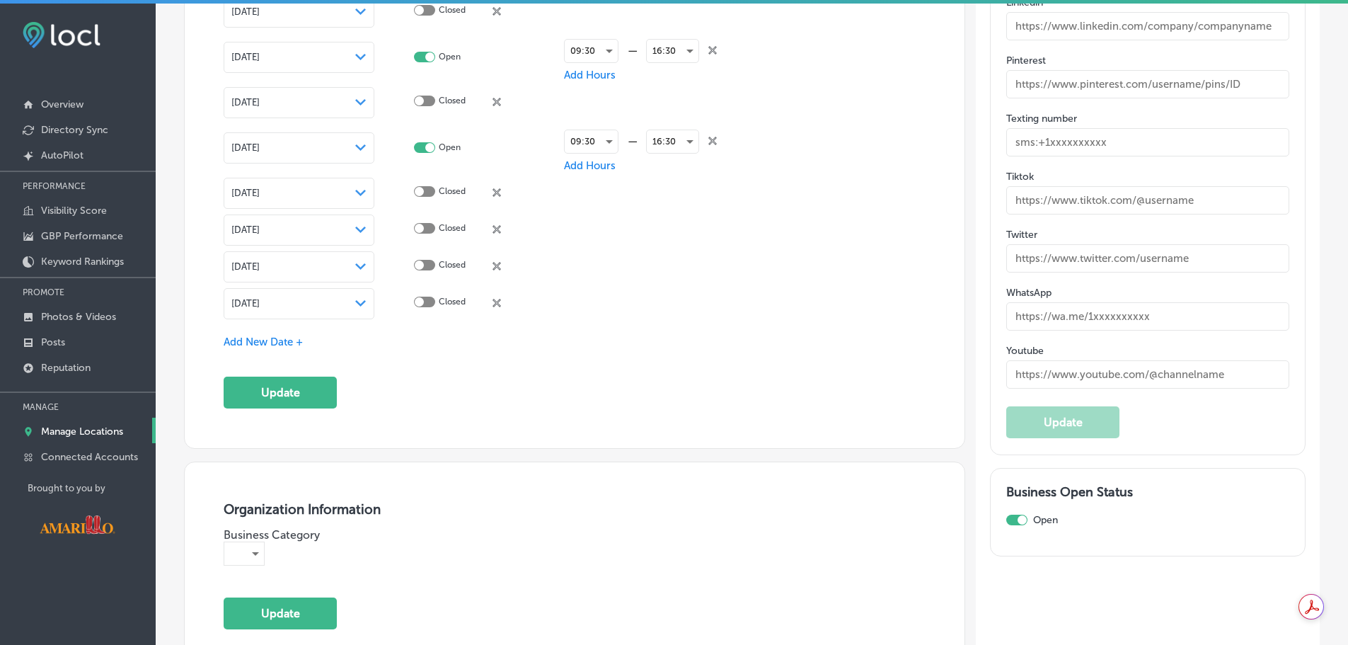
click at [302, 335] on span "Add New Date +" at bounding box center [263, 341] width 79 height 13
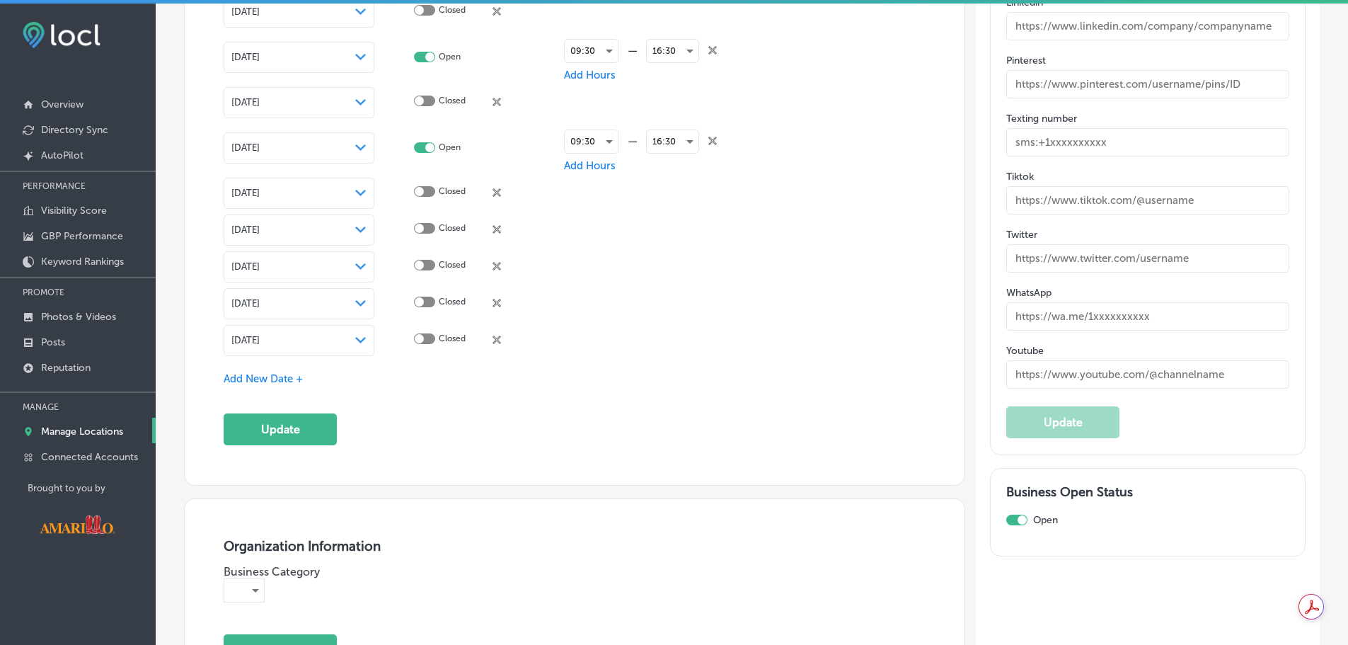
click at [339, 340] on div "Sep 12, 2025 Path Created with Sketch." at bounding box center [298, 340] width 135 height 11
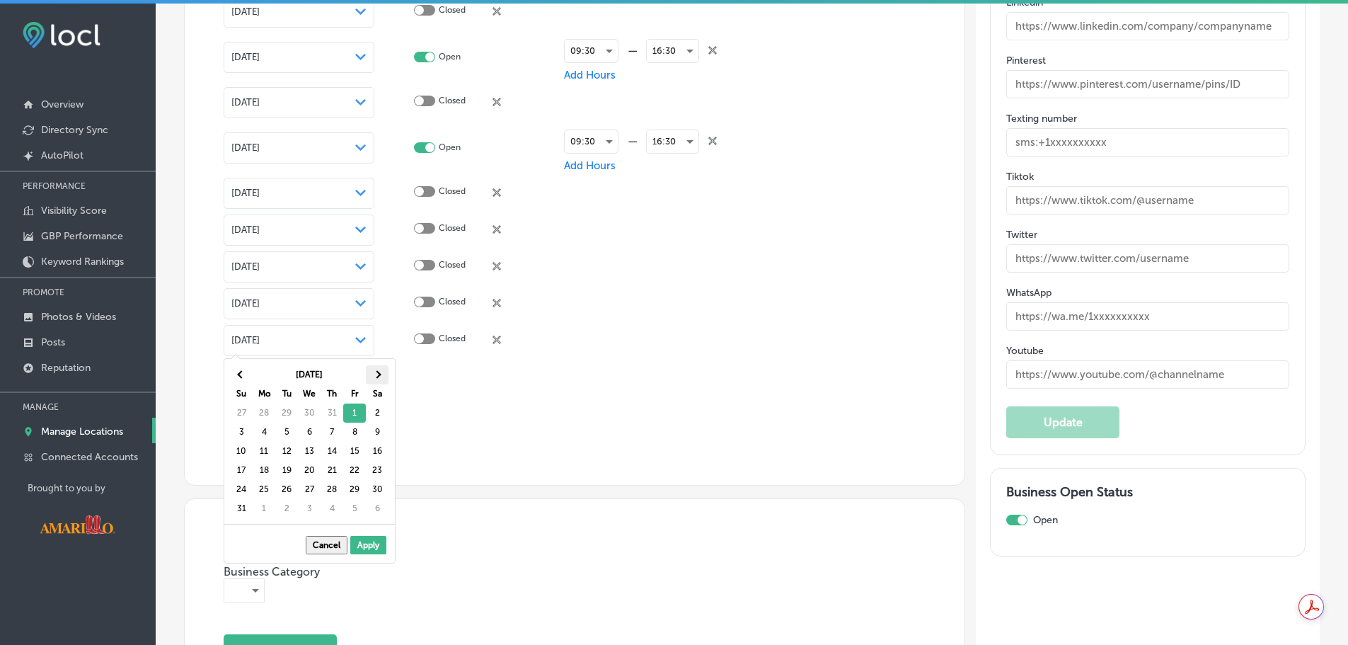
click at [371, 379] on th at bounding box center [377, 374] width 23 height 19
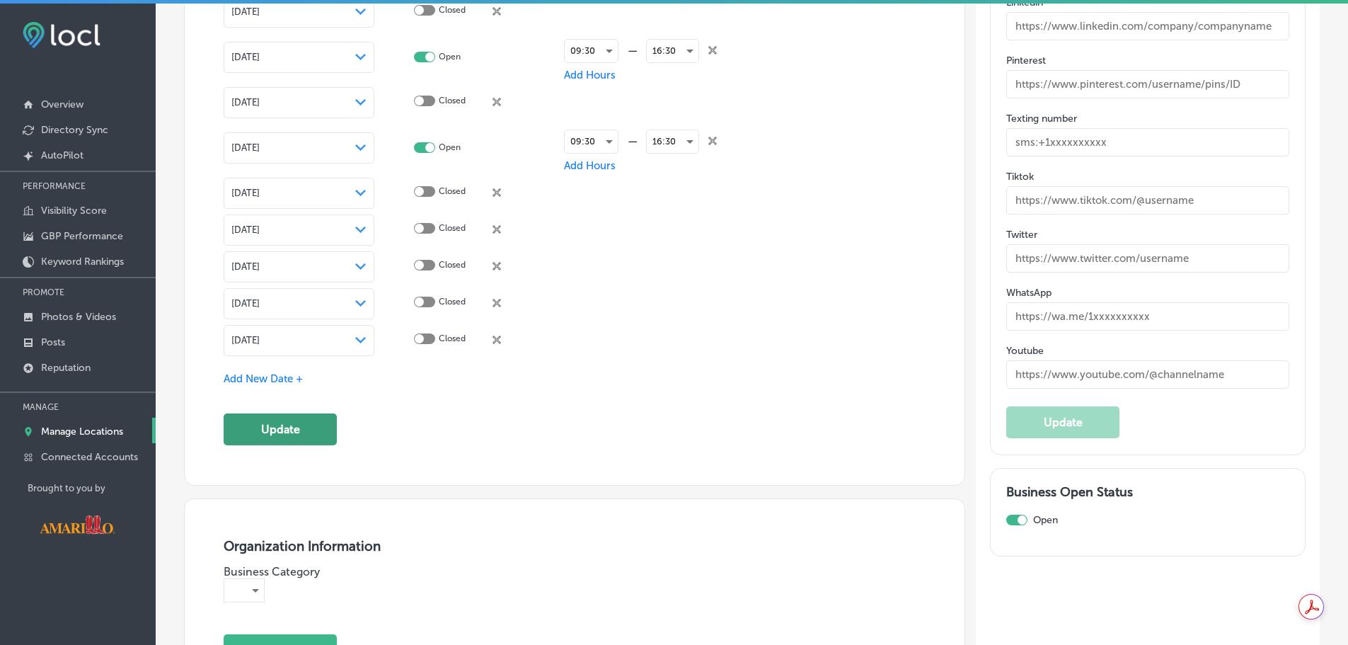
click at [279, 416] on button "Update" at bounding box center [280, 429] width 113 height 32
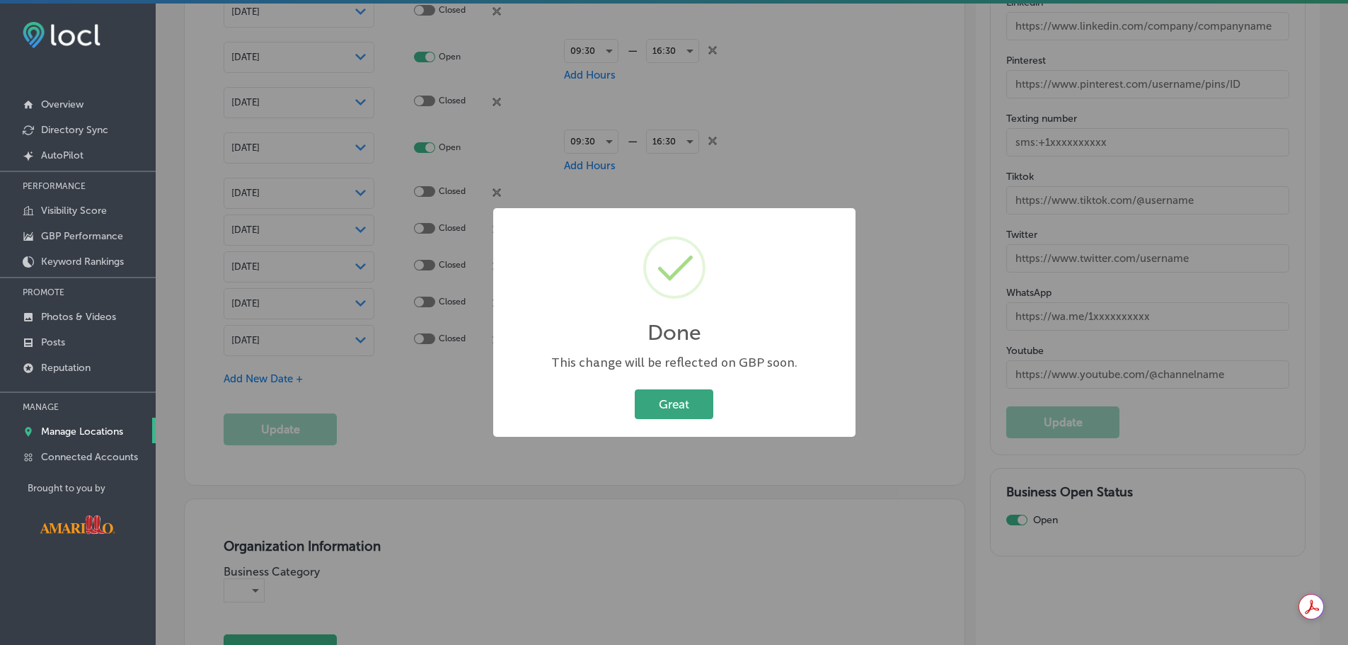
click at [687, 408] on button "Great" at bounding box center [674, 403] width 79 height 29
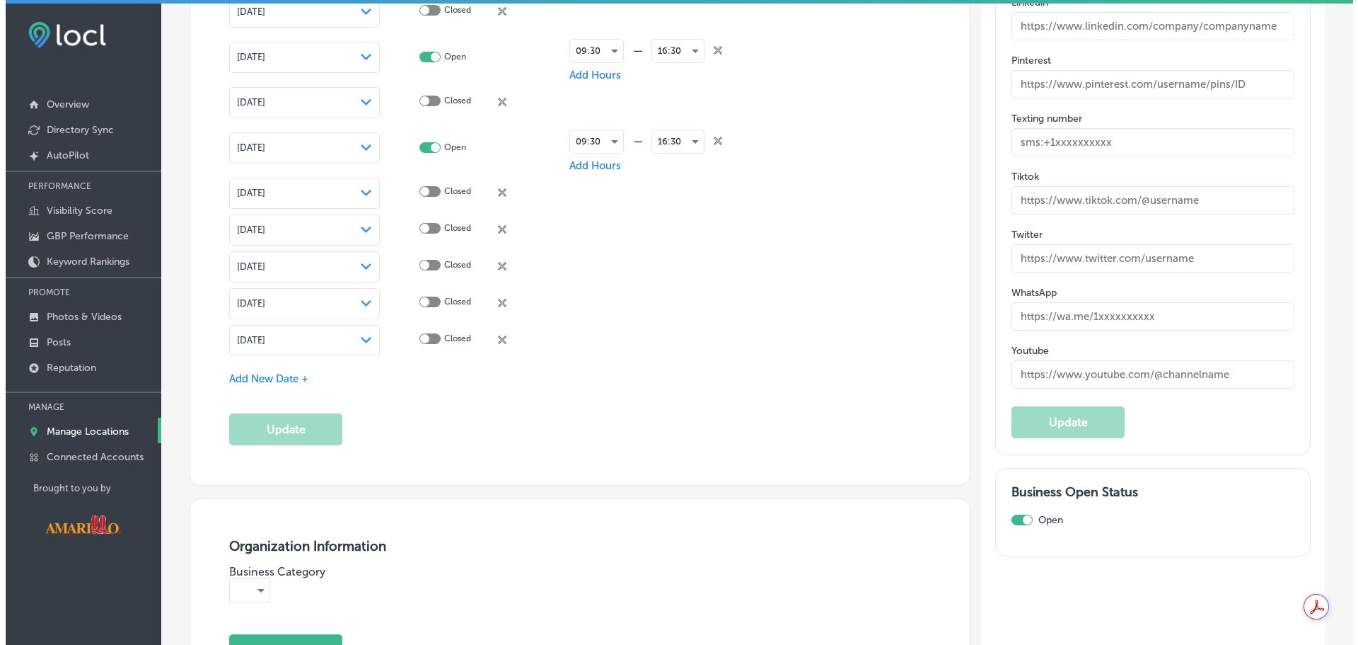
scroll to position [2483, 0]
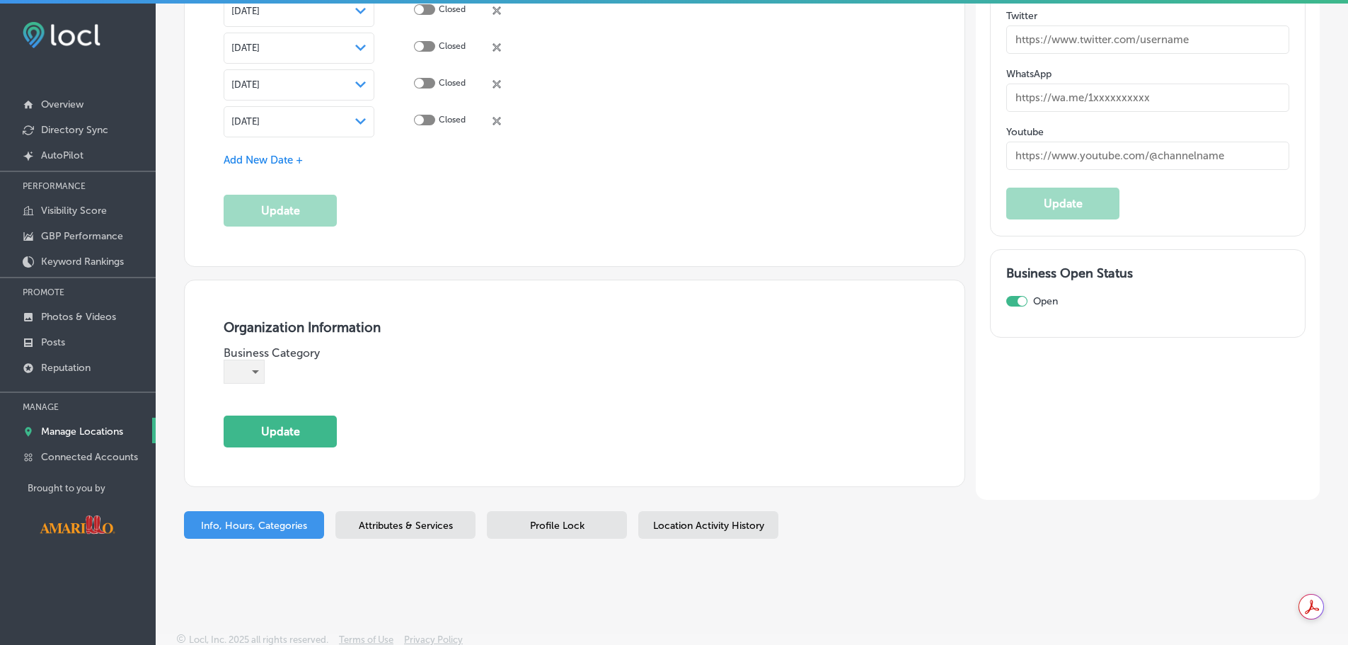
click at [250, 370] on div "​" at bounding box center [244, 371] width 40 height 23
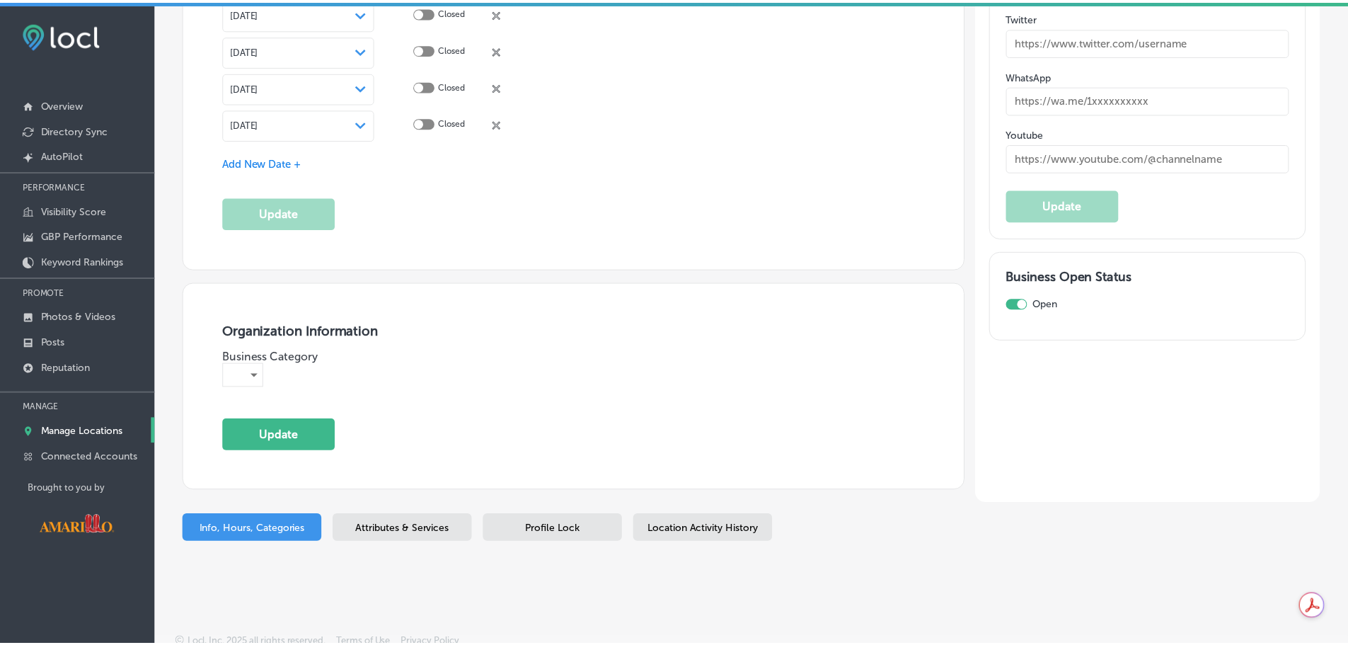
scroll to position [2485, 0]
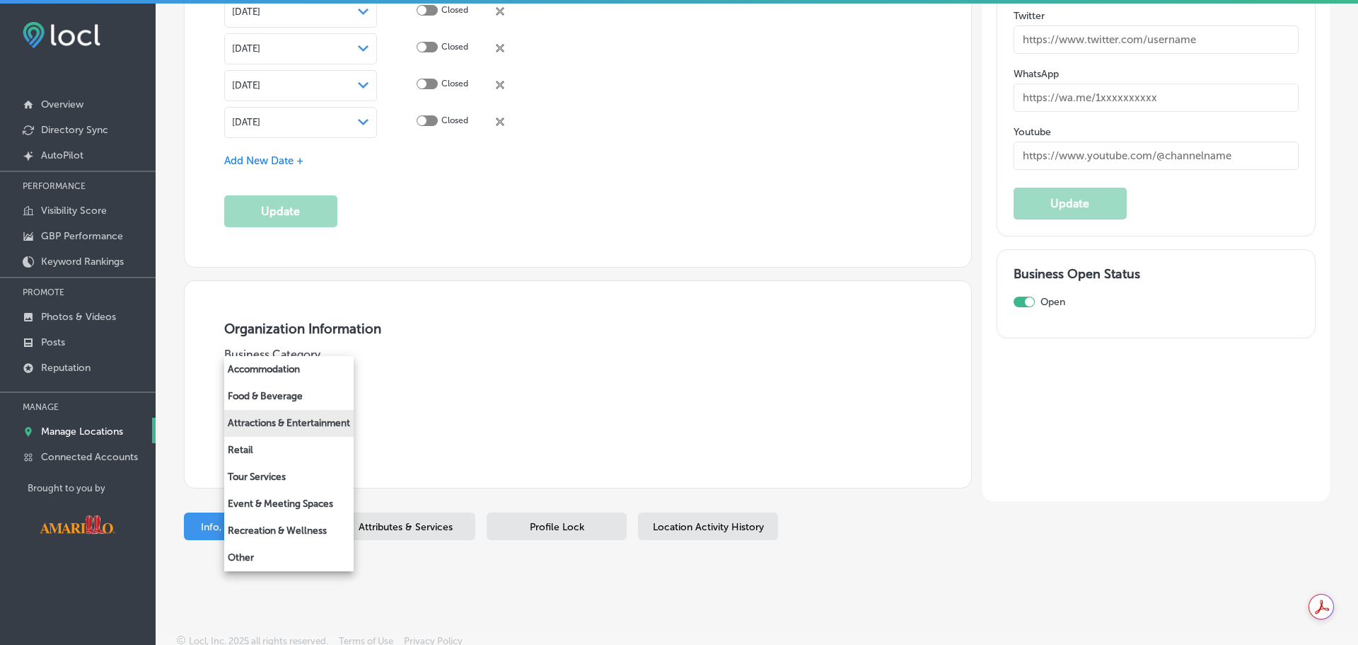
click at [324, 421] on li "Attractions & Entertainment" at bounding box center [288, 423] width 129 height 27
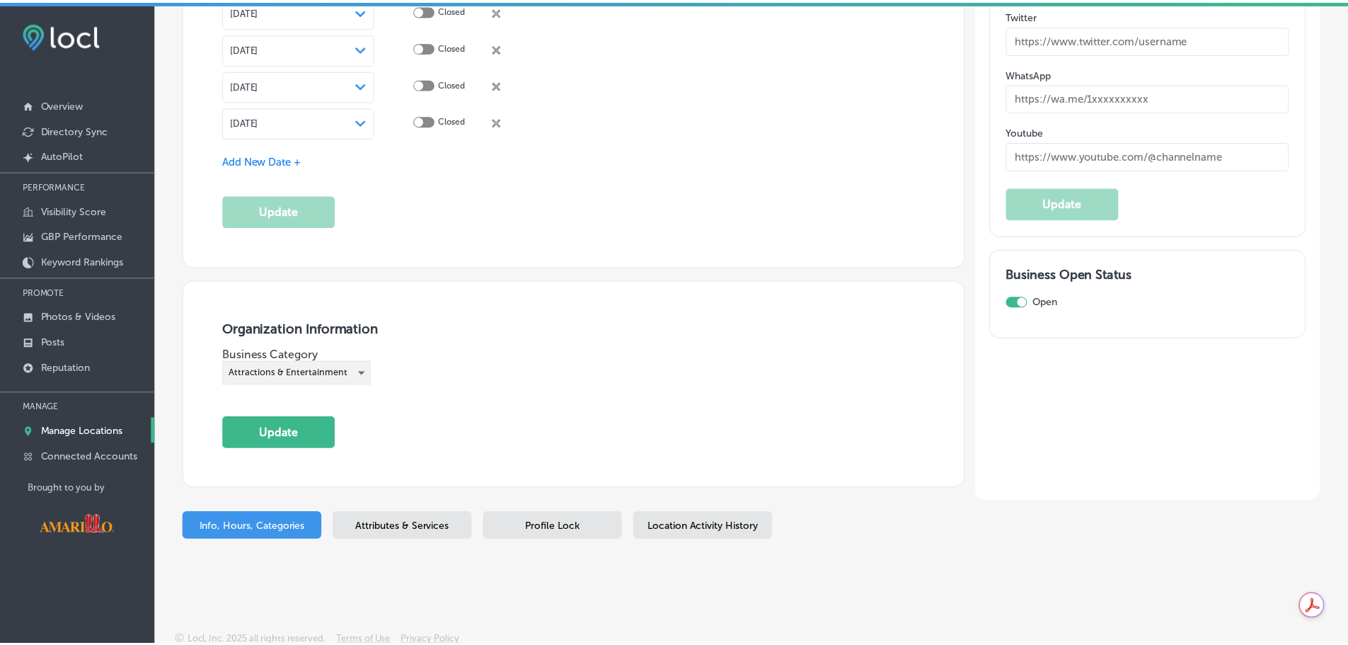
scroll to position [2483, 0]
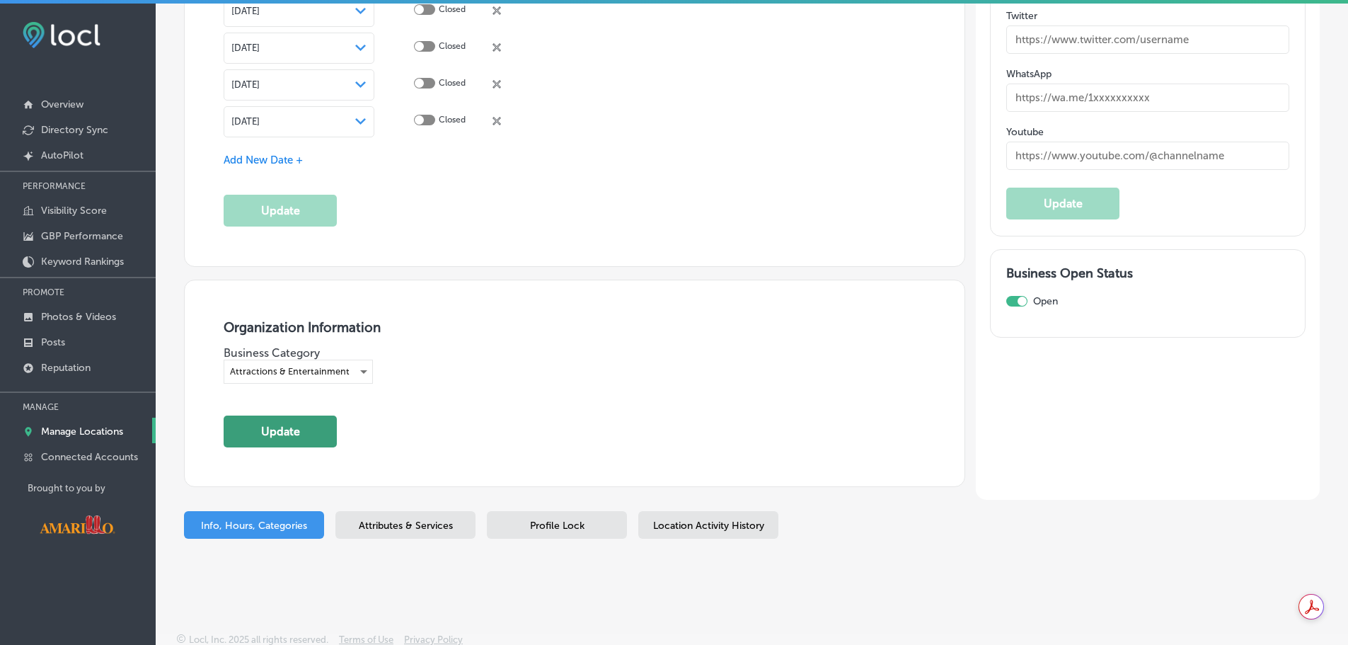
click at [295, 424] on button "Update" at bounding box center [280, 431] width 113 height 32
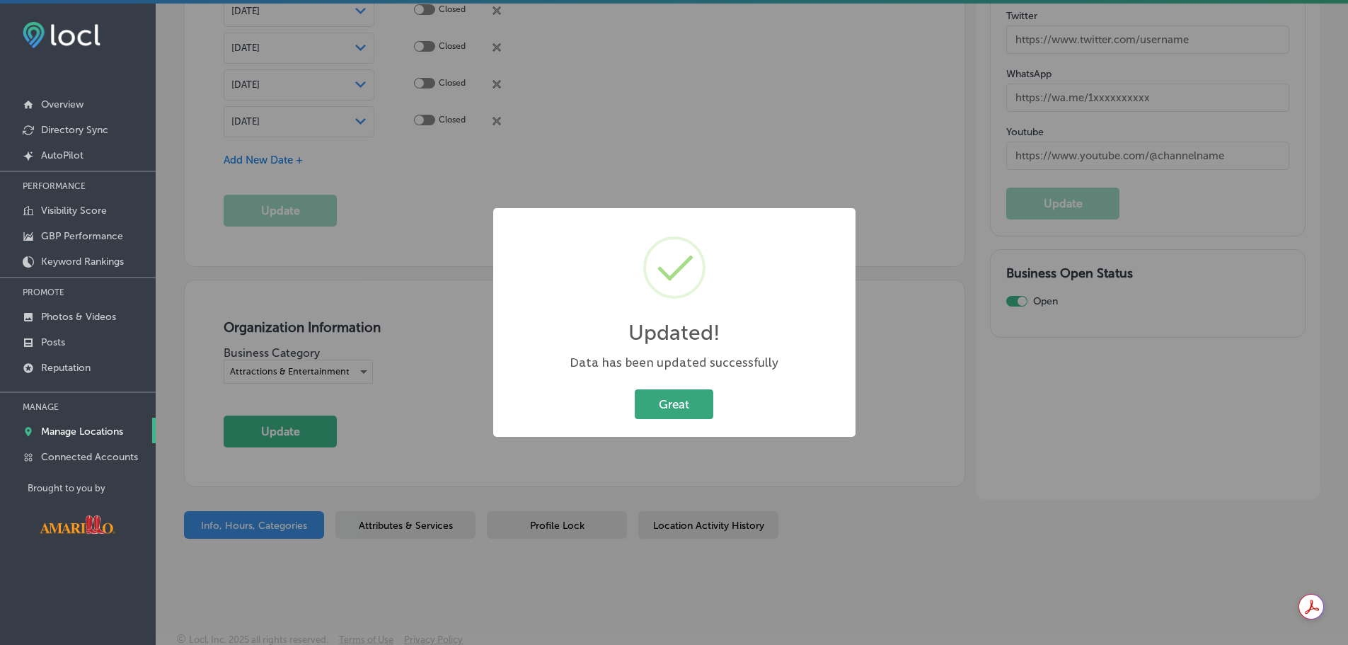
click at [695, 399] on button "Great" at bounding box center [674, 403] width 79 height 29
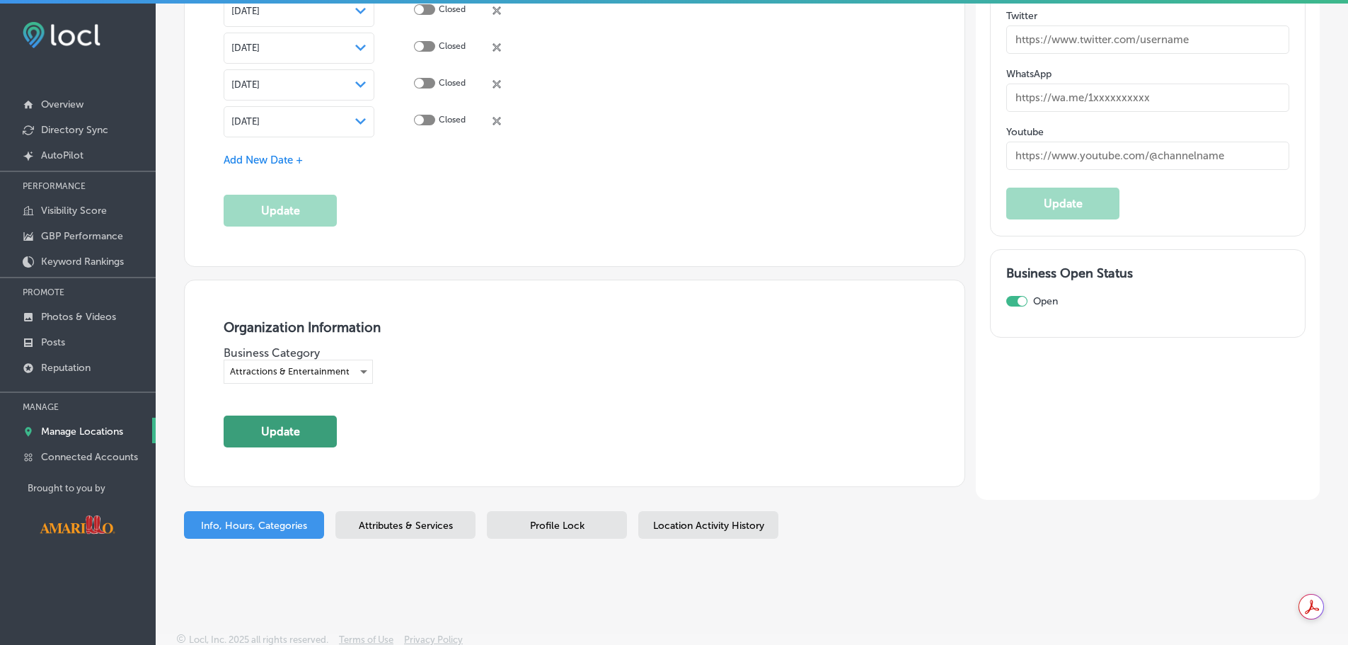
click at [284, 415] on button "Update" at bounding box center [280, 431] width 113 height 32
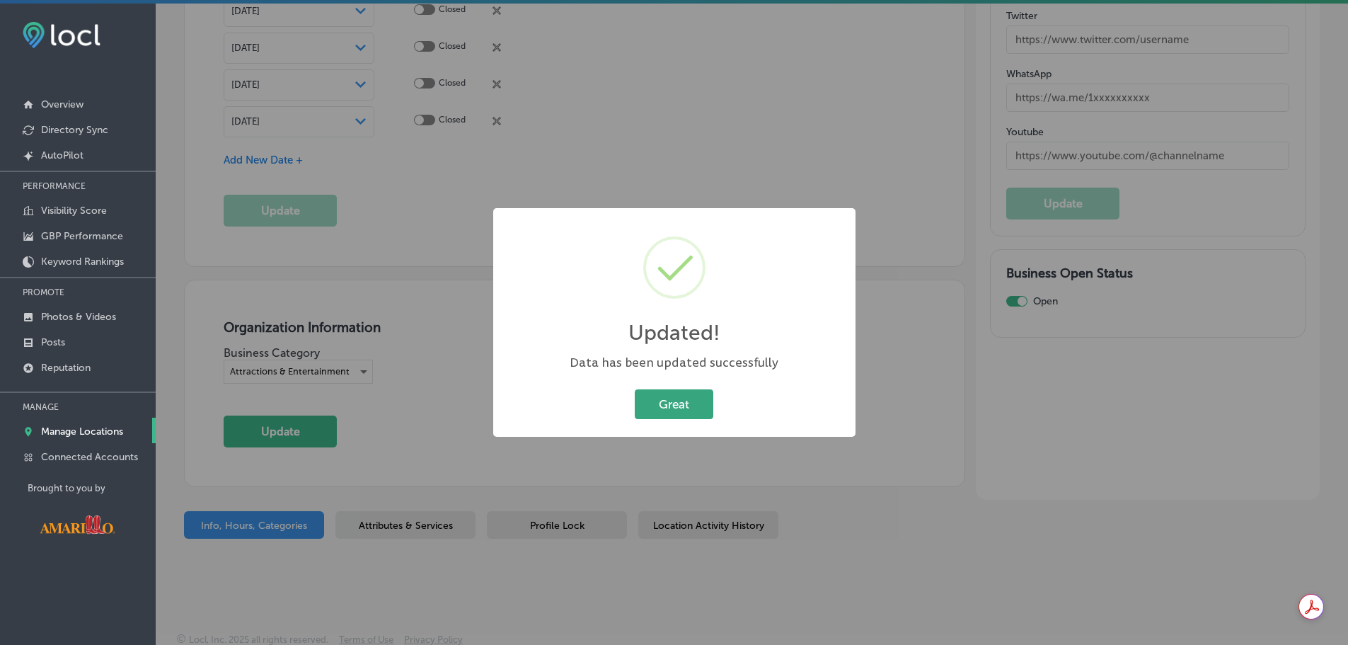
click at [656, 400] on button "Great" at bounding box center [674, 403] width 79 height 29
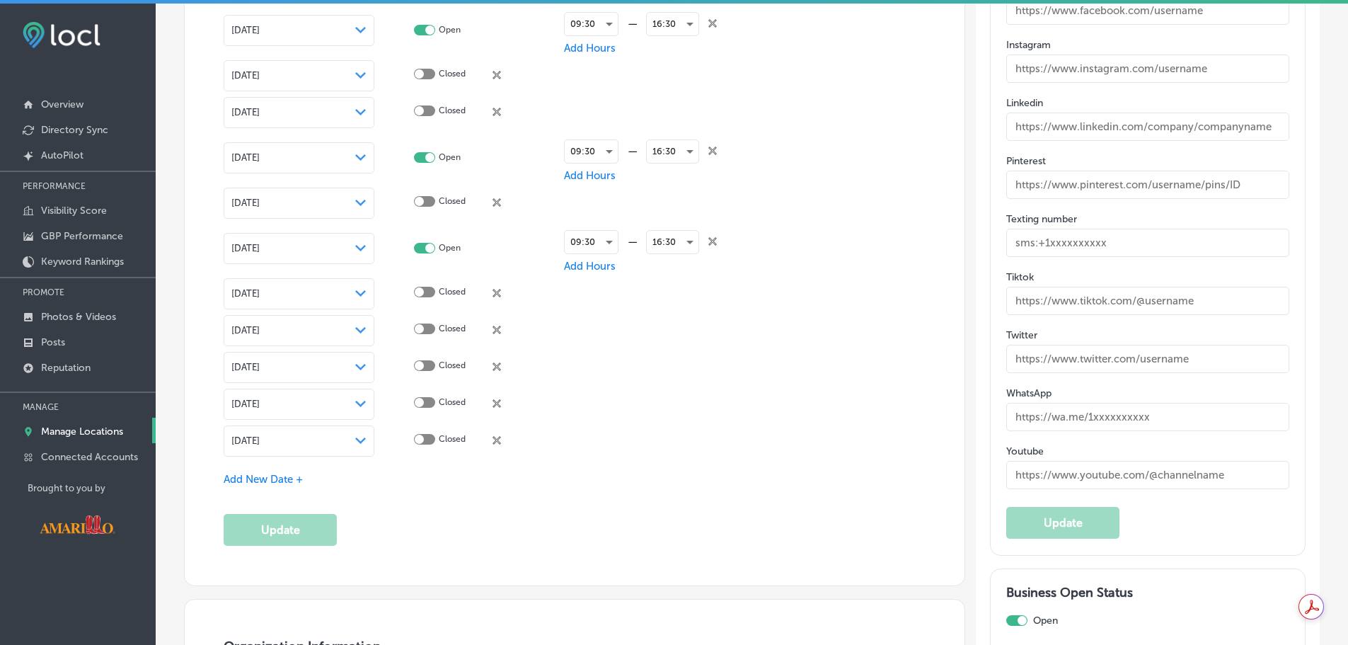
scroll to position [2058, 0]
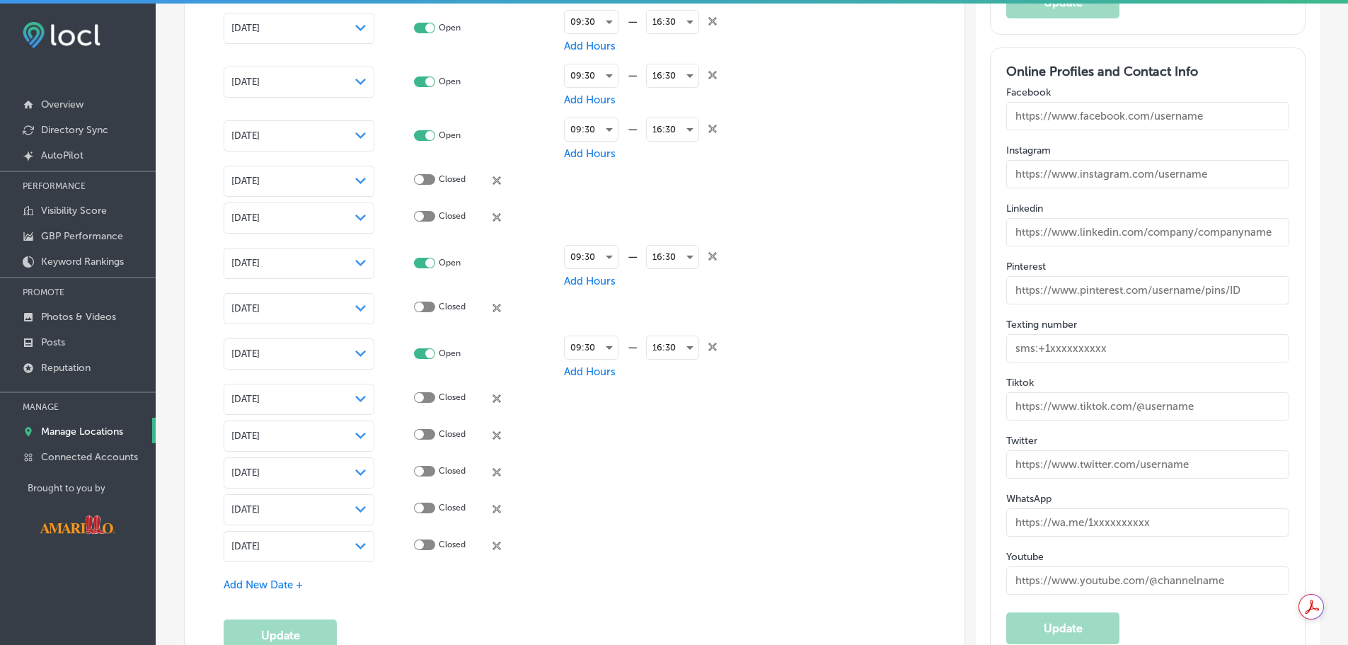
click at [1080, 286] on input "text" at bounding box center [1147, 290] width 283 height 28
click at [1165, 228] on input "text" at bounding box center [1147, 232] width 283 height 28
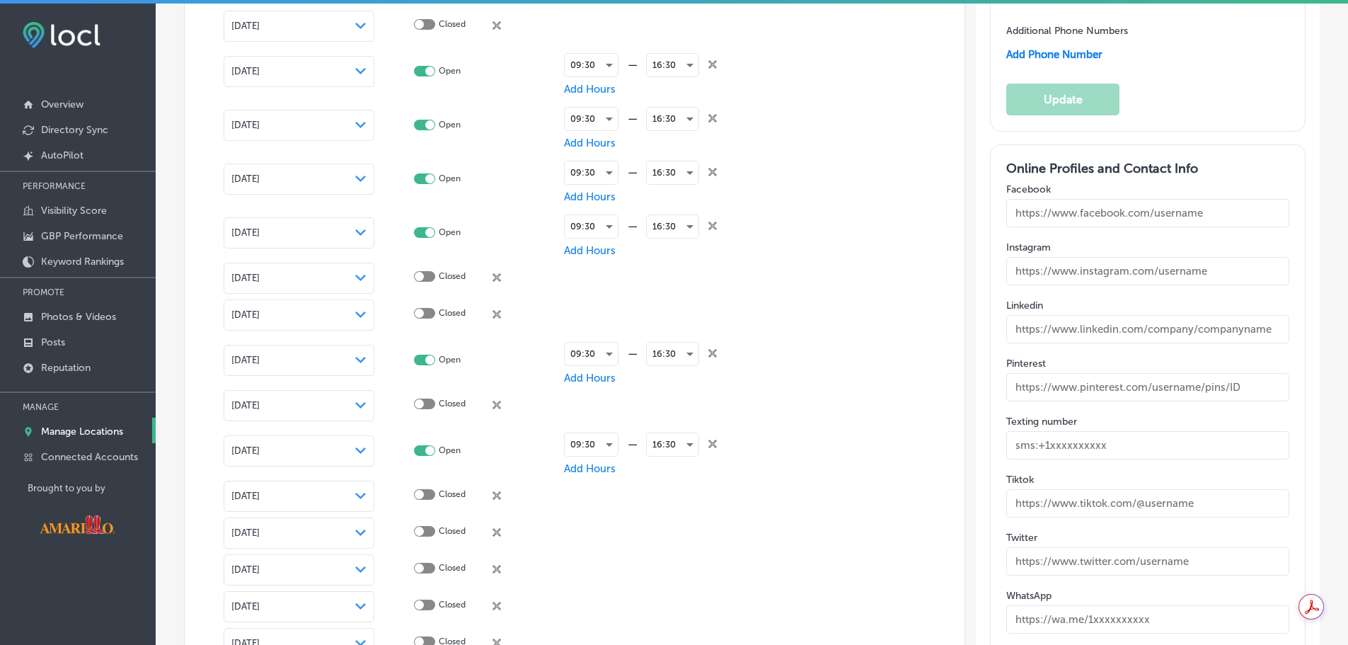
scroll to position [1846, 0]
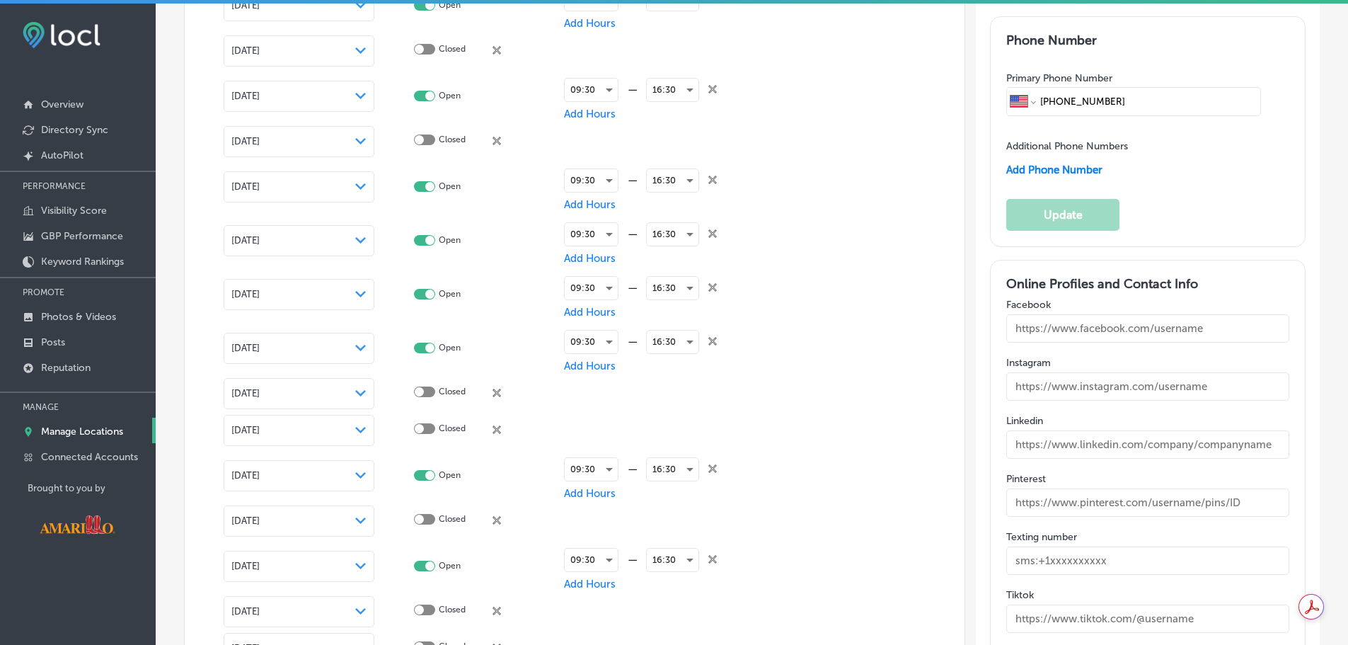
click at [1165, 337] on input "text" at bounding box center [1147, 328] width 283 height 28
paste input "https://www.facebook.com/DHDCamarillo/"
type input "https://www.facebook.com/DHDCamarillo/"
click at [1243, 387] on input "text" at bounding box center [1147, 386] width 283 height 28
click at [1138, 400] on div "Online Profiles and Contact Info Facebook https://www.facebook.com/DHDCamarillo…" at bounding box center [1147, 545] width 283 height 538
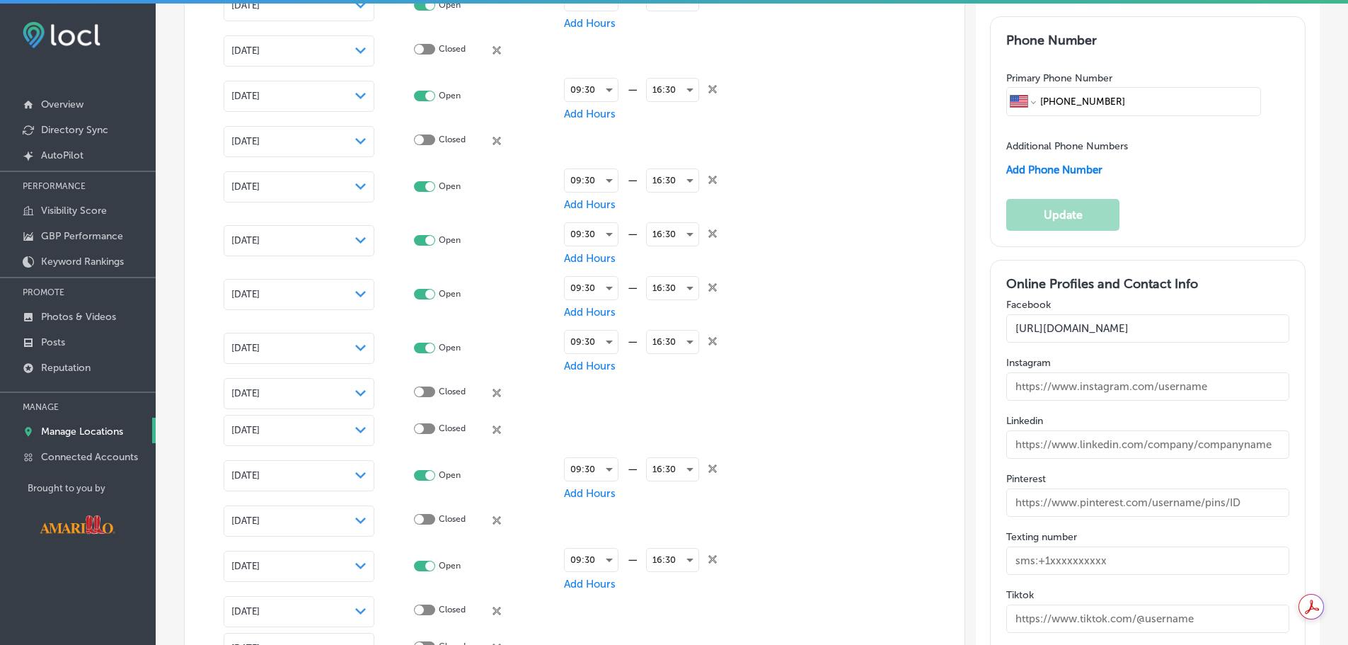
click at [1141, 376] on input "text" at bounding box center [1147, 386] width 283 height 28
paste input "https://www.instagram.com/discoverycenter/"
type input "https://www.instagram.com/discoverycenter/"
click at [1249, 443] on input "text" at bounding box center [1147, 444] width 283 height 28
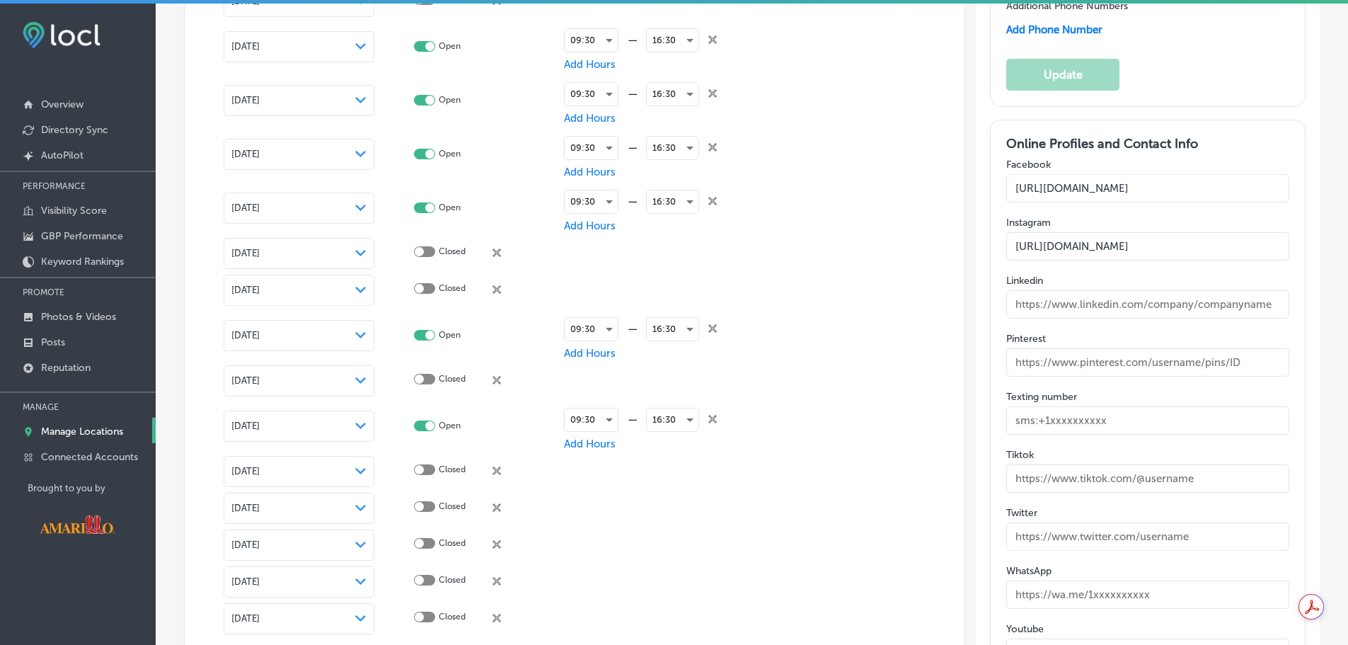
scroll to position [1987, 0]
click at [1123, 301] on input "text" at bounding box center [1147, 303] width 283 height 28
paste input "https://www.linkedin.com/company/don-harrington-discovery-ctr/?viewAsMember=true"
click at [1269, 328] on div "Online Profiles and Contact Info Facebook https://www.facebook.com/DHDCamarillo…" at bounding box center [1147, 403] width 283 height 538
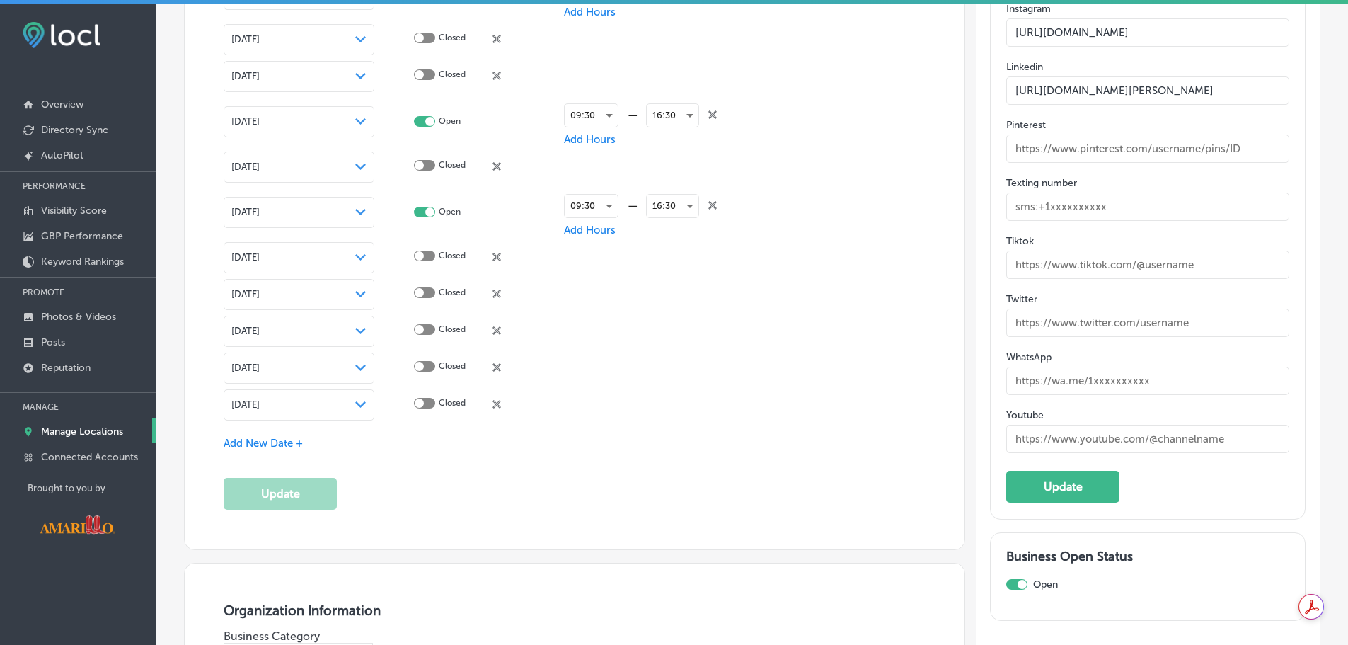
scroll to position [2270, 0]
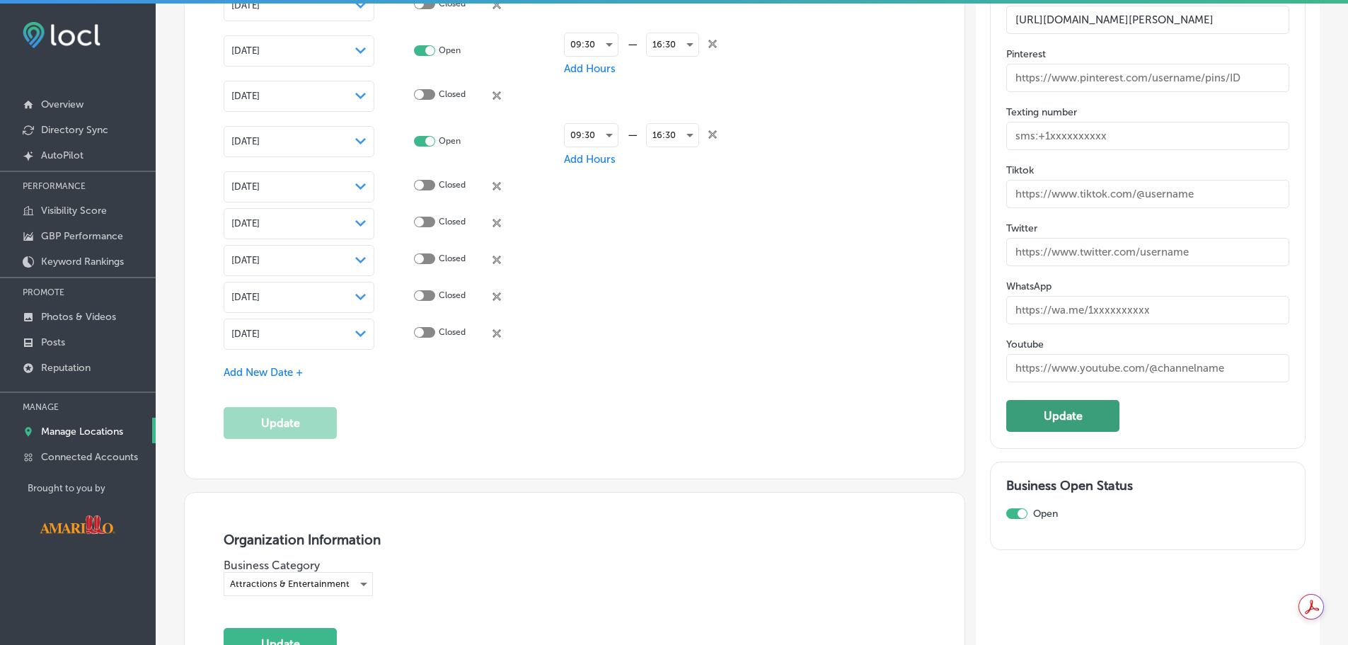
click at [1095, 405] on button "Update" at bounding box center [1062, 416] width 113 height 32
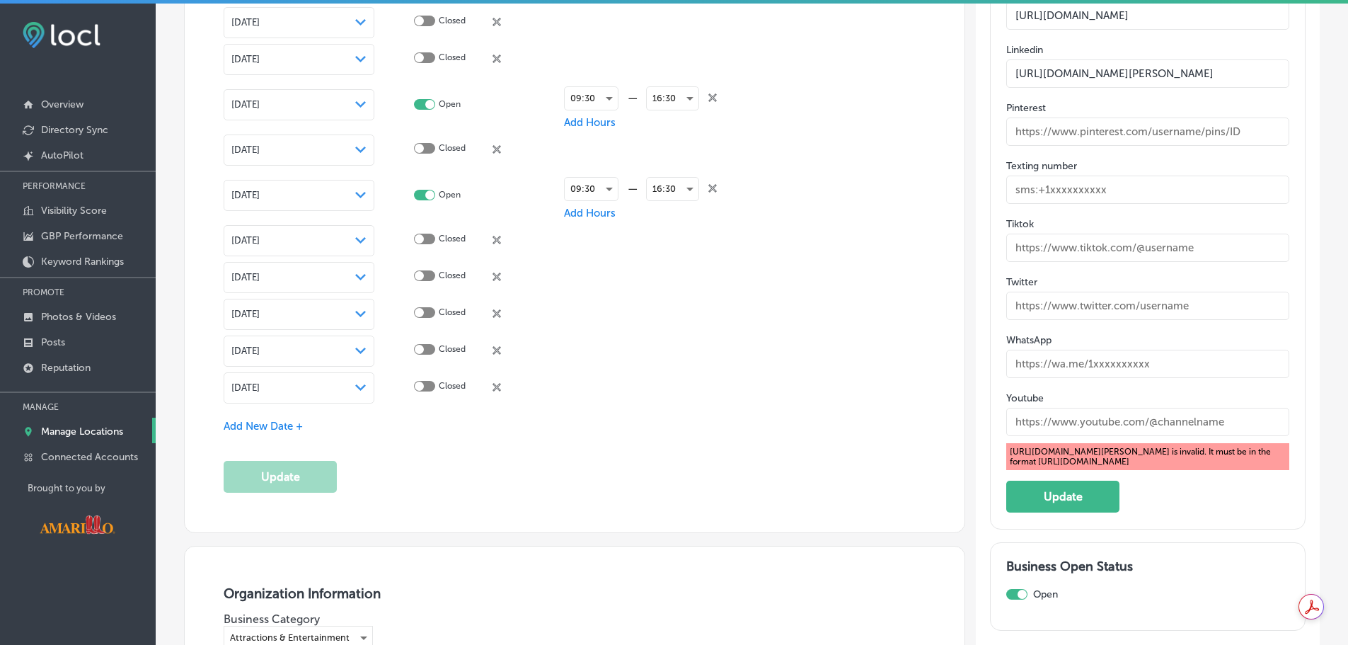
scroll to position [2129, 0]
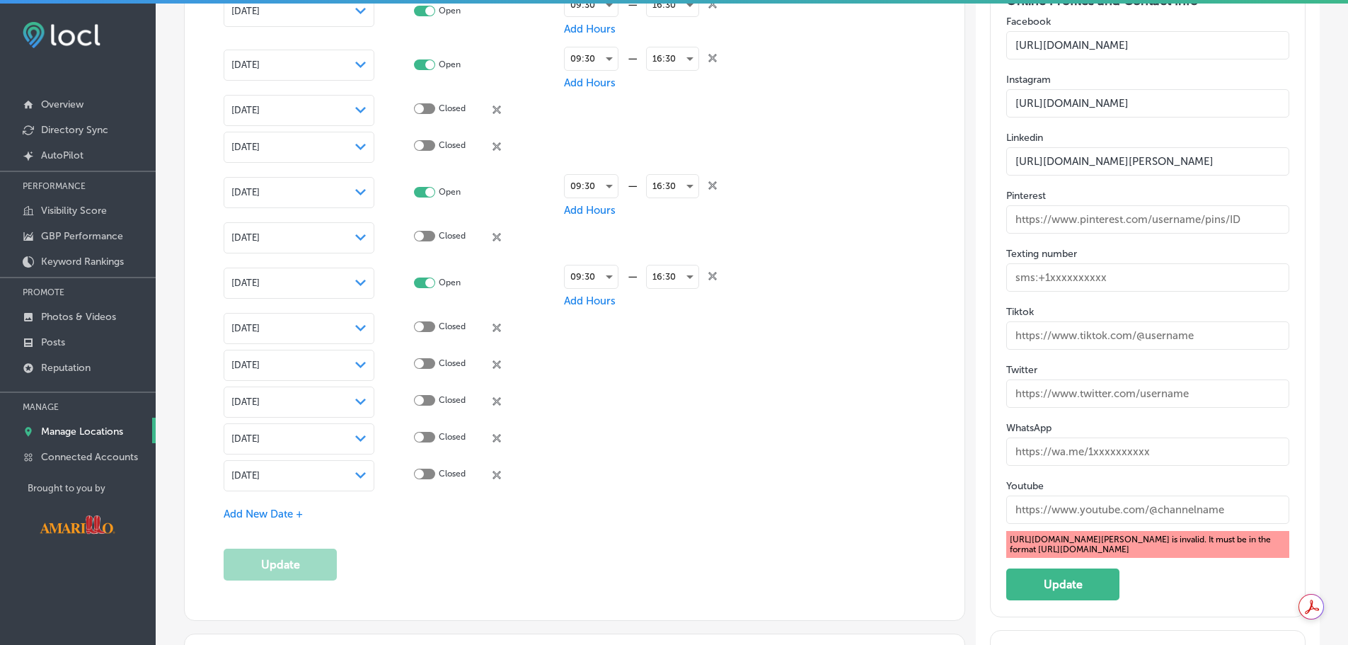
click at [1250, 161] on input "https://www.linkedin.com/company/don-harrington-discovery-ctr/?viewAsMember=true" at bounding box center [1147, 161] width 283 height 28
drag, startPoint x: 1263, startPoint y: 168, endPoint x: 1306, endPoint y: 165, distance: 43.3
click at [1209, 165] on input "https://www.linkedin.com/company/don-harrington-discovery-ctr/?viewAsMember=true" at bounding box center [1147, 161] width 283 height 28
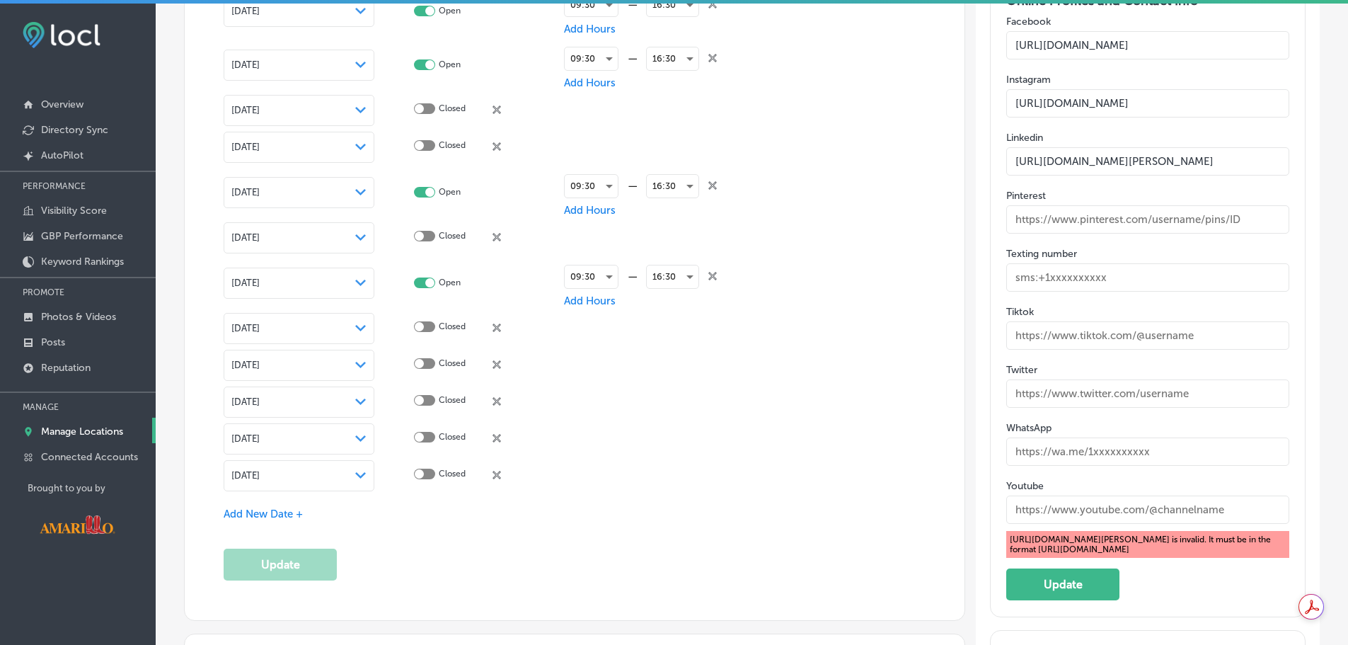
drag, startPoint x: 1160, startPoint y: 159, endPoint x: 1428, endPoint y: 168, distance: 268.3
click at [1348, 168] on html "iconmonstr-menu-thin copy Created with Sketch. Overview Directory Sync Created …" at bounding box center [674, 324] width 1348 height 648
type input "https://www.linkedin.com/company/don-harrington-discovery-ctr"
click at [1094, 584] on button "Update" at bounding box center [1062, 584] width 113 height 32
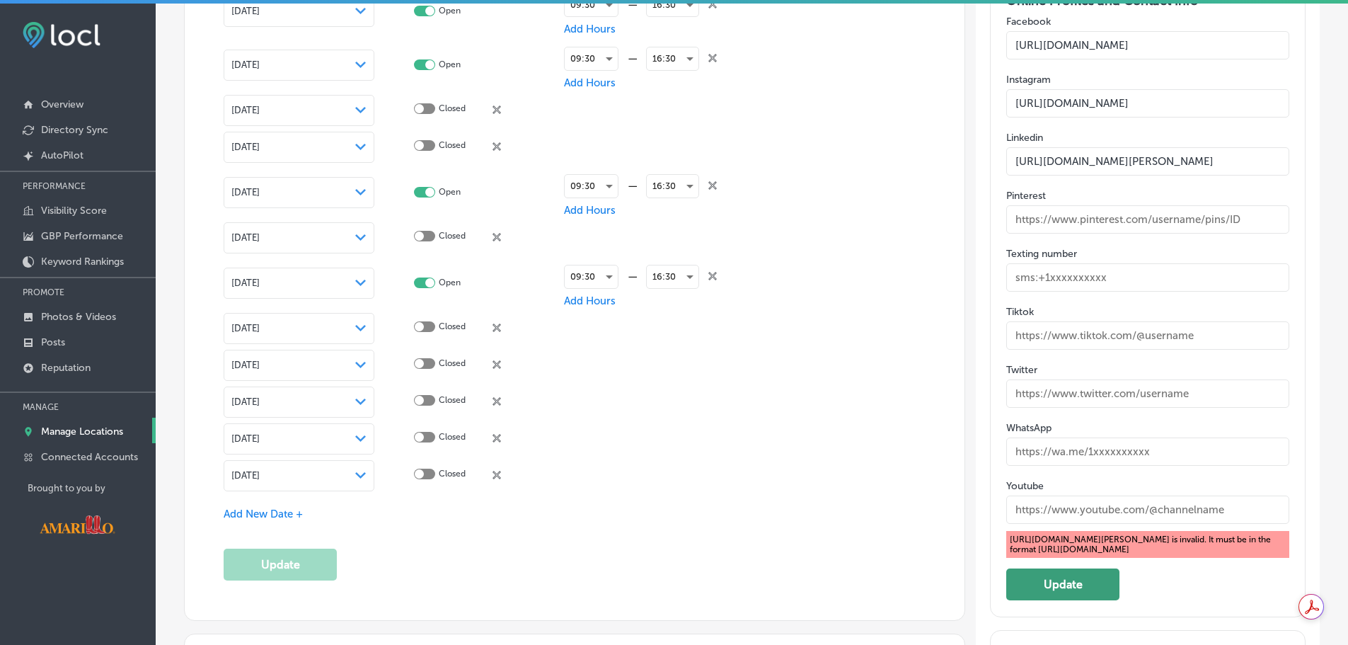
scroll to position [0, 0]
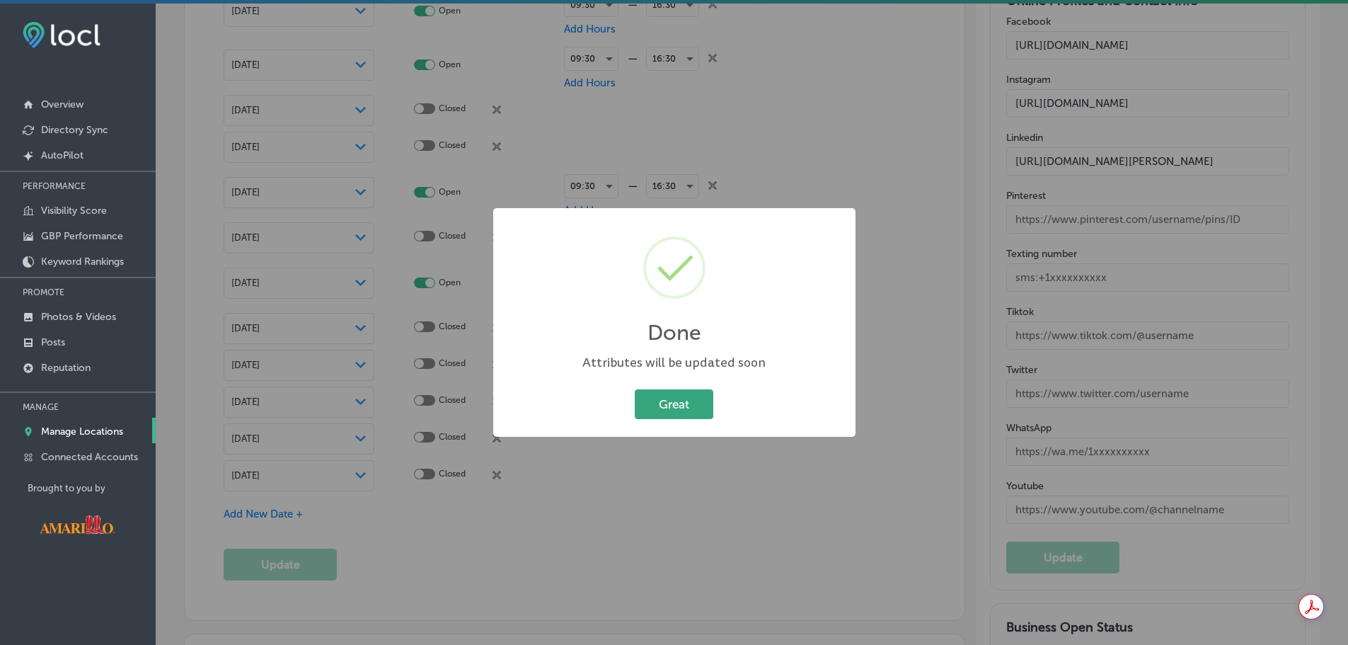
click at [662, 405] on button "Great" at bounding box center [674, 403] width 79 height 29
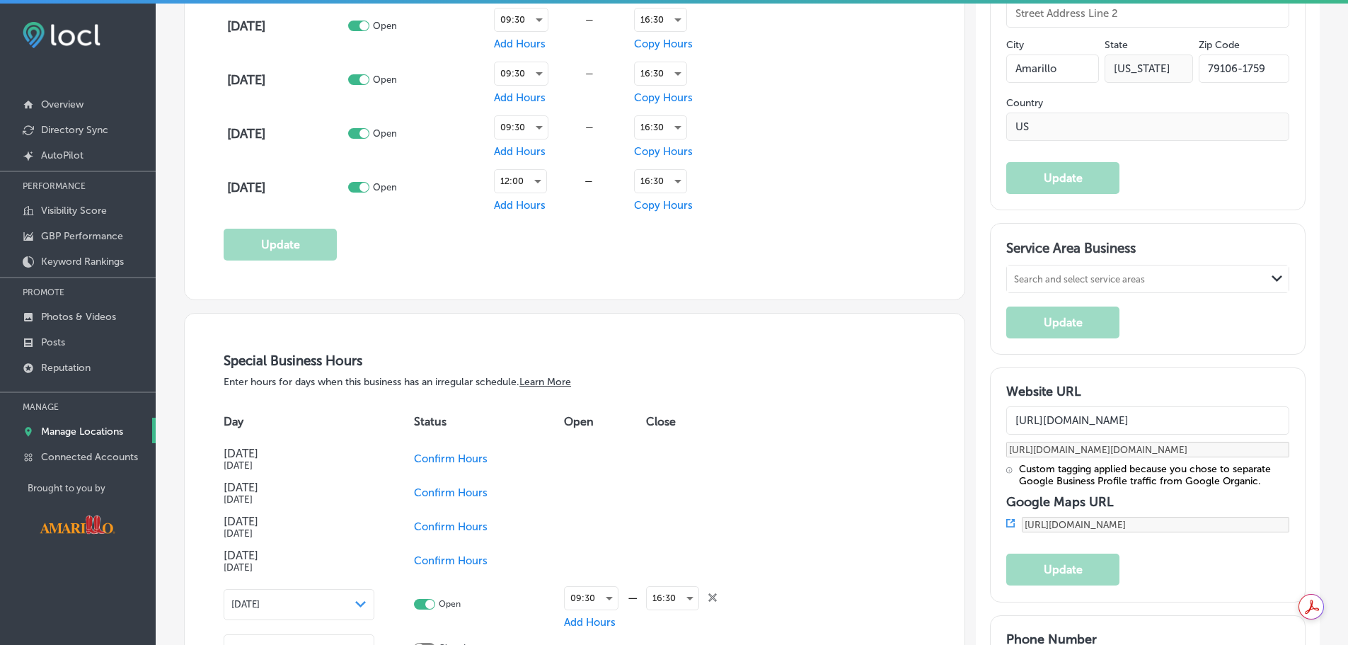
scroll to position [1138, 0]
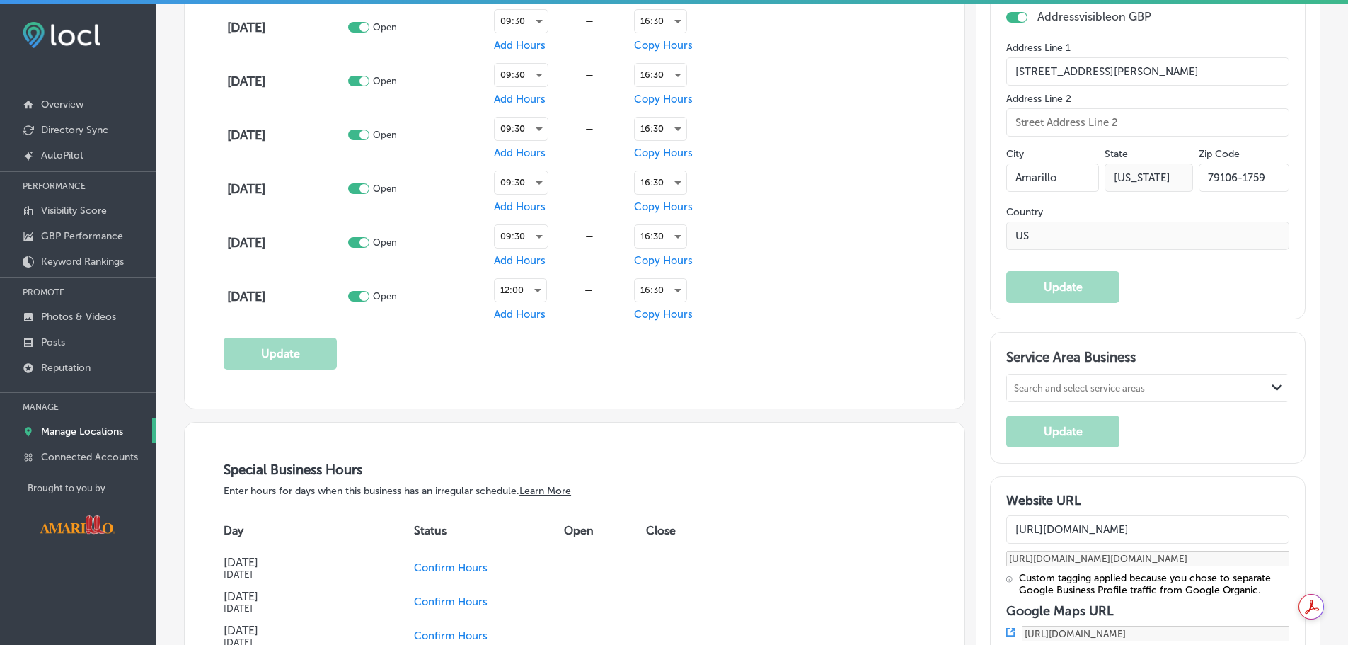
click at [1190, 383] on div "Search and select service areas" at bounding box center [1136, 387] width 259 height 19
click at [1271, 388] on polygon at bounding box center [1276, 387] width 11 height 6
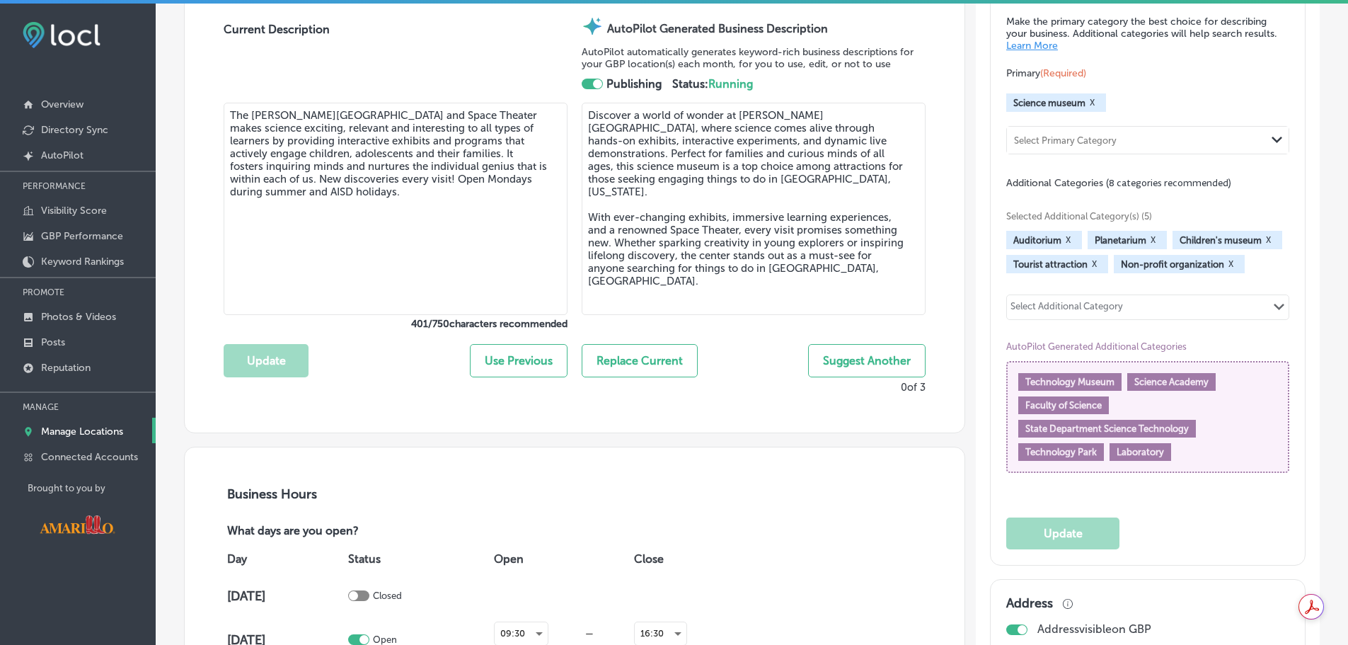
scroll to position [502, 0]
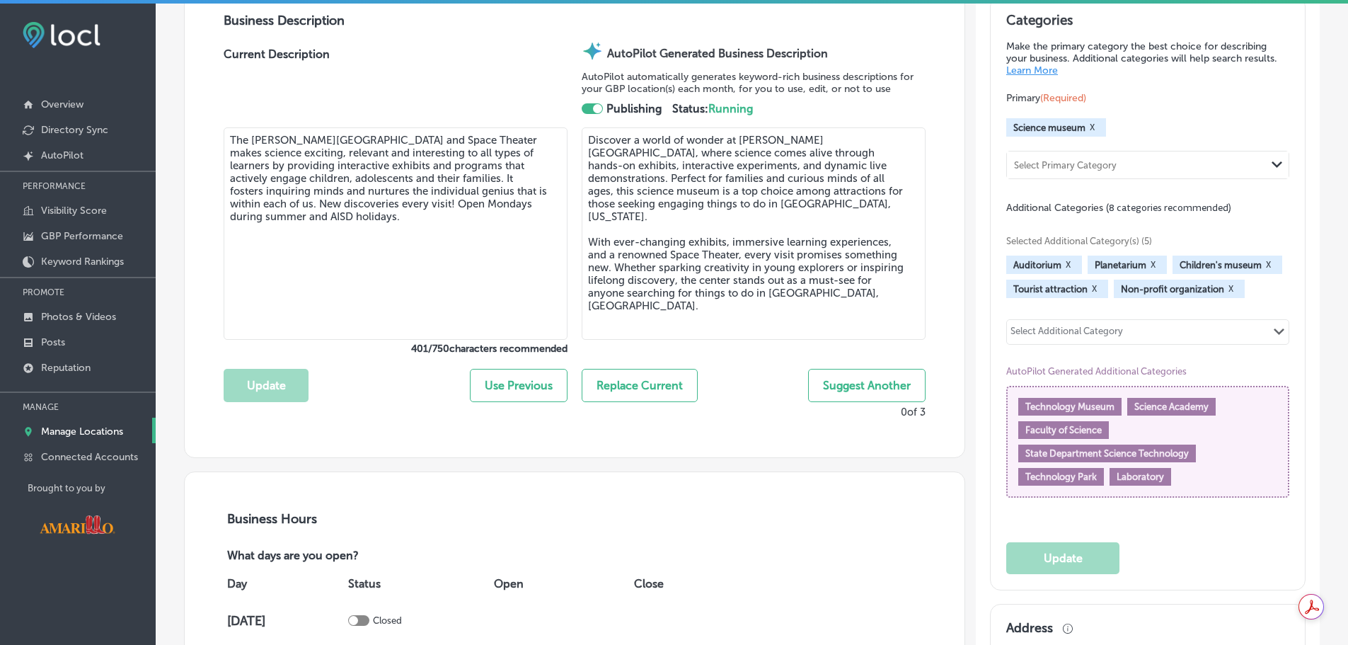
click at [1220, 320] on div "Select Additional Category Path Created with Sketch." at bounding box center [1148, 332] width 282 height 24
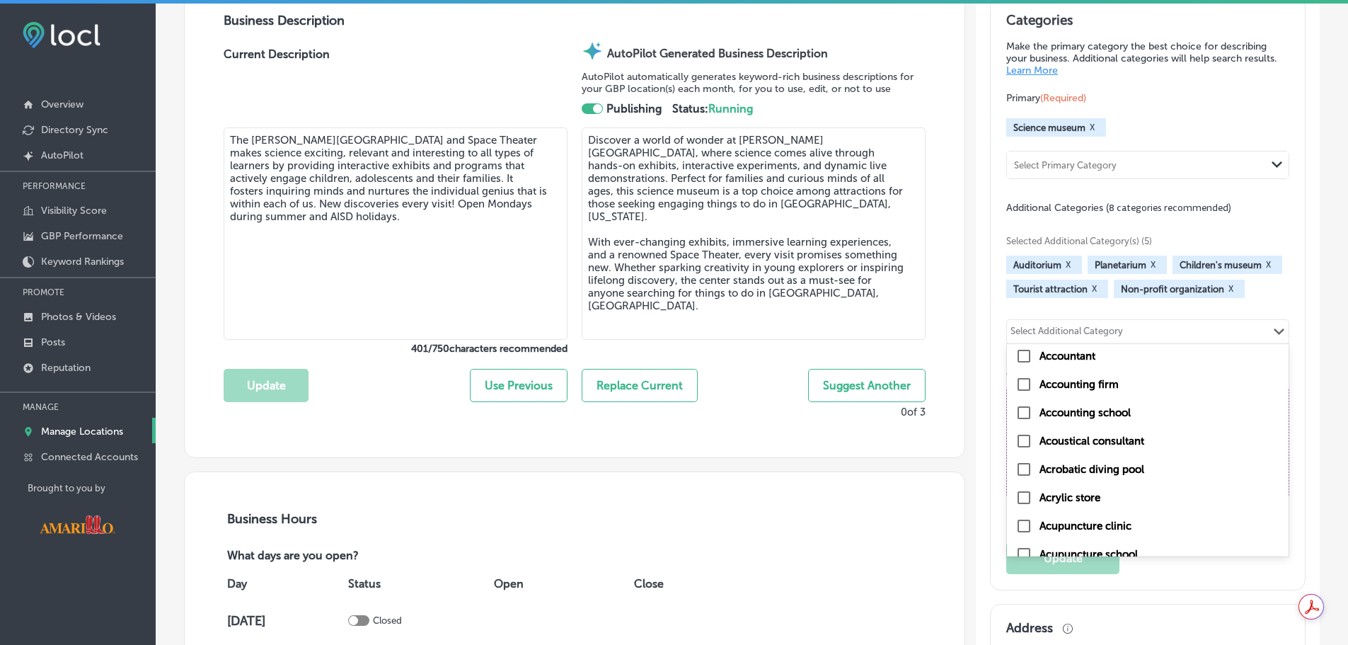
scroll to position [354, 0]
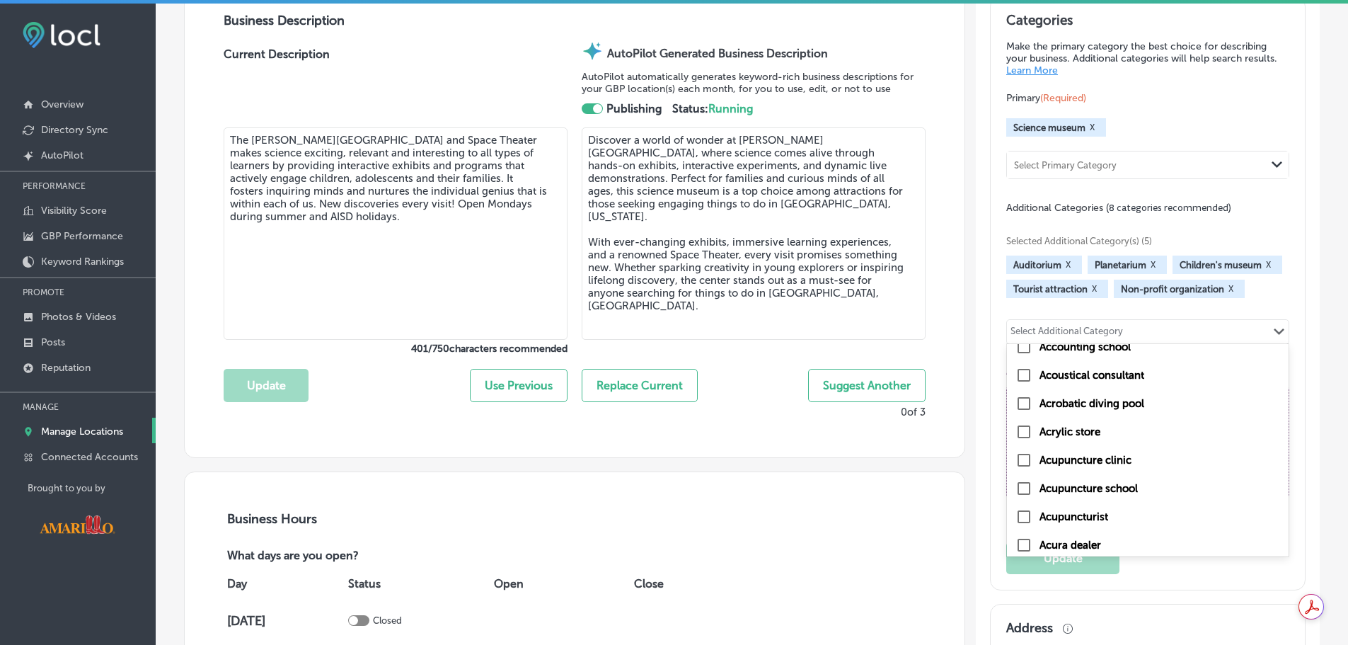
click at [1279, 294] on div "Categories Make the primary category the best choice for describing your busine…" at bounding box center [1147, 293] width 314 height 594
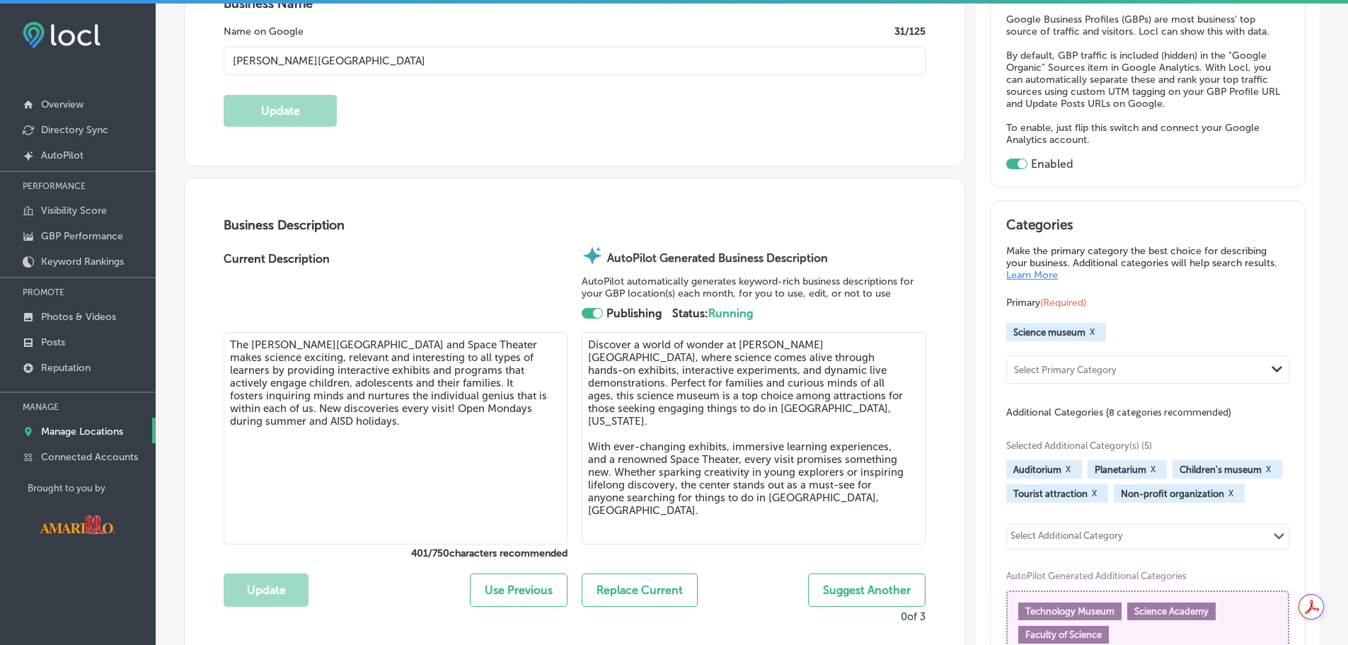
scroll to position [289, 0]
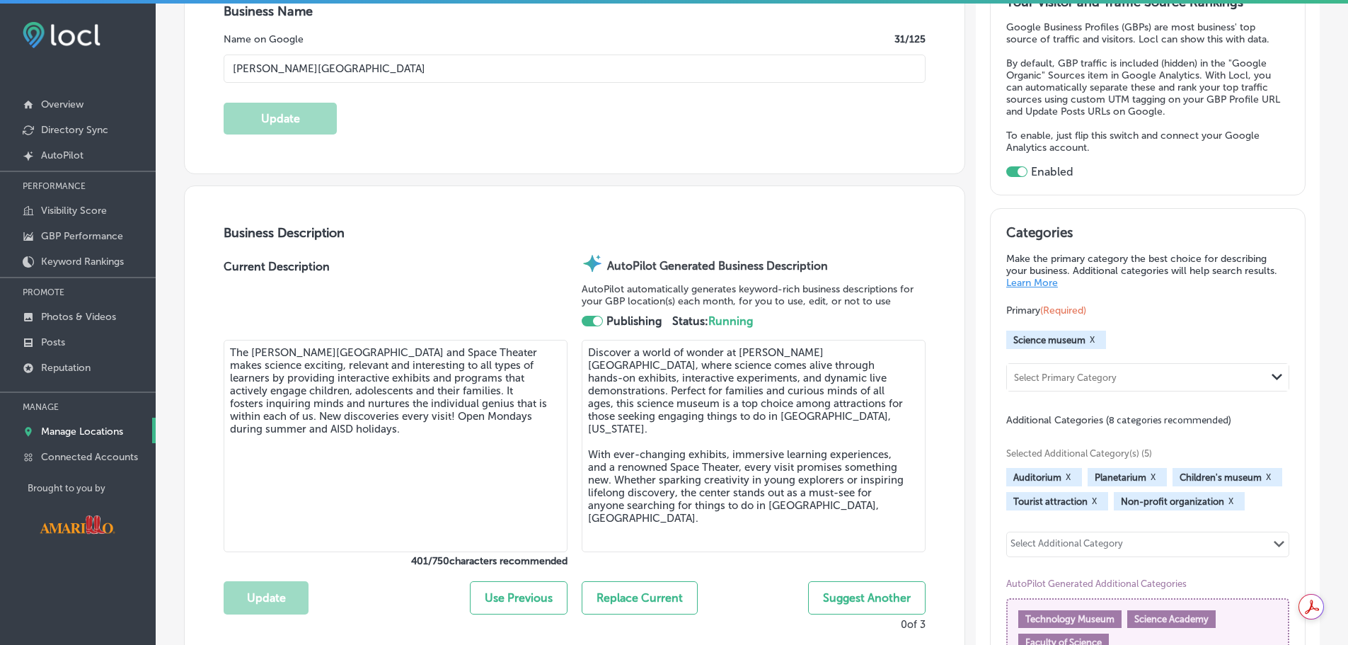
click at [1117, 381] on div "Select Primary Category" at bounding box center [1136, 377] width 259 height 19
click at [1203, 340] on div "Primary (Required) Science museum X 0 results available. Use Up and Down to cho…" at bounding box center [1147, 347] width 283 height 88
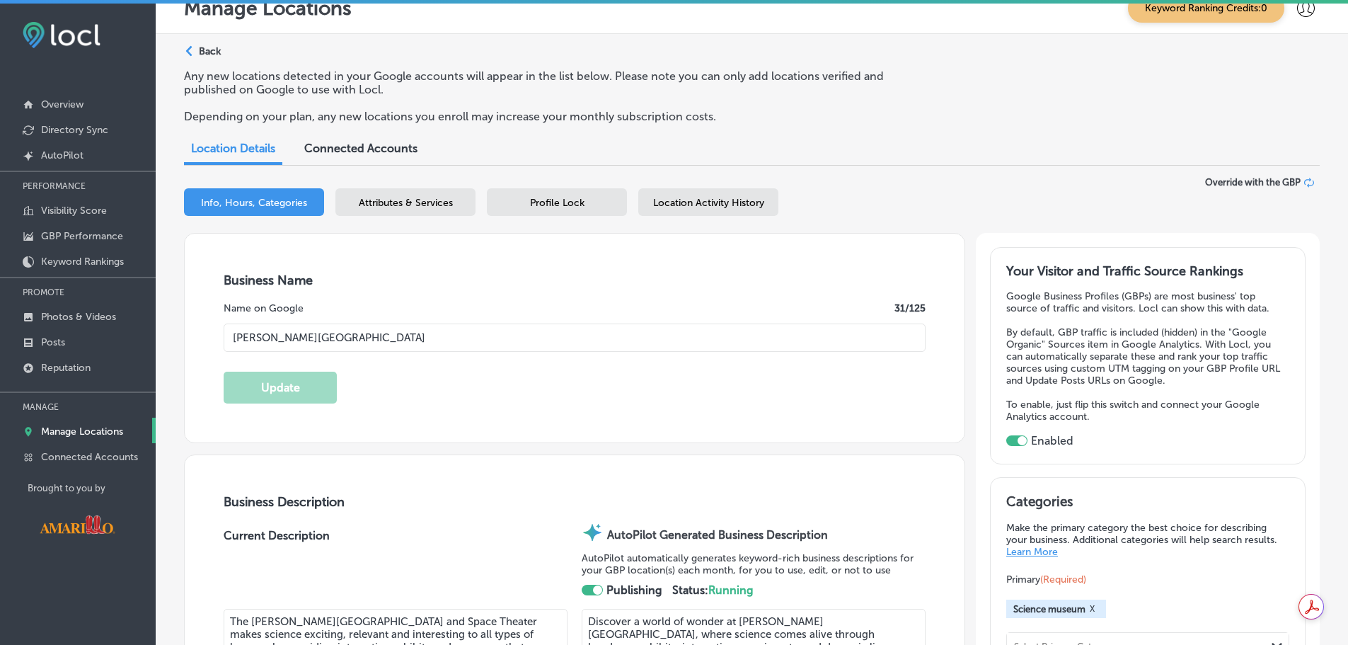
scroll to position [0, 0]
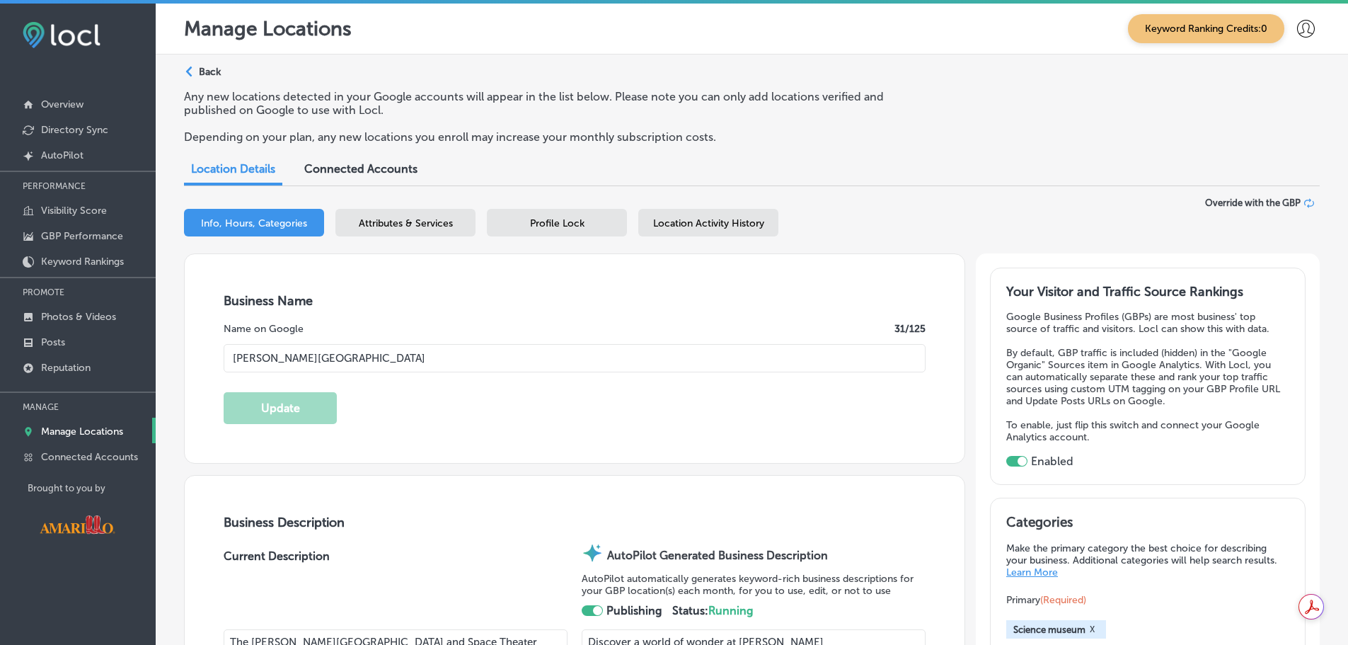
click at [428, 222] on span "Attributes & Services" at bounding box center [406, 223] width 94 height 12
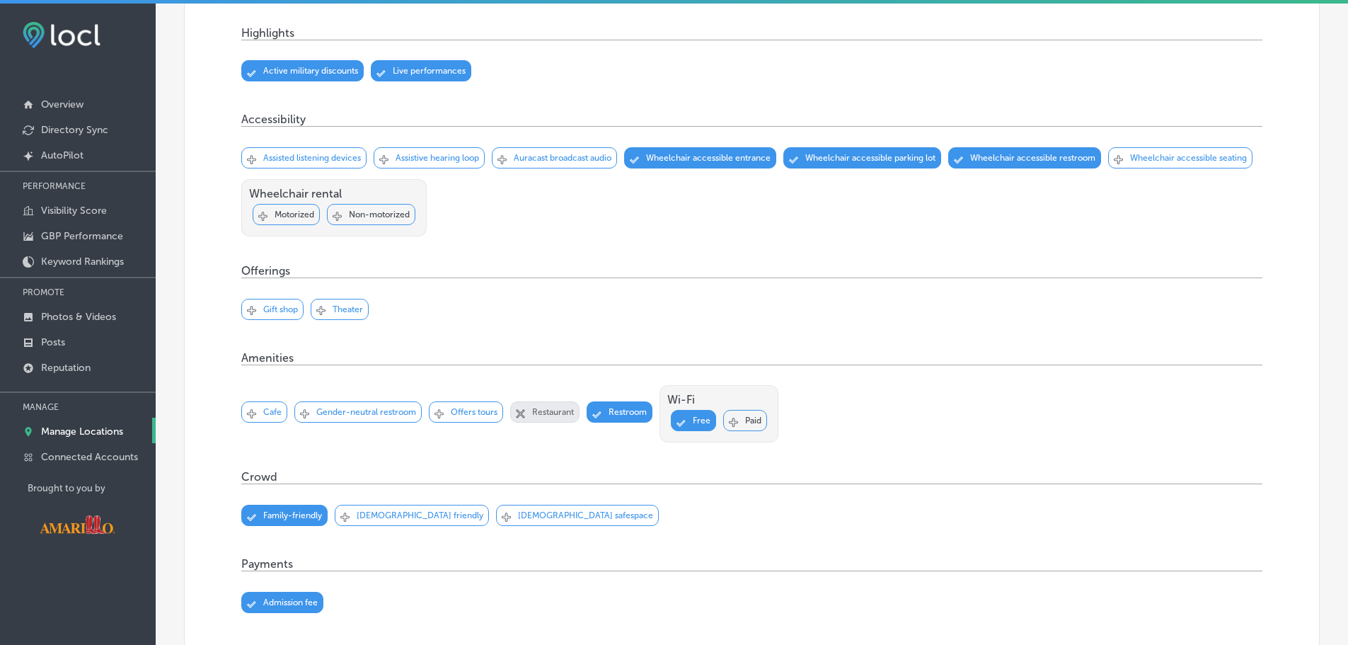
scroll to position [637, 0]
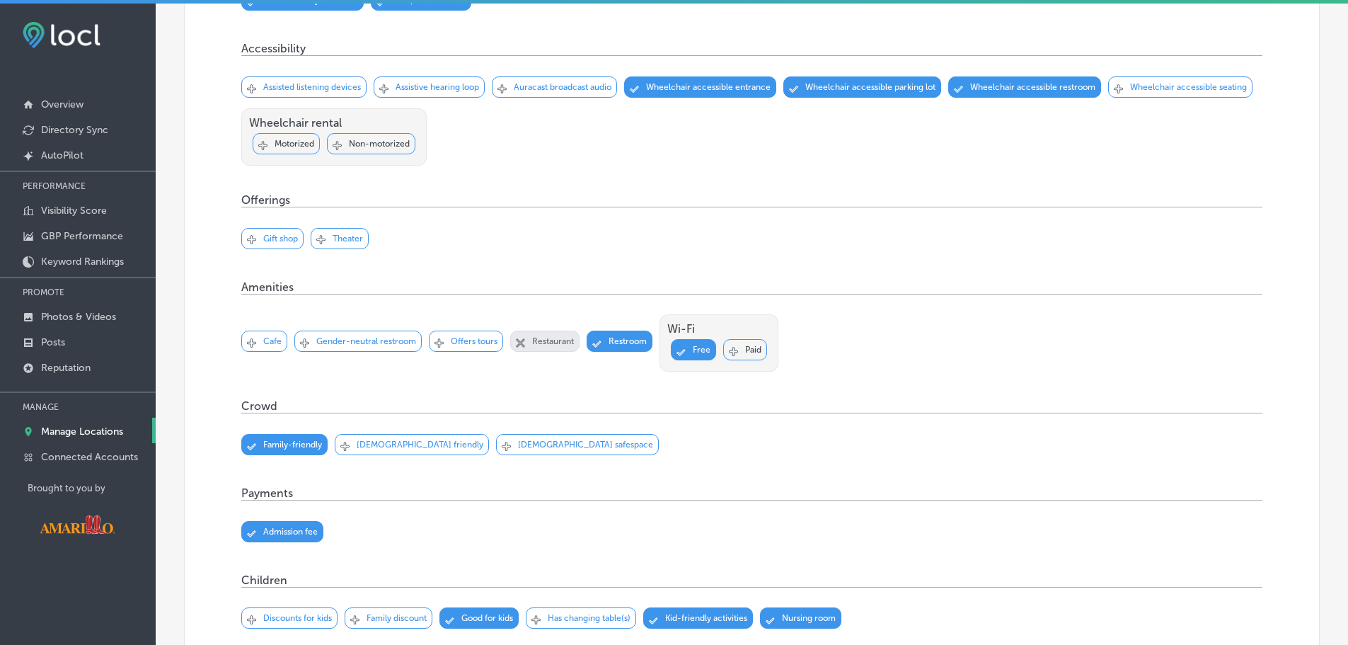
click at [276, 233] on p "Gift shop" at bounding box center [280, 238] width 35 height 10
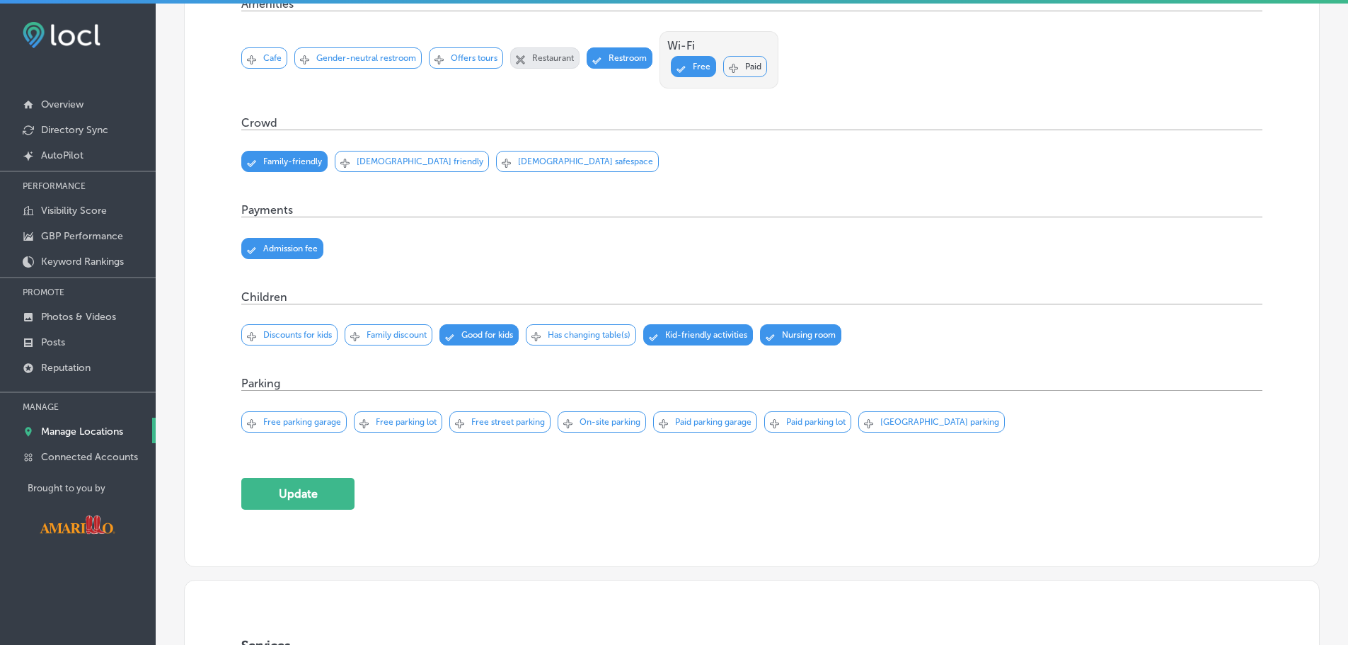
scroll to position [990, 0]
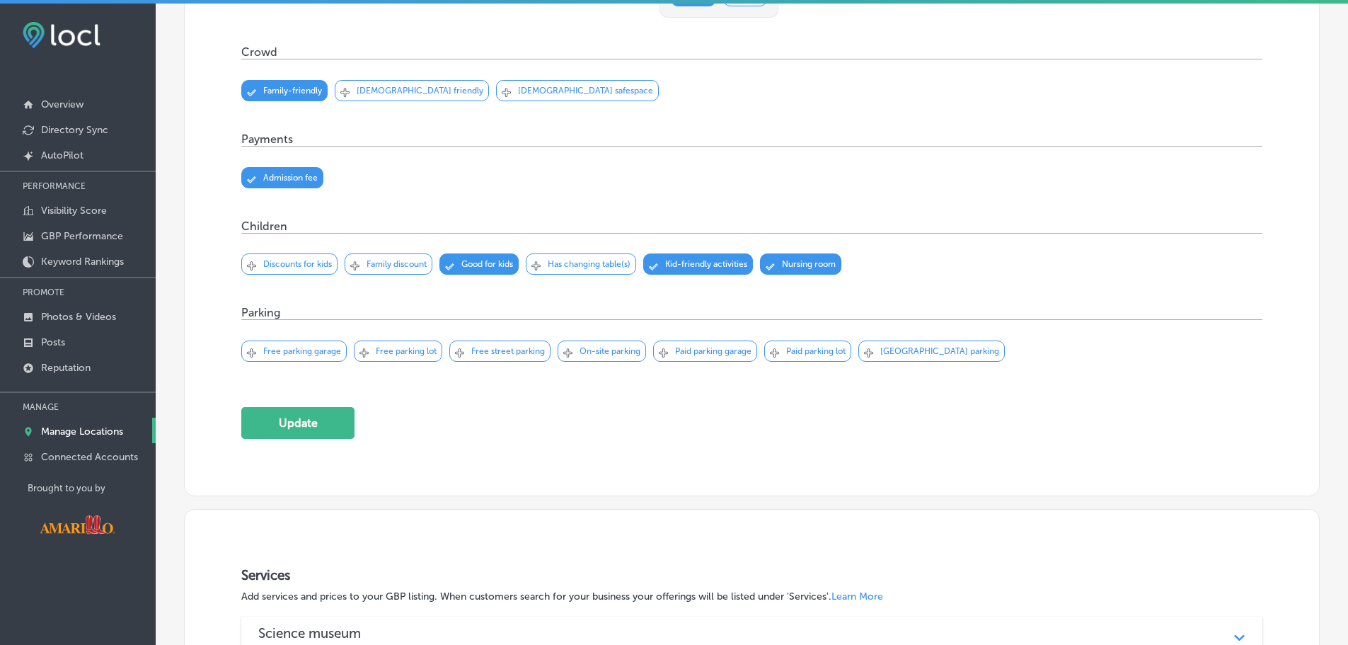
click at [597, 261] on p "Has changing table(s)" at bounding box center [589, 264] width 83 height 10
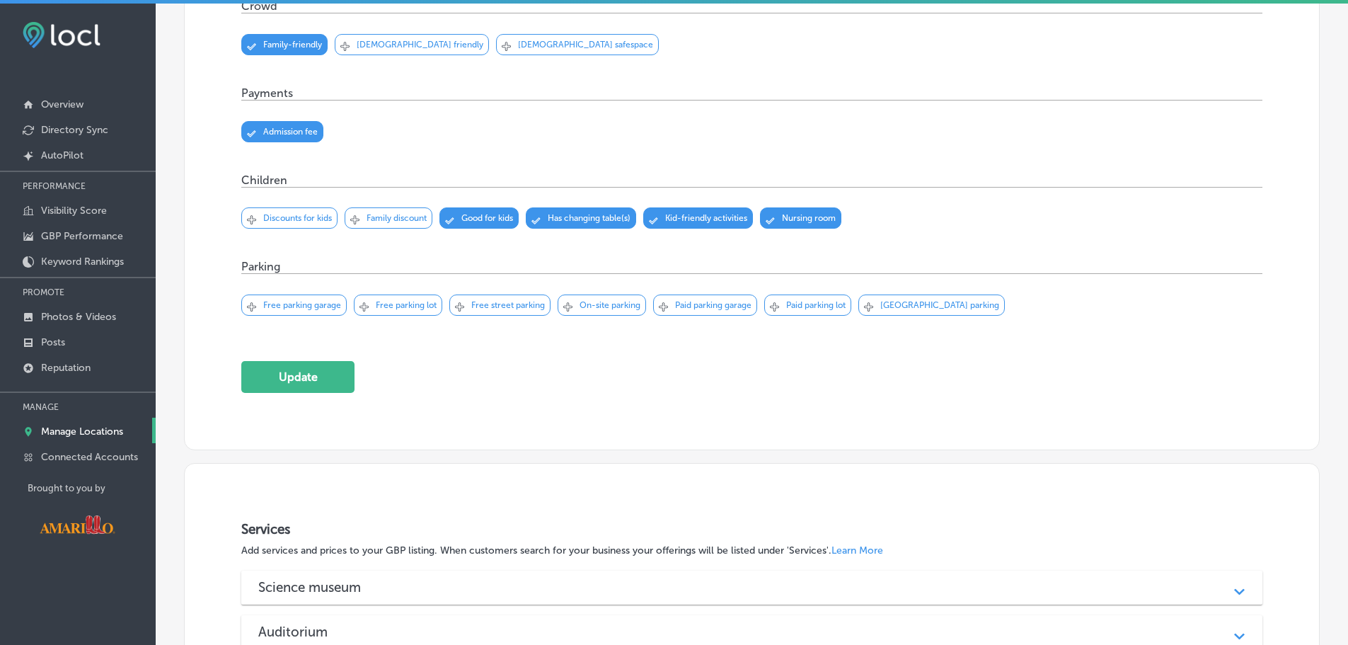
scroll to position [1061, 0]
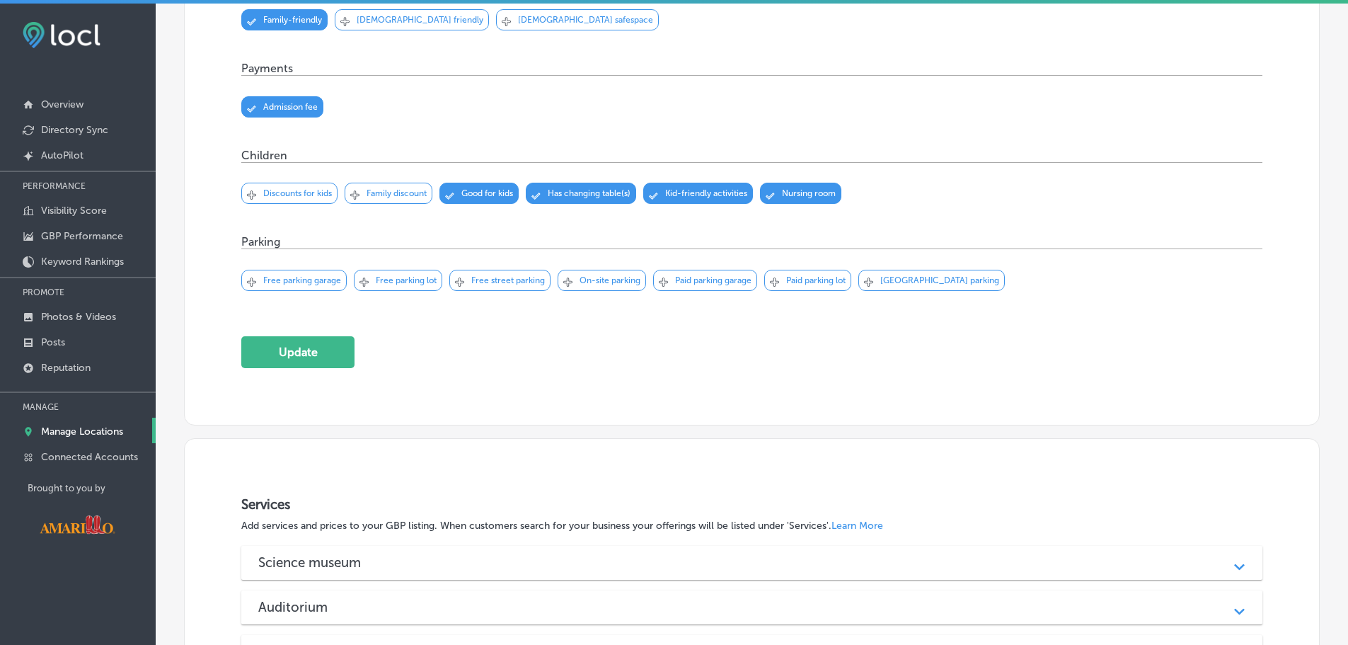
click at [394, 275] on p "Free parking lot" at bounding box center [406, 280] width 61 height 10
click at [608, 283] on div "Svg Vector Icons : http://www.onlinewebfonts.com/icon Checked Created with Sket…" at bounding box center [602, 280] width 88 height 21
click at [324, 340] on button "Update" at bounding box center [297, 352] width 113 height 32
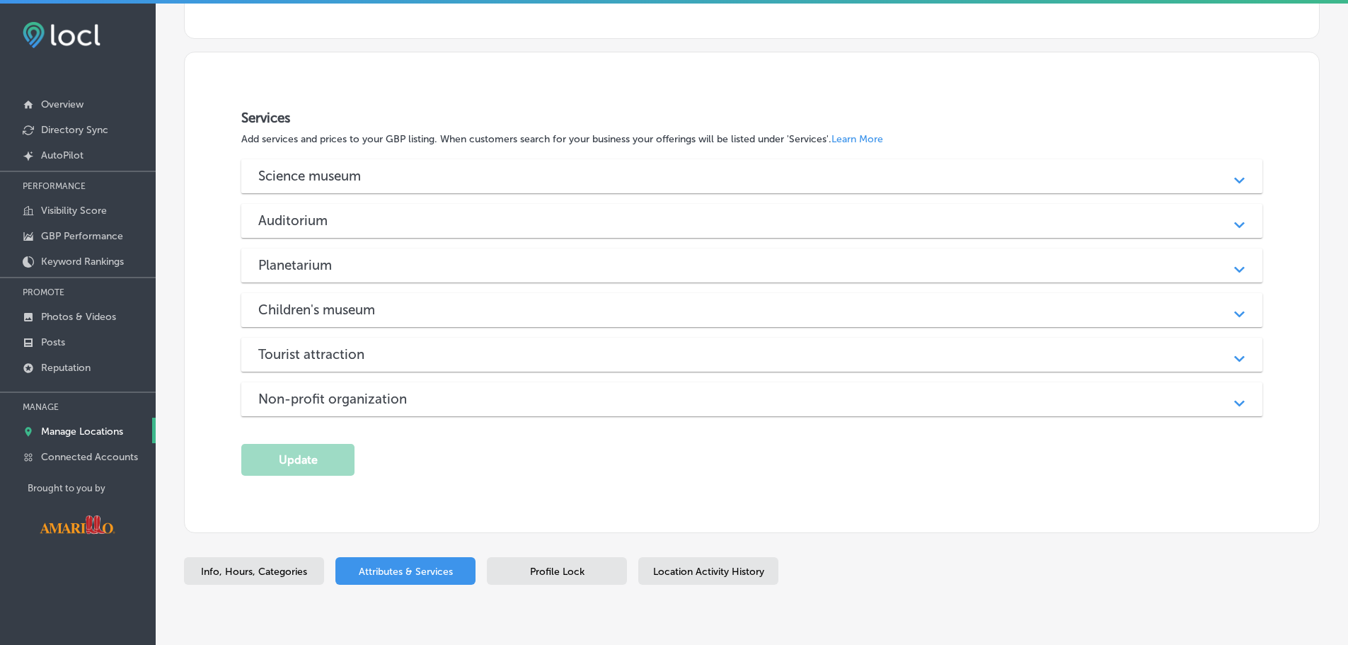
scroll to position [1486, 0]
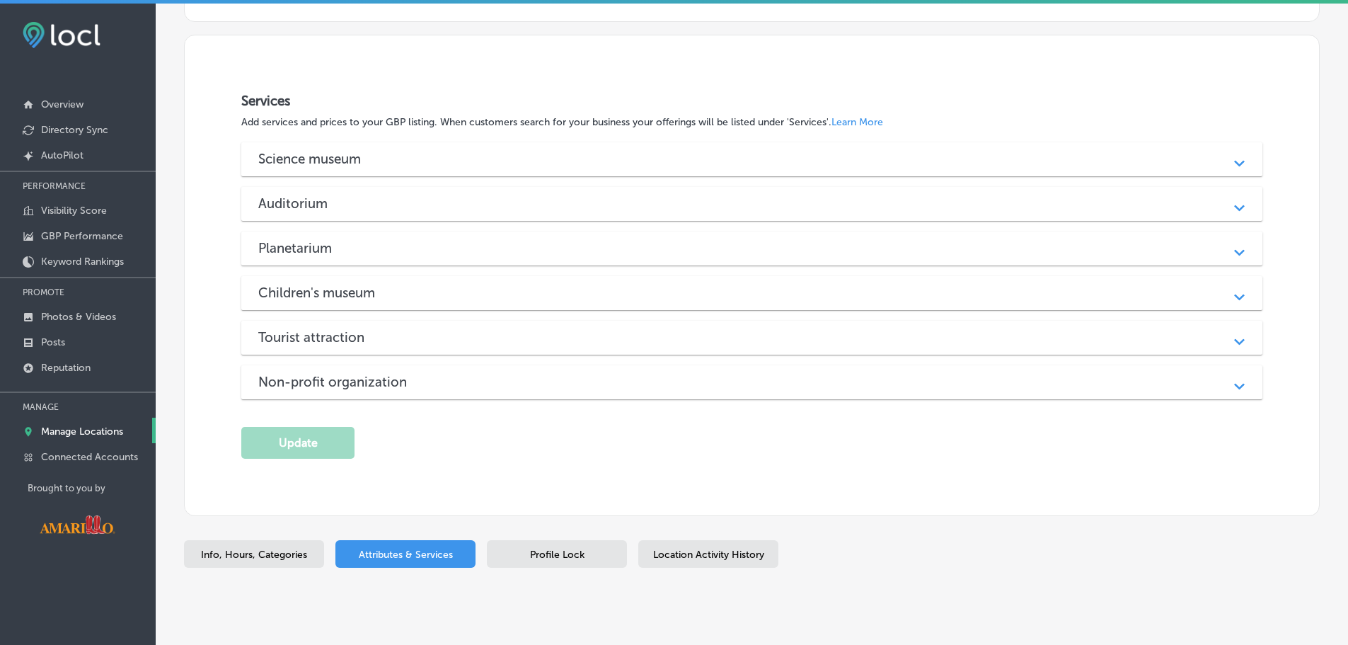
click at [732, 197] on div "Auditorium" at bounding box center [751, 203] width 987 height 16
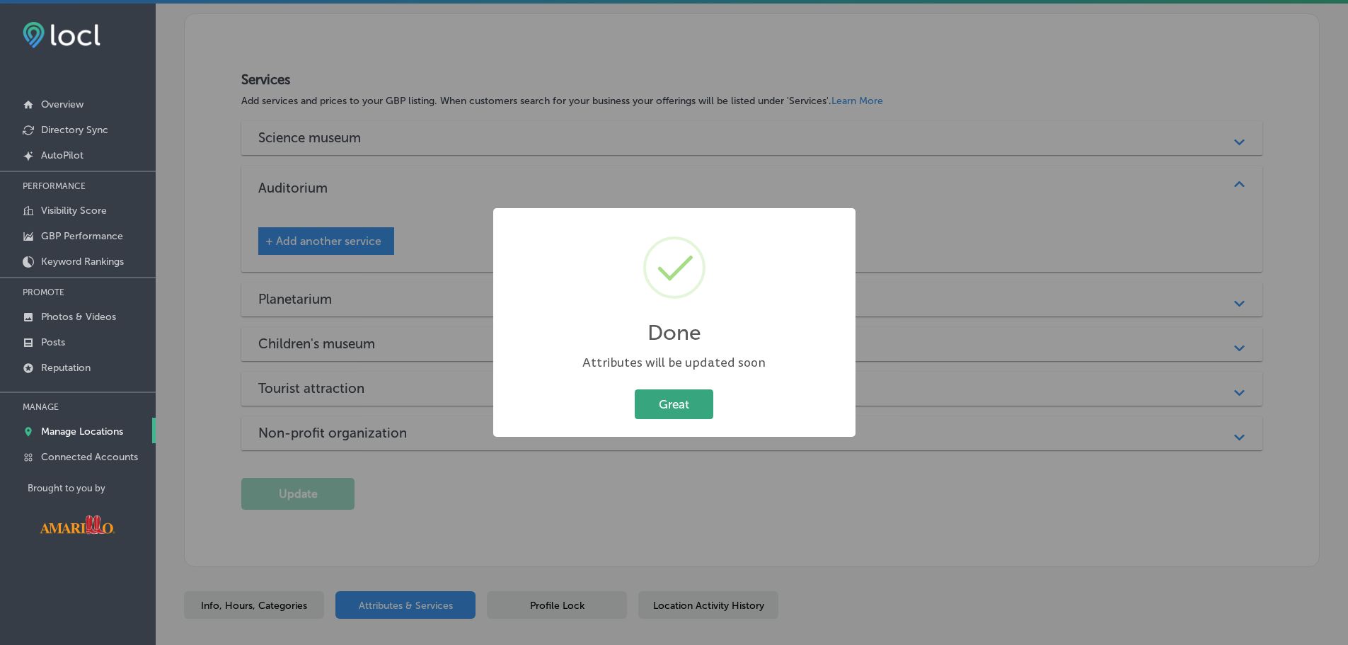
click at [683, 404] on button "Great" at bounding box center [674, 403] width 79 height 29
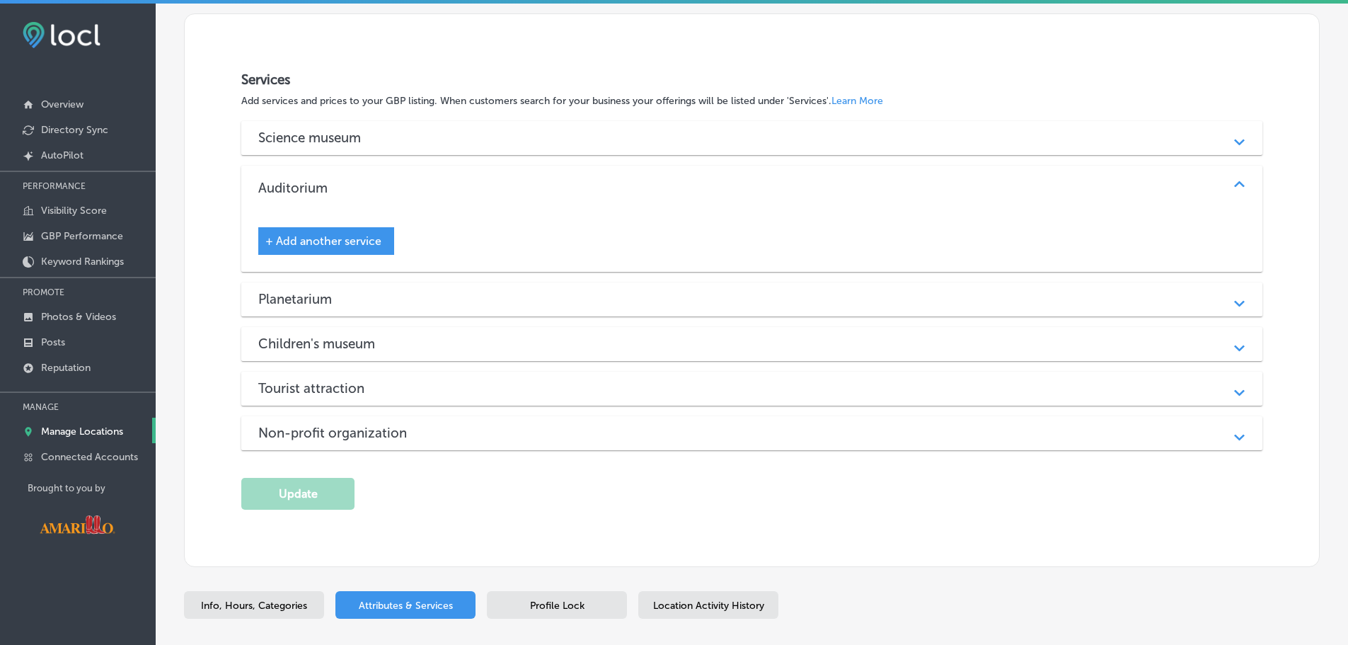
click at [589, 144] on div "Science museum Path Created with Sketch." at bounding box center [751, 138] width 1021 height 34
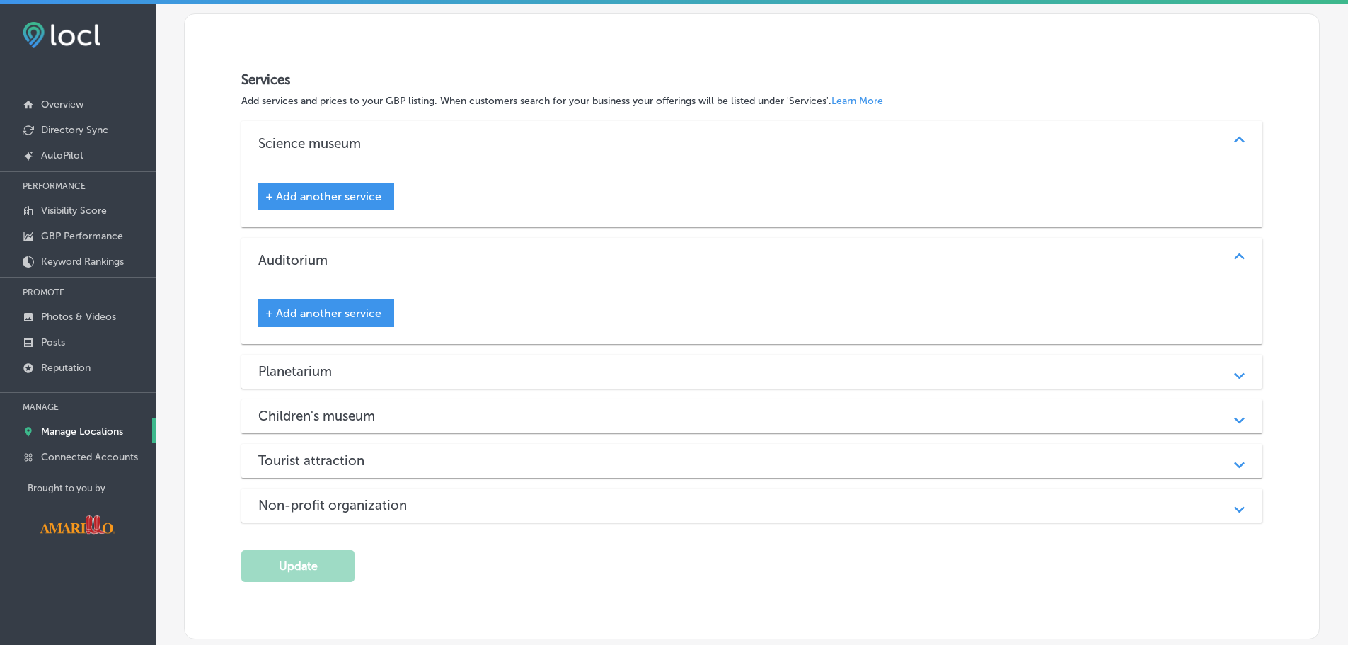
click at [553, 146] on div "Science museum" at bounding box center [751, 143] width 987 height 16
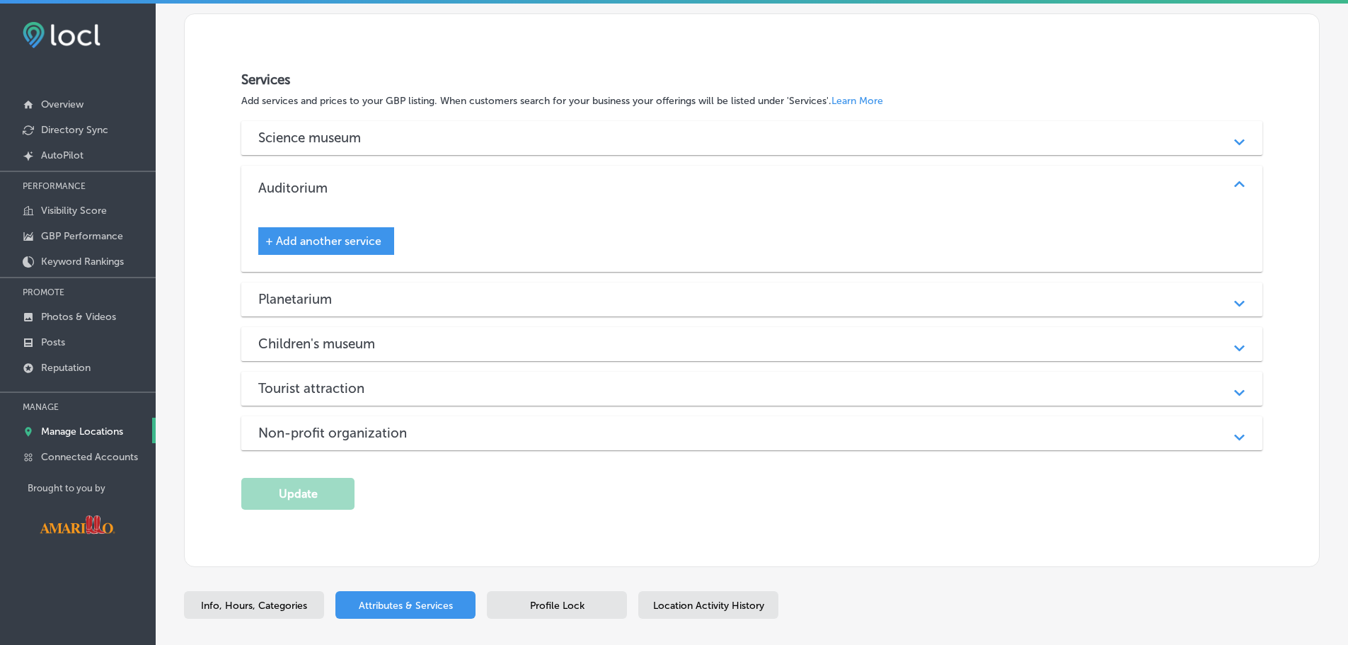
click at [536, 171] on div "Auditorium Path Created with Sketch." at bounding box center [751, 188] width 1021 height 45
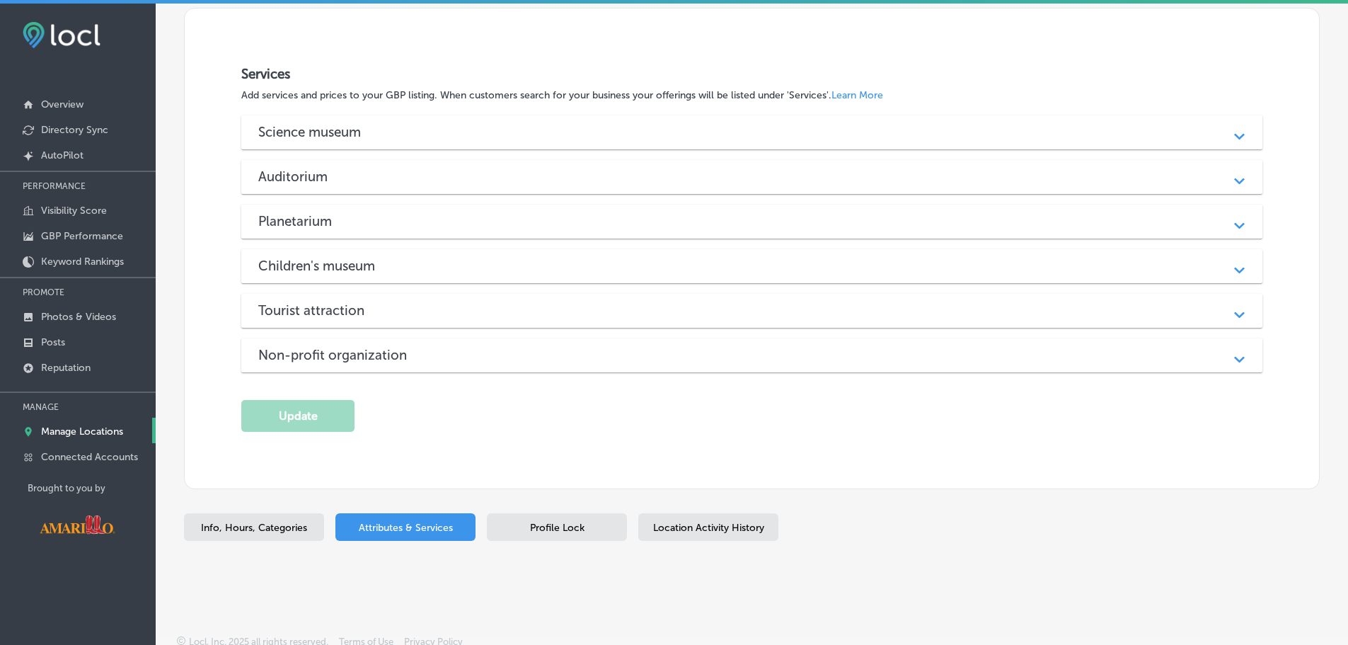
click at [549, 521] on span "Profile Lock" at bounding box center [557, 527] width 54 height 12
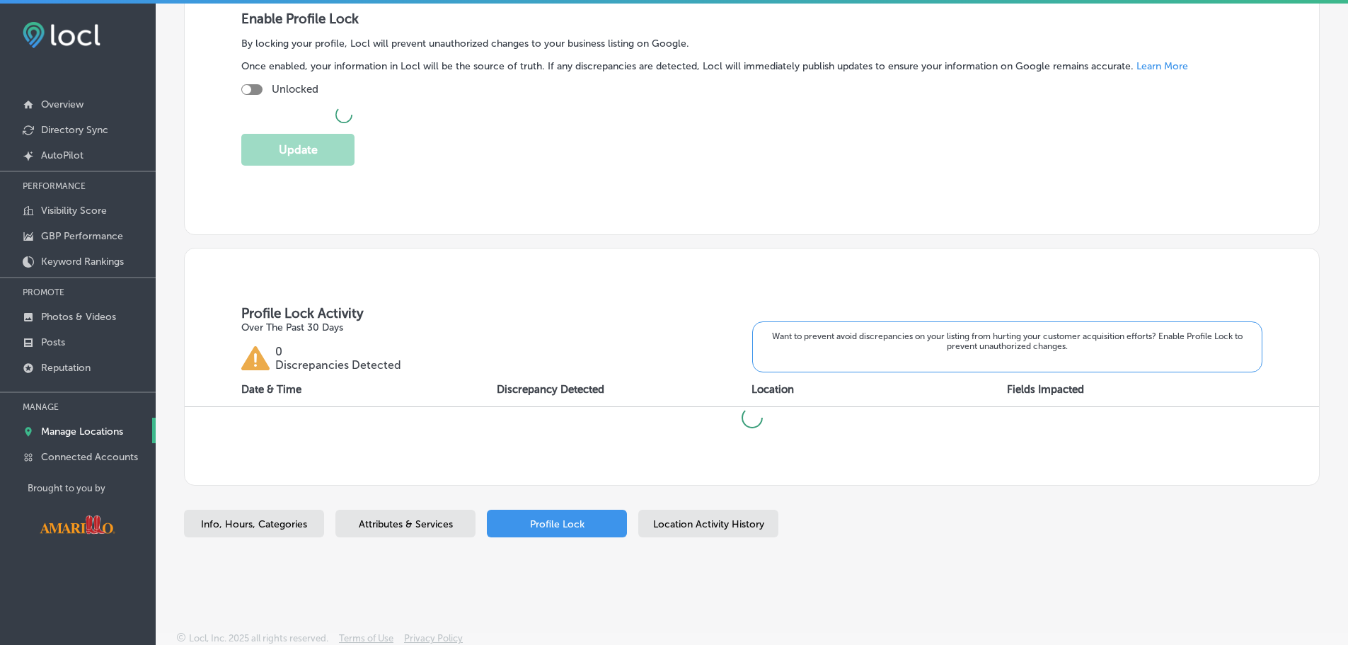
checkbox input "true"
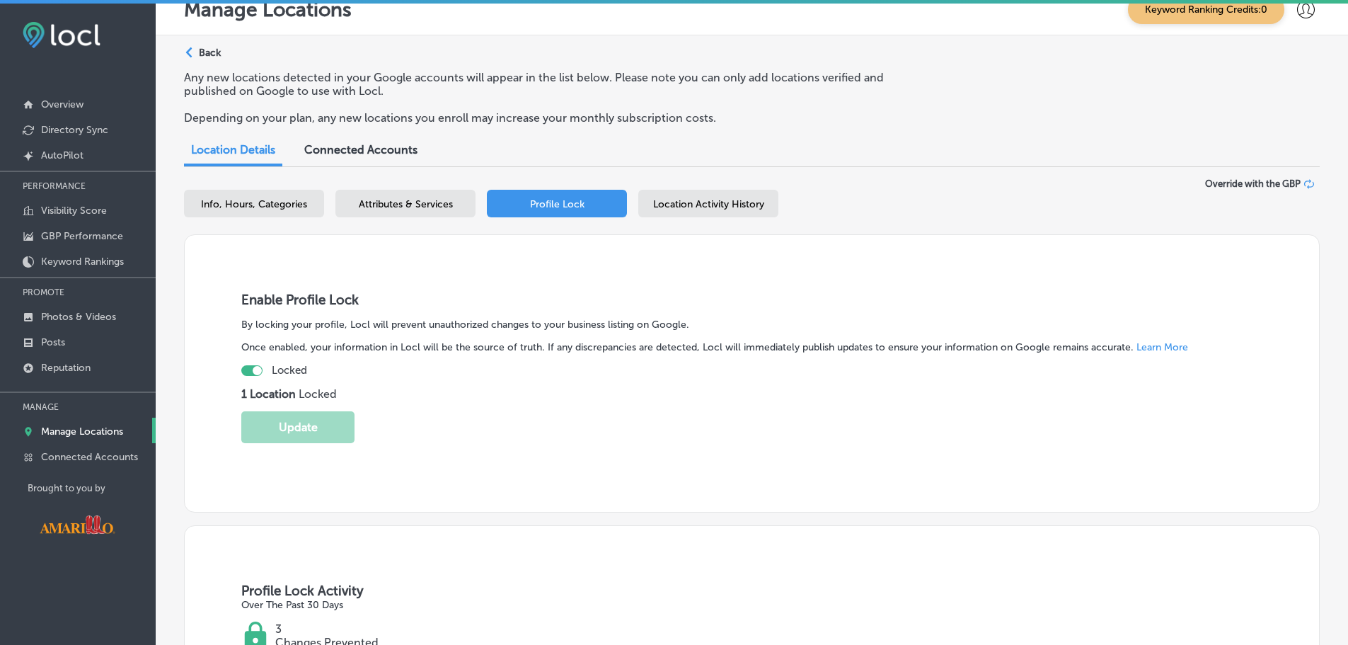
scroll to position [18, 0]
click at [724, 200] on span "Location Activity History" at bounding box center [708, 206] width 111 height 12
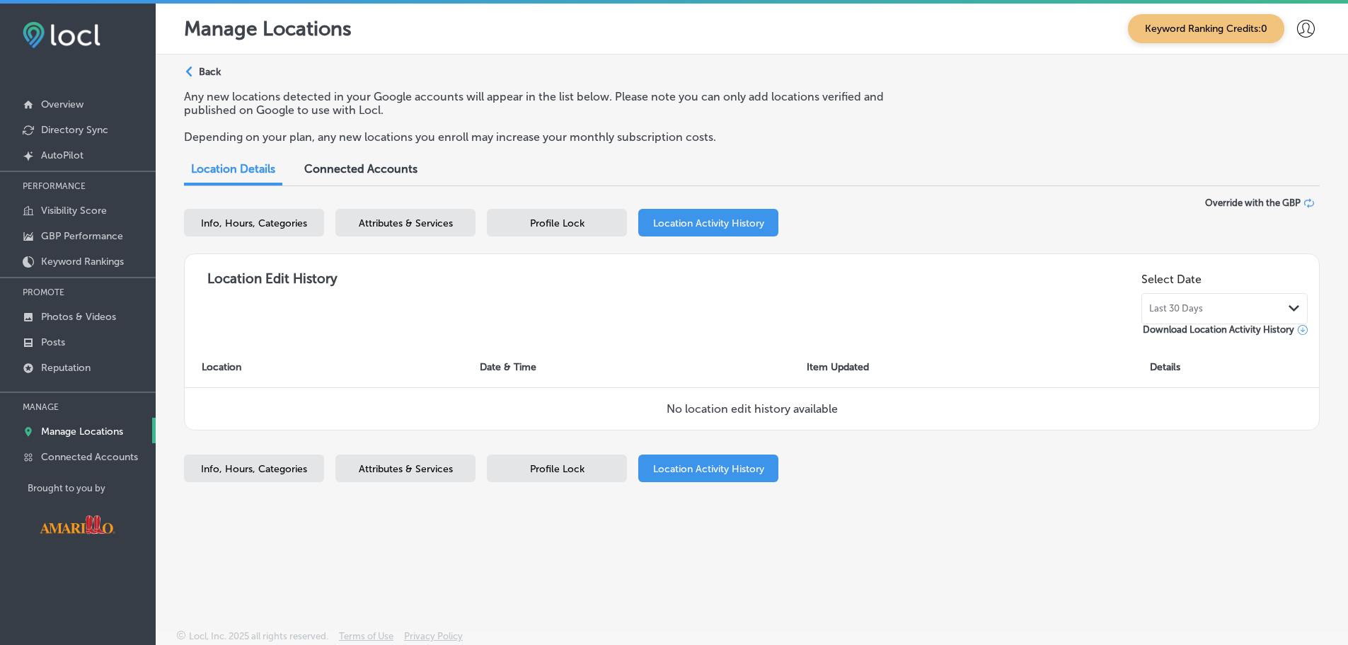
click at [366, 185] on div "Connected Accounts" at bounding box center [361, 170] width 134 height 30
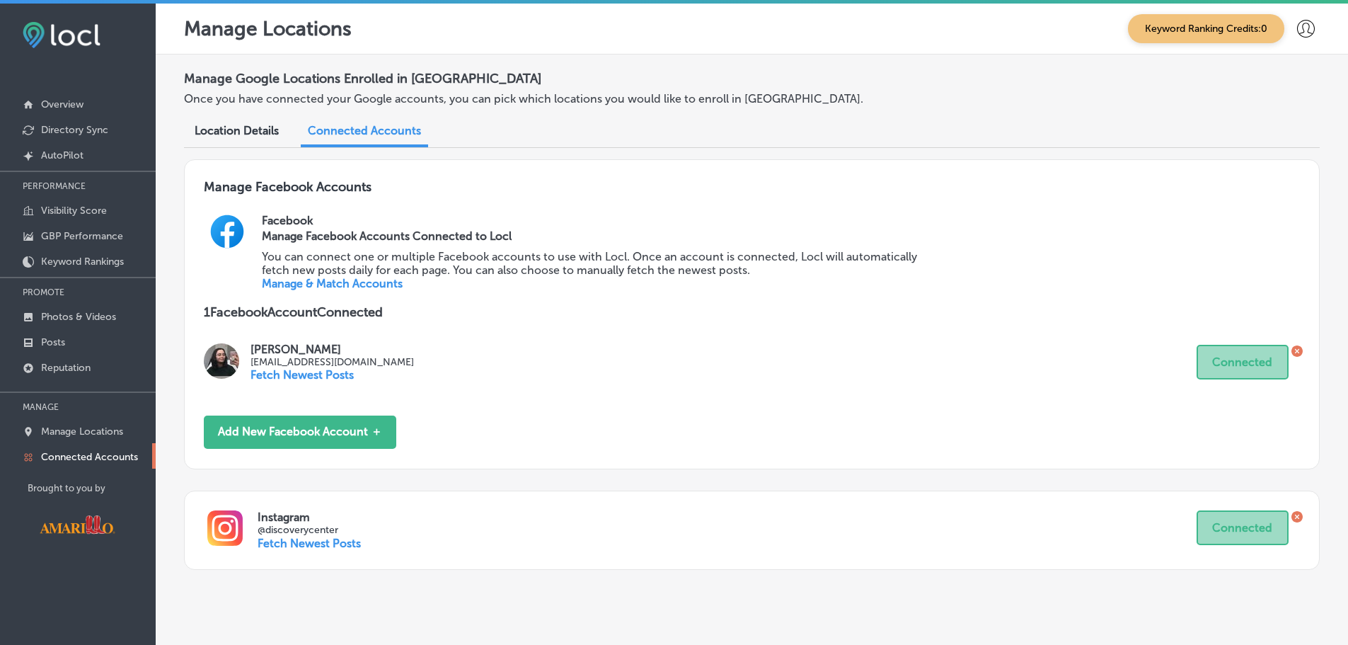
click at [243, 122] on div "Location Details" at bounding box center [236, 132] width 105 height 30
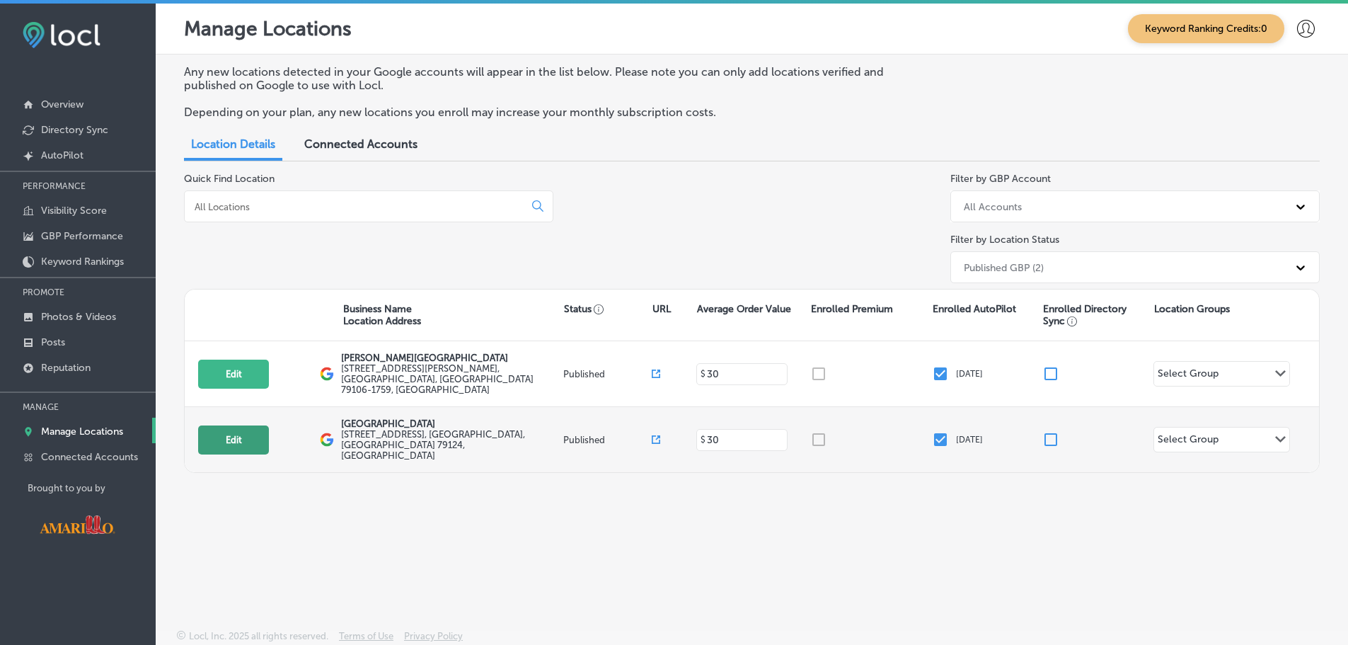
click at [232, 425] on button "Edit" at bounding box center [233, 439] width 71 height 29
select select "US"
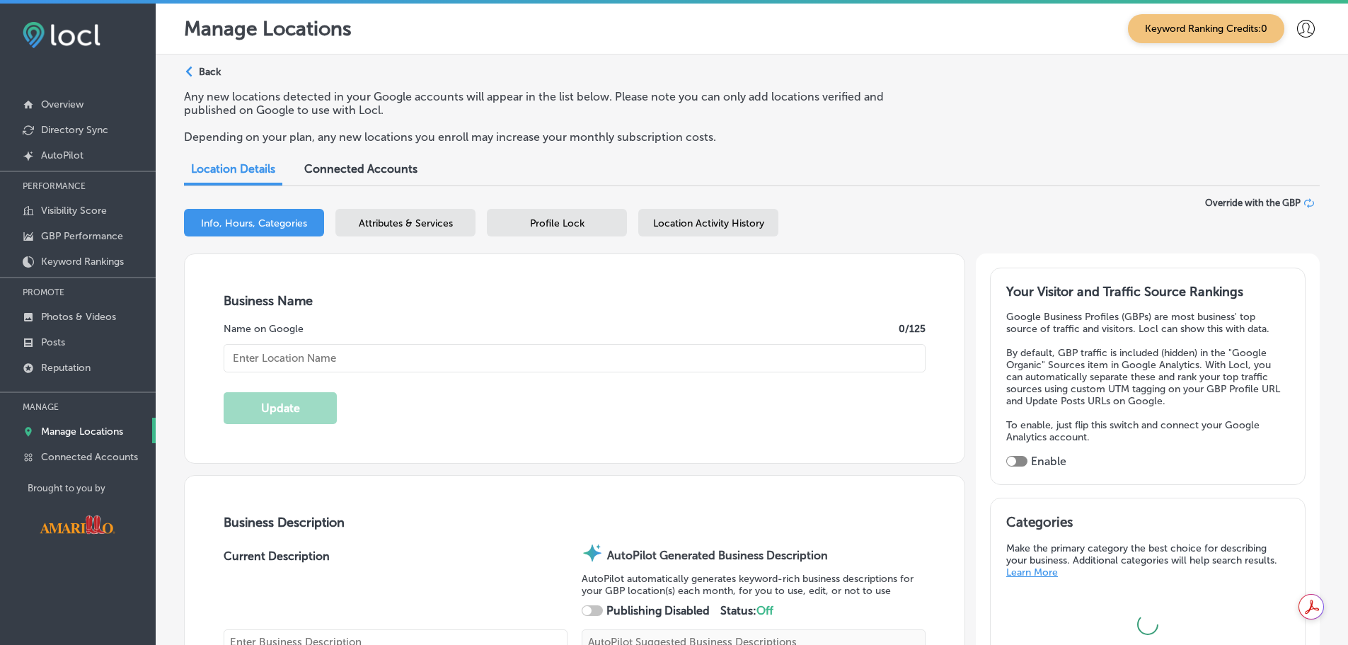
checkbox input "true"
type textarea "Discover the wonder of Wildcat Bluff Nature Center, where over 657 acres of Tex…"
type input "+1 806 352 6007"
type input "http://wildcatbluff.org/?utm_source=google-gmb-maps&utm_medium=gmb-website-butt…"
type input "[GEOGRAPHIC_DATA]"
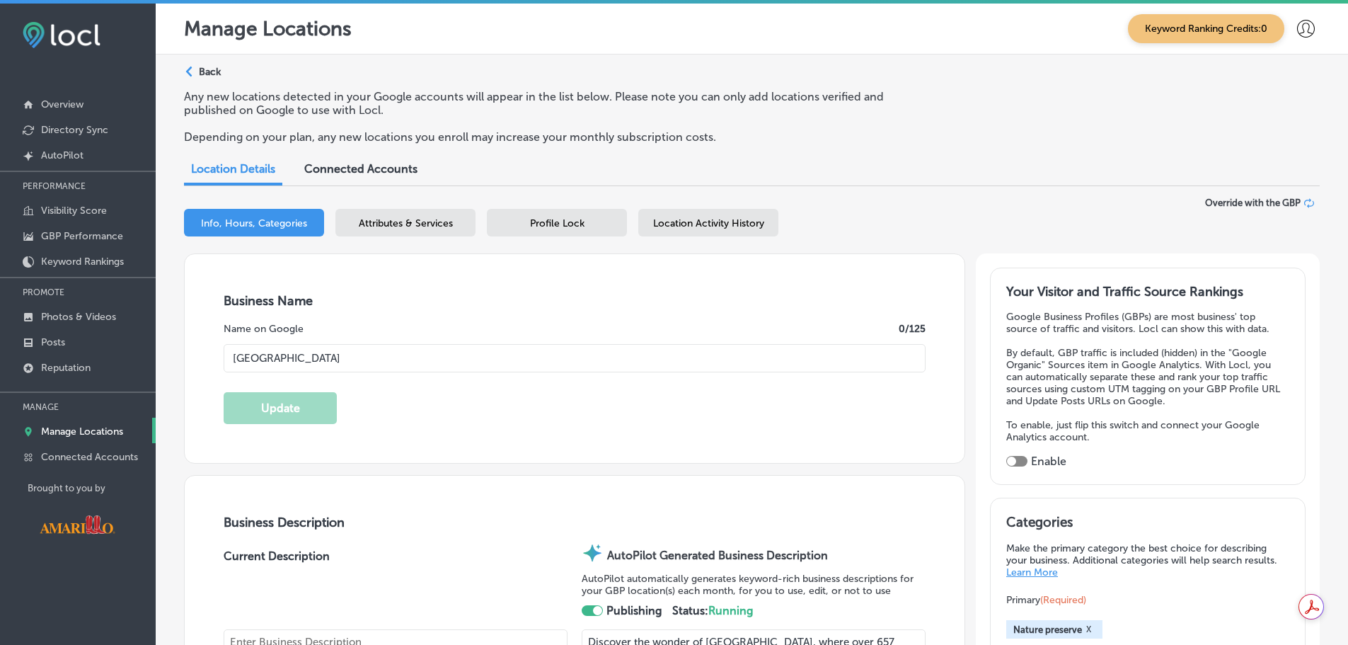
type input "[STREET_ADDRESS]"
type input "Amarillo"
type input "79124"
type input "US"
type textarea "Trails are open sunrise to sunset, Visitor Center is closed Sundays, Mondays, a…"
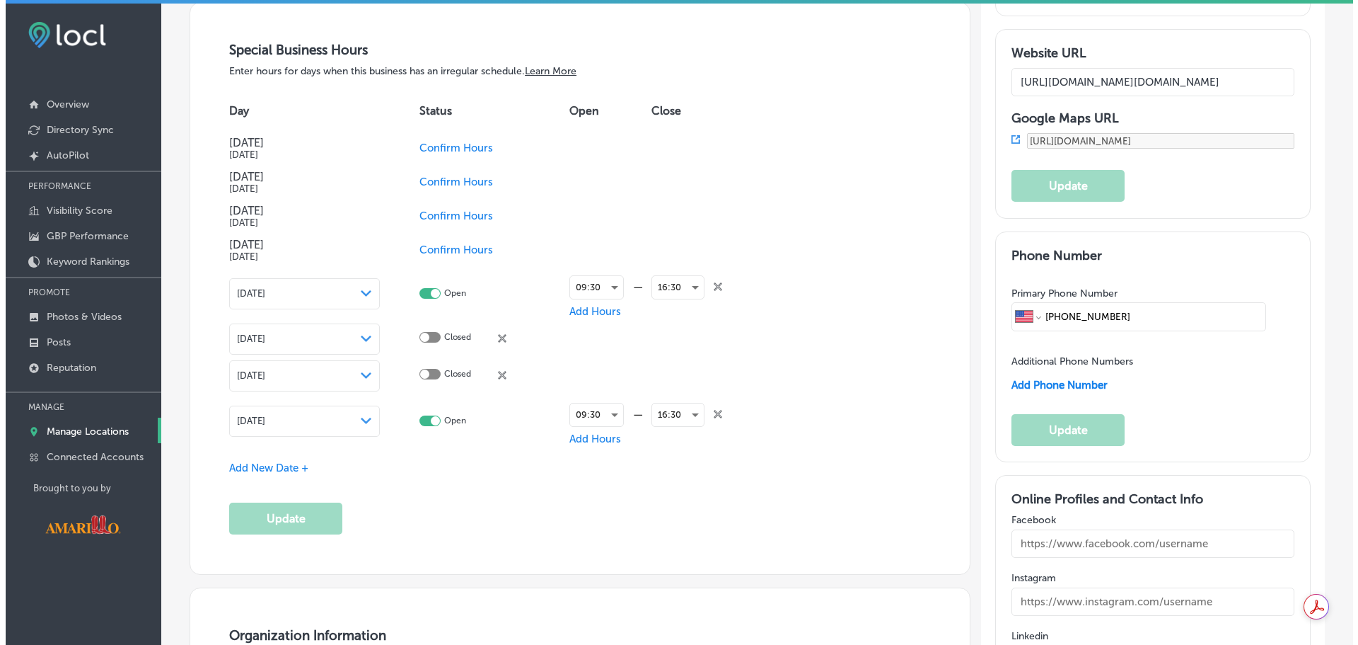
scroll to position [1556, 0]
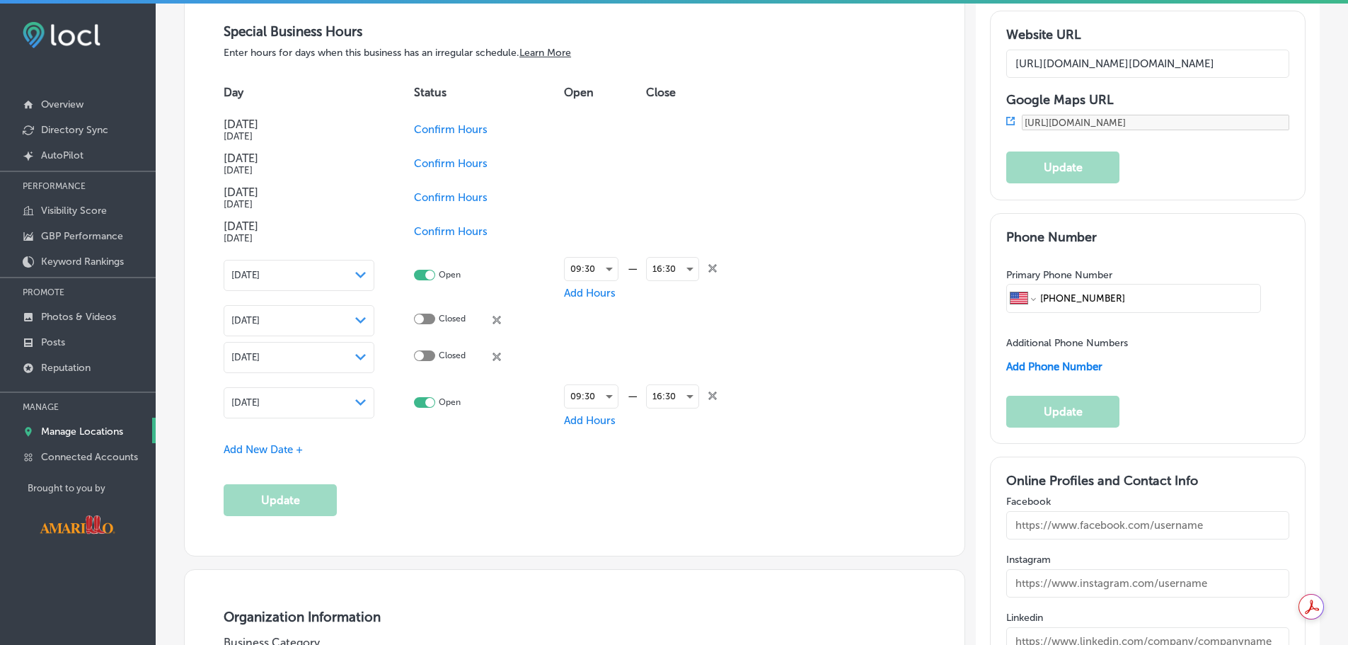
click at [449, 123] on span "Confirm Hours" at bounding box center [451, 129] width 74 height 13
click at [423, 123] on div at bounding box center [419, 127] width 9 height 9
checkbox input "true"
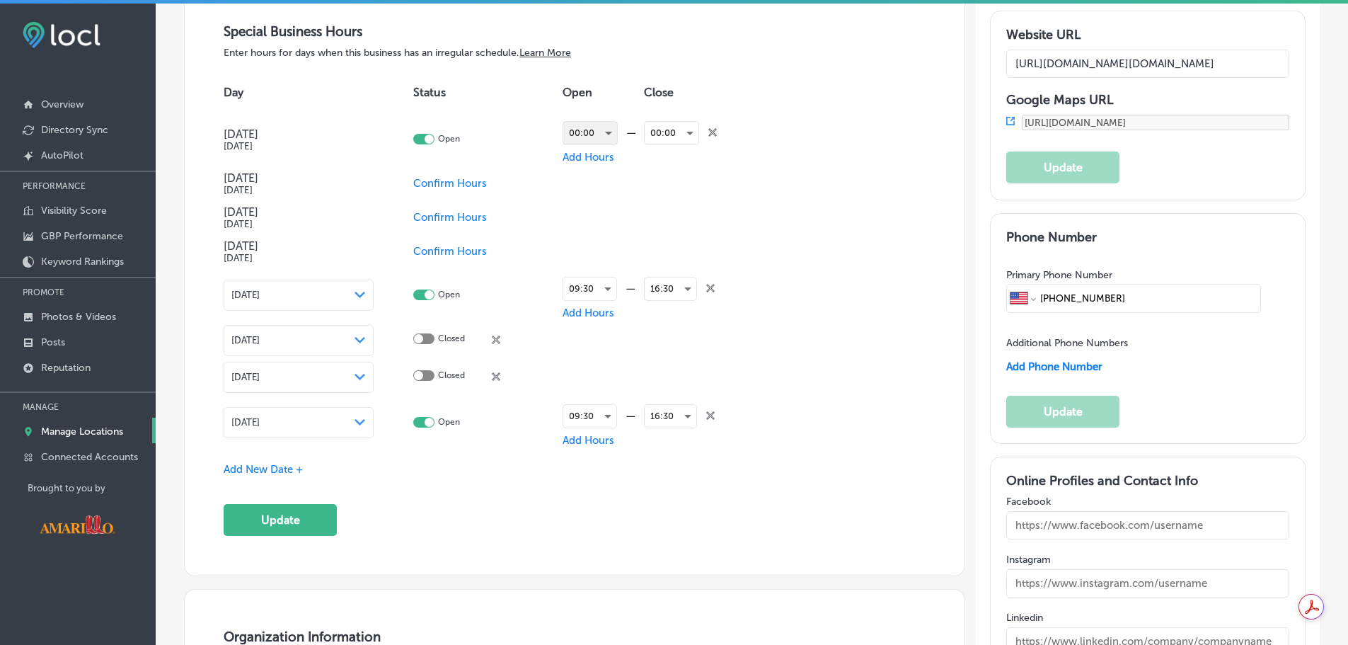
click at [604, 128] on div "00:00" at bounding box center [590, 133] width 54 height 23
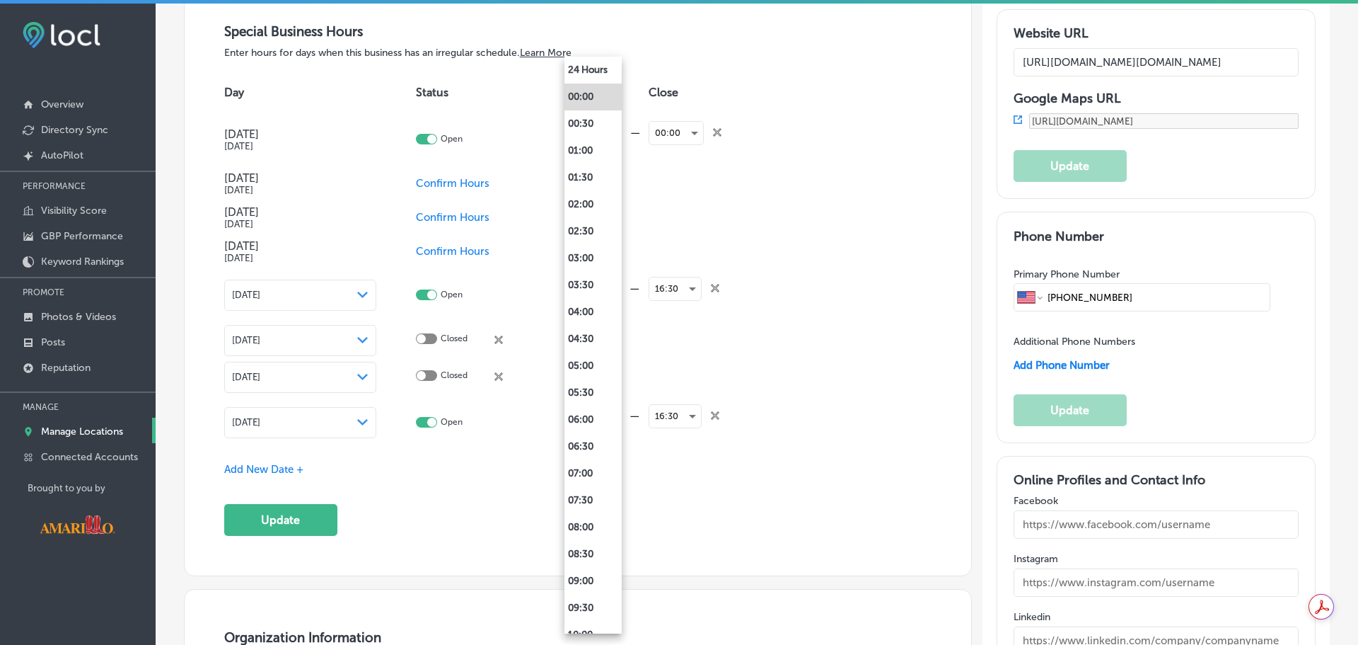
click at [807, 168] on div at bounding box center [679, 322] width 1358 height 645
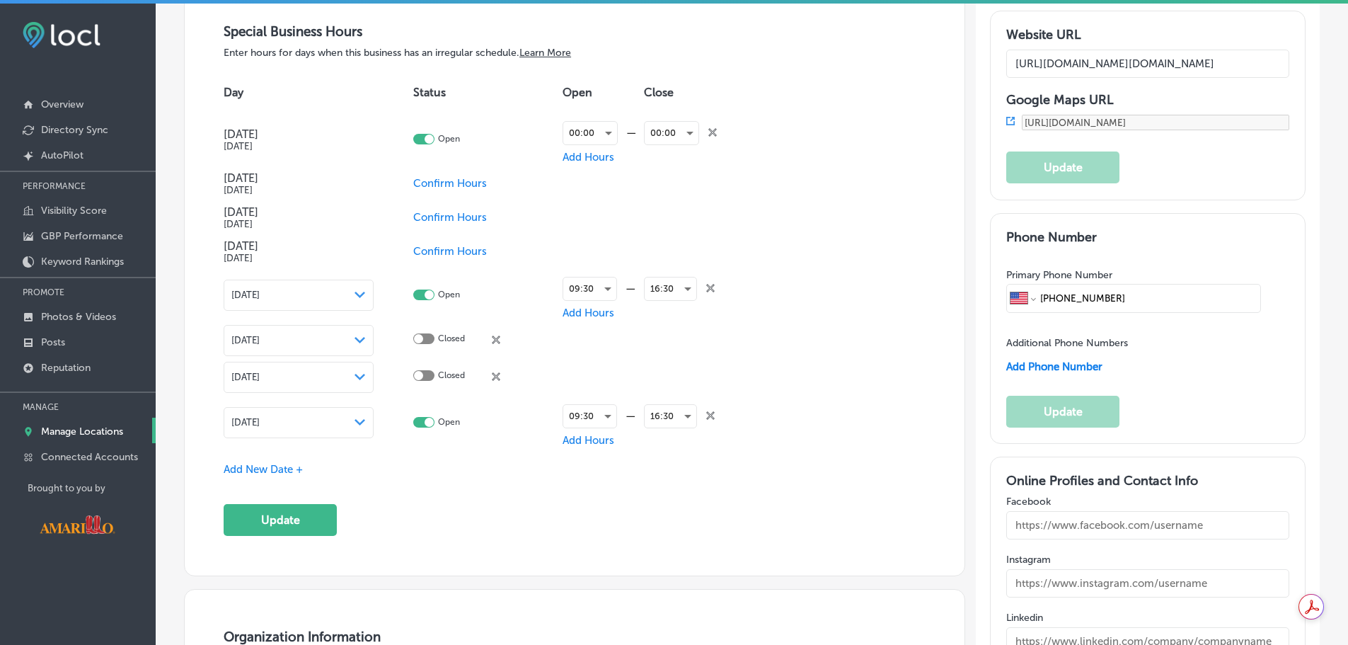
click at [473, 177] on span "Confirm Hours" at bounding box center [450, 183] width 74 height 13
click at [425, 178] on div at bounding box center [423, 181] width 21 height 11
checkbox input "true"
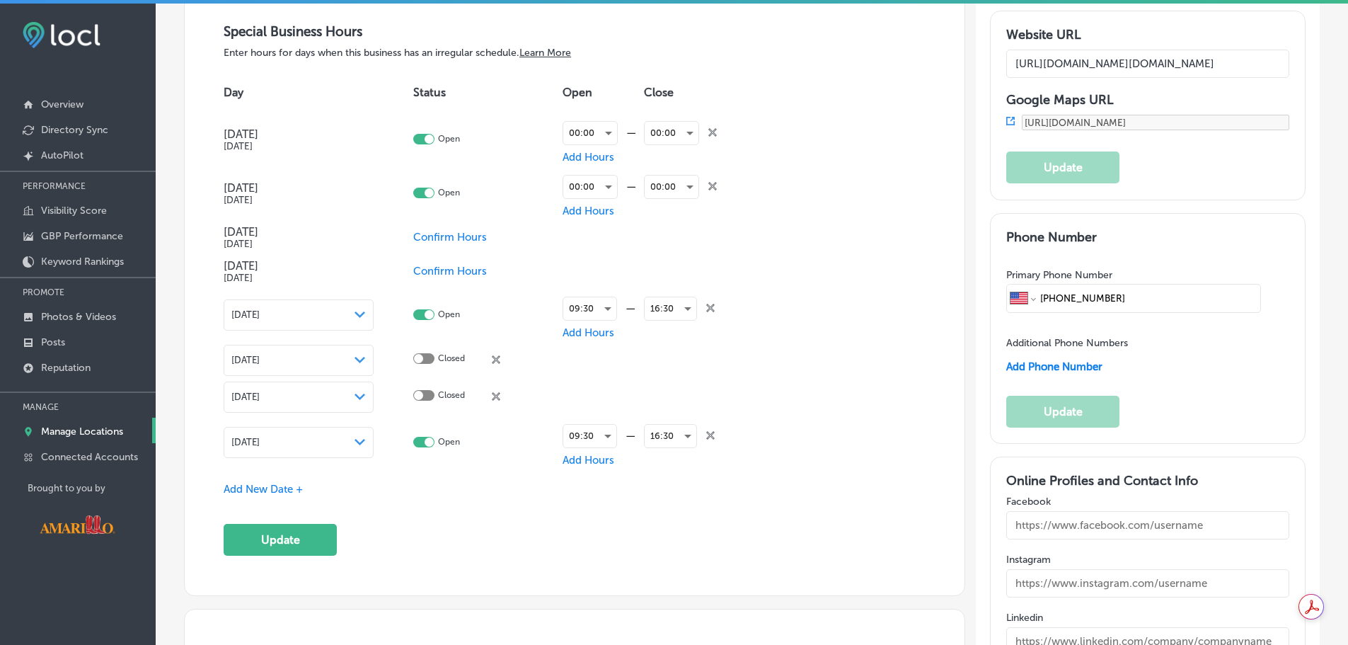
click at [461, 237] on span "Confirm Hours" at bounding box center [450, 237] width 74 height 13
click at [420, 235] on div at bounding box center [418, 235] width 9 height 9
checkbox input "true"
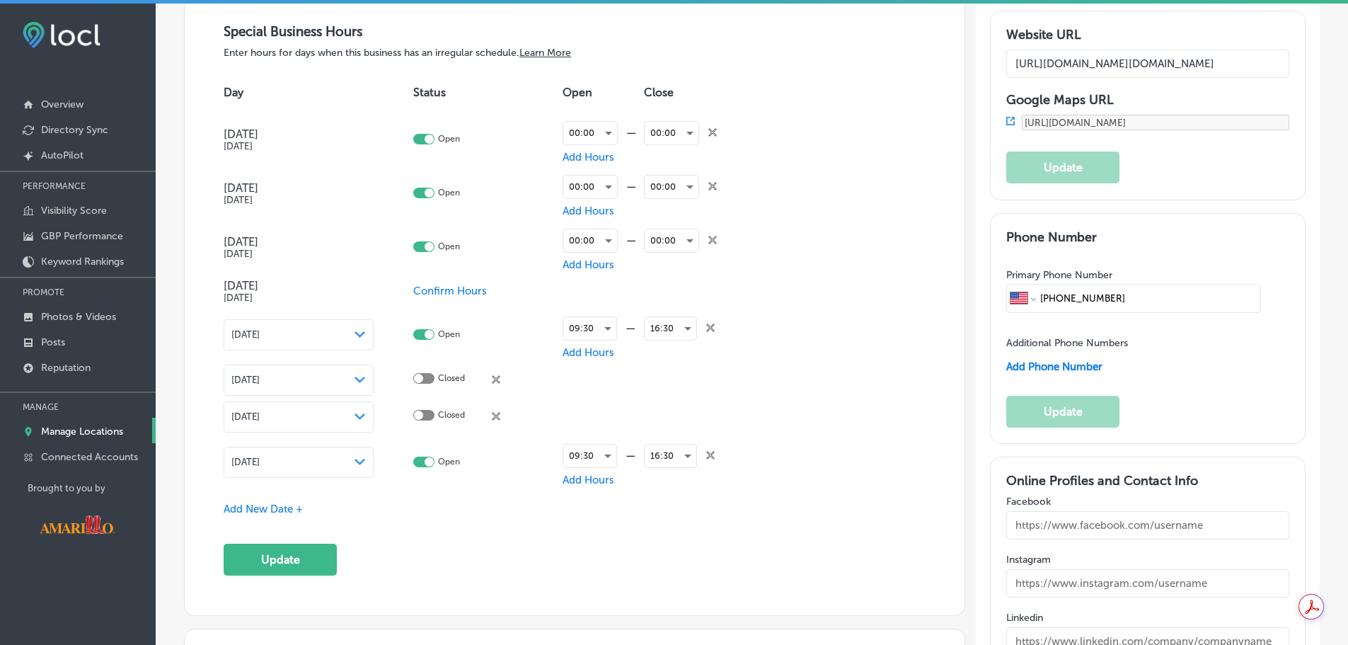
click at [457, 284] on span "Confirm Hours" at bounding box center [450, 290] width 74 height 13
click at [424, 284] on div at bounding box center [423, 289] width 21 height 11
checkbox input "true"
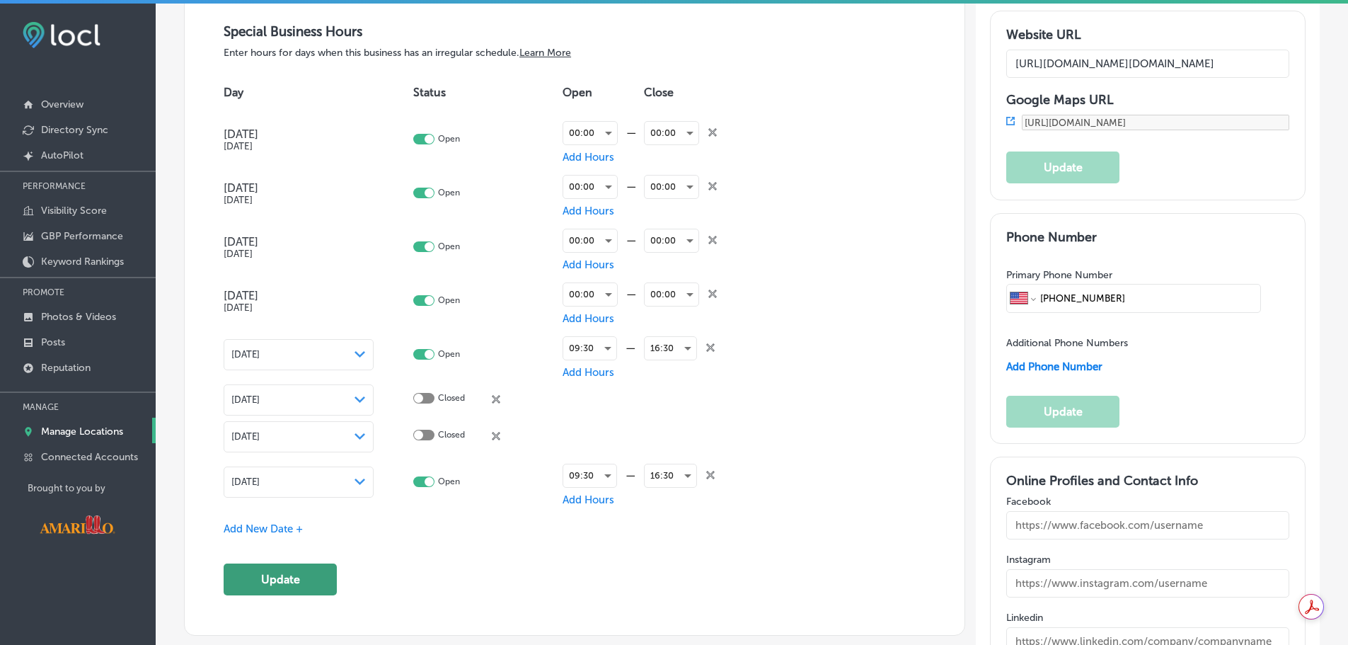
click at [304, 583] on button "Update" at bounding box center [280, 579] width 113 height 32
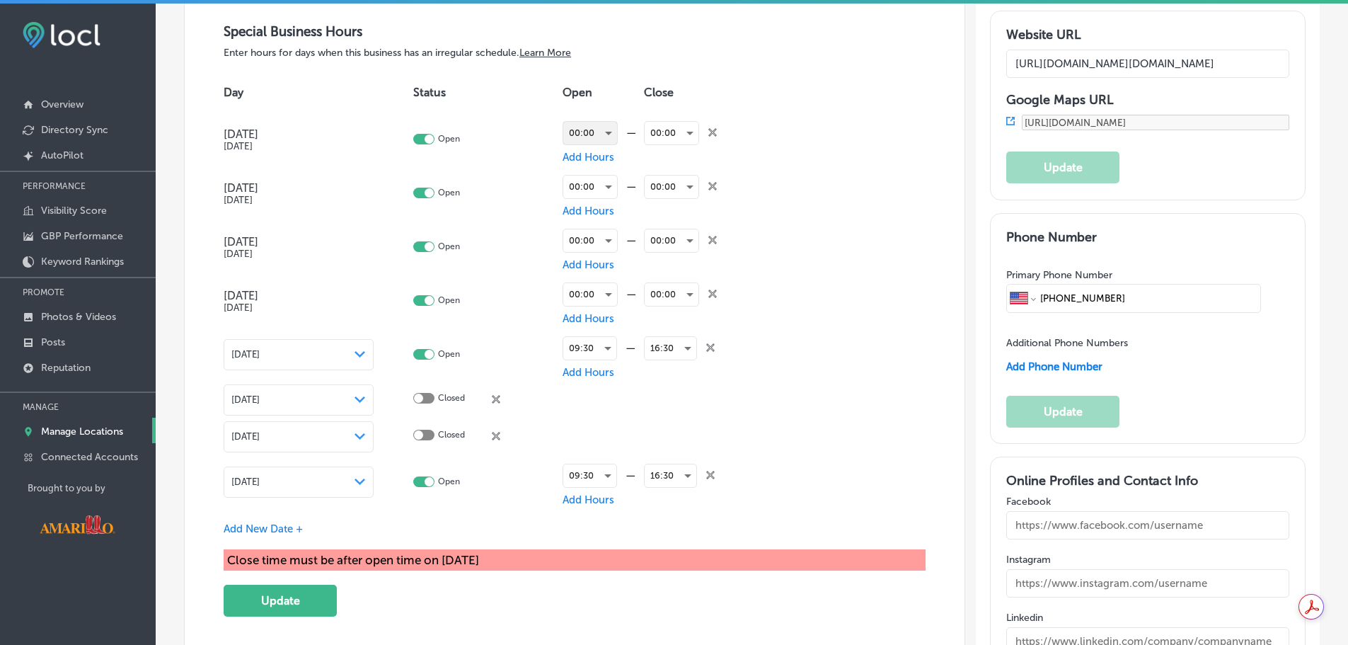
click at [599, 125] on div "00:00" at bounding box center [590, 133] width 54 height 23
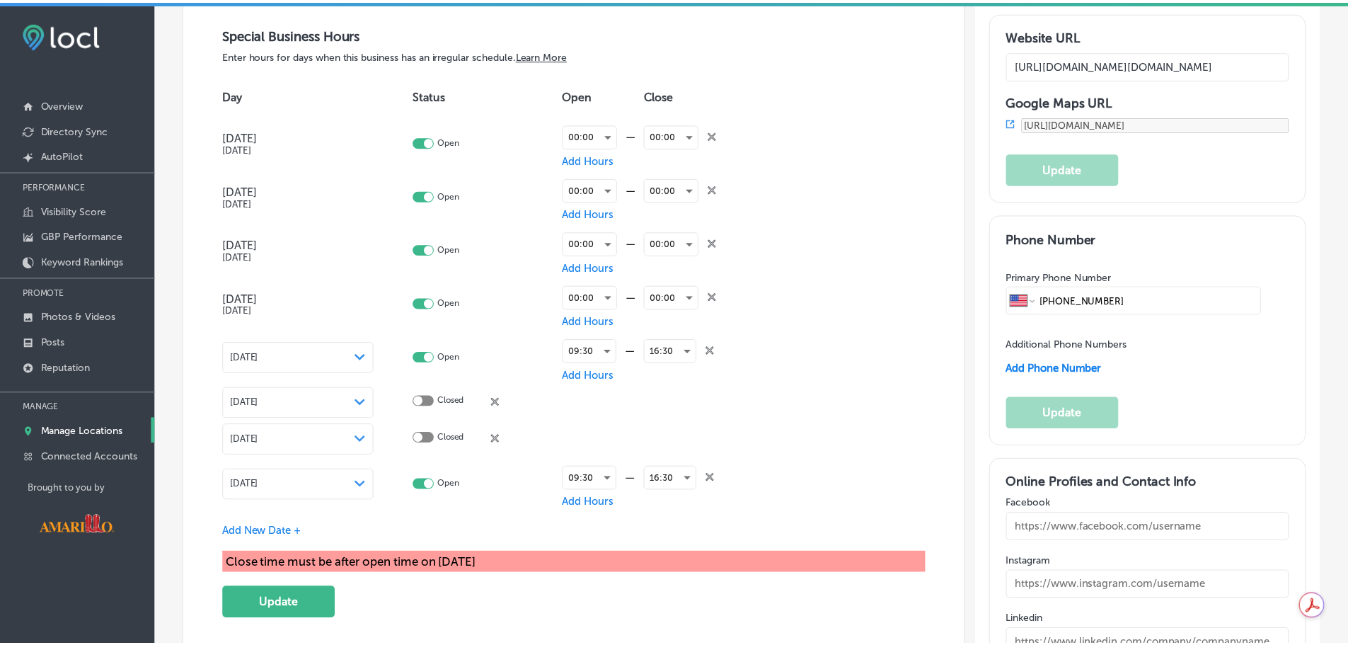
scroll to position [1559, 0]
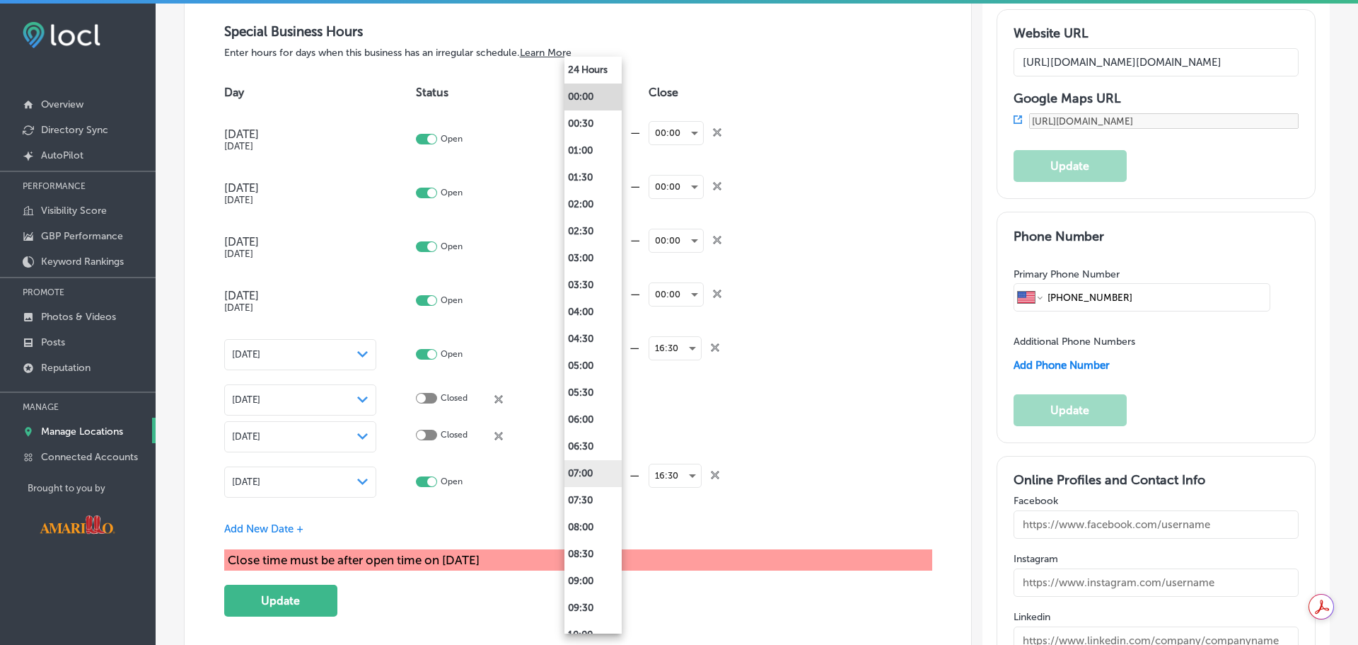
click at [596, 469] on li "07:00" at bounding box center [593, 473] width 57 height 27
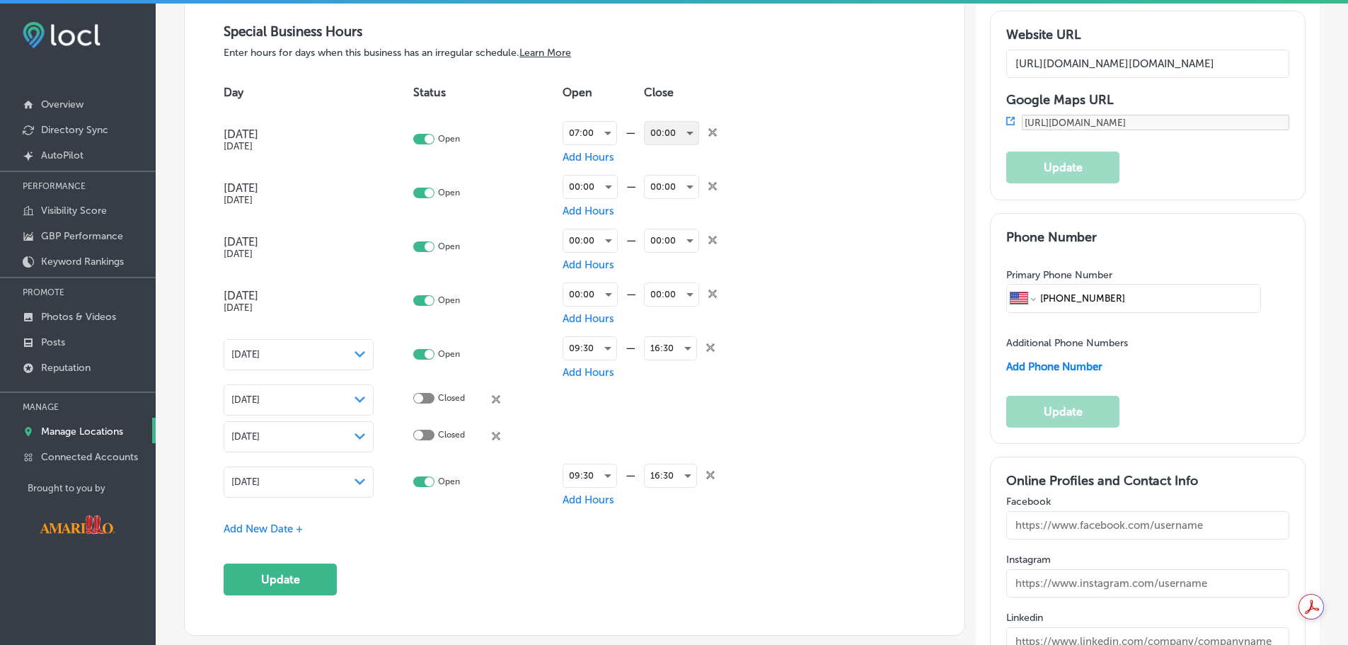
click at [668, 132] on div "00:00" at bounding box center [672, 133] width 54 height 23
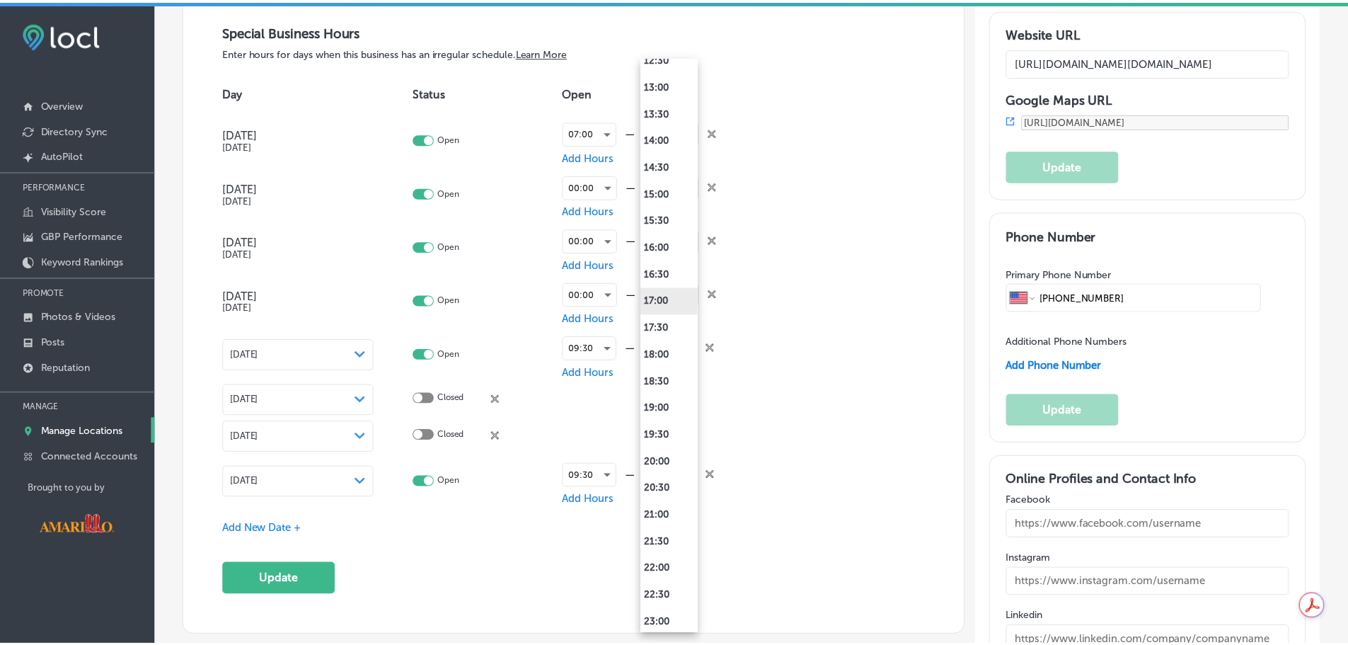
scroll to position [768, 0]
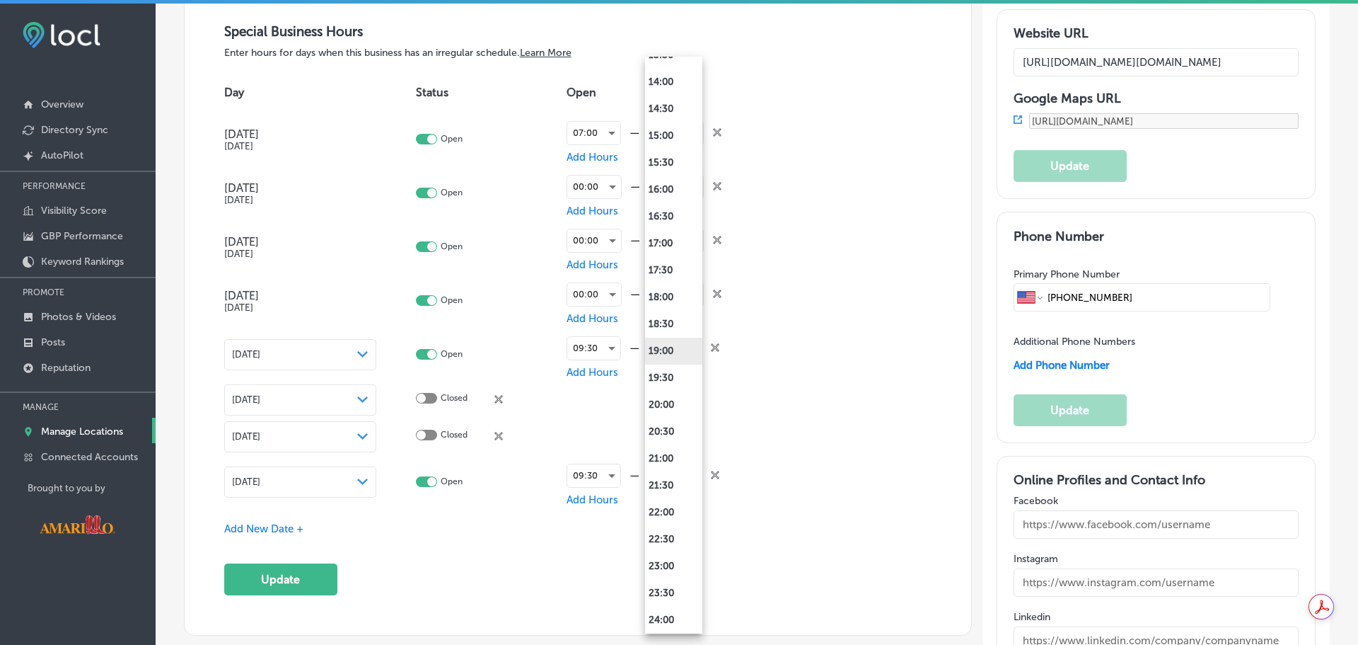
click at [666, 342] on li "19:00" at bounding box center [673, 350] width 57 height 27
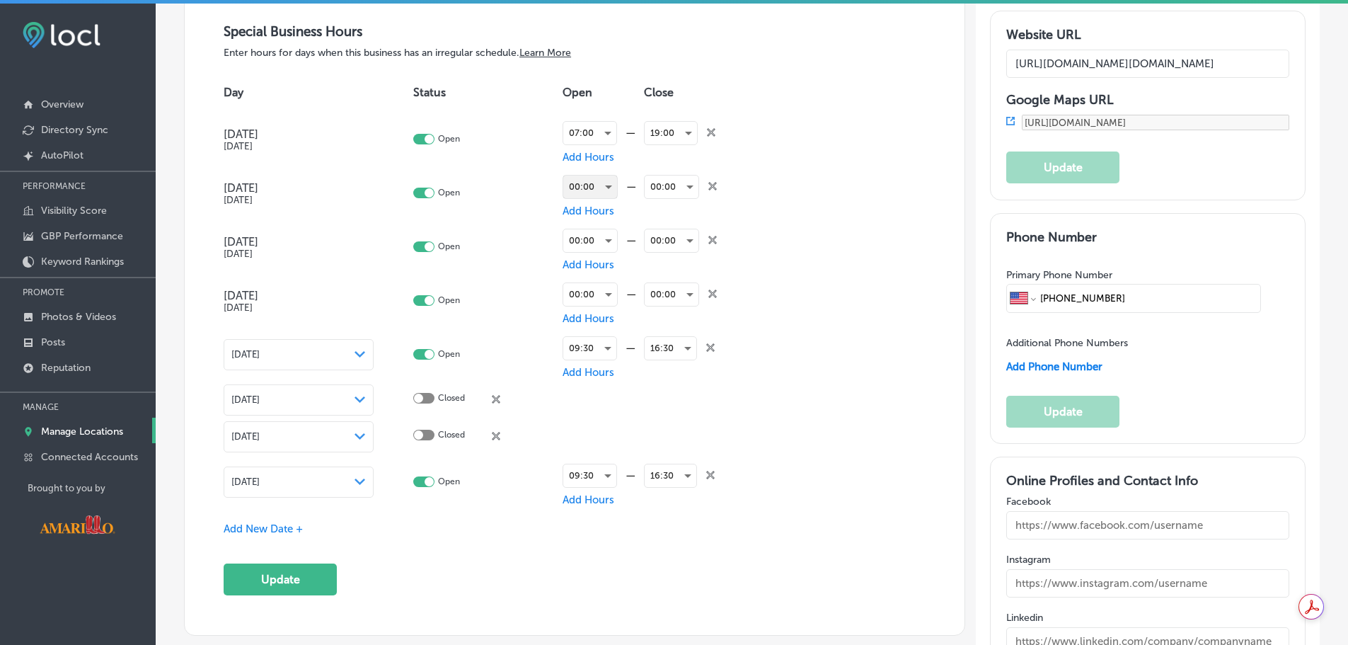
click at [603, 180] on div "00:00" at bounding box center [590, 186] width 54 height 23
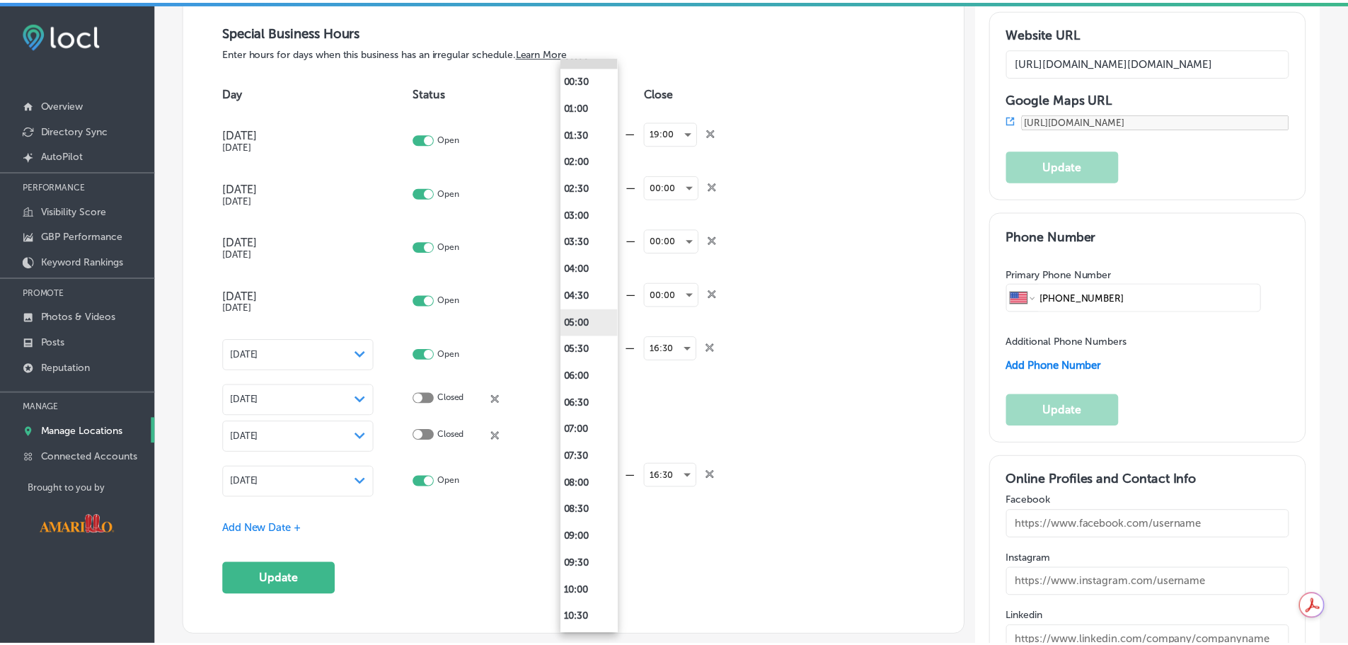
scroll to position [71, 0]
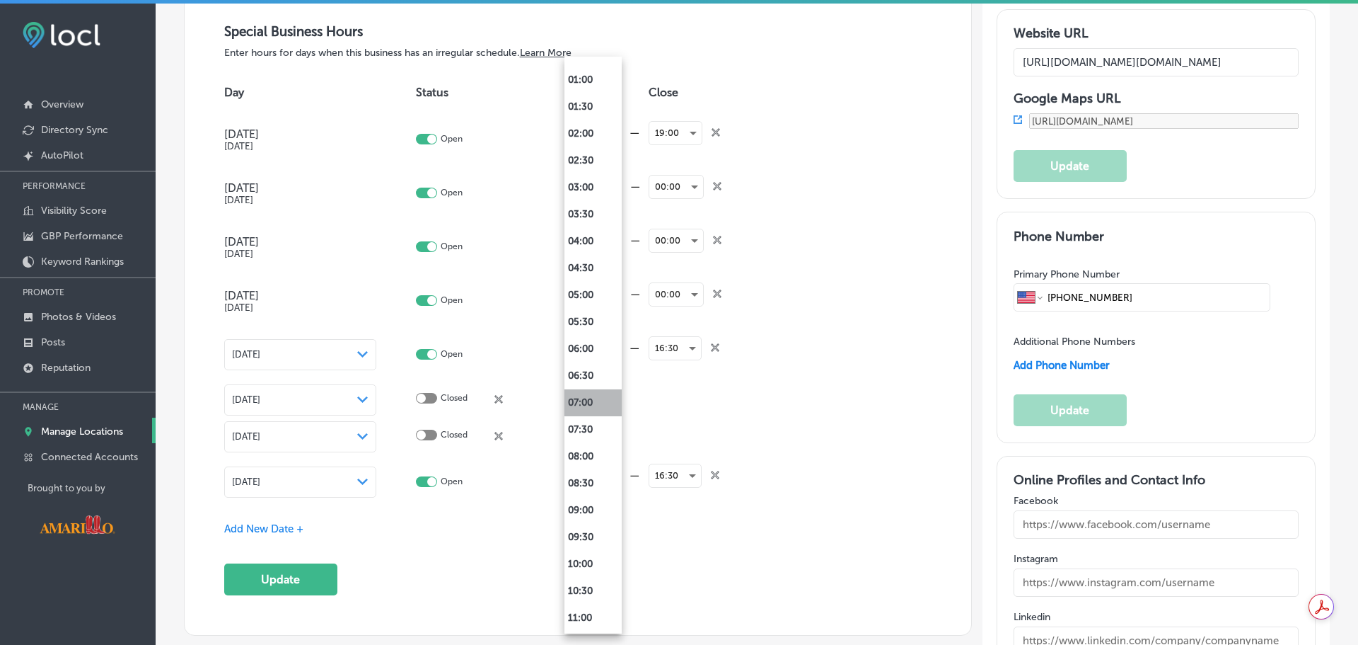
click at [593, 395] on li "07:00" at bounding box center [593, 402] width 57 height 27
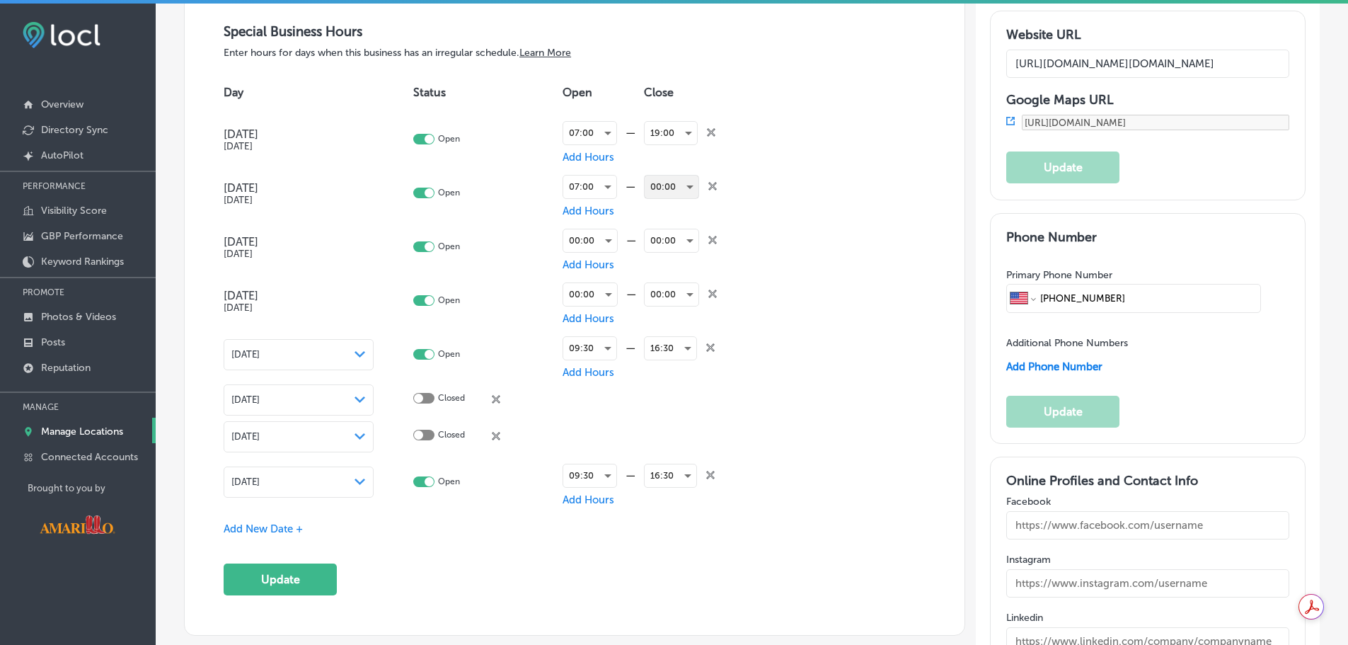
click at [684, 189] on div "00:00" at bounding box center [672, 186] width 54 height 23
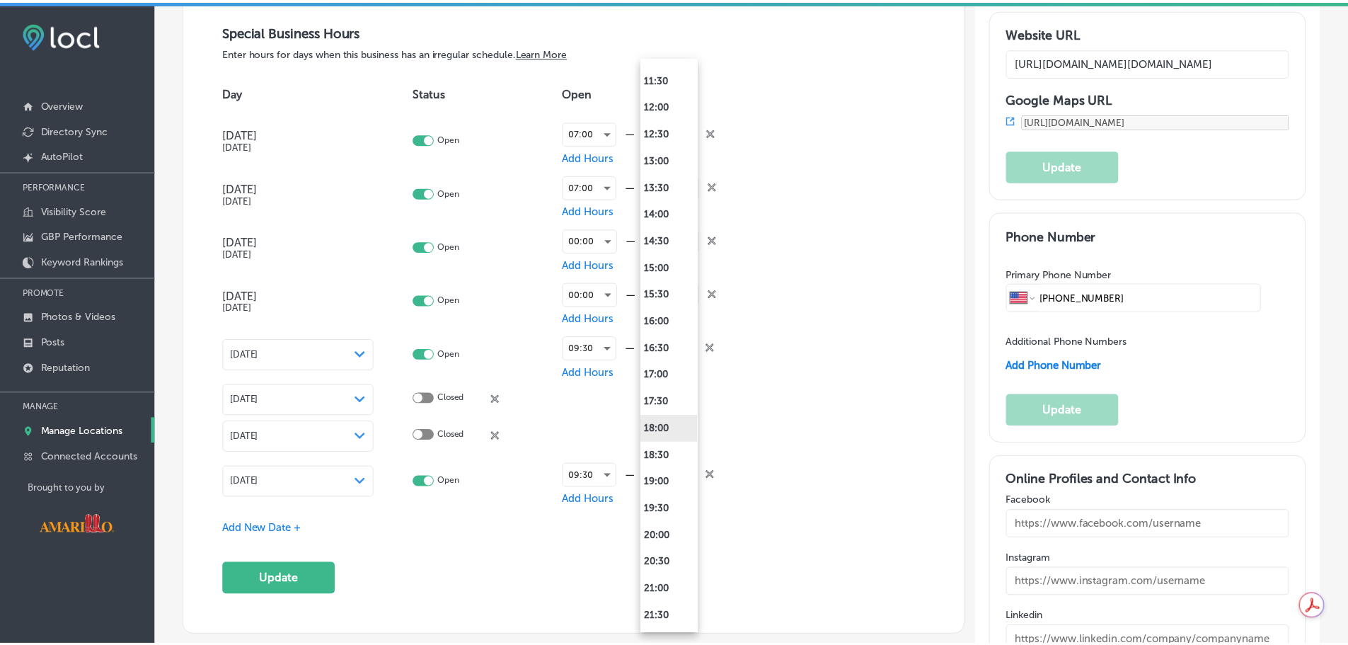
scroll to position [637, 0]
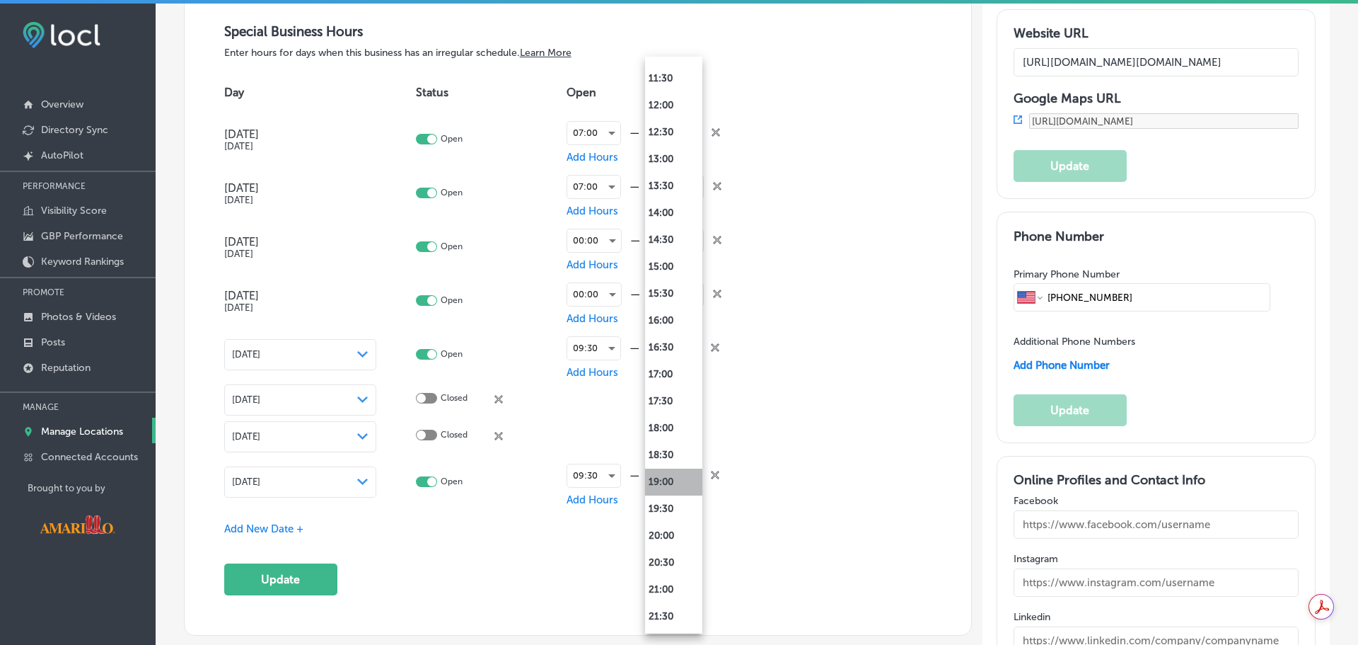
click at [674, 485] on li "19:00" at bounding box center [673, 481] width 57 height 27
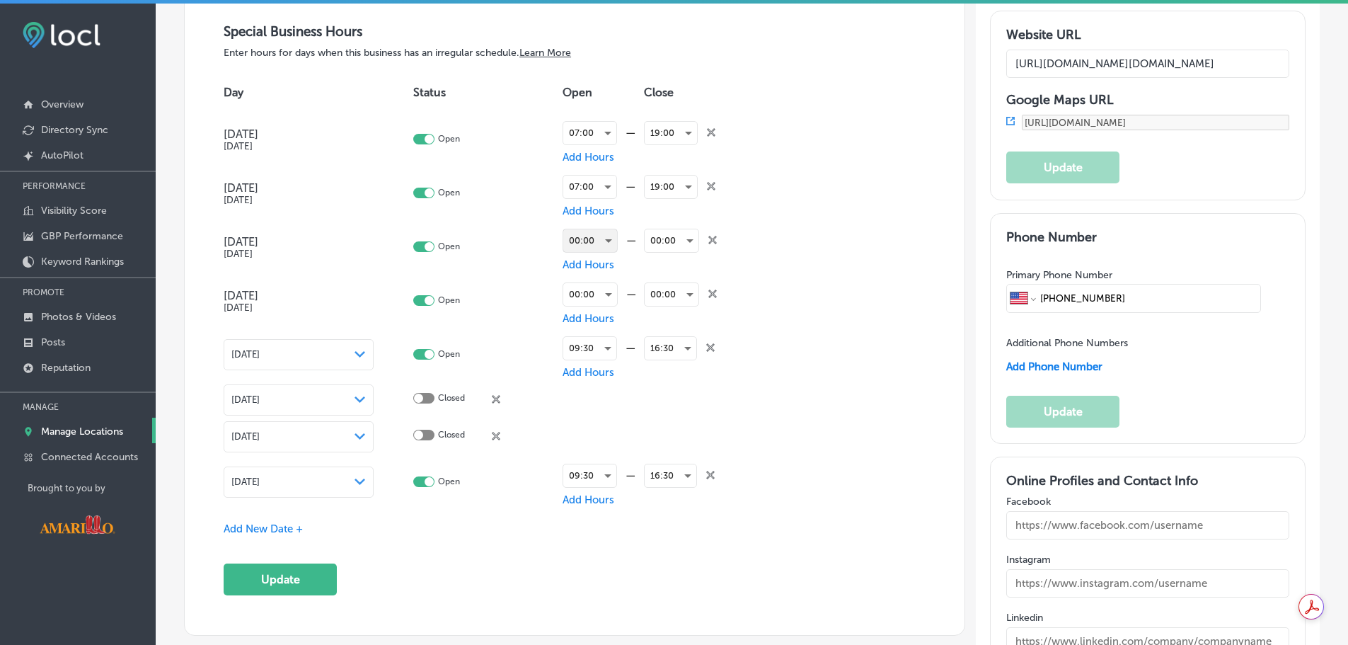
click at [595, 241] on div "00:00" at bounding box center [590, 240] width 54 height 23
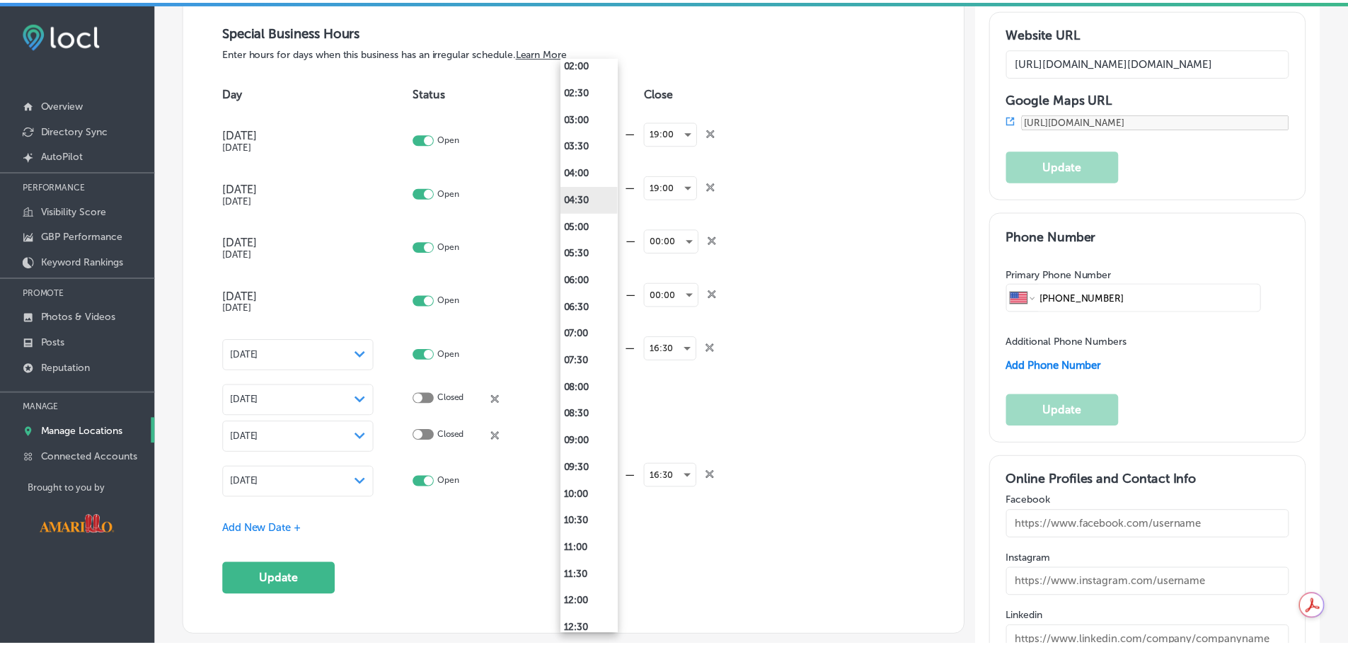
scroll to position [141, 0]
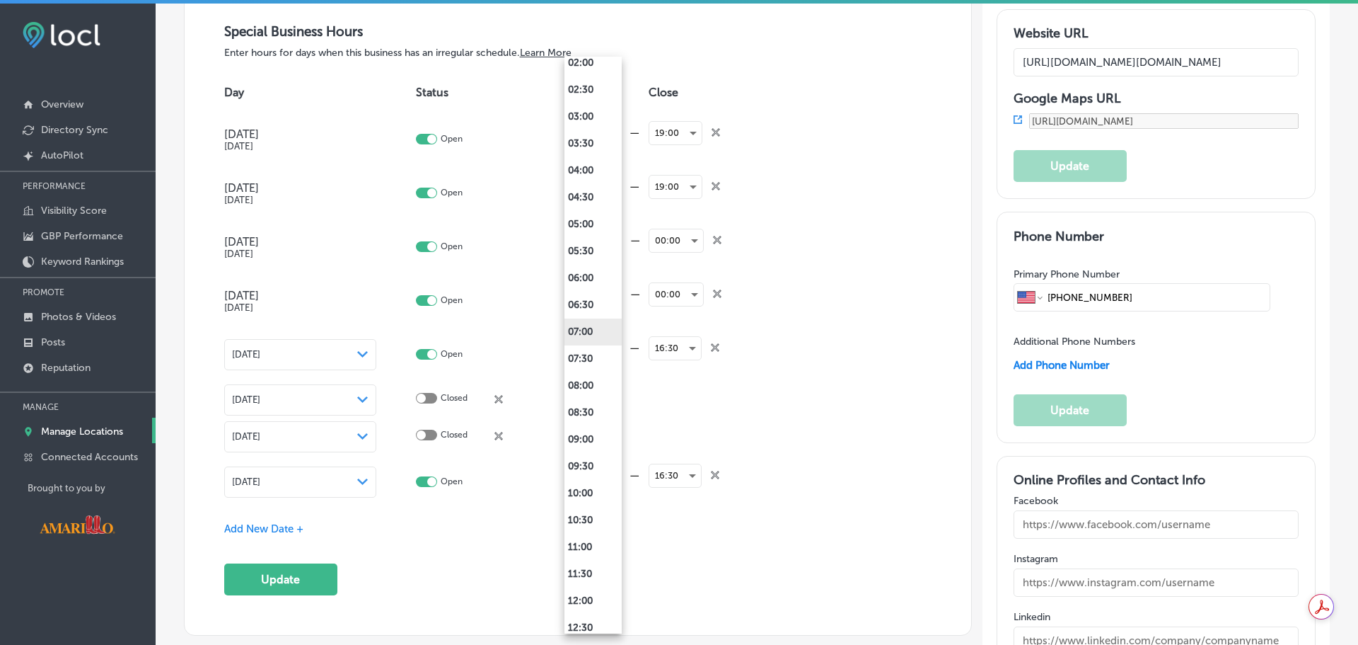
click at [587, 330] on li "07:00" at bounding box center [593, 331] width 57 height 27
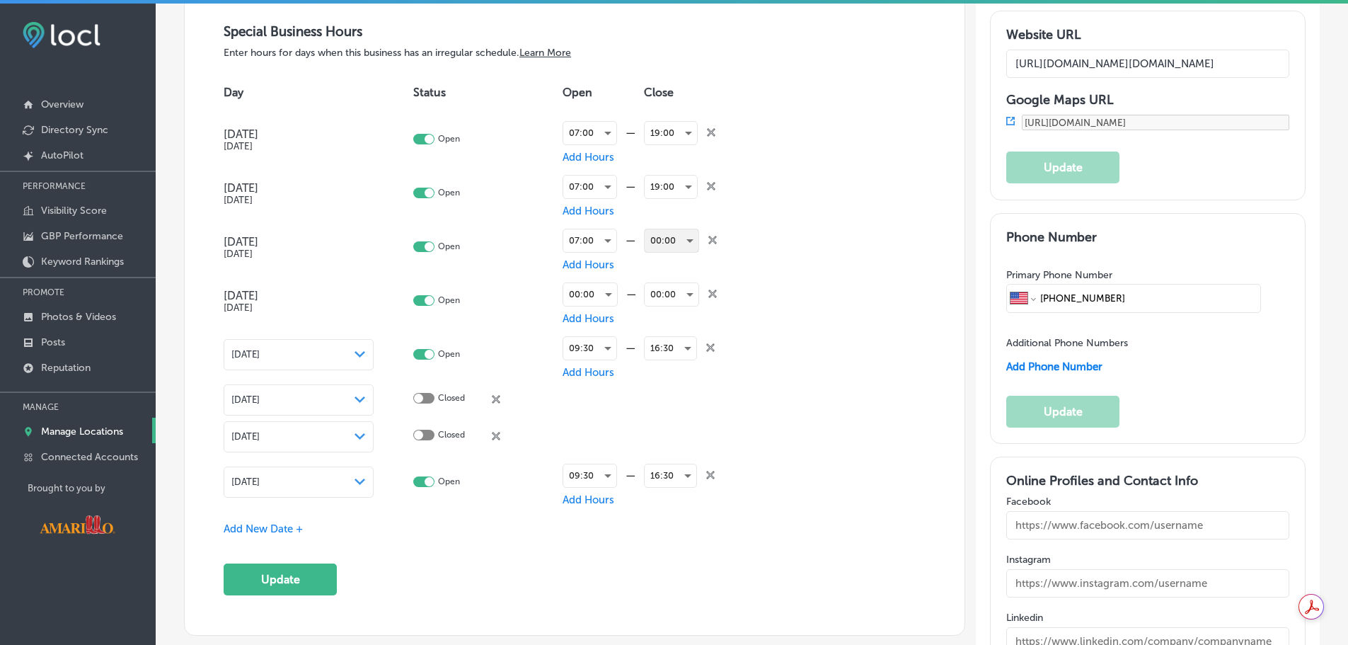
click at [682, 243] on div "00:00" at bounding box center [672, 240] width 54 height 23
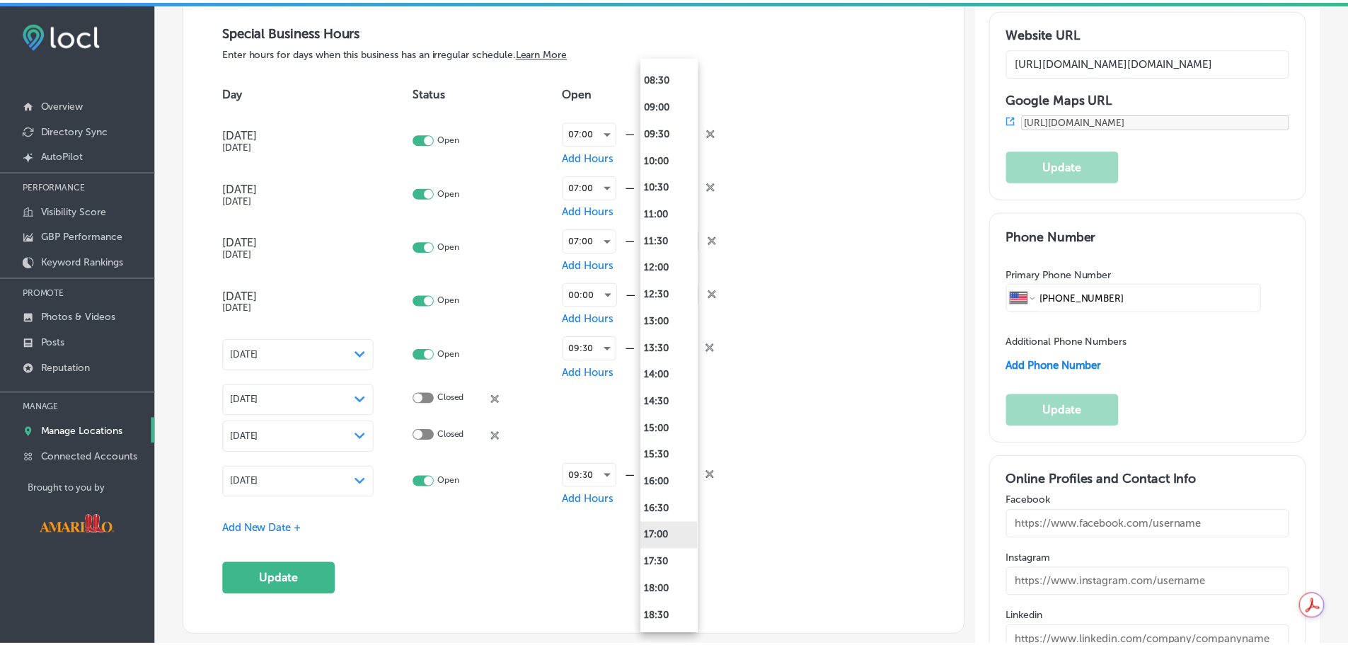
scroll to position [566, 0]
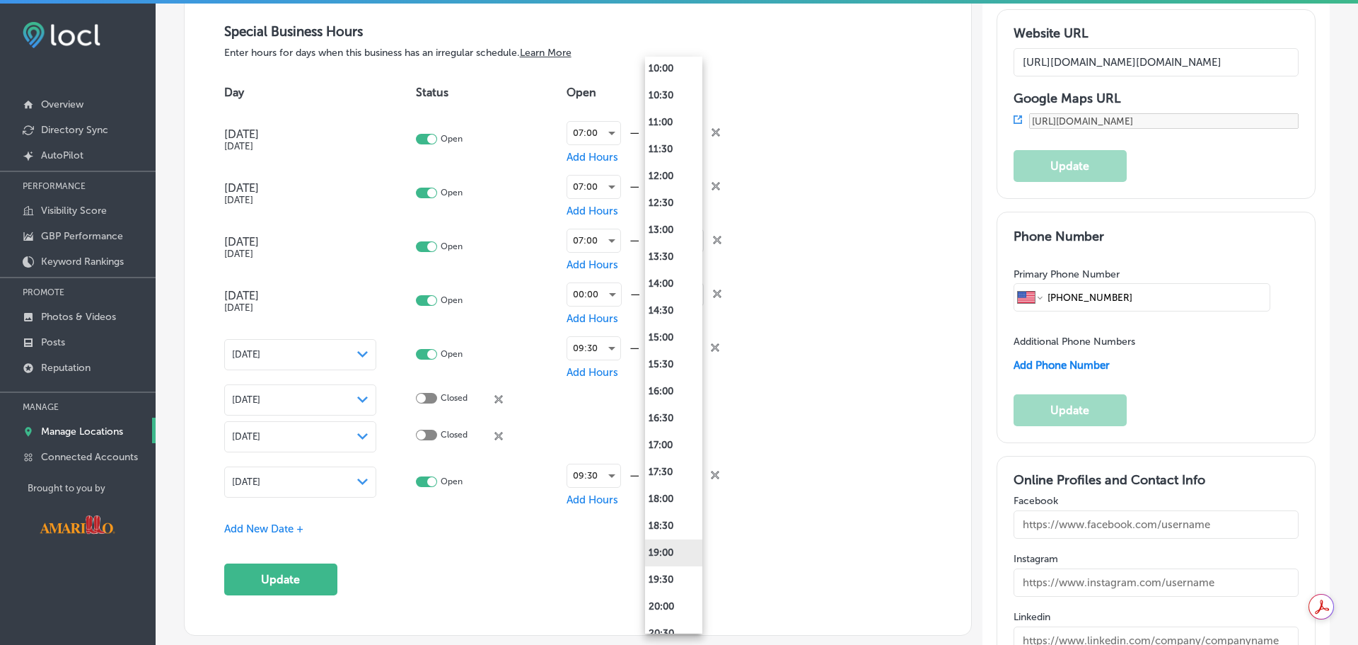
click at [684, 550] on li "19:00" at bounding box center [673, 552] width 57 height 27
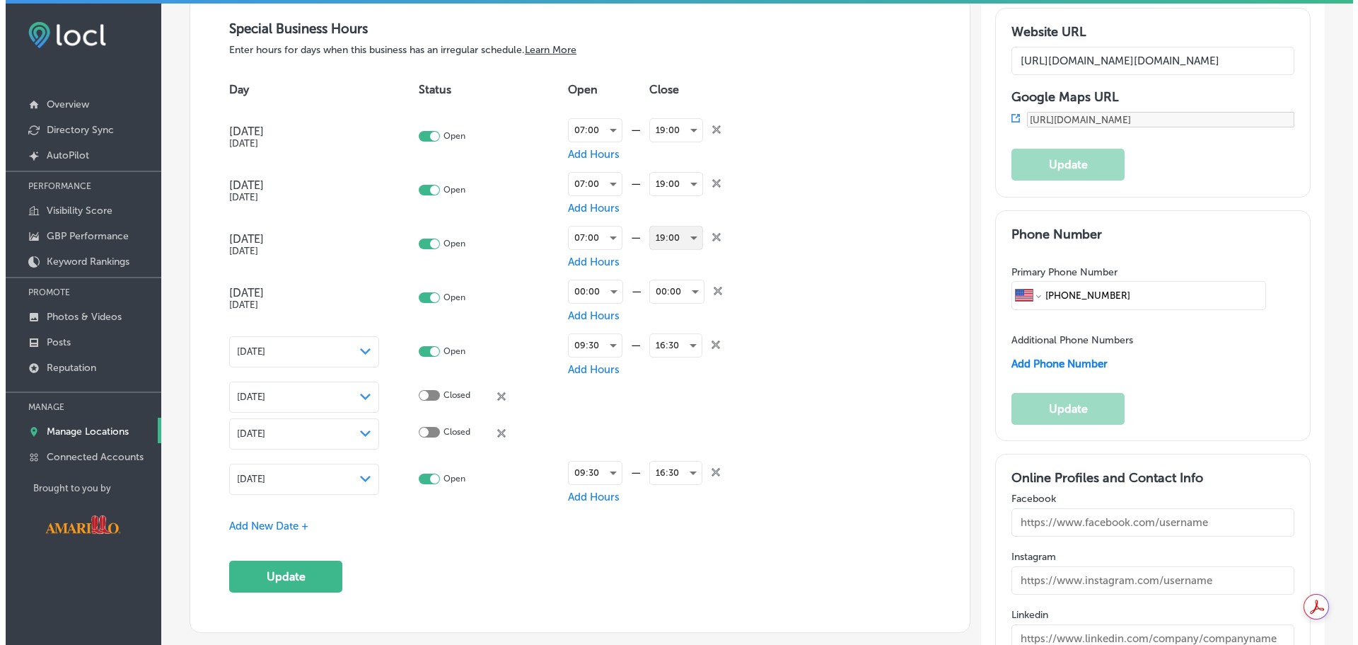
scroll to position [1556, 0]
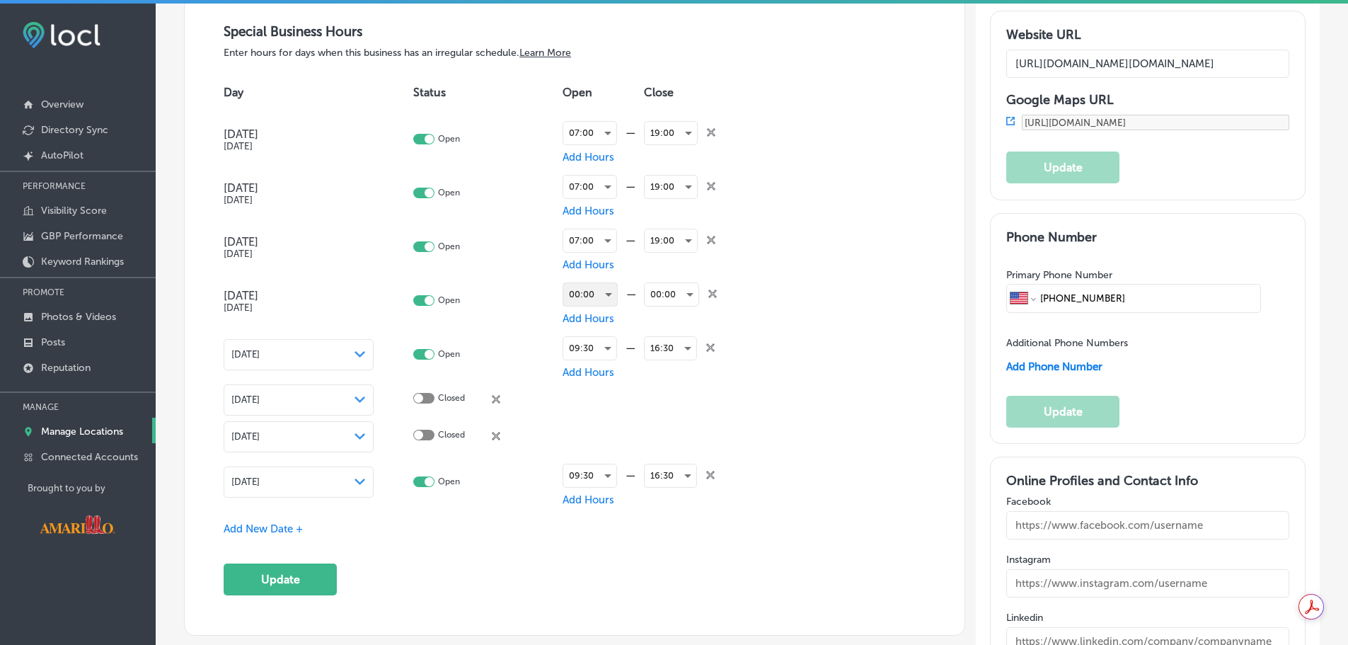
click at [596, 296] on div "00:00" at bounding box center [590, 294] width 54 height 23
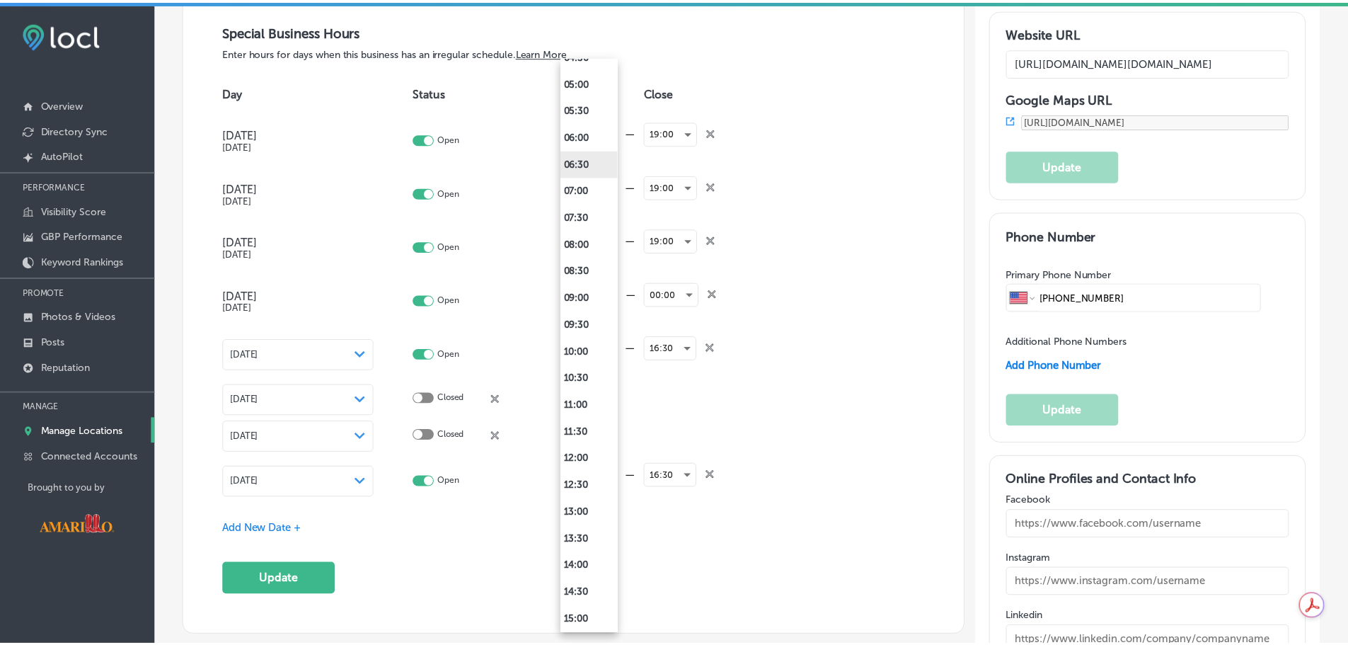
scroll to position [212, 0]
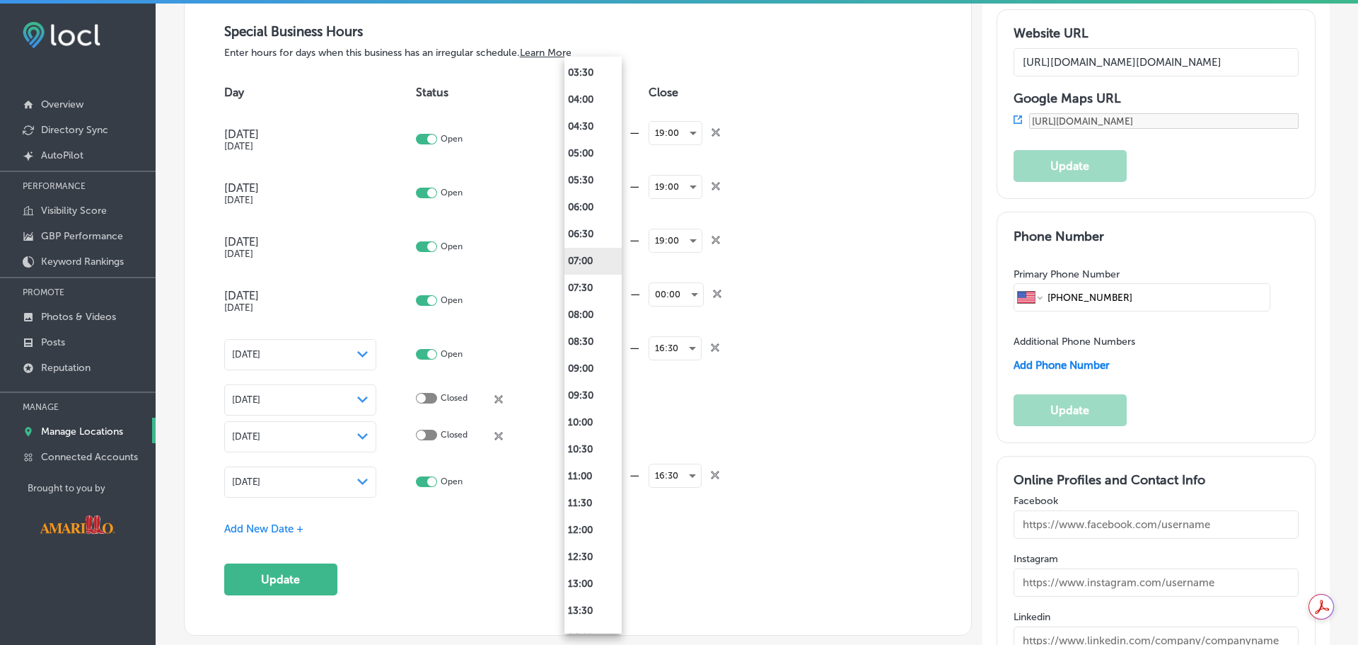
click at [598, 248] on li "07:00" at bounding box center [593, 261] width 57 height 27
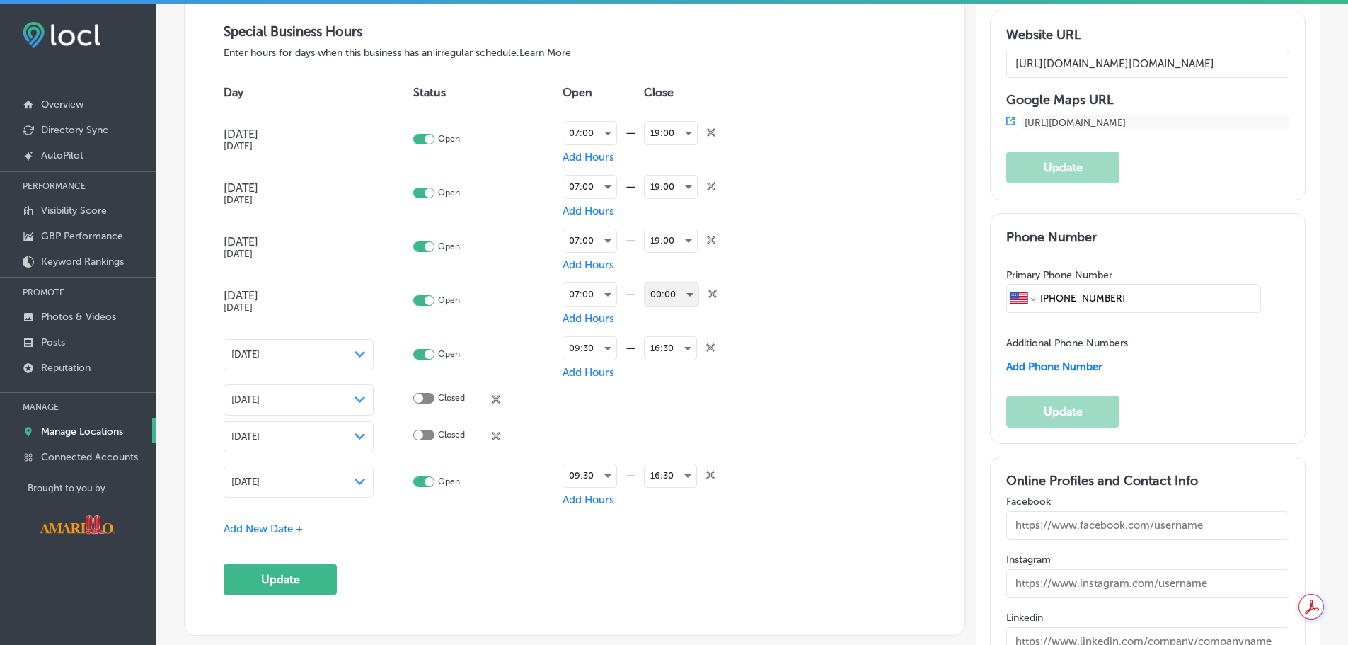
click at [674, 294] on div "00:00" at bounding box center [672, 294] width 54 height 23
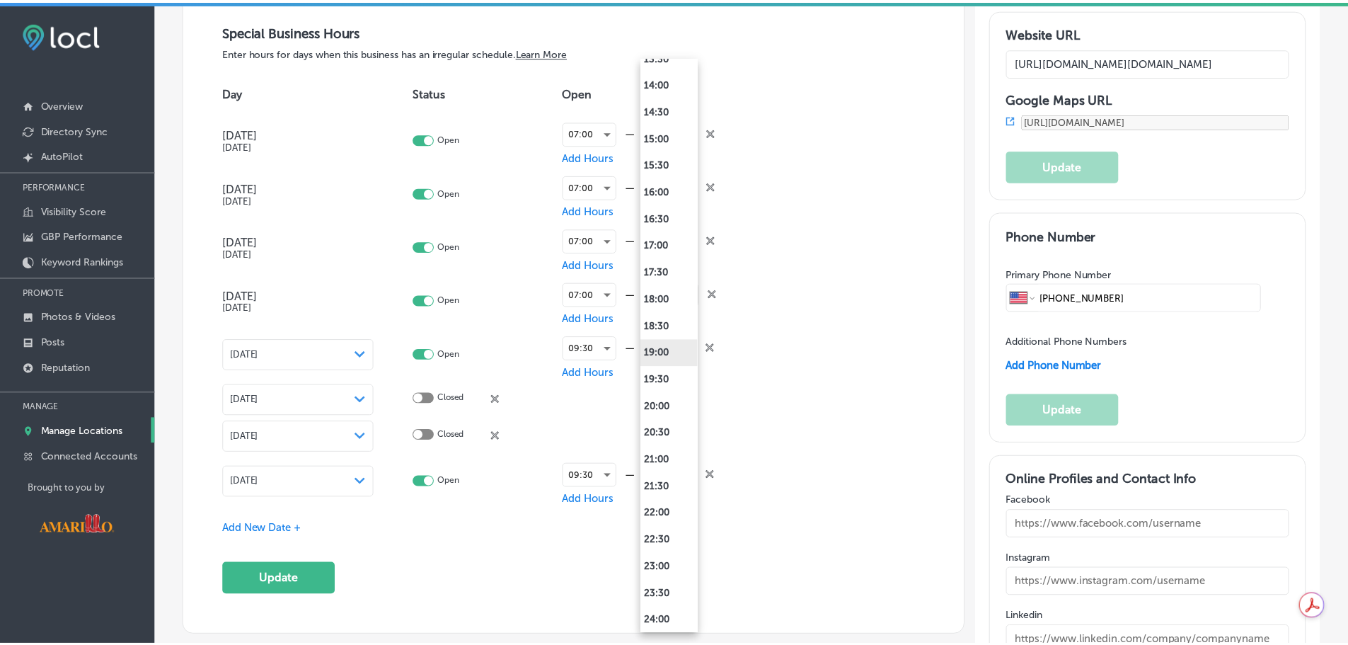
scroll to position [768, 0]
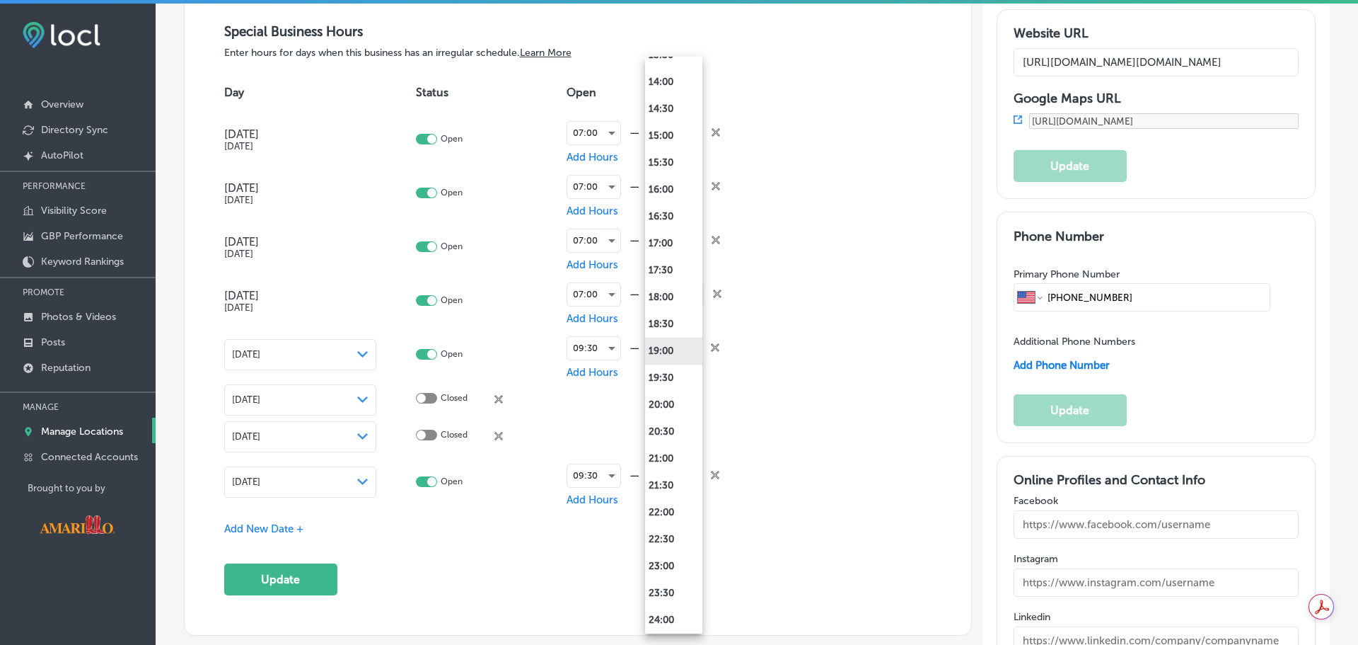
click at [677, 354] on li "19:00" at bounding box center [673, 350] width 57 height 27
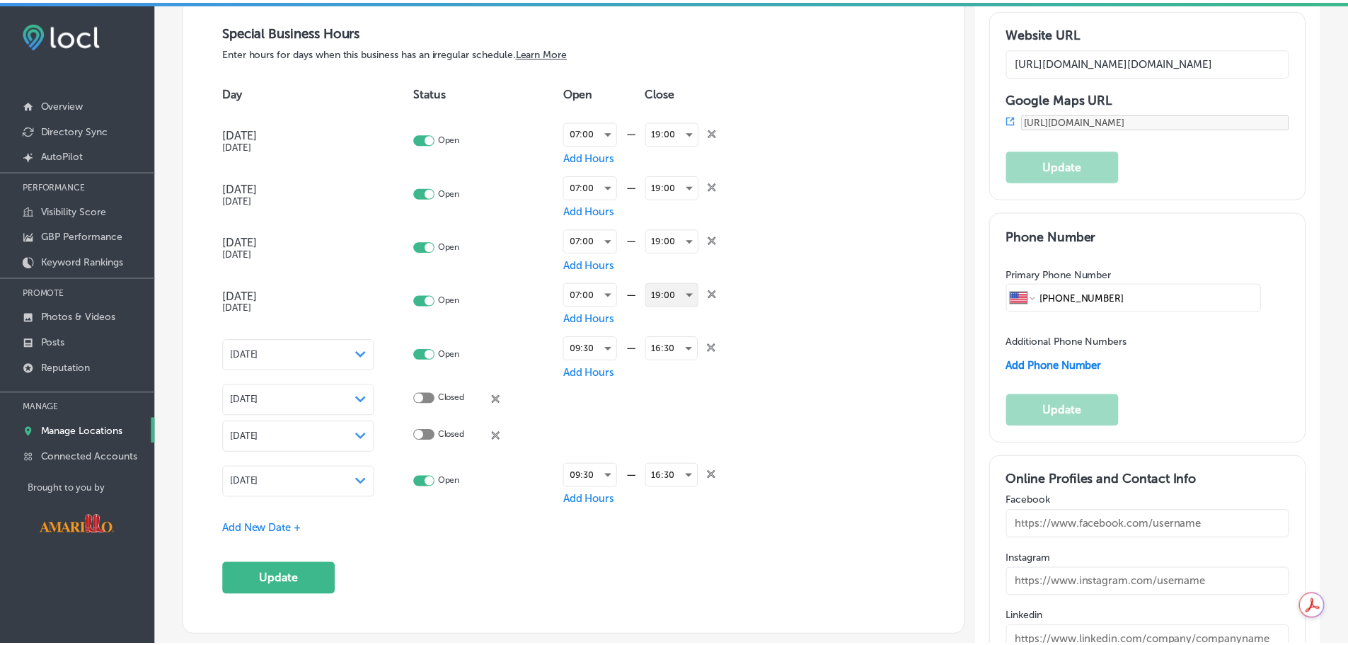
scroll to position [1556, 0]
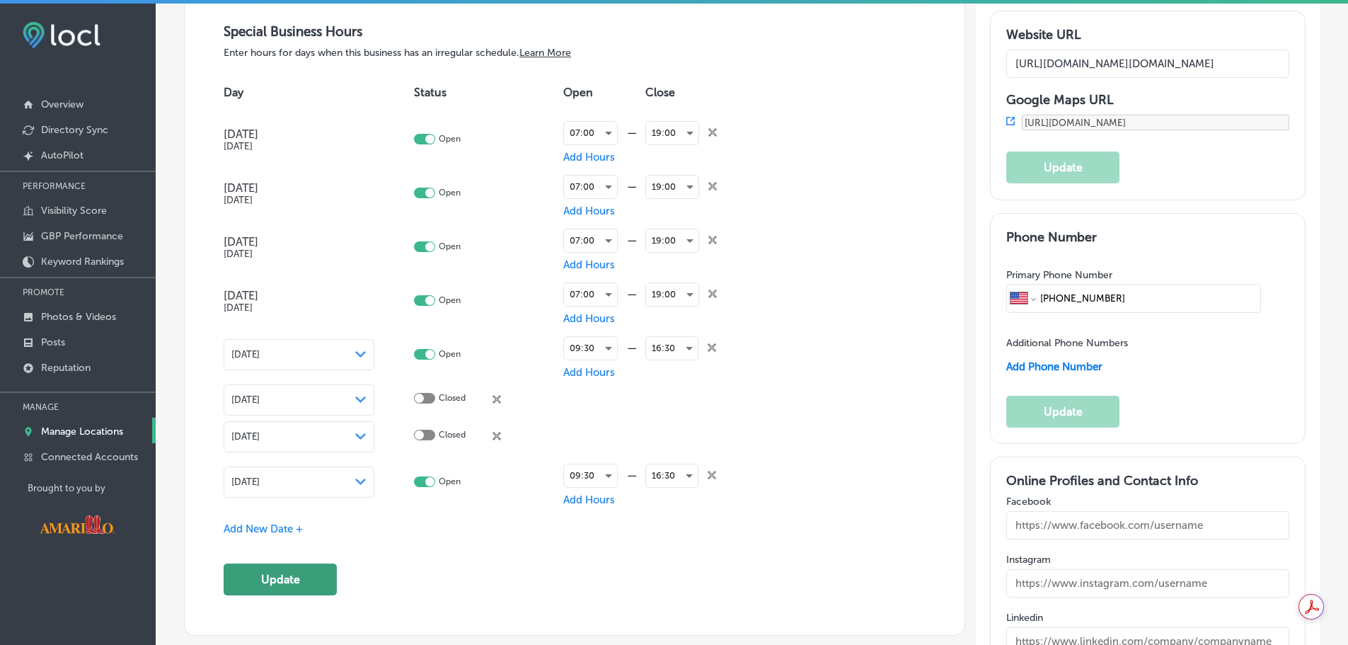
click at [286, 577] on button "Update" at bounding box center [280, 579] width 113 height 32
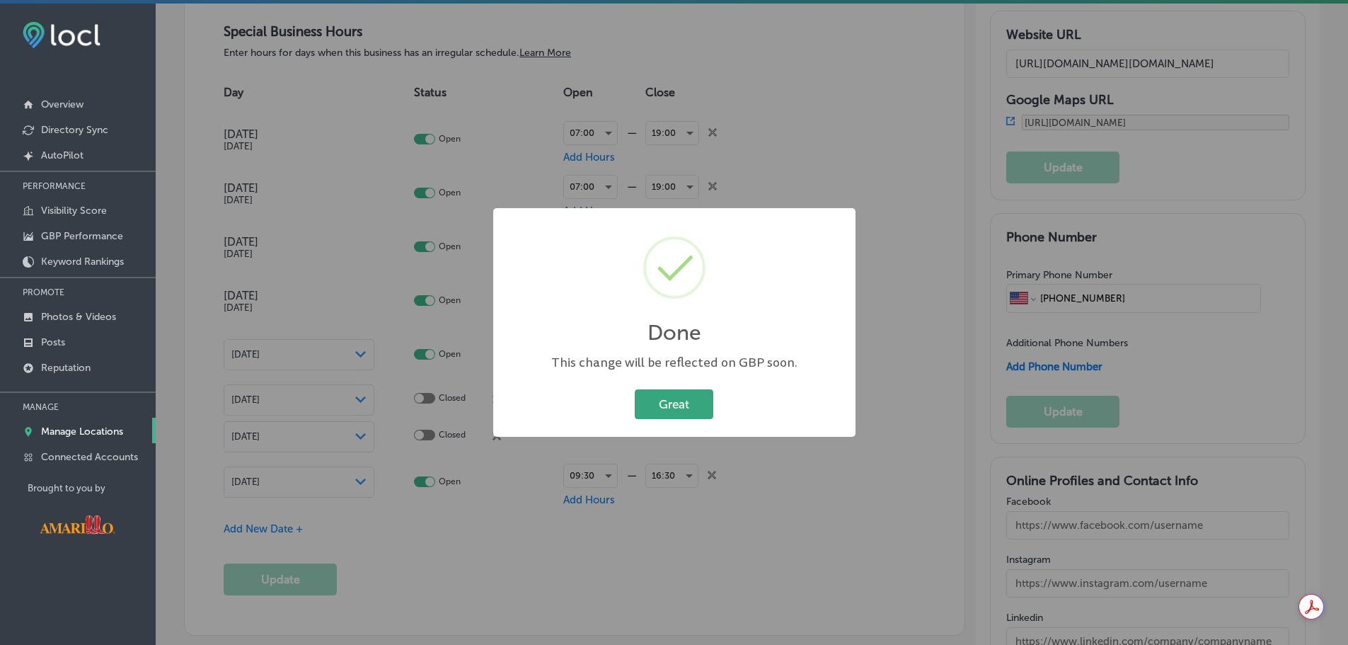
click at [664, 399] on button "Great" at bounding box center [674, 403] width 79 height 29
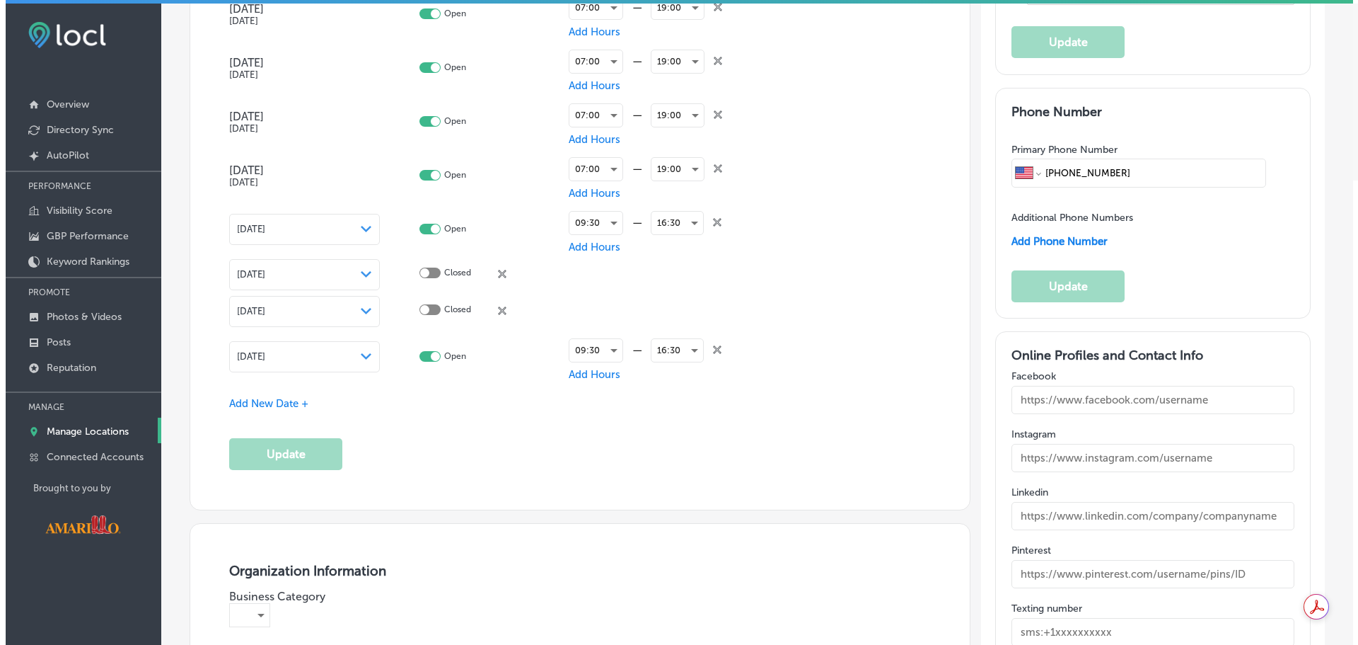
scroll to position [1910, 0]
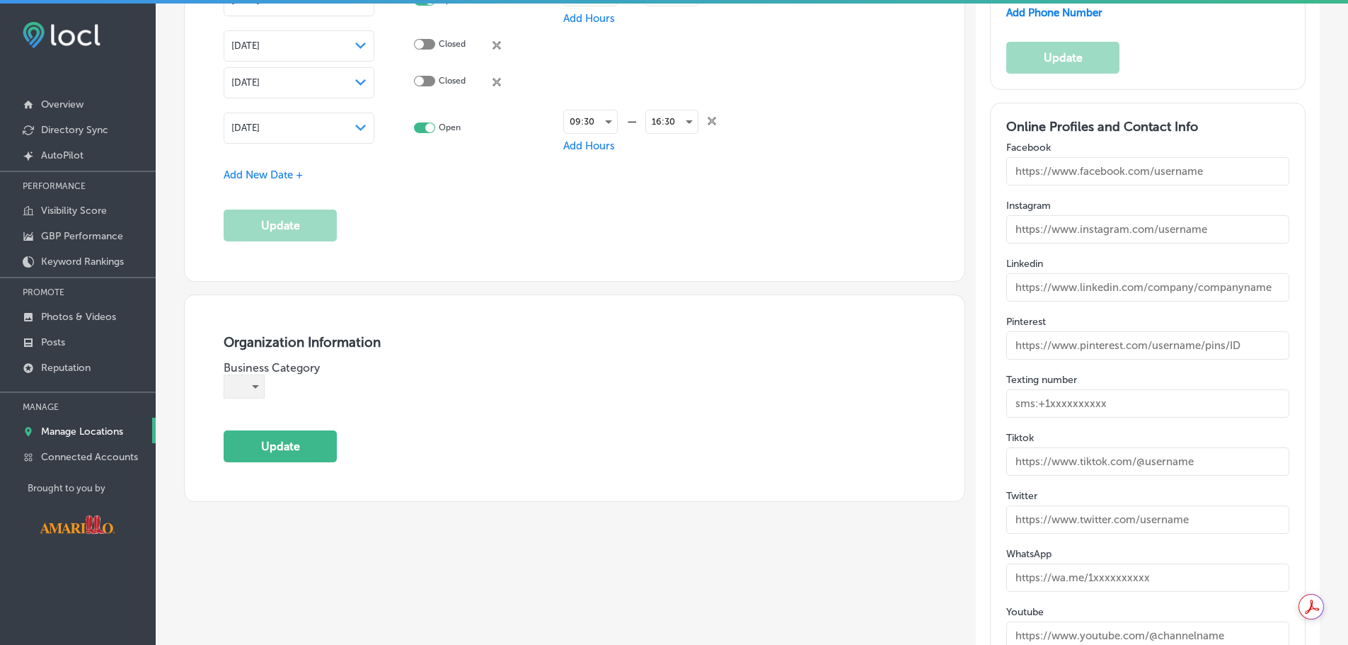
click at [247, 382] on div "​" at bounding box center [244, 386] width 40 height 23
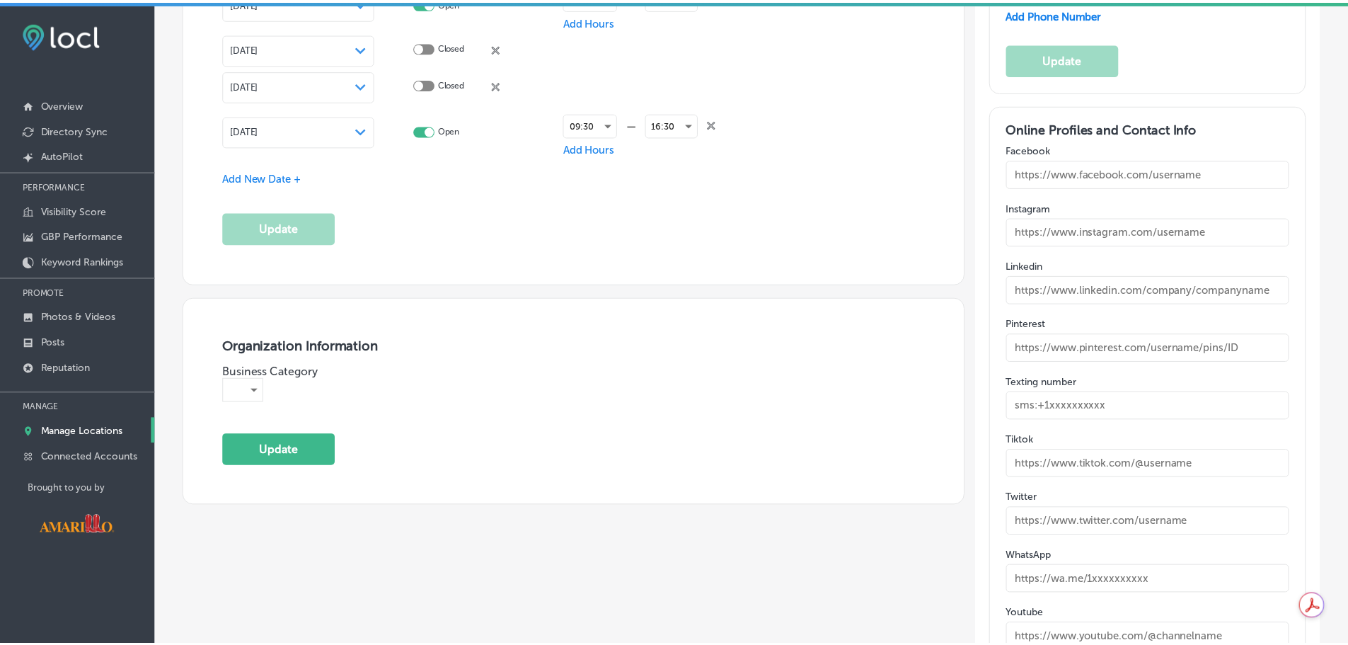
scroll to position [1913, 0]
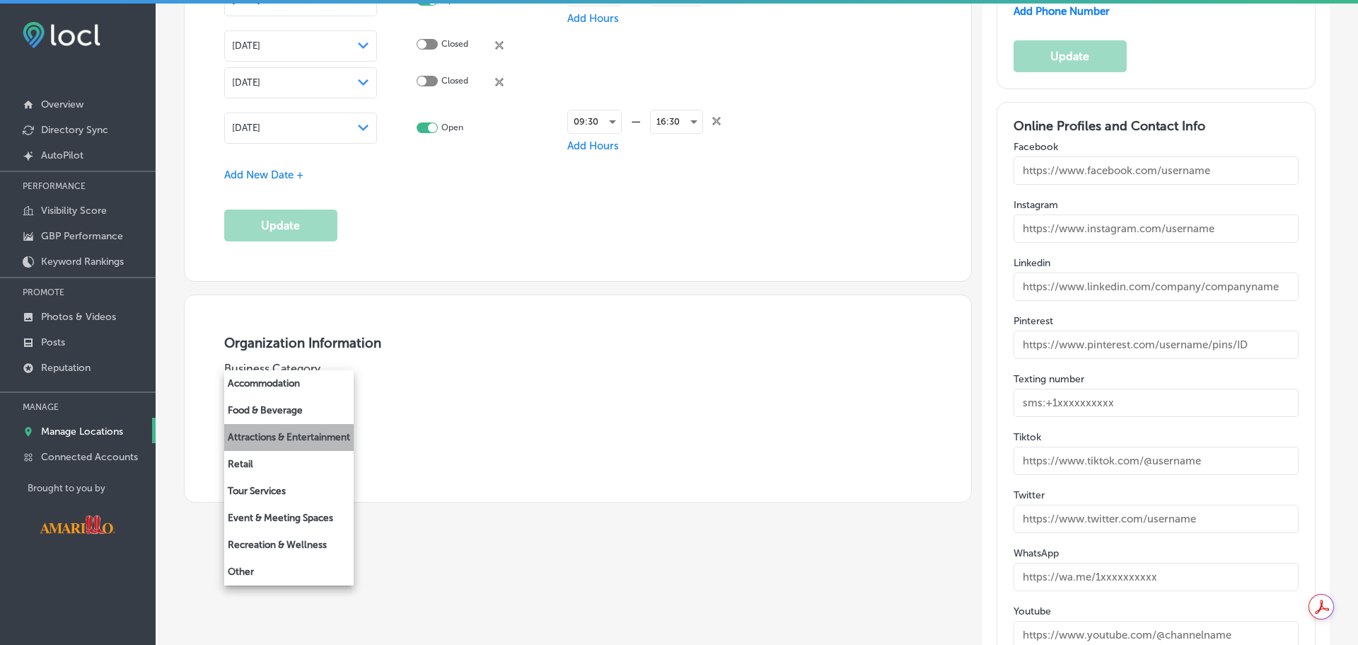
click at [330, 449] on li "Attractions & Entertainment" at bounding box center [288, 437] width 129 height 27
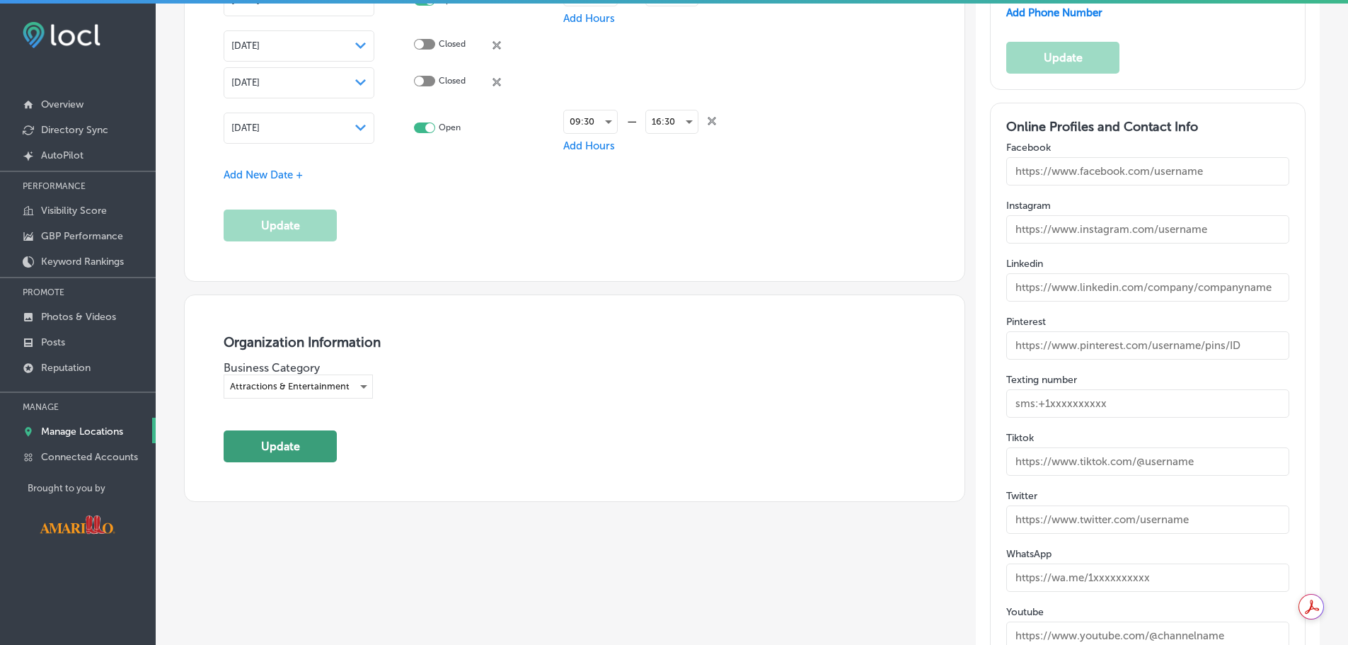
click at [268, 444] on button "Update" at bounding box center [280, 446] width 113 height 32
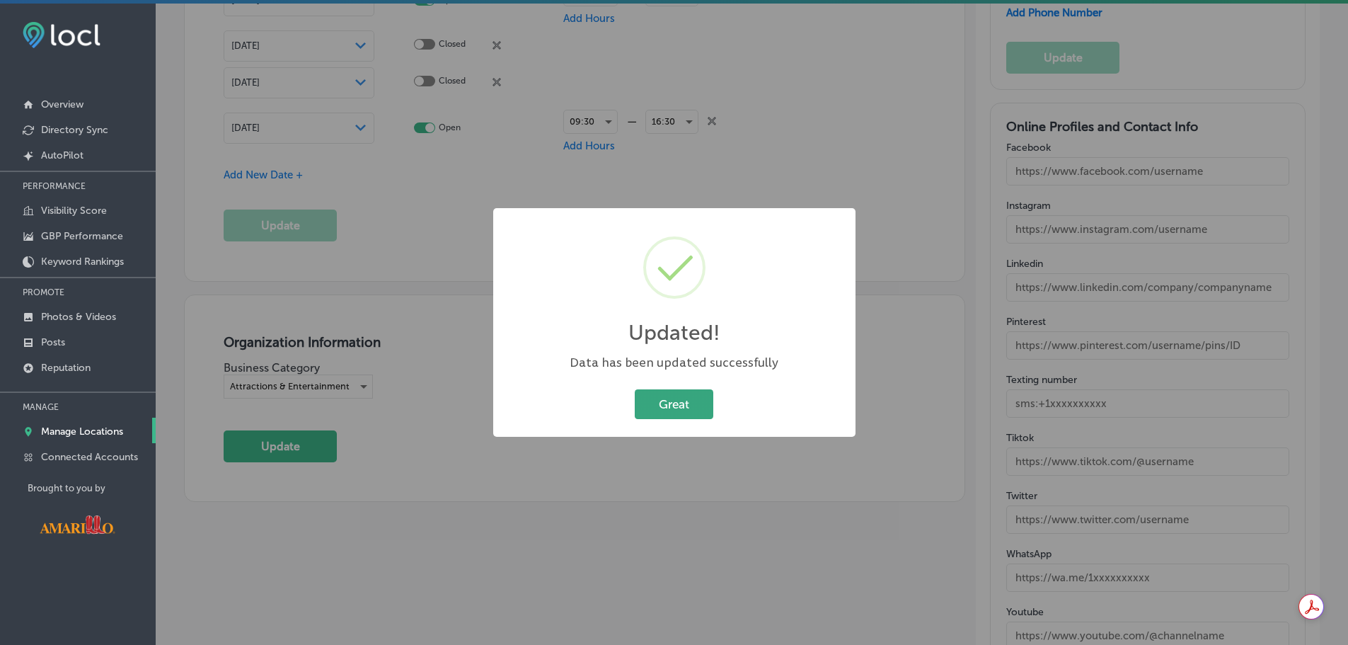
click at [658, 395] on button "Great" at bounding box center [674, 403] width 79 height 29
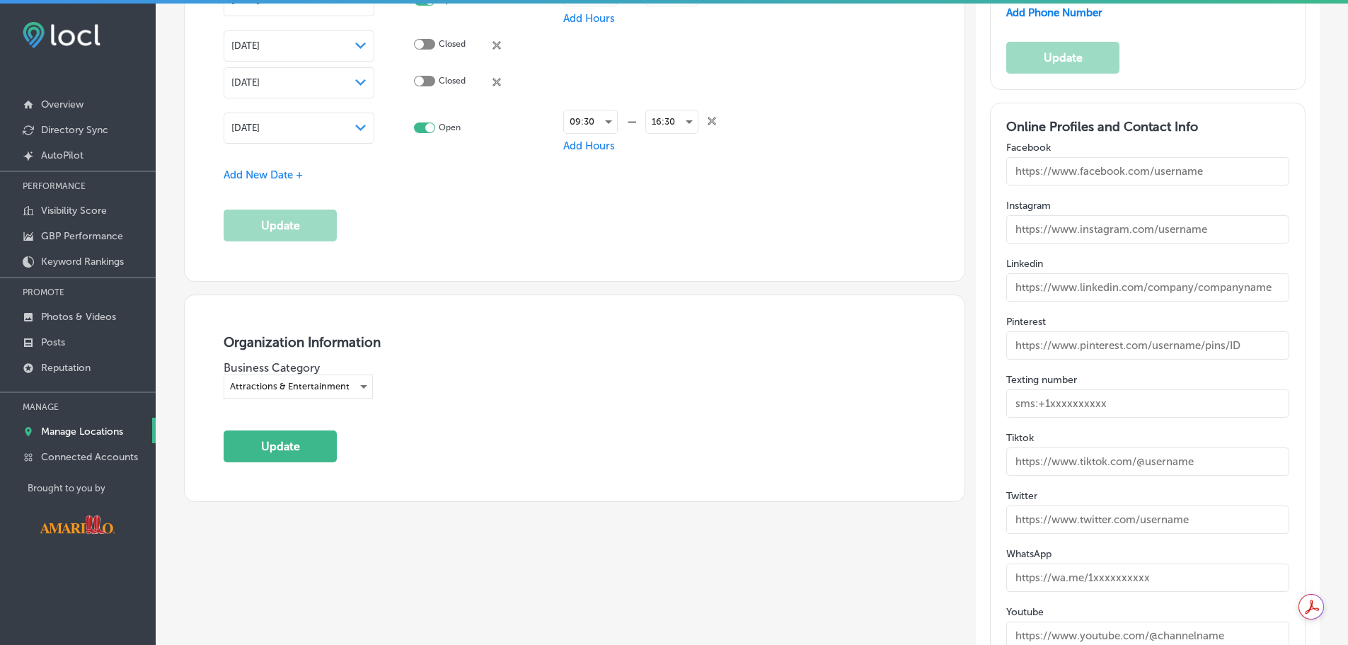
click at [1098, 281] on input "text" at bounding box center [1147, 287] width 283 height 28
paste input "https://www.linkedin.com/company/wildcat-bluff/"
type input "https://www.linkedin.com/company/wildcat-bluff/"
click at [1145, 217] on input "text" at bounding box center [1147, 229] width 283 height 28
click at [1099, 223] on input "text" at bounding box center [1147, 229] width 283 height 28
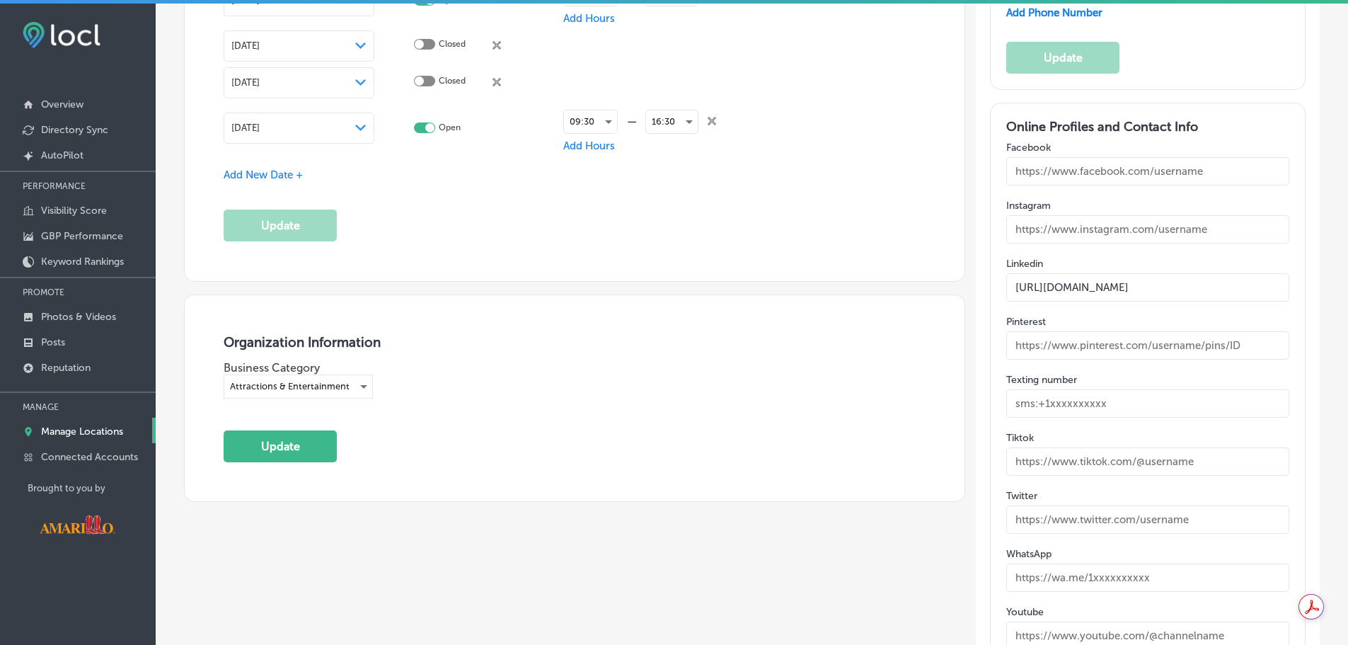
paste input "https://www.instagram.com/wildcatbluff/"
type input "https://www.instagram.com/wildcatbluff/"
click at [1107, 161] on input "text" at bounding box center [1147, 171] width 283 height 28
paste input "https://www.facebook.com/Wildcat.Bluff.Nature.Center"
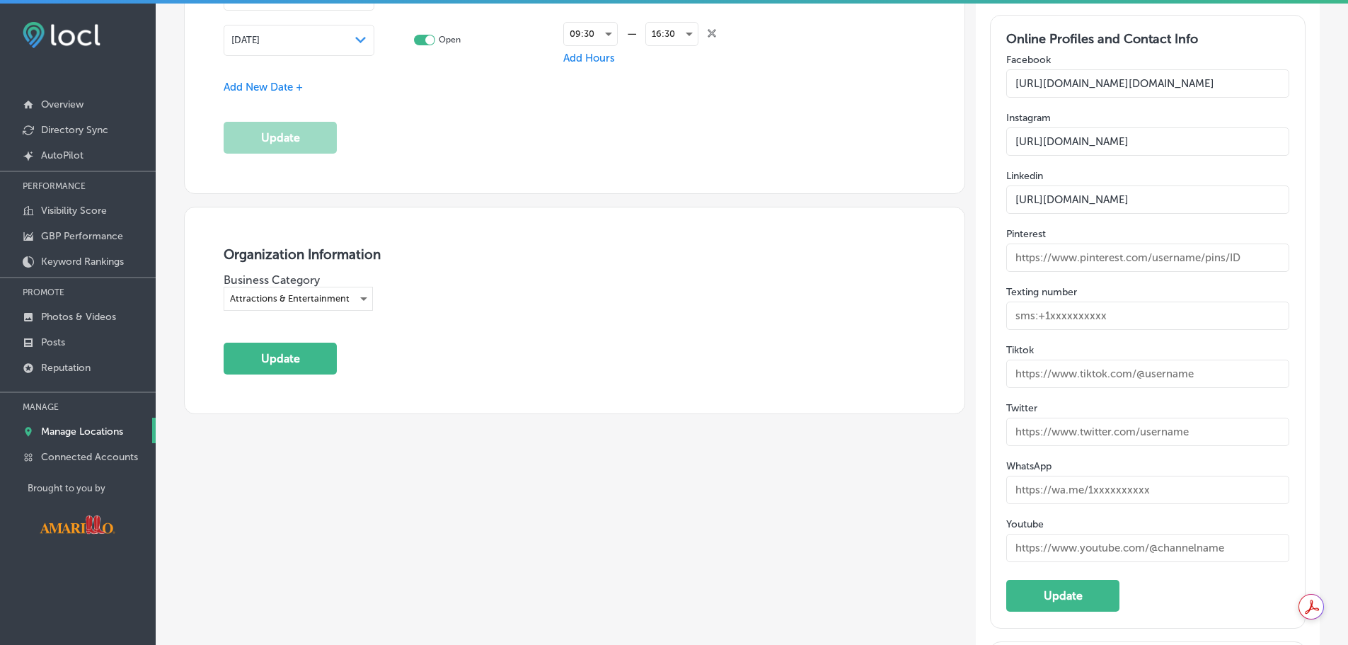
scroll to position [2256, 0]
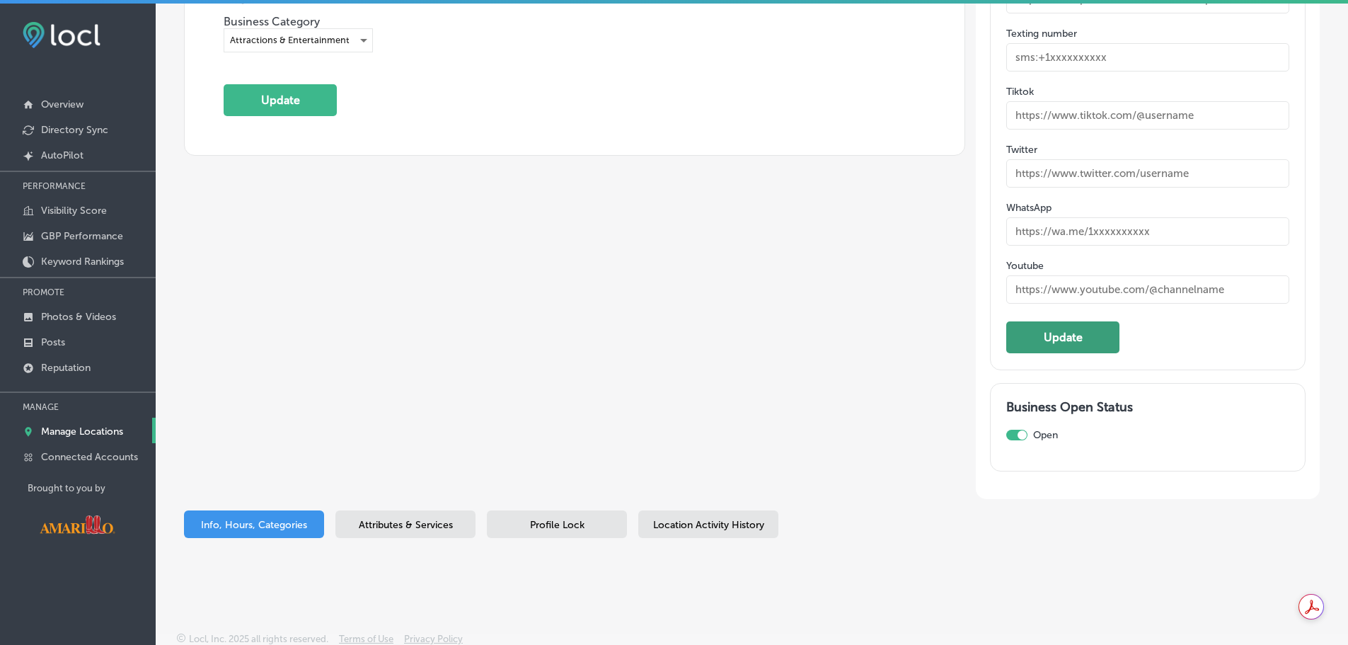
type input "https://www.facebook.com/Wildcat.Bluff.Nature.Center"
click at [1083, 340] on button "Update" at bounding box center [1062, 337] width 113 height 32
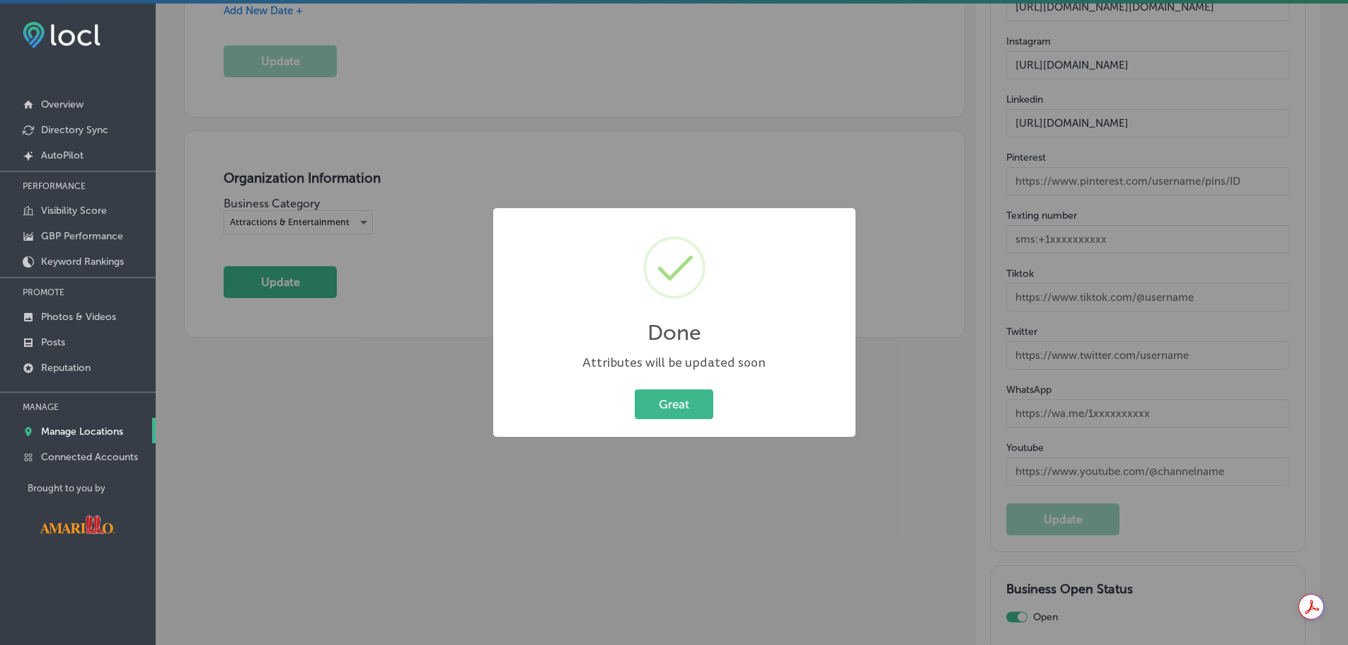
scroll to position [1973, 0]
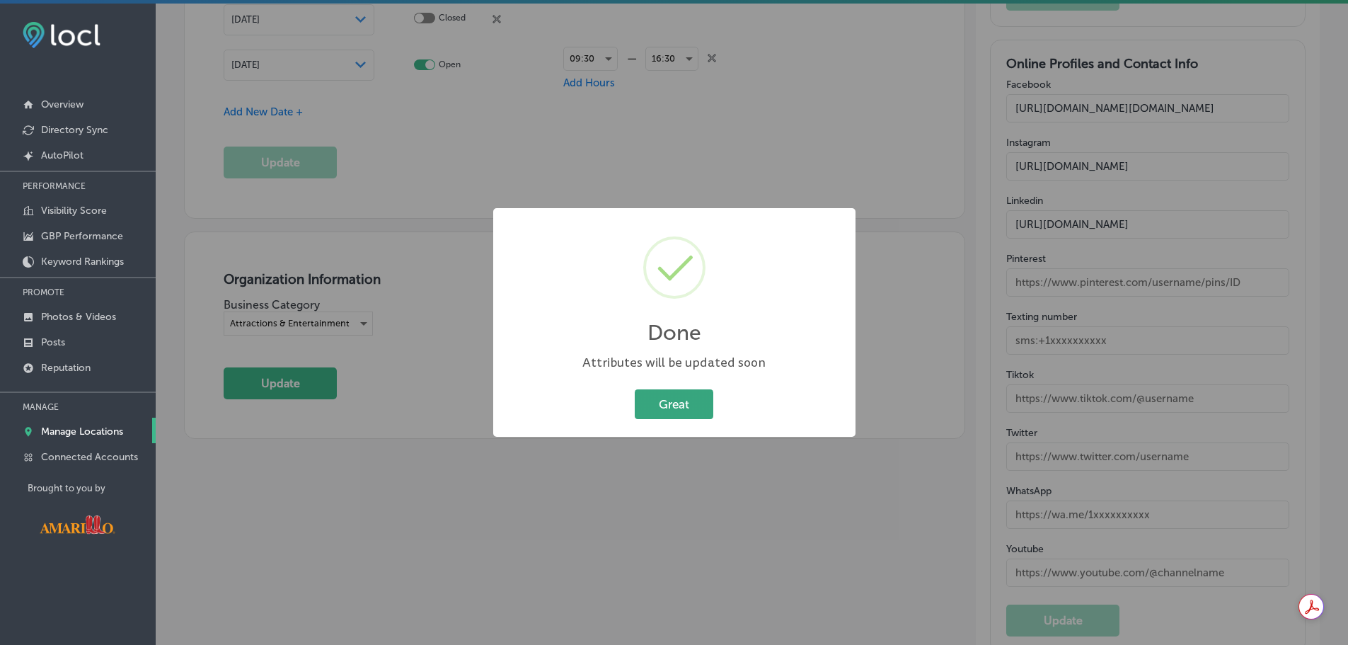
click at [678, 408] on button "Great" at bounding box center [674, 403] width 79 height 29
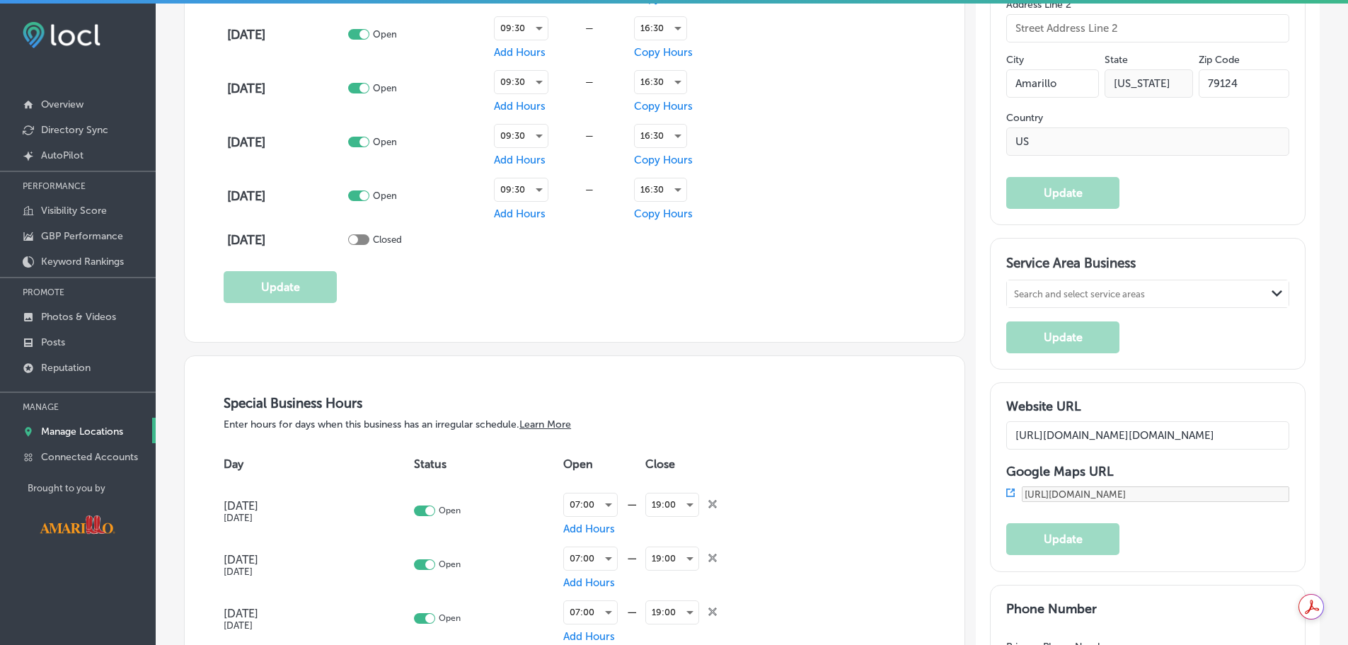
scroll to position [1195, 0]
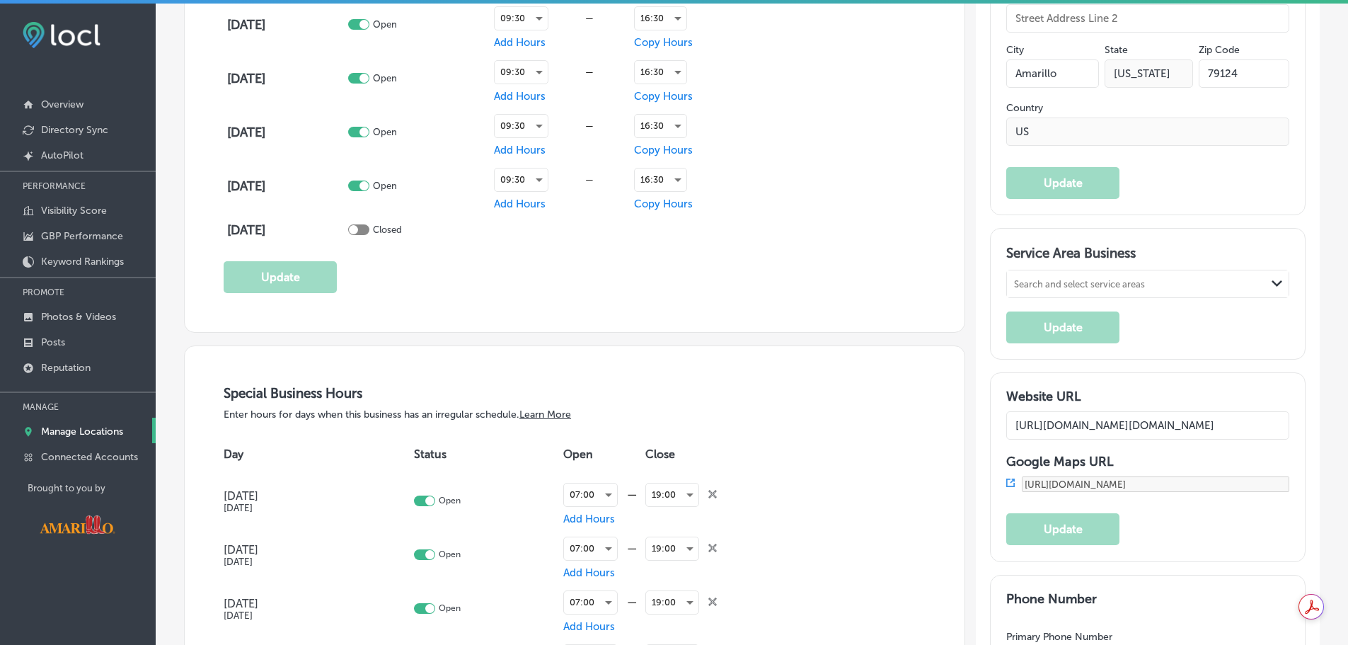
click at [1132, 420] on input "http://wildcatbluff.org/?utm_source=google-gmb-maps&utm_medium=gmb-website-butt…" at bounding box center [1147, 425] width 283 height 28
paste input "s://discoverycentercollective.org/wildcat-bluff-discovery-center/"
type input "https://discoverycentercollective.org/wildcat-bluff-discovery-center/"
click at [1096, 531] on button "Update" at bounding box center [1062, 529] width 113 height 32
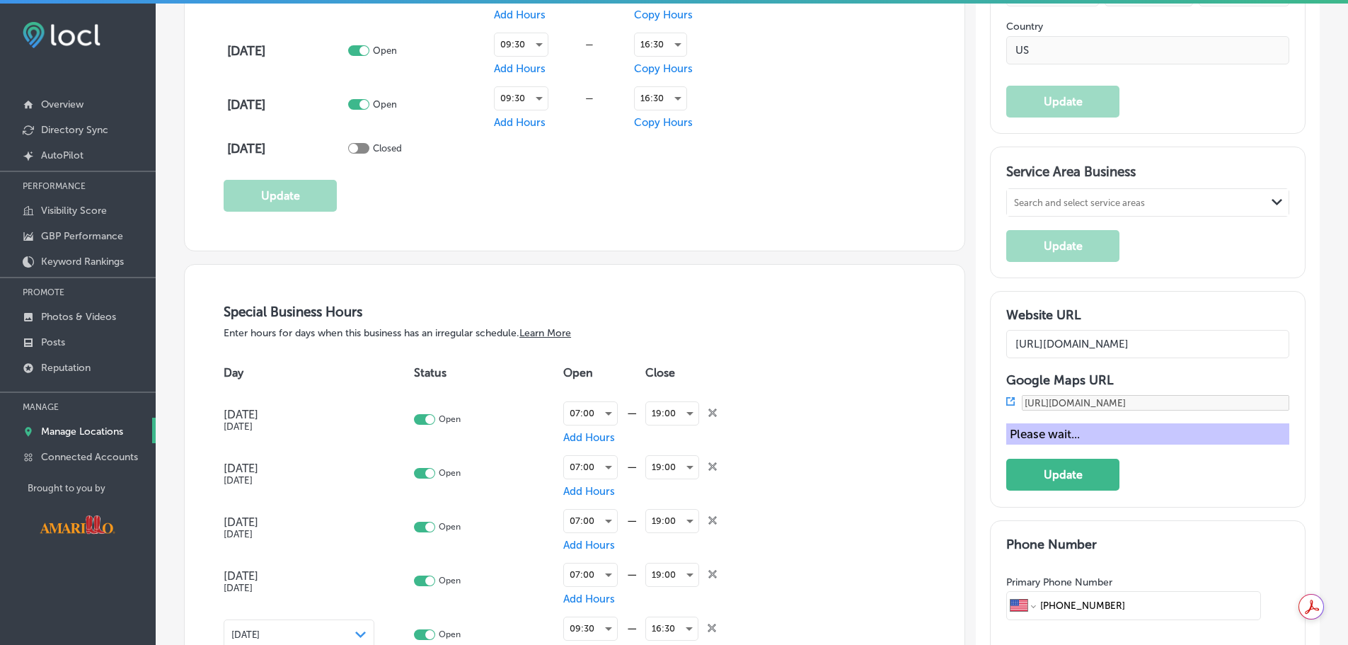
scroll to position [1478, 0]
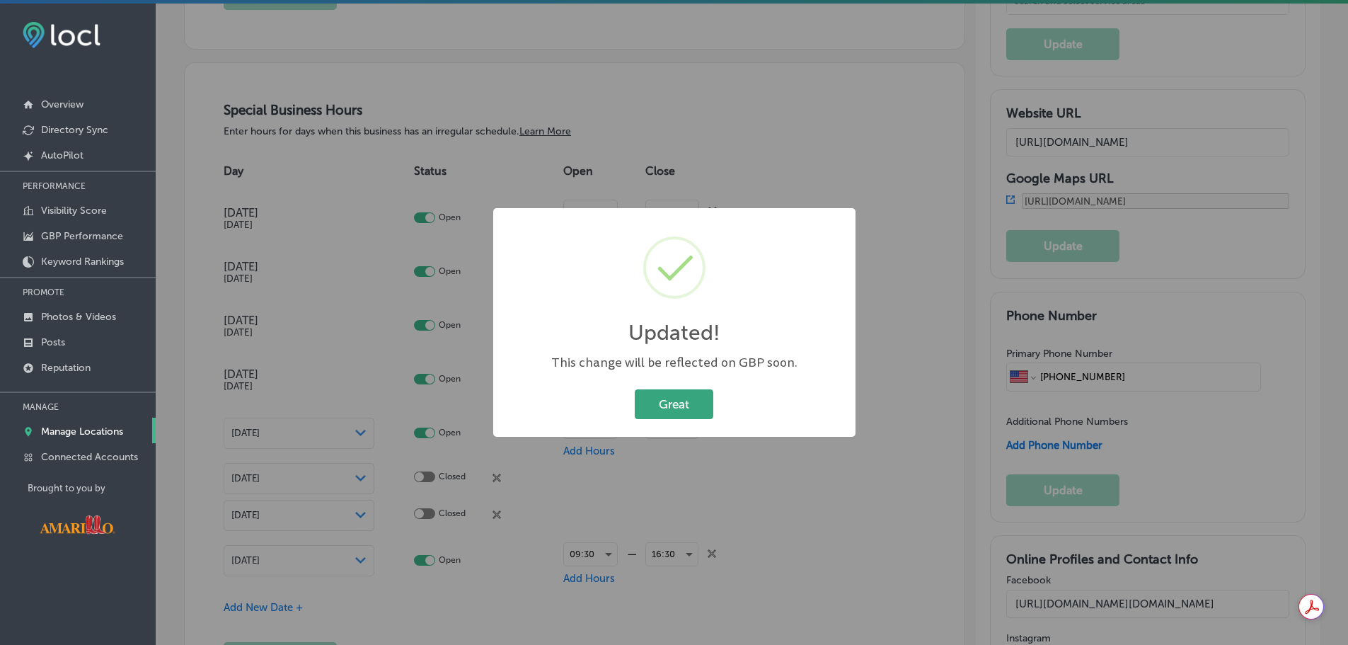
click at [666, 402] on button "Great" at bounding box center [674, 403] width 79 height 29
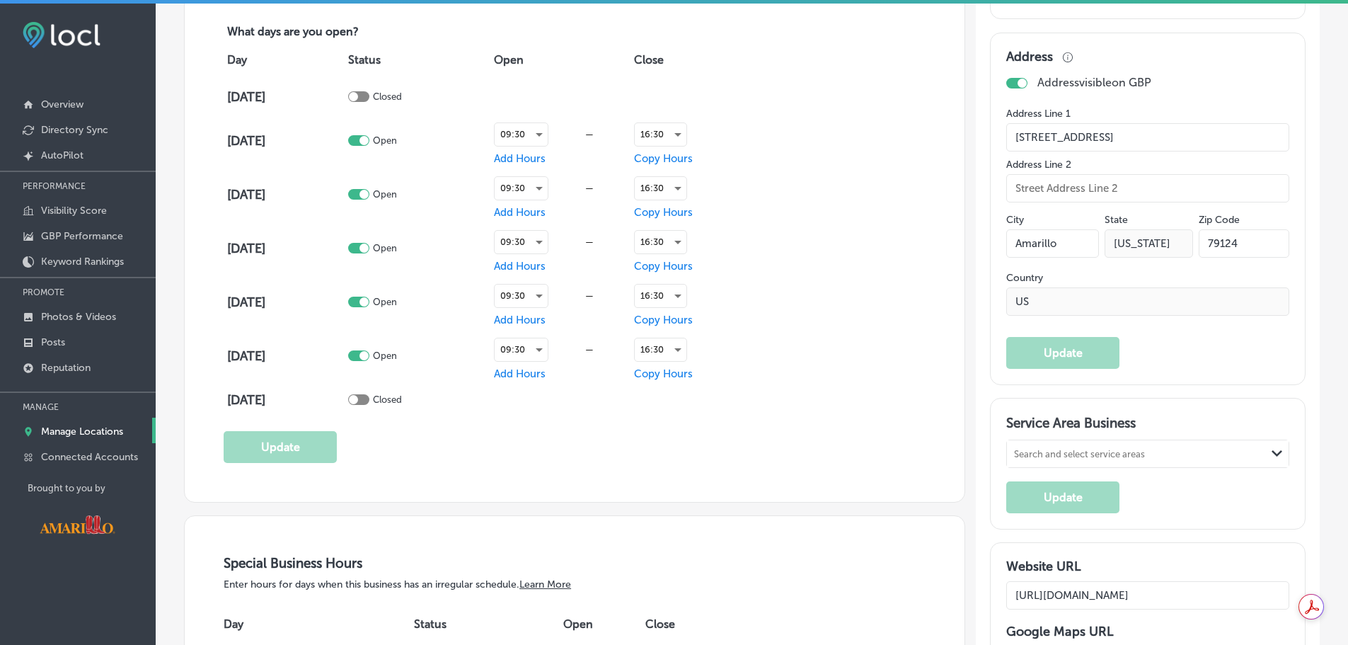
scroll to position [983, 0]
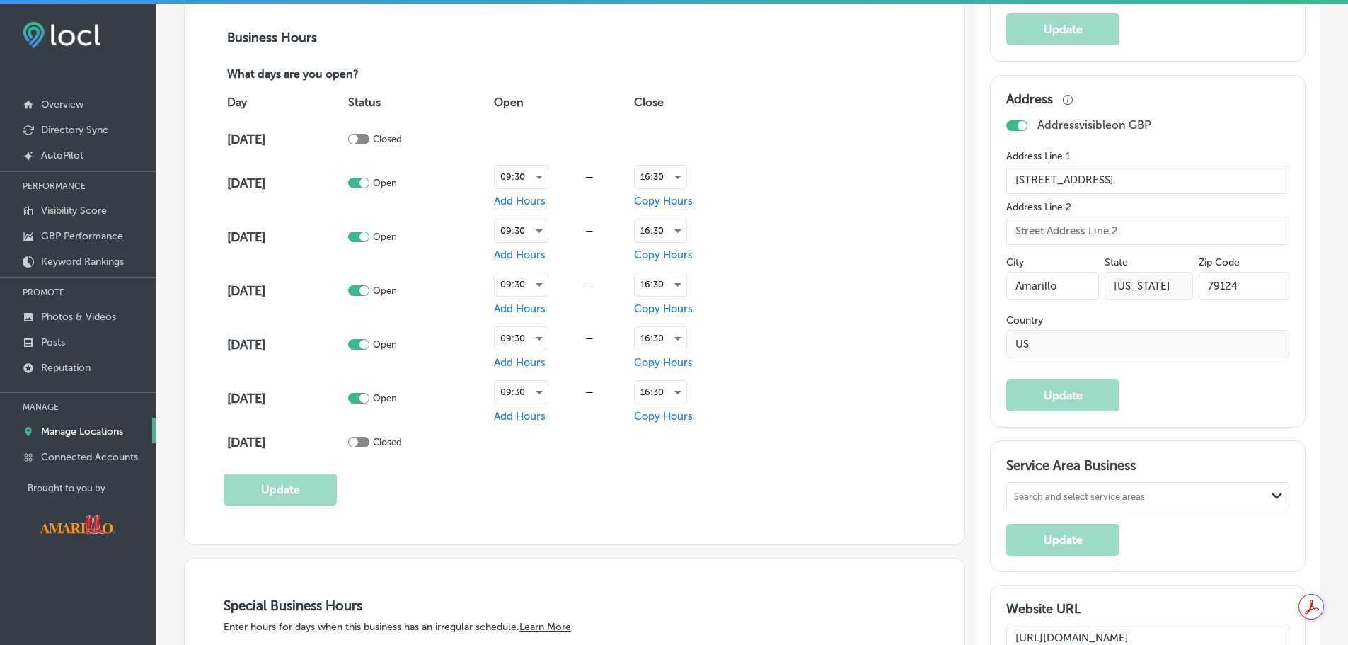
click at [1213, 486] on div "Search and select service areas" at bounding box center [1136, 495] width 259 height 19
click at [1252, 443] on div "Service Area Business 0 results available. Use Up and Down to choose options, p…" at bounding box center [1147, 505] width 314 height 129
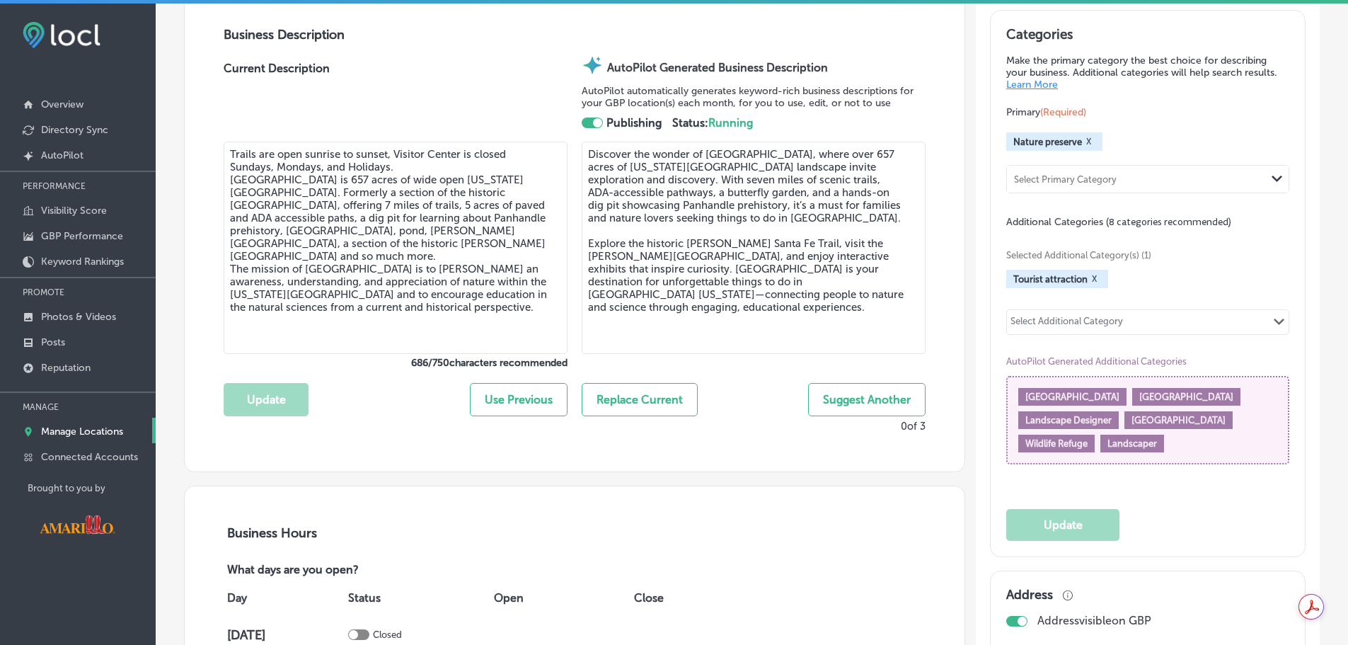
scroll to position [417, 0]
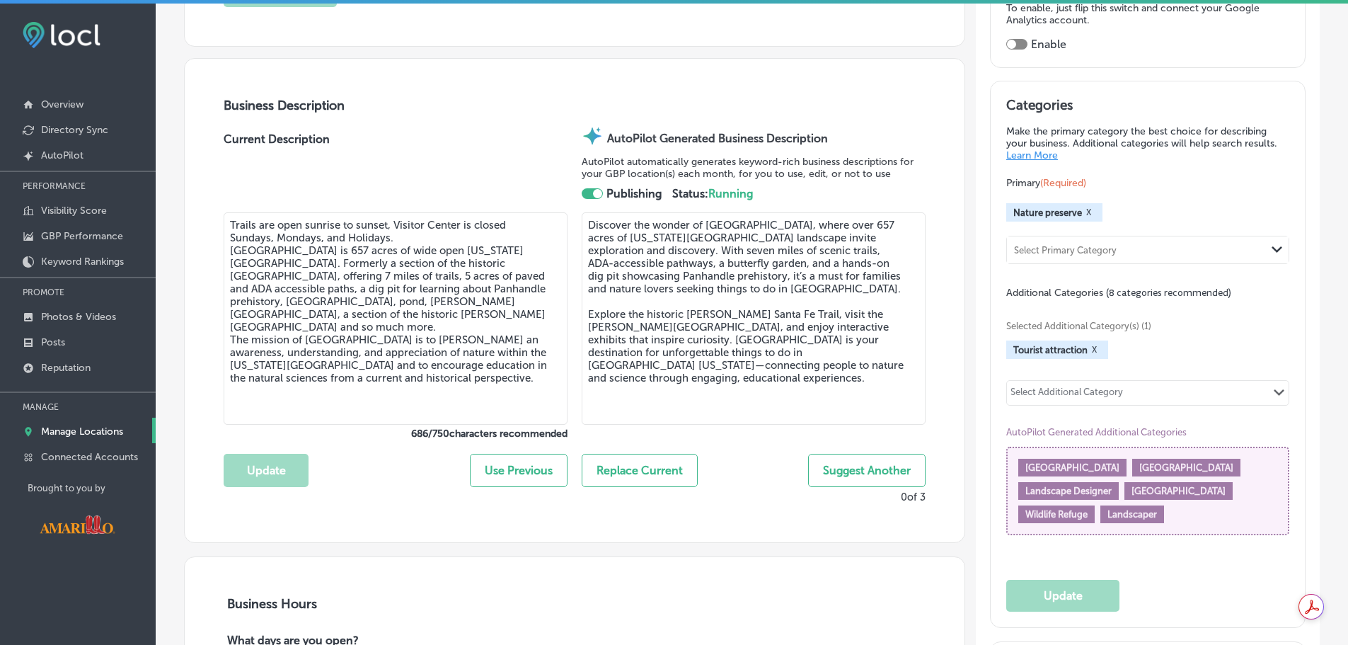
click at [1189, 397] on div "Select Additional Category Path Created with Sketch." at bounding box center [1148, 393] width 282 height 24
click at [1161, 384] on div "Select Additional Category Path Created with Sketch." at bounding box center [1148, 393] width 282 height 24
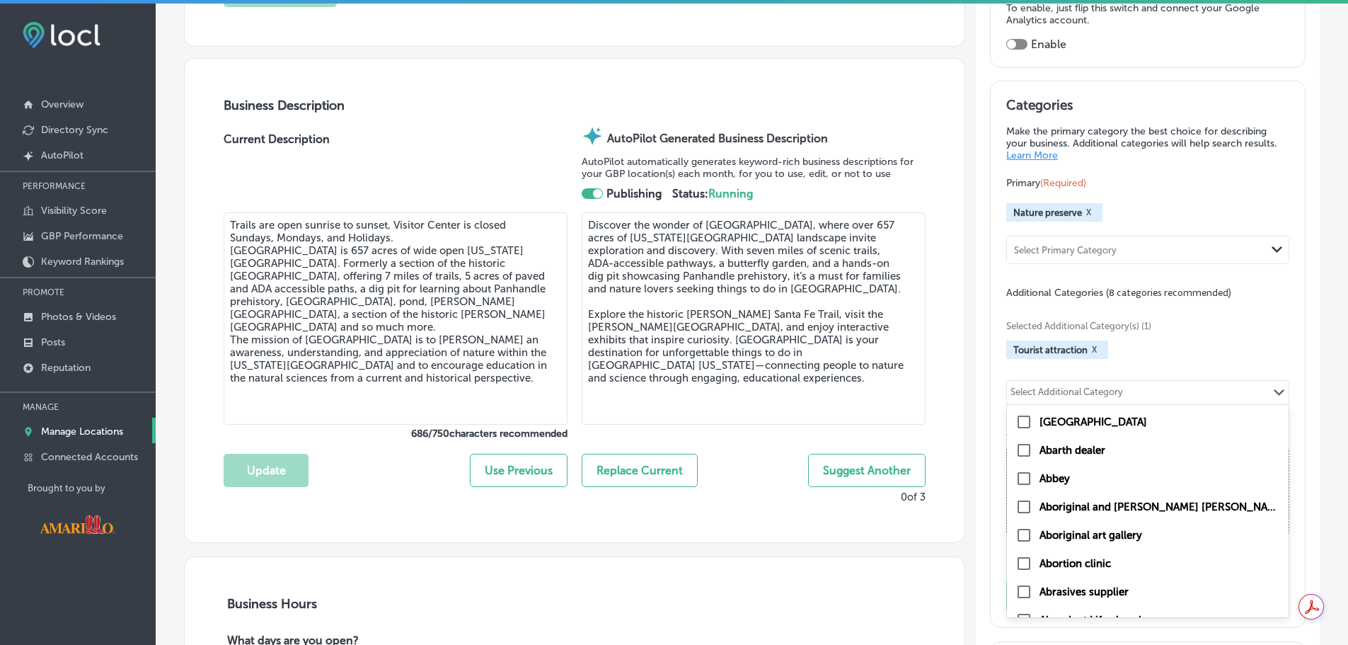
click at [1161, 384] on div "Select Additional Category Path Created with Sketch." at bounding box center [1148, 393] width 282 height 24
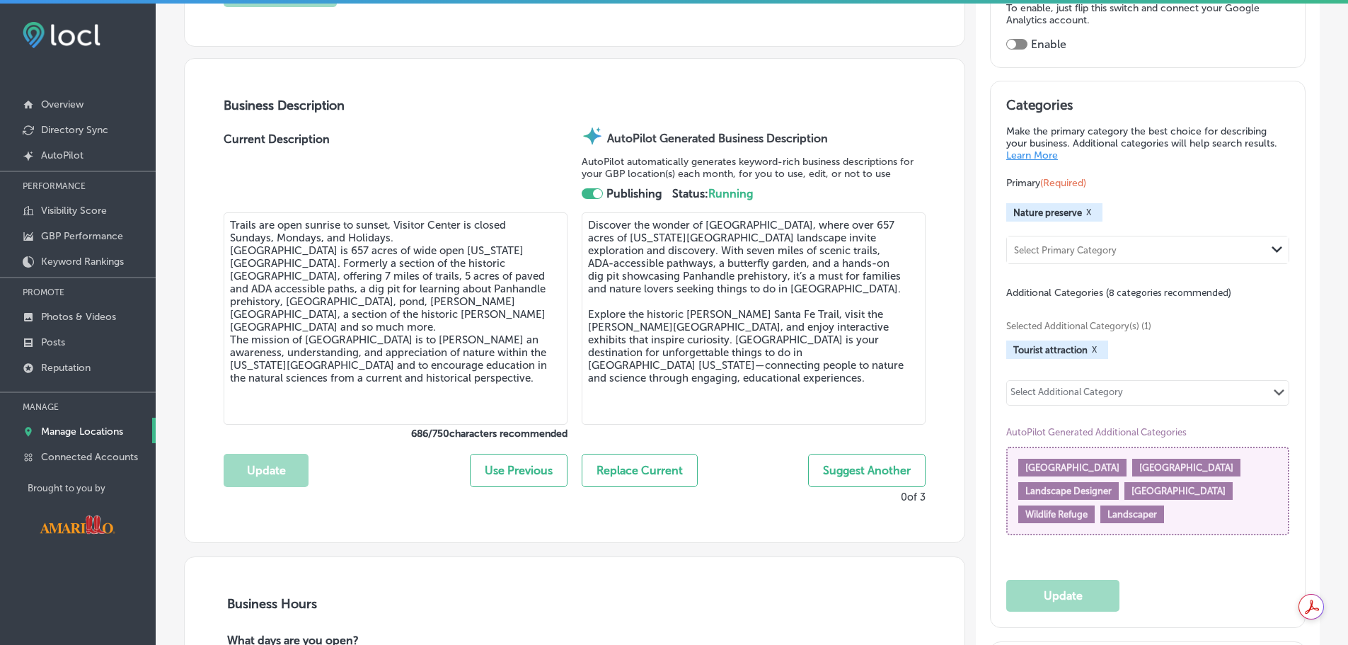
click at [1148, 389] on div "Select Additional Category Path Created with Sketch." at bounding box center [1148, 393] width 282 height 24
type input "nature"
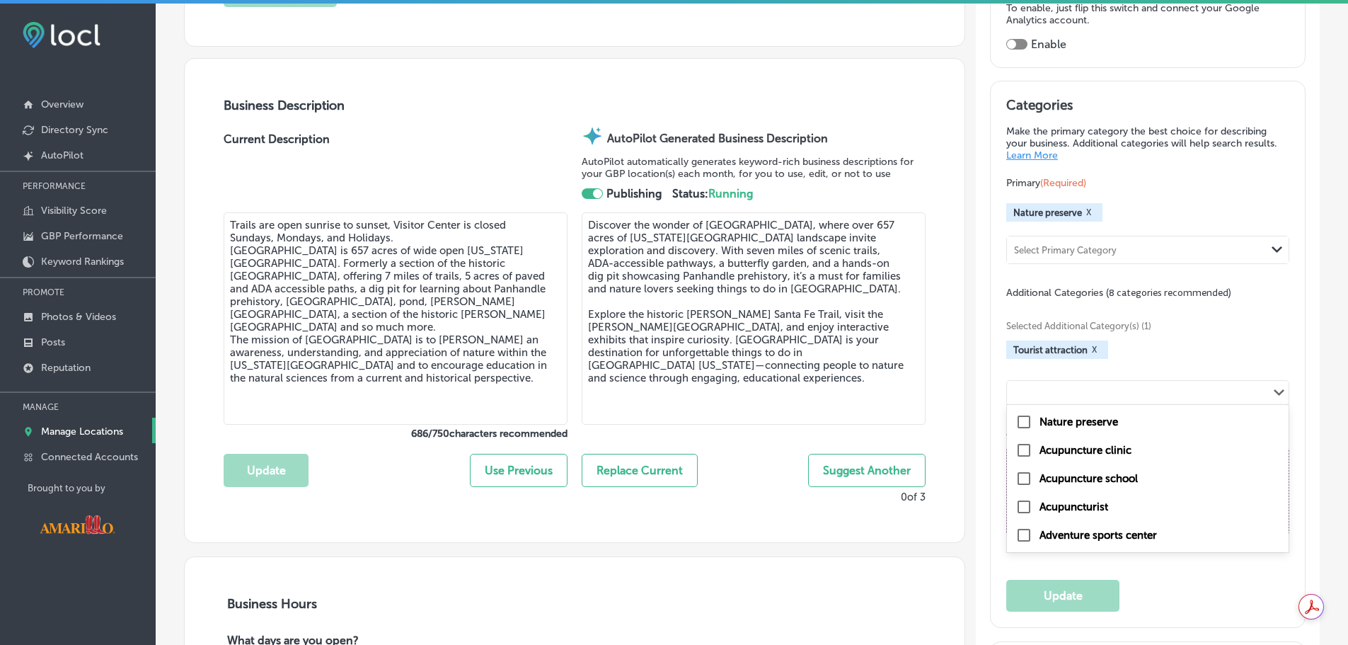
click at [1092, 394] on div "nature Path Created with Sketch." at bounding box center [1148, 393] width 282 height 24
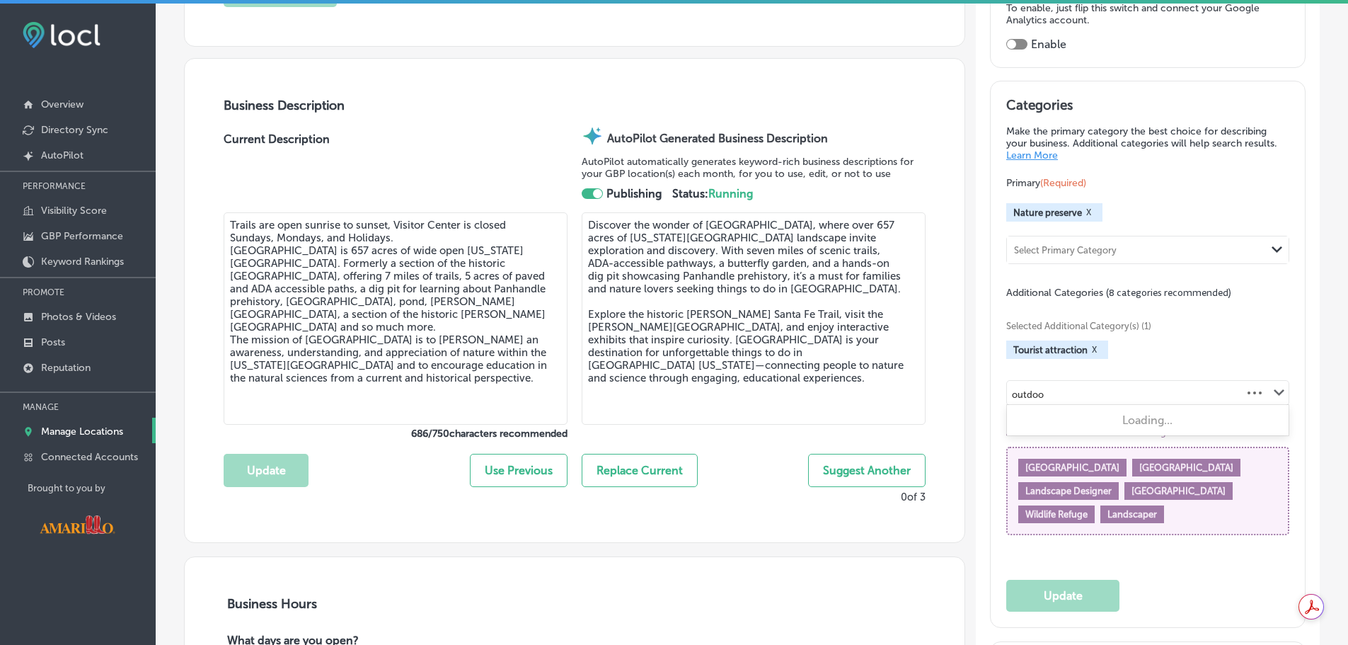
type input "outdoor"
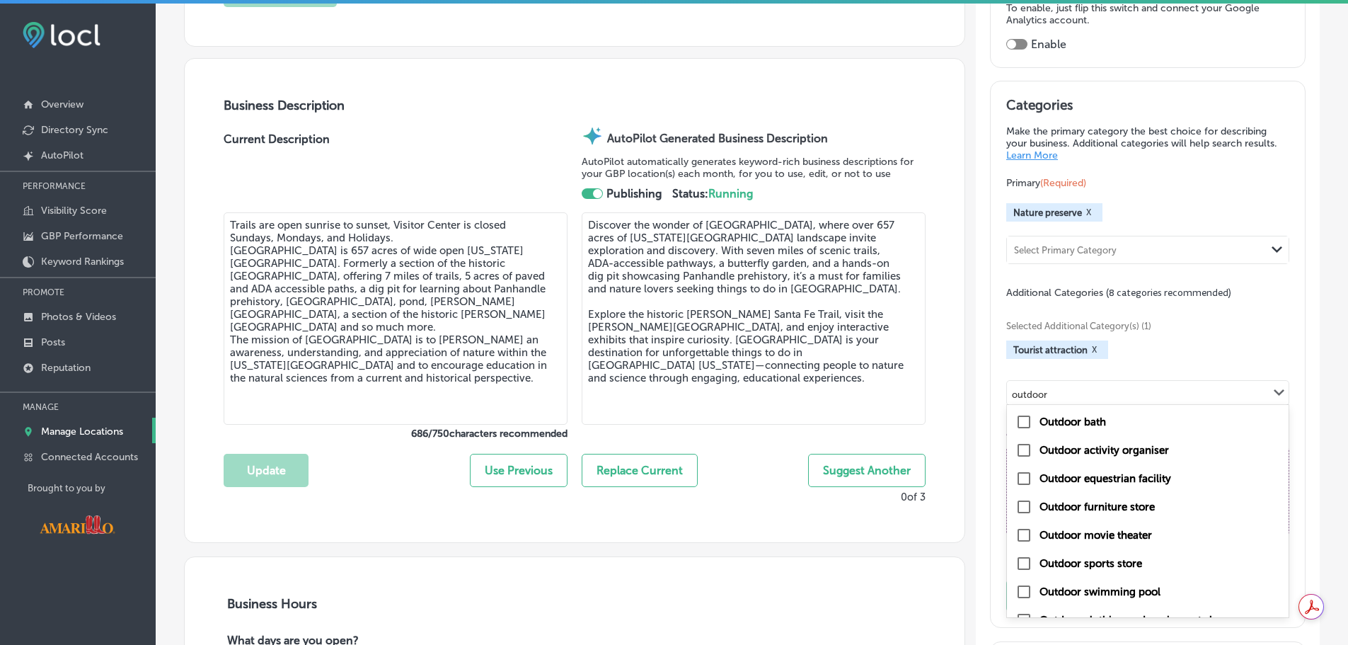
scroll to position [20, 0]
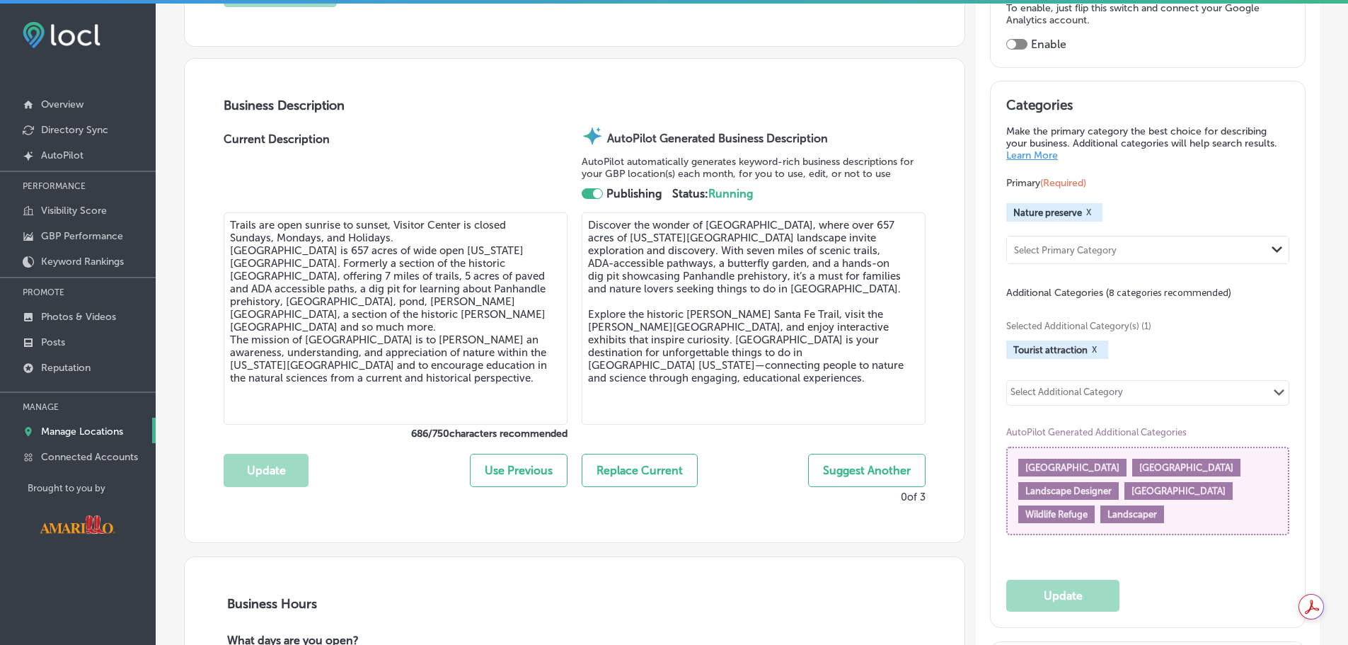
click at [1065, 388] on div "Select Additional Category Path Created with Sketch." at bounding box center [1148, 393] width 282 height 24
click at [1065, 388] on div "Select Additional Category" at bounding box center [1066, 394] width 112 height 16
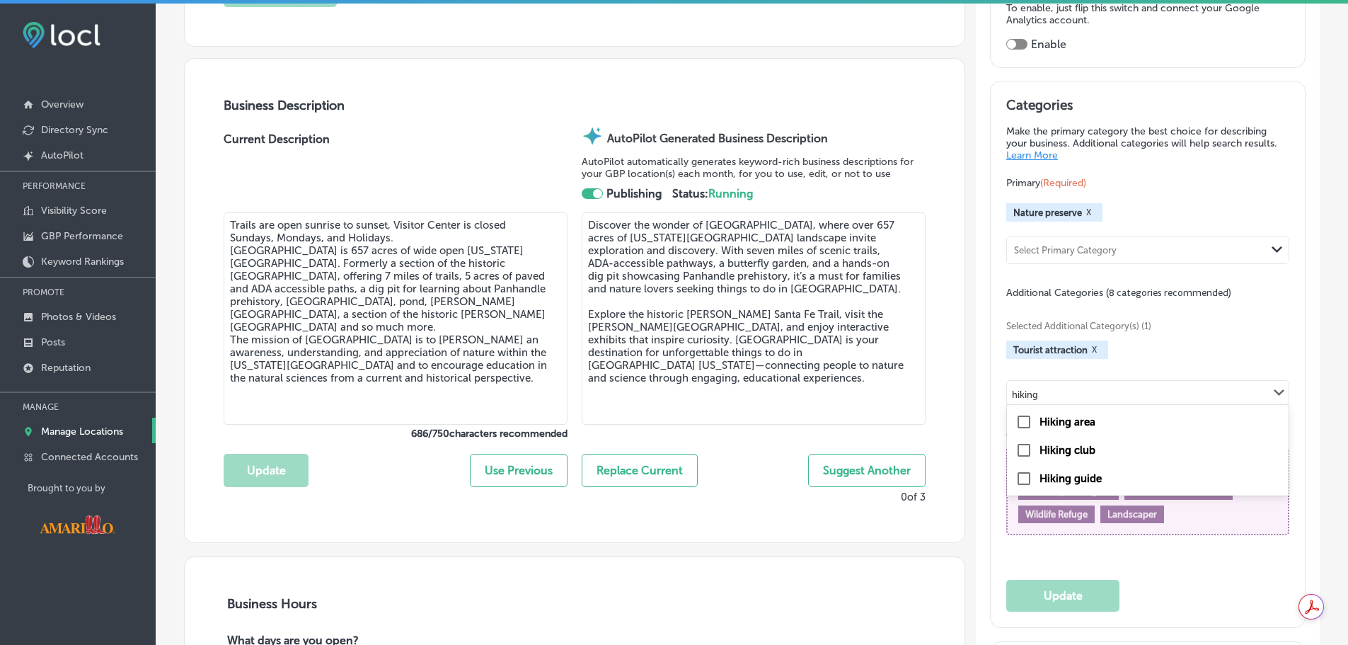
click at [1023, 423] on input "checkbox" at bounding box center [1023, 421] width 17 height 17
type input "hiking"
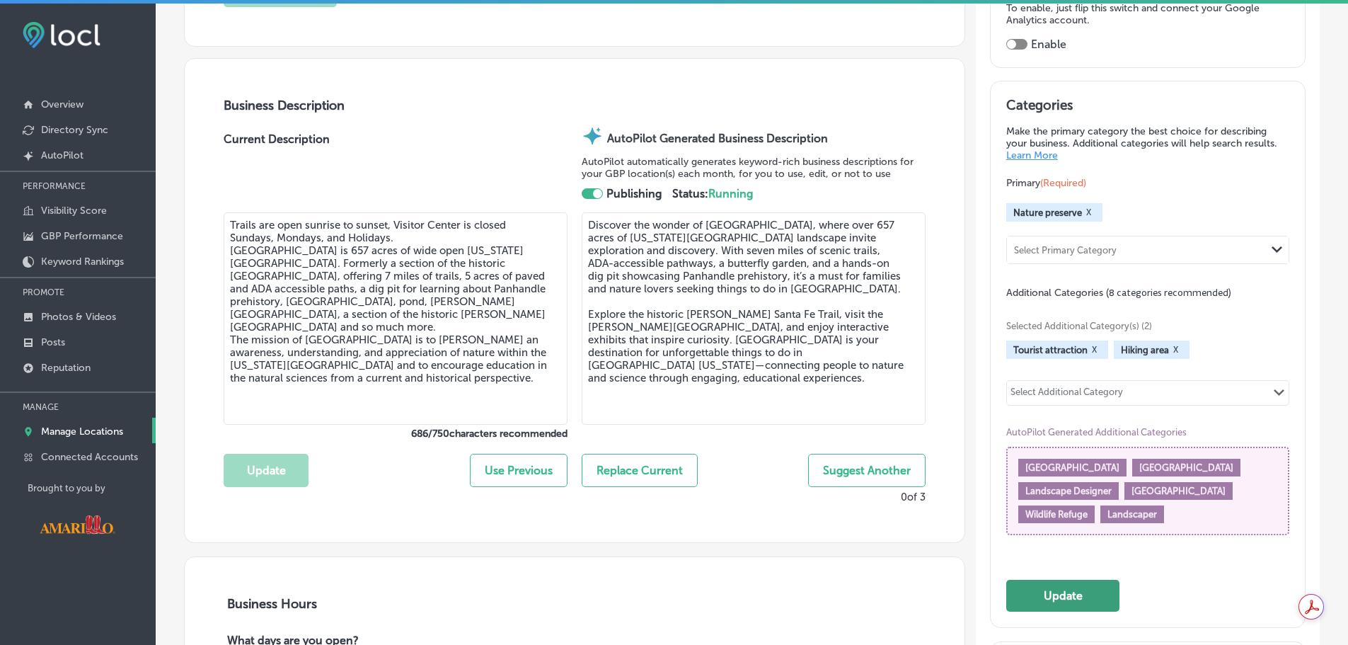
click at [1111, 589] on button "Update" at bounding box center [1062, 595] width 113 height 32
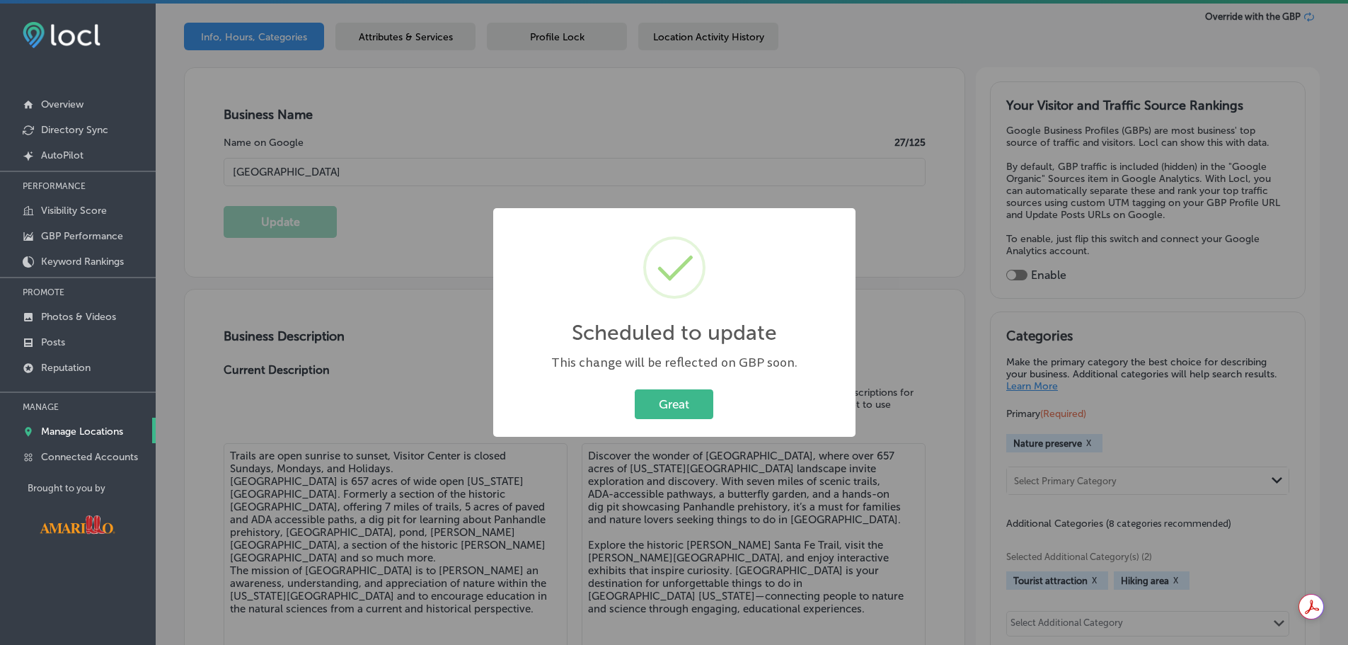
scroll to position [0, 0]
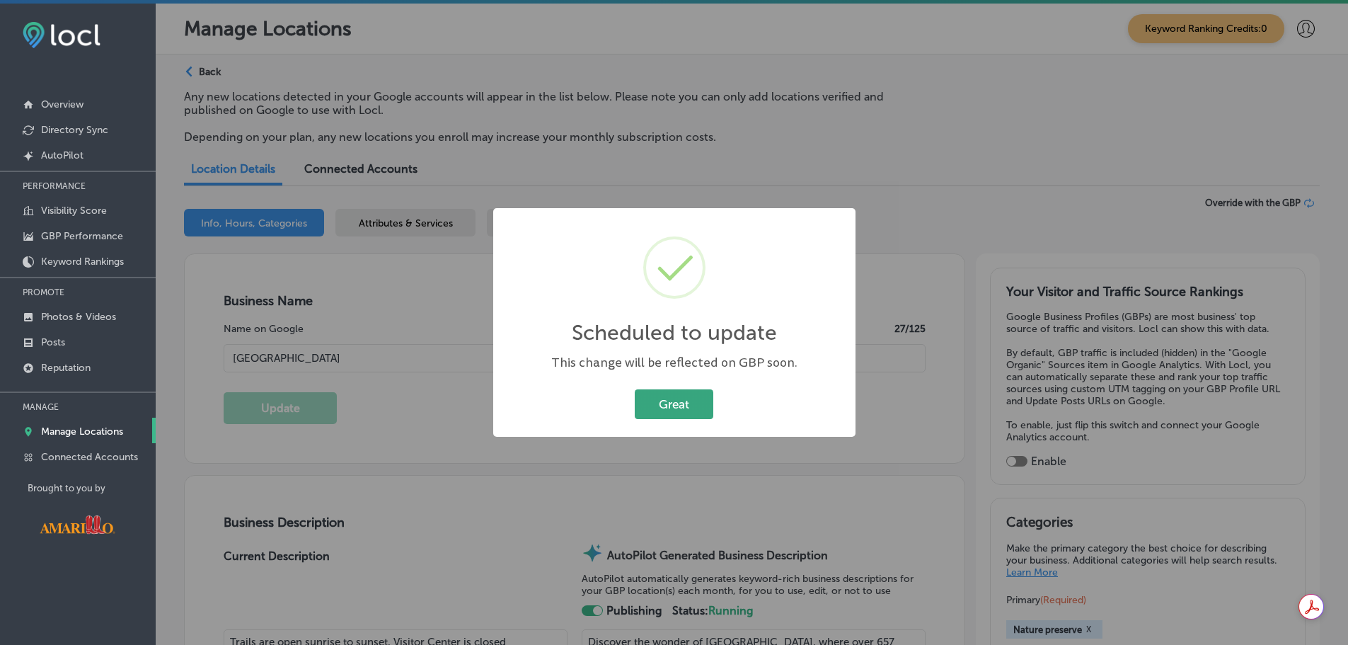
click at [685, 403] on button "Great" at bounding box center [674, 403] width 79 height 29
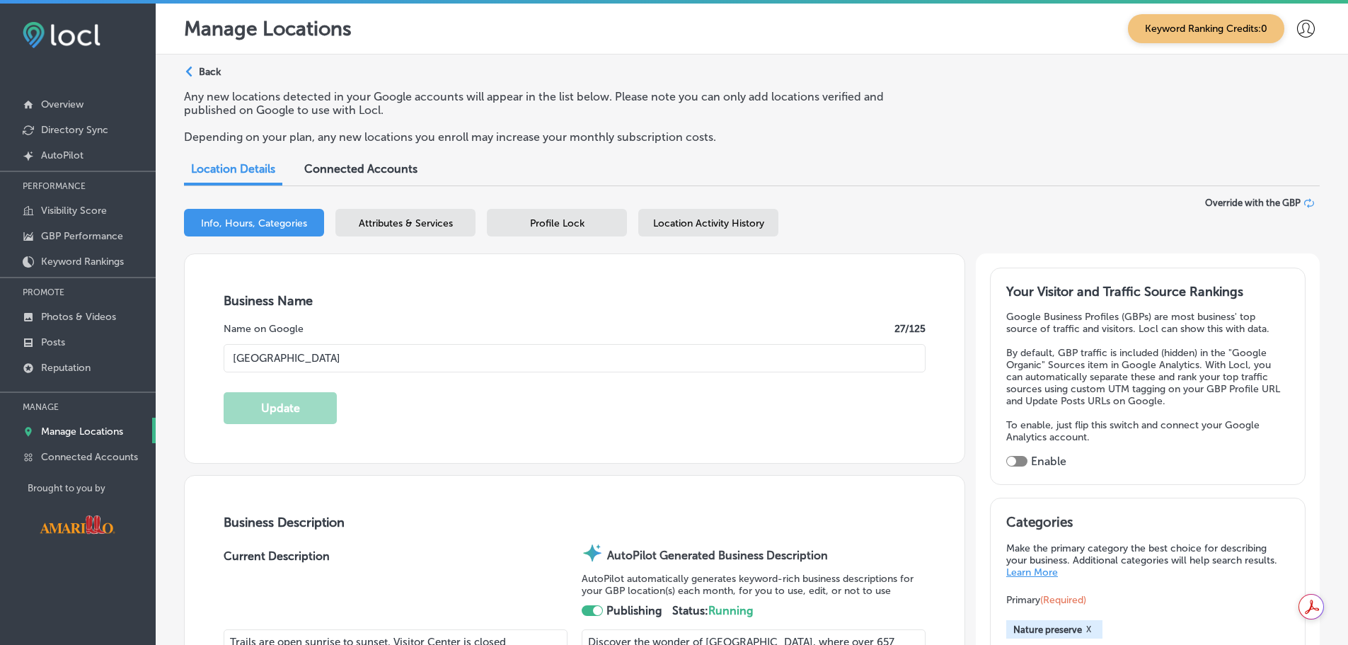
click at [461, 228] on div "Attributes & Services" at bounding box center [405, 223] width 140 height 28
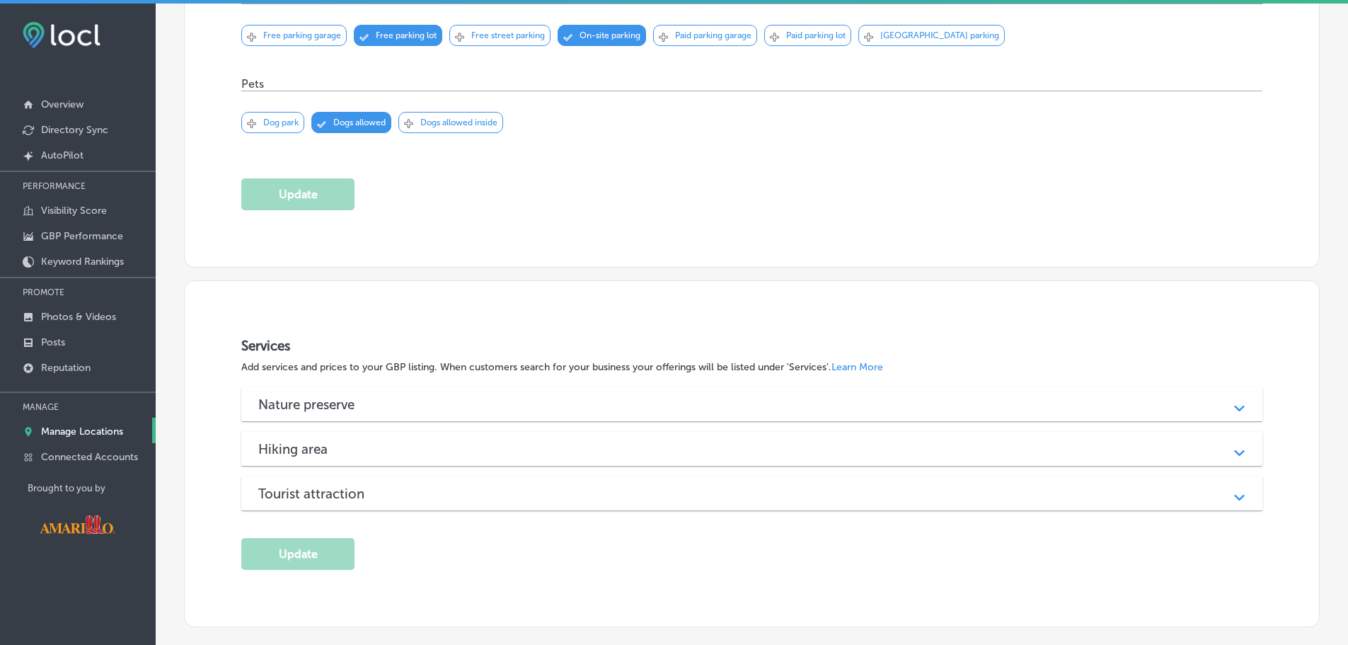
scroll to position [1443, 0]
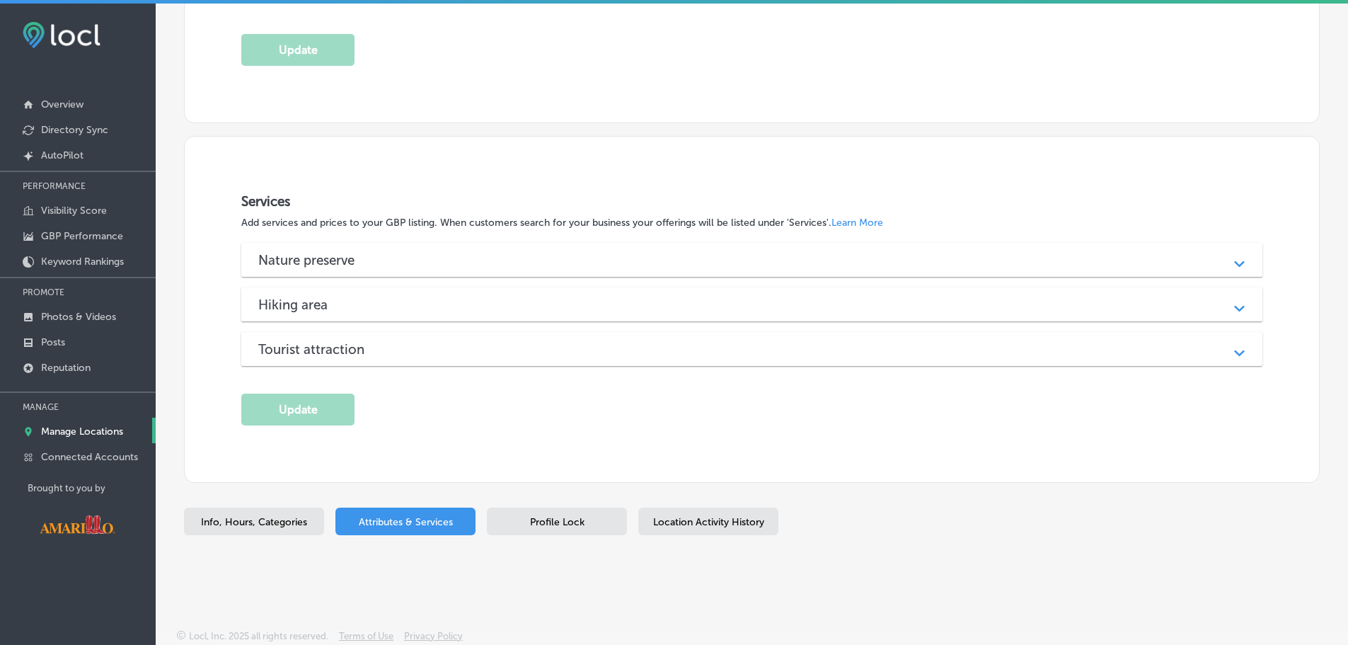
click at [430, 258] on div "Nature preserve" at bounding box center [751, 260] width 987 height 16
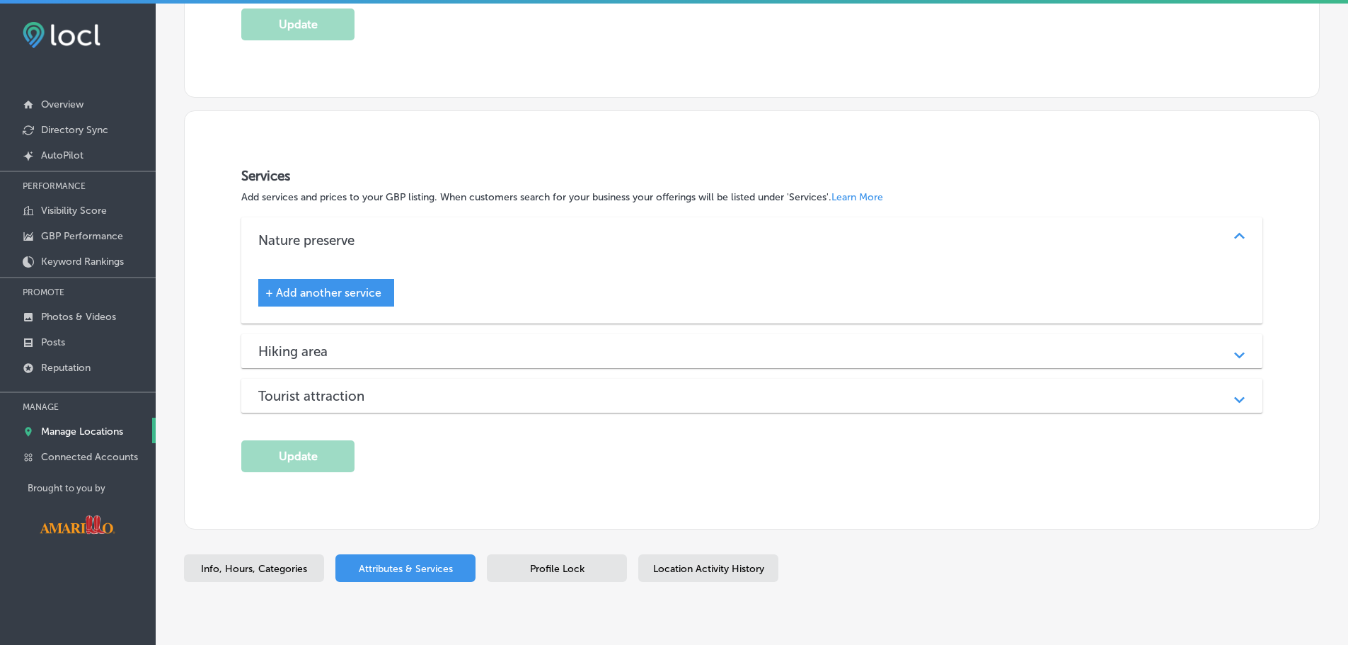
click at [485, 257] on div "Nature preserve Path Created with Sketch." at bounding box center [751, 239] width 1021 height 45
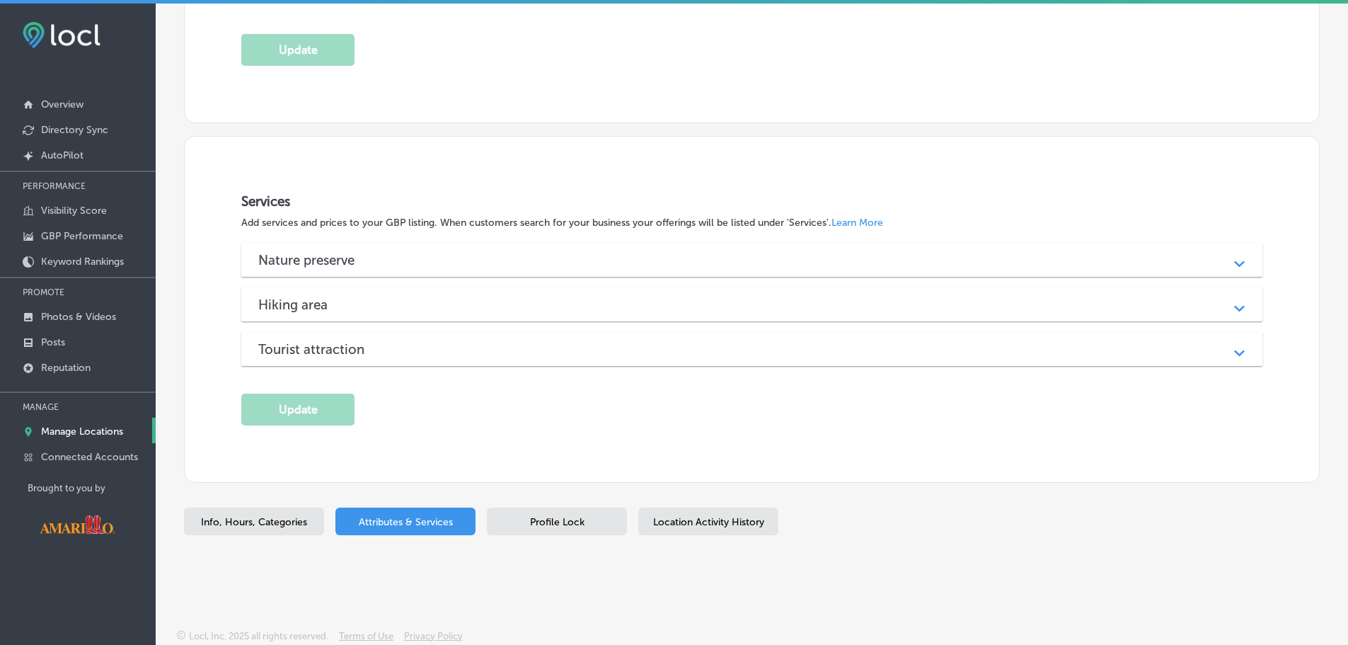
scroll to position [4, 0]
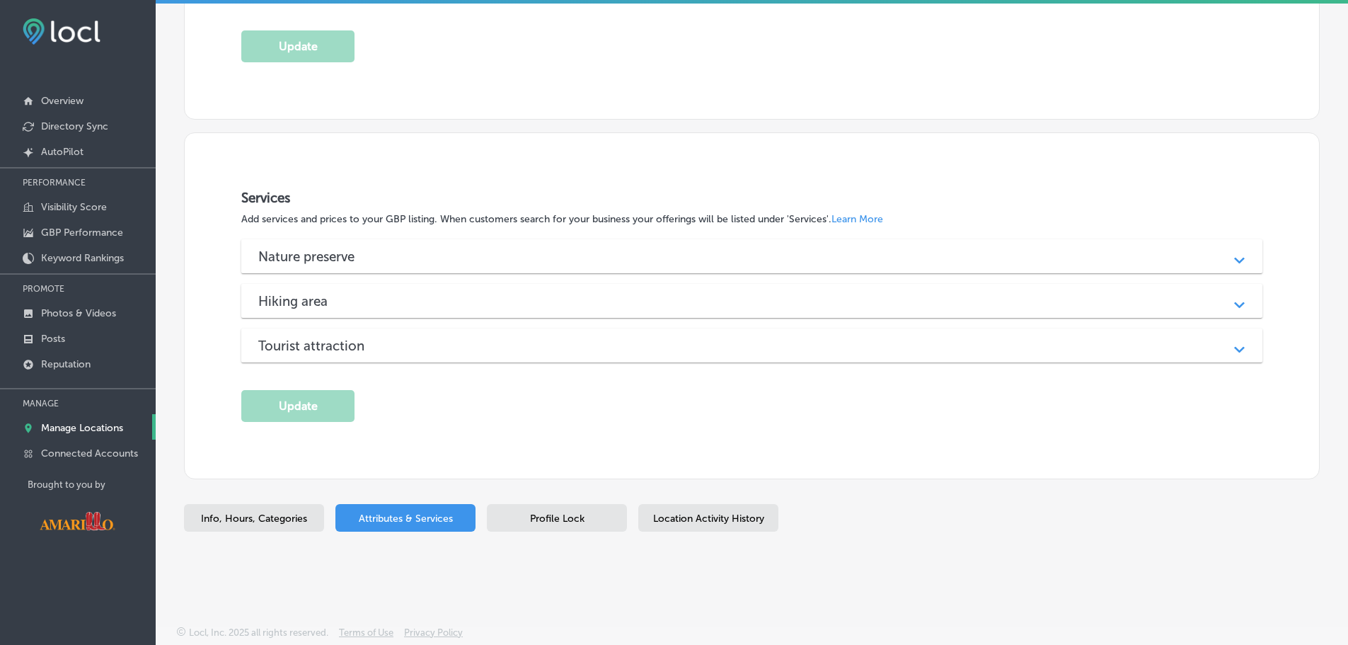
click at [541, 512] on span "Profile Lock" at bounding box center [557, 518] width 54 height 12
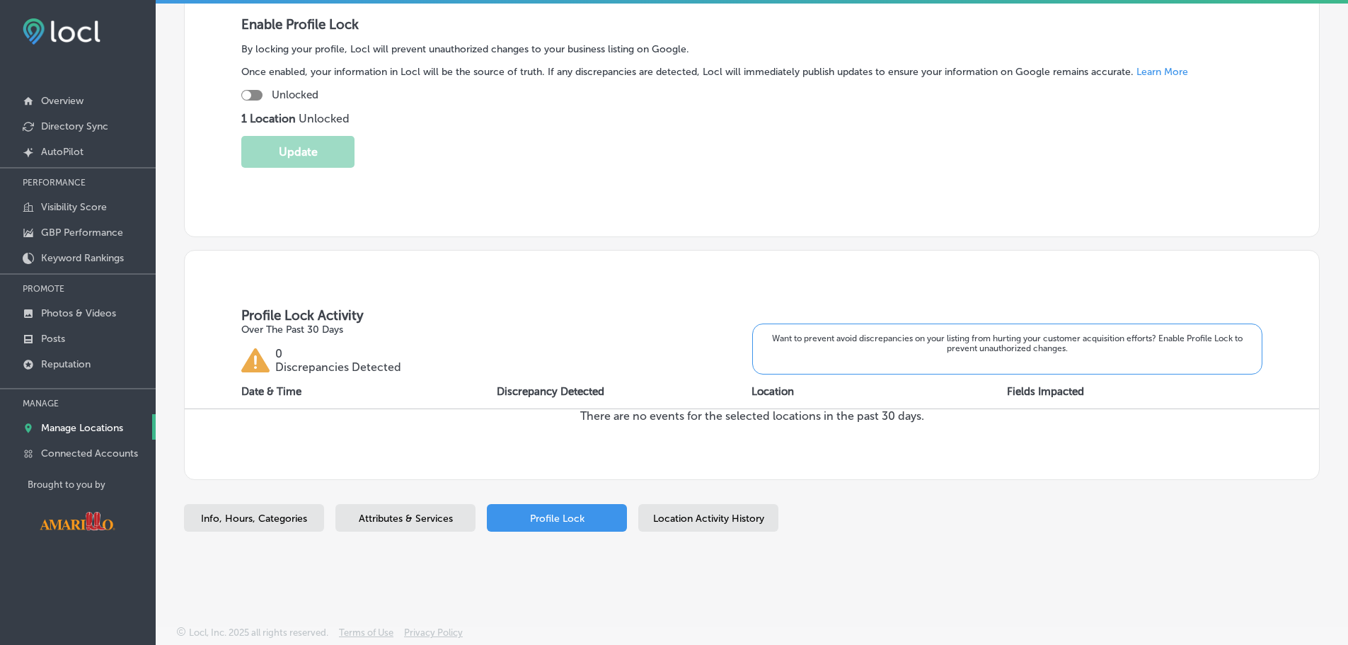
scroll to position [289, 0]
click at [255, 96] on div at bounding box center [251, 97] width 21 height 11
checkbox input "true"
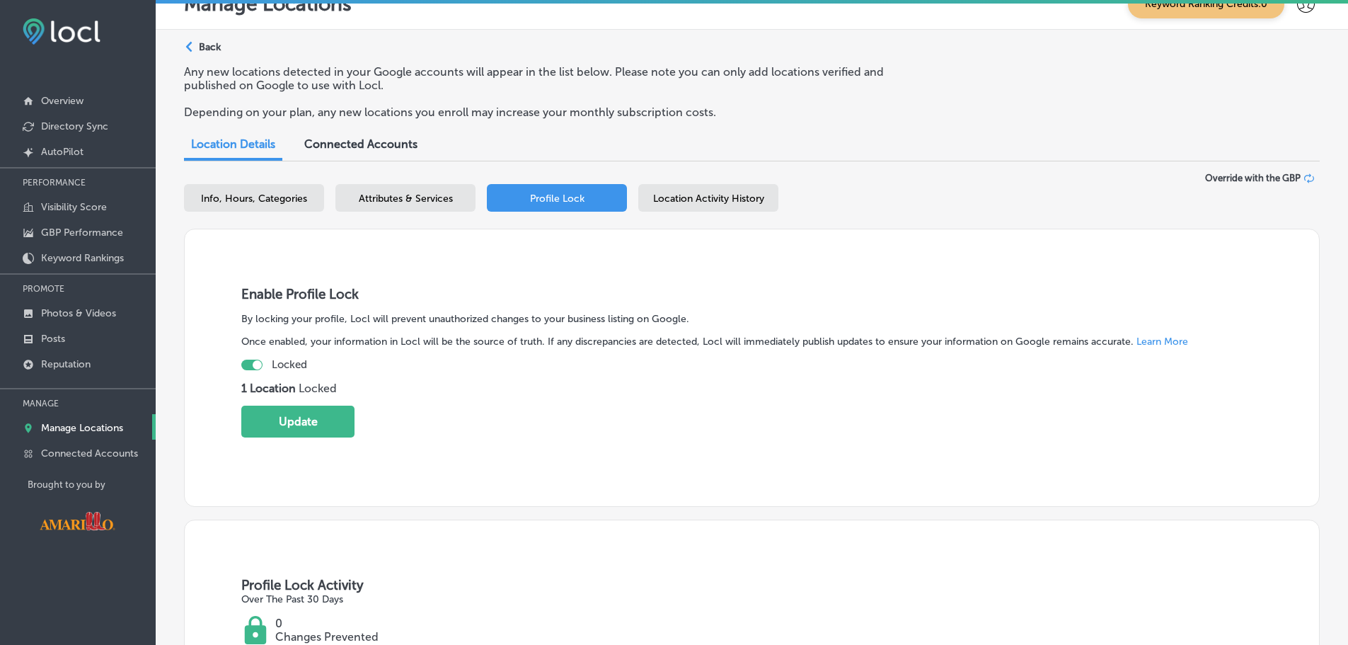
scroll to position [76, 0]
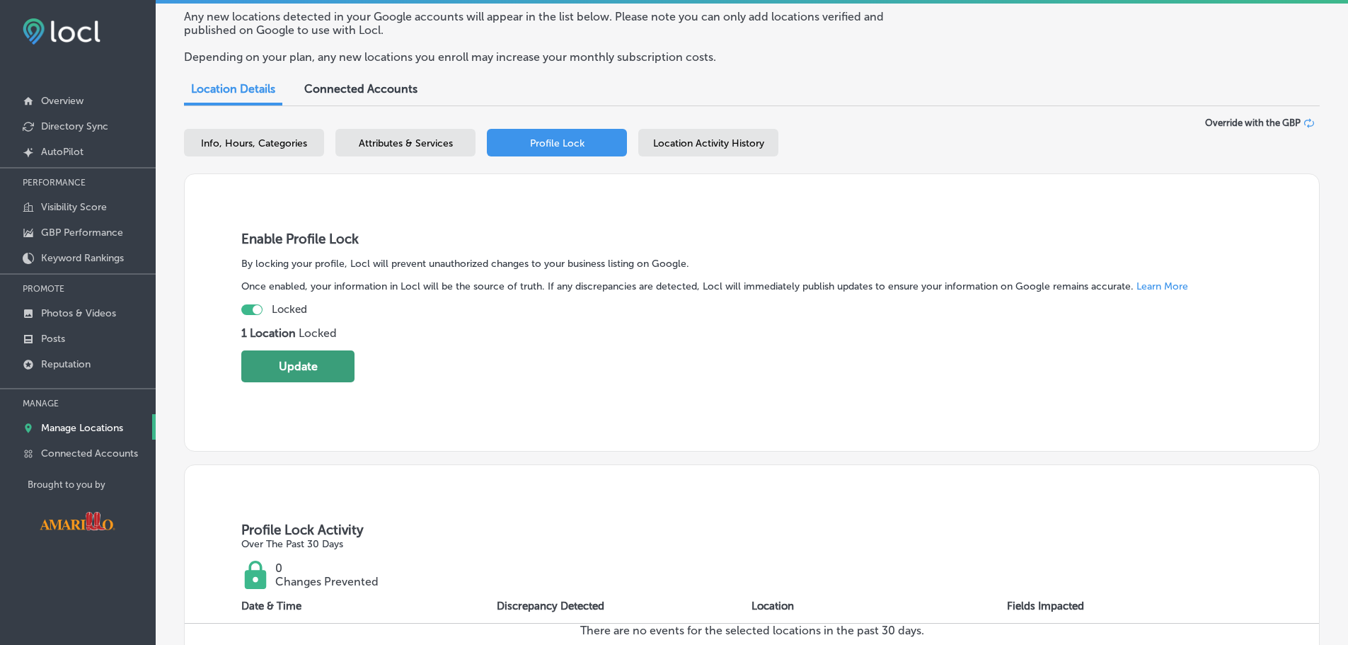
click at [329, 371] on button "Update" at bounding box center [297, 366] width 113 height 32
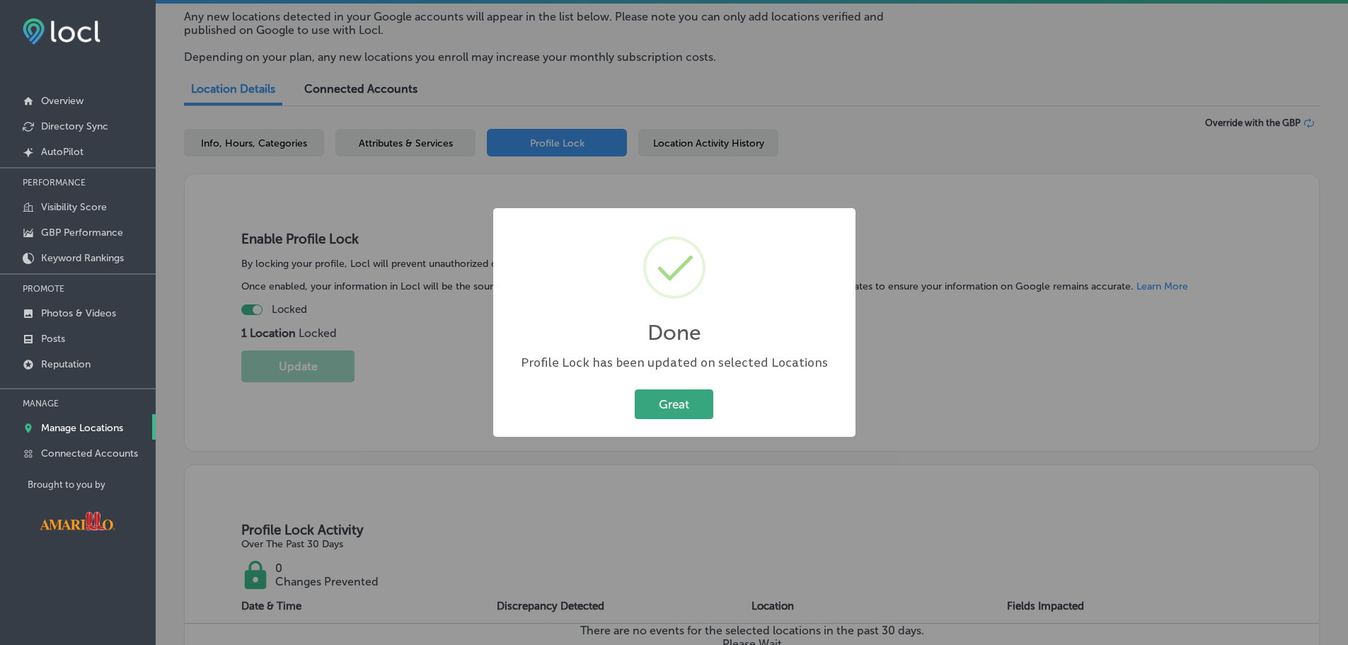
click at [683, 400] on button "Great" at bounding box center [674, 403] width 79 height 29
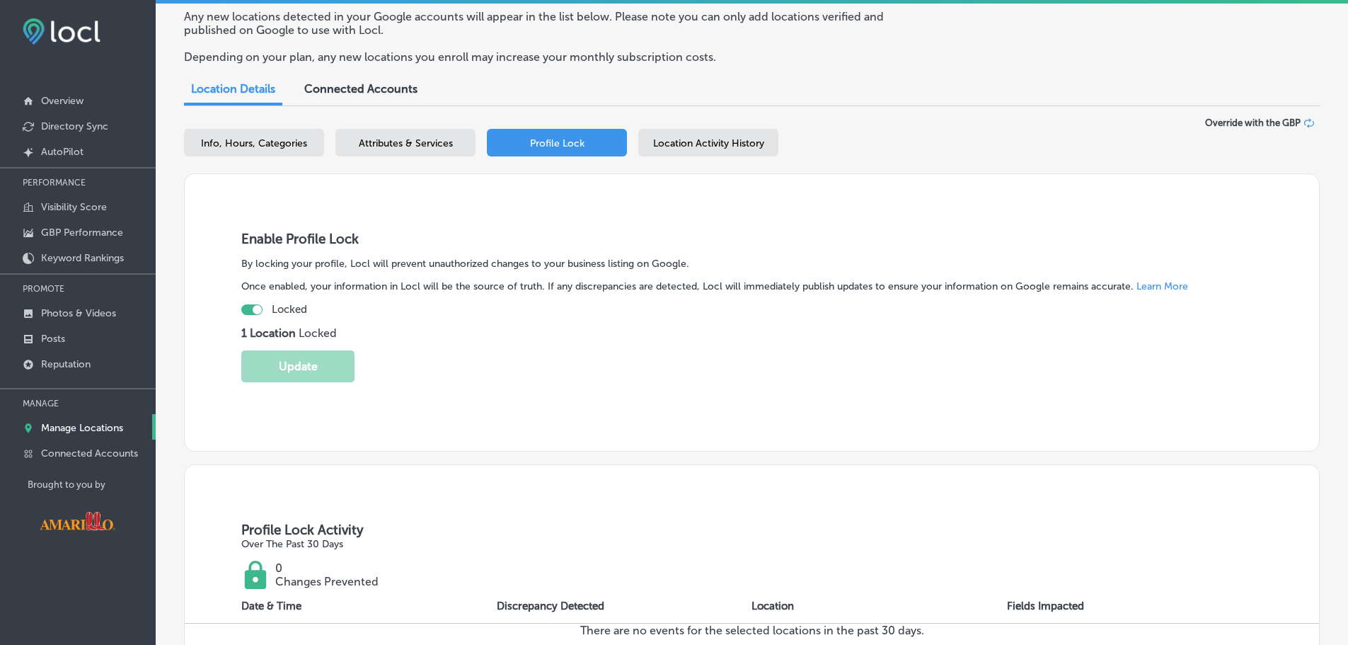
click at [727, 146] on span "Location Activity History" at bounding box center [708, 143] width 111 height 12
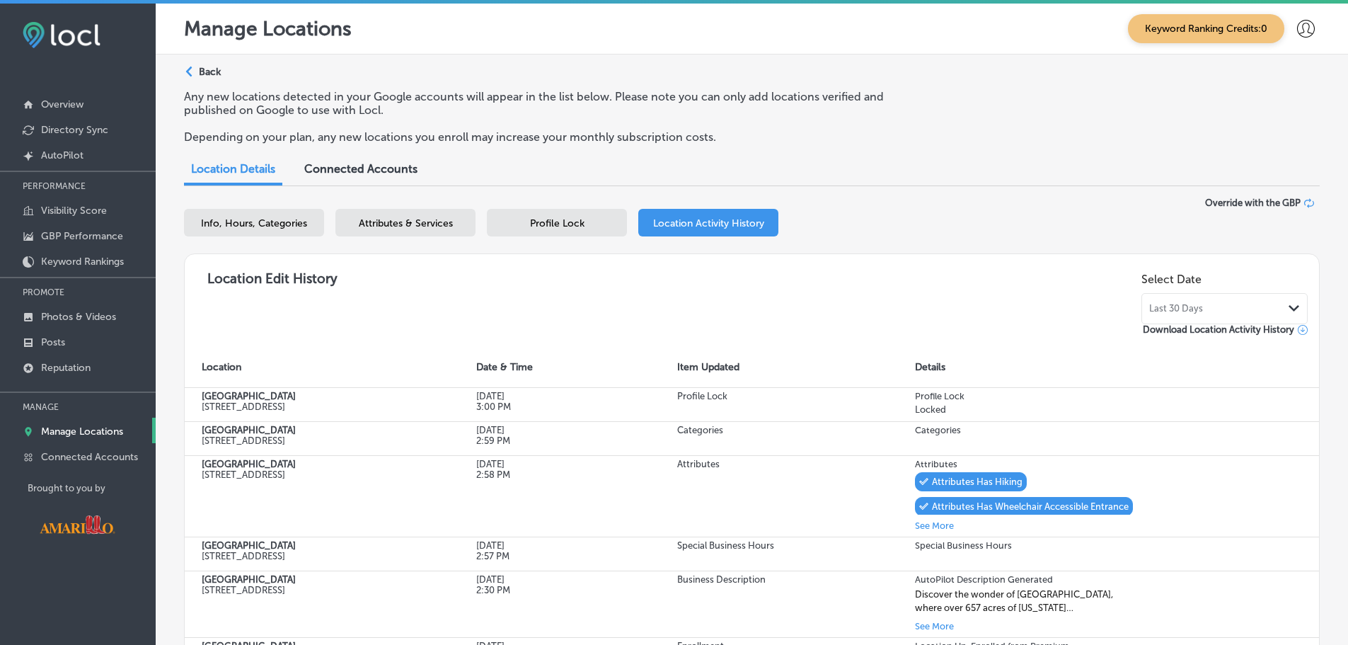
click at [199, 74] on p "Back" at bounding box center [210, 72] width 22 height 12
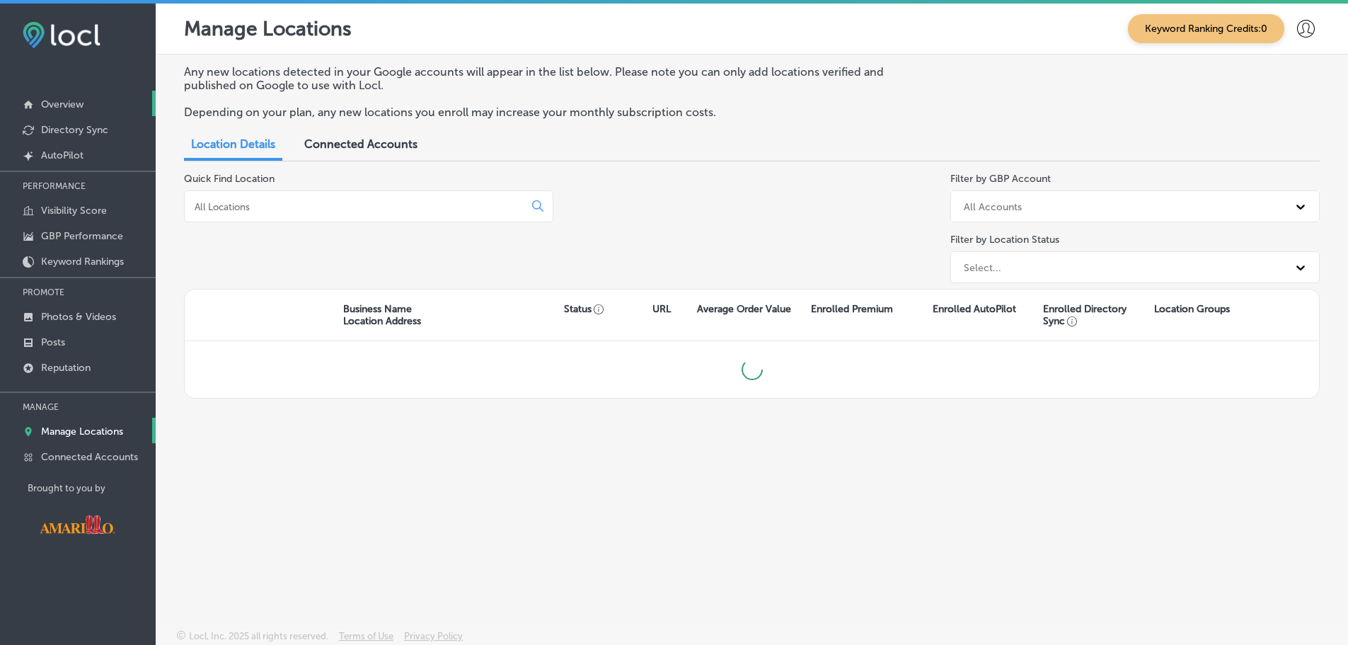
click at [64, 101] on p "Overview" at bounding box center [62, 104] width 42 height 12
